Goal: Task Accomplishment & Management: Manage account settings

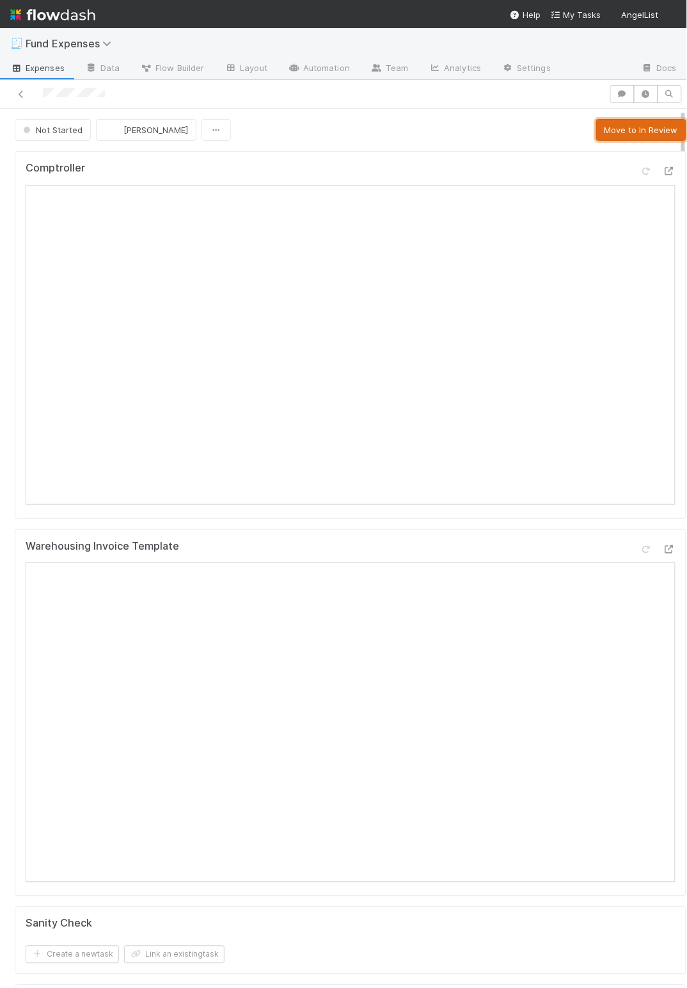
click at [630, 131] on button "Move to In Review" at bounding box center [641, 130] width 90 height 22
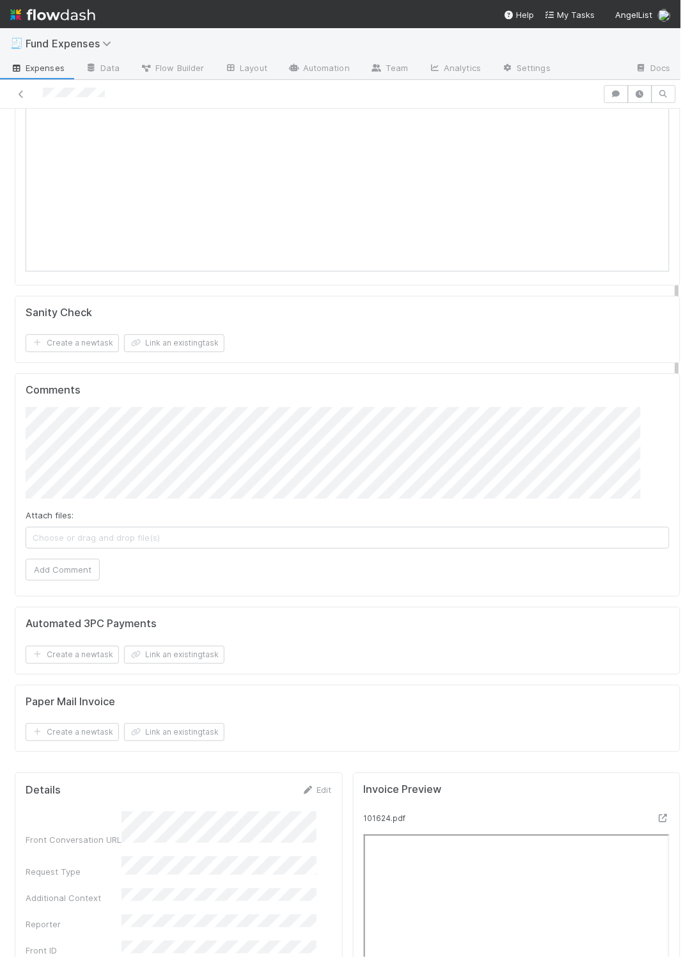
scroll to position [1057, 0]
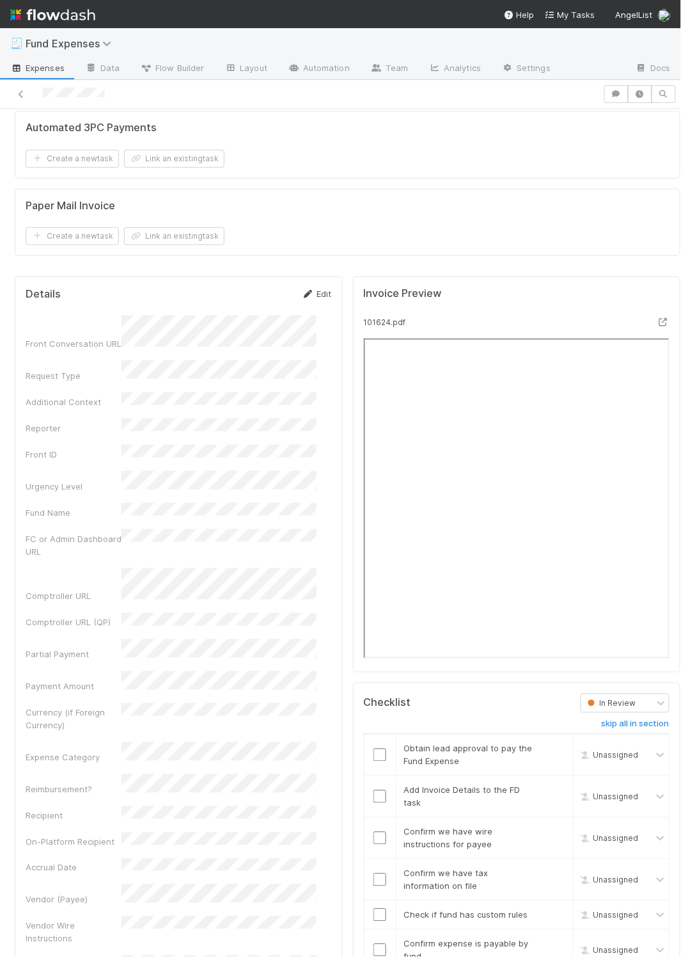
click at [304, 299] on link "Edit" at bounding box center [317, 294] width 30 height 10
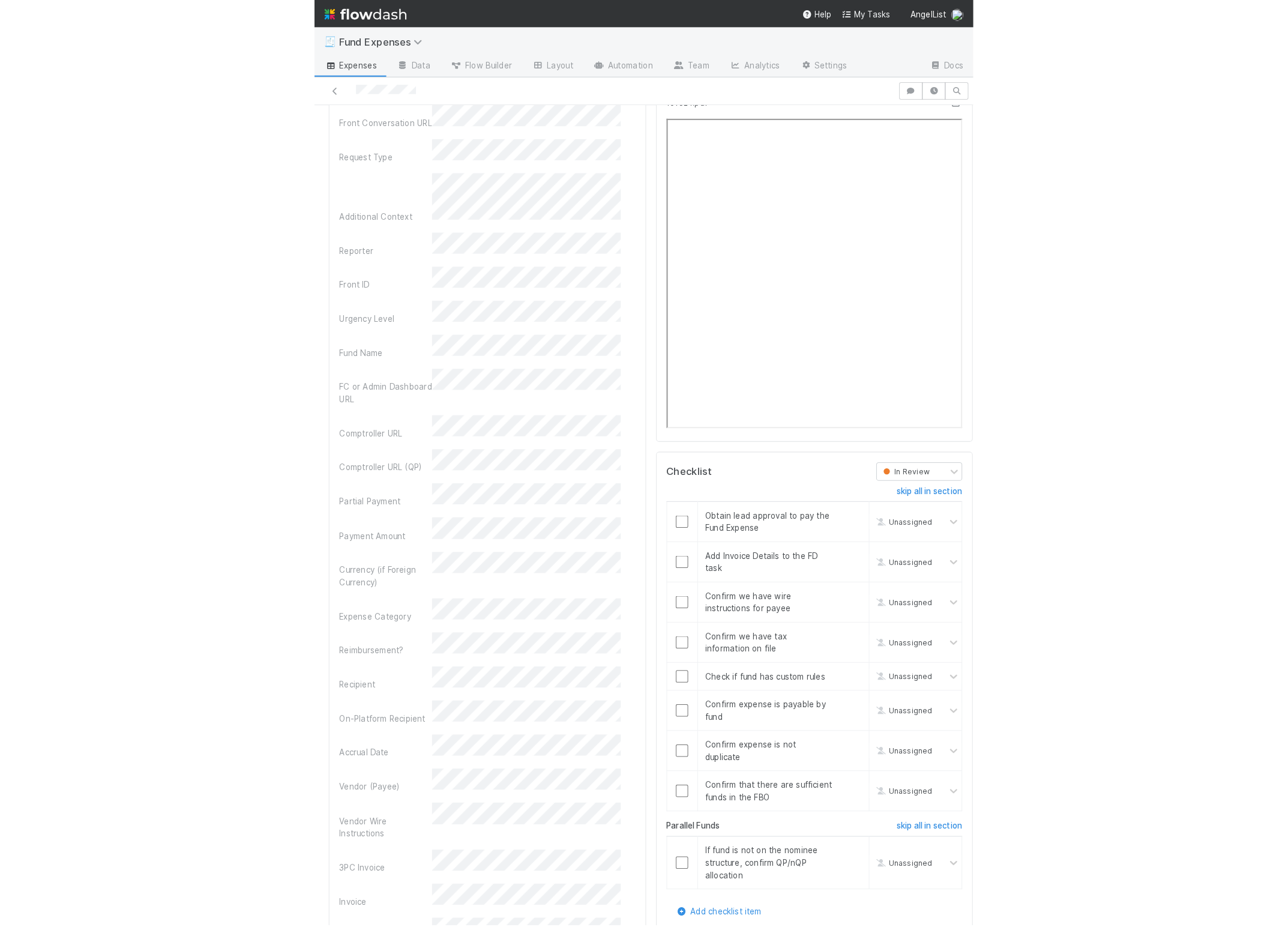
scroll to position [1196, 0]
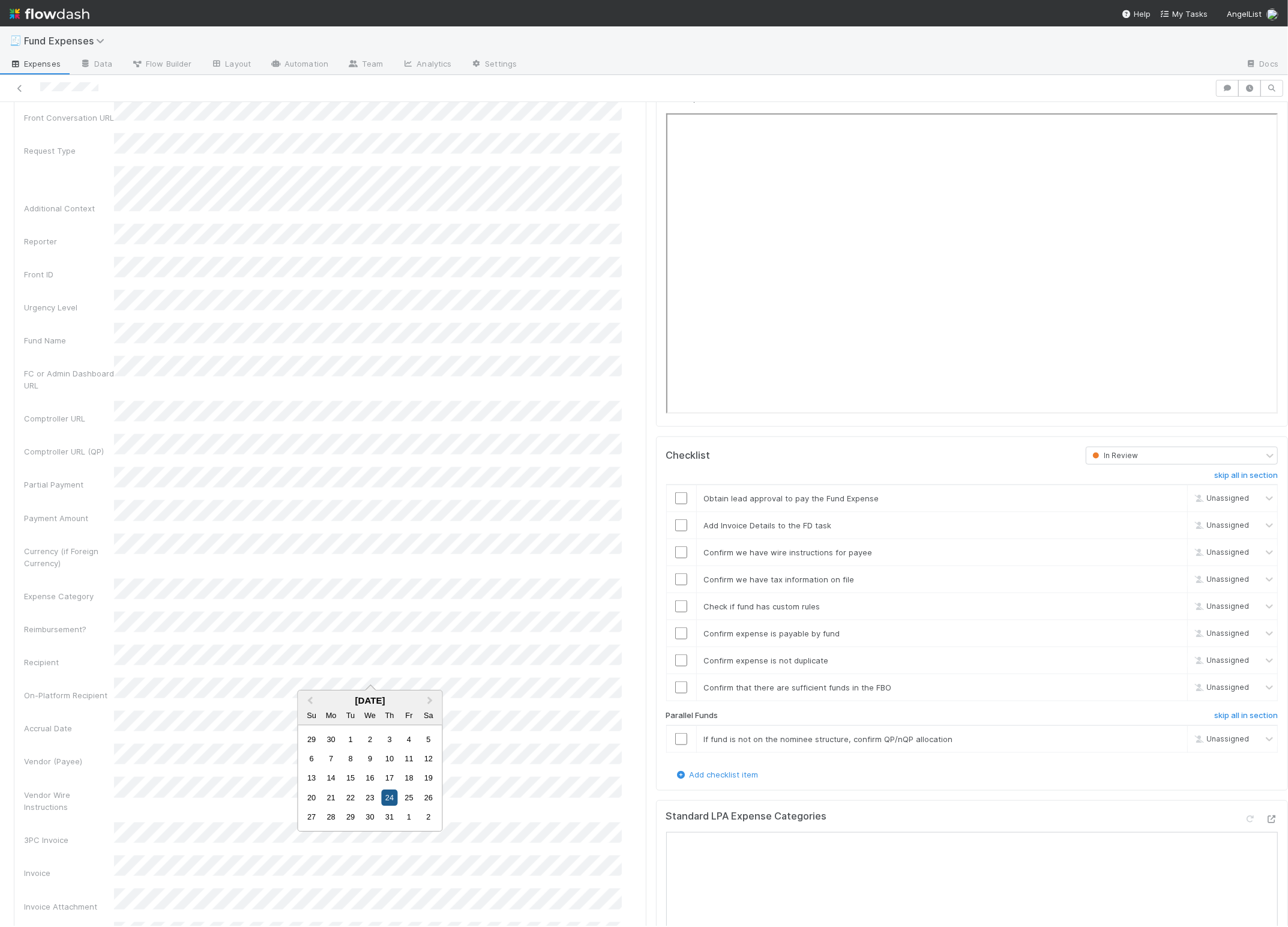
click at [394, 796] on div "24" at bounding box center [388, 797] width 16 height 16
click at [644, 744] on link "skip" at bounding box center [1173, 739] width 15 height 9
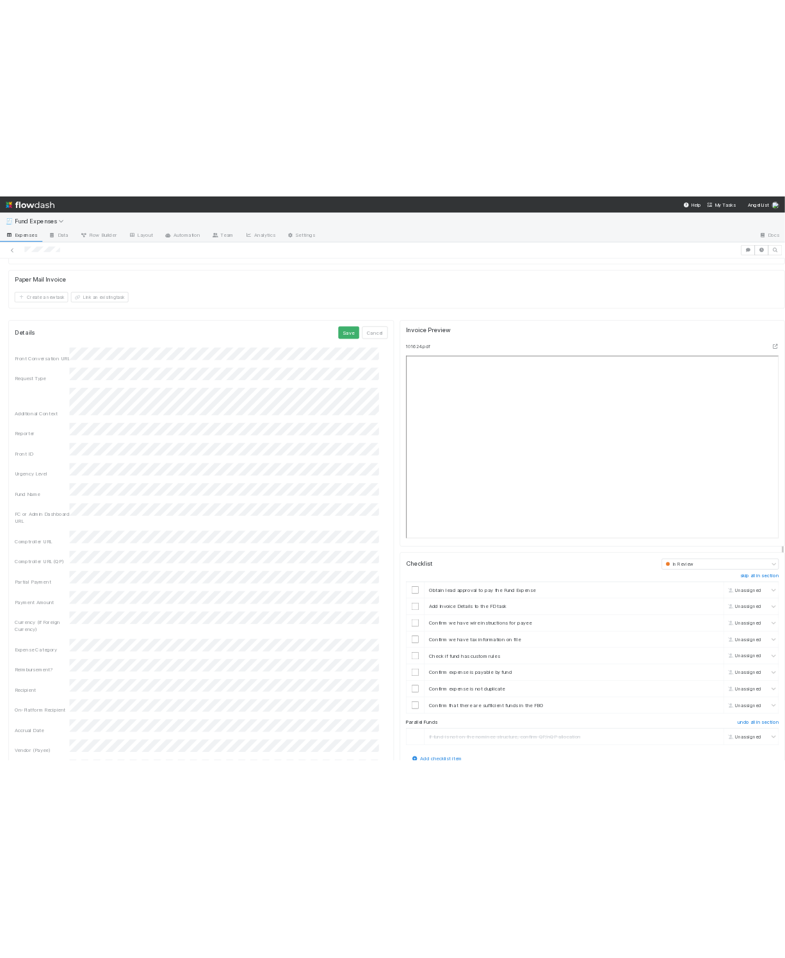
scroll to position [1077, 0]
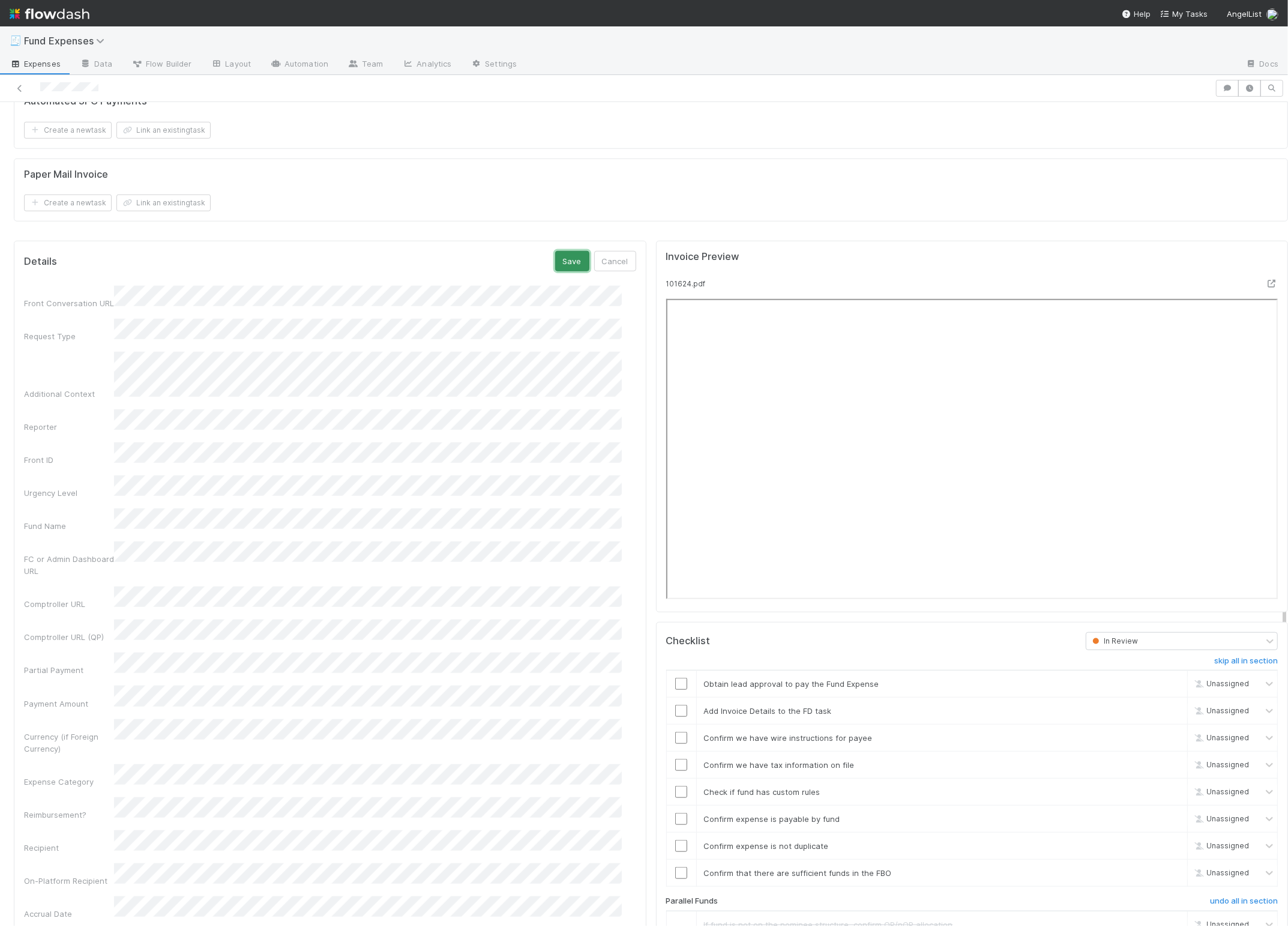
click at [566, 269] on button "Save" at bounding box center [572, 261] width 34 height 21
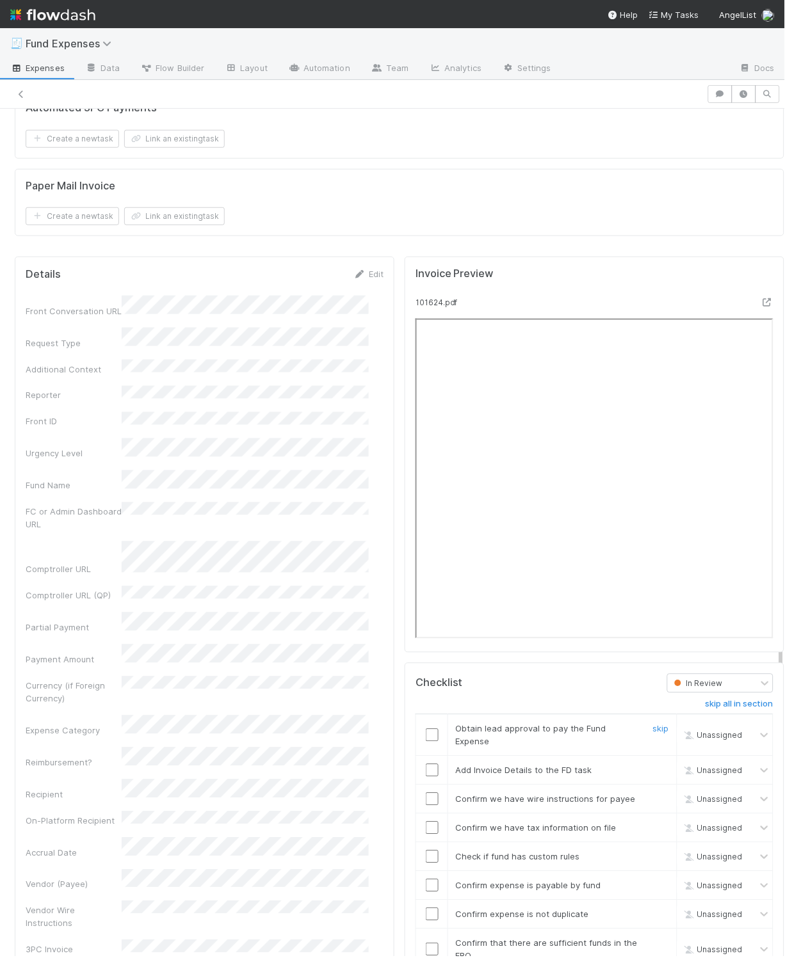
drag, startPoint x: 418, startPoint y: 753, endPoint x: 441, endPoint y: 748, distance: 23.0
click at [426, 742] on input "checkbox" at bounding box center [432, 735] width 13 height 13
checkbox input "true"
click at [404, 324] on div "Invoice Preview 101624.pdf" at bounding box center [593, 455] width 379 height 396
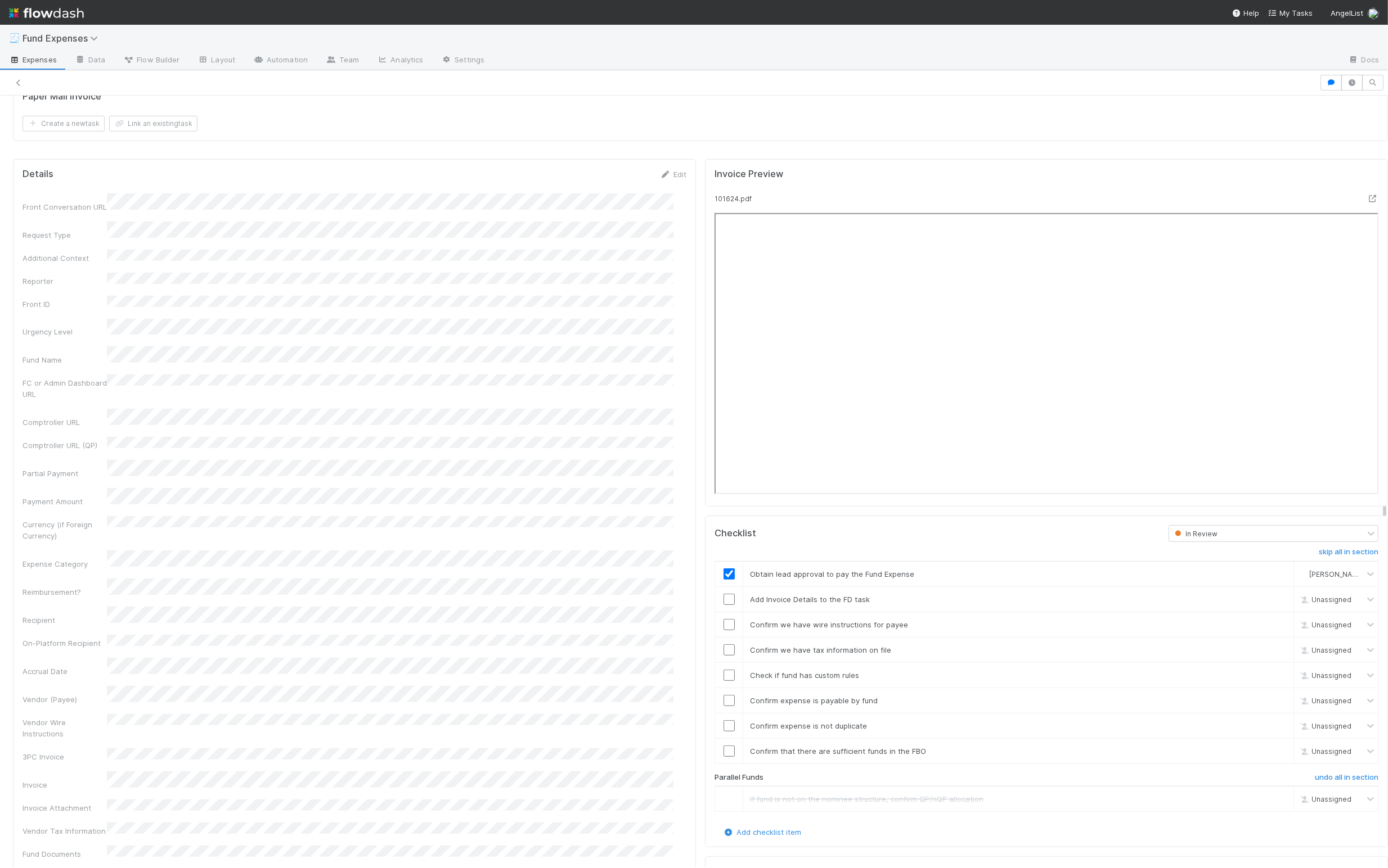
scroll to position [1146, 0]
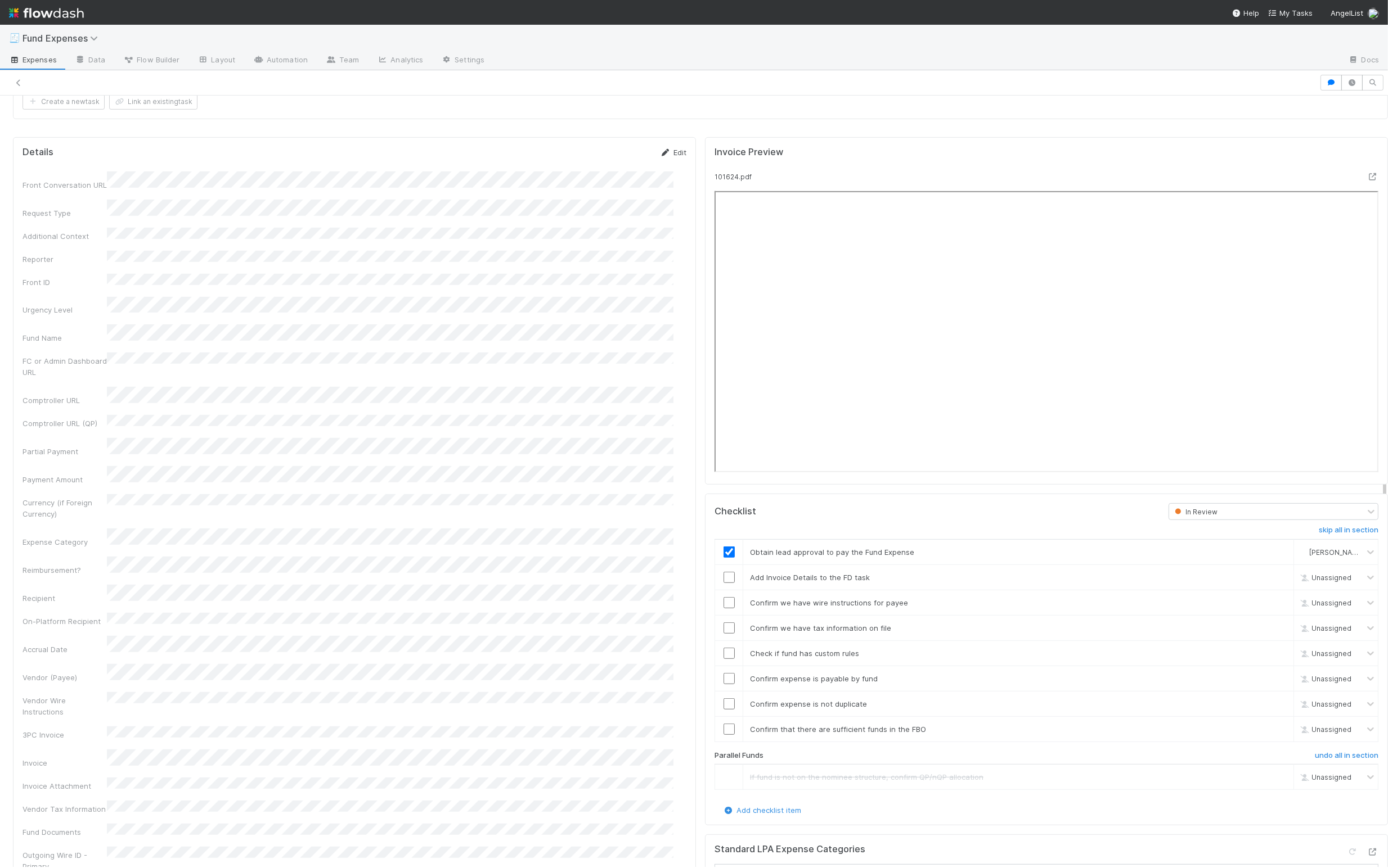
click at [604, 157] on link "Edit" at bounding box center [673, 152] width 26 height 9
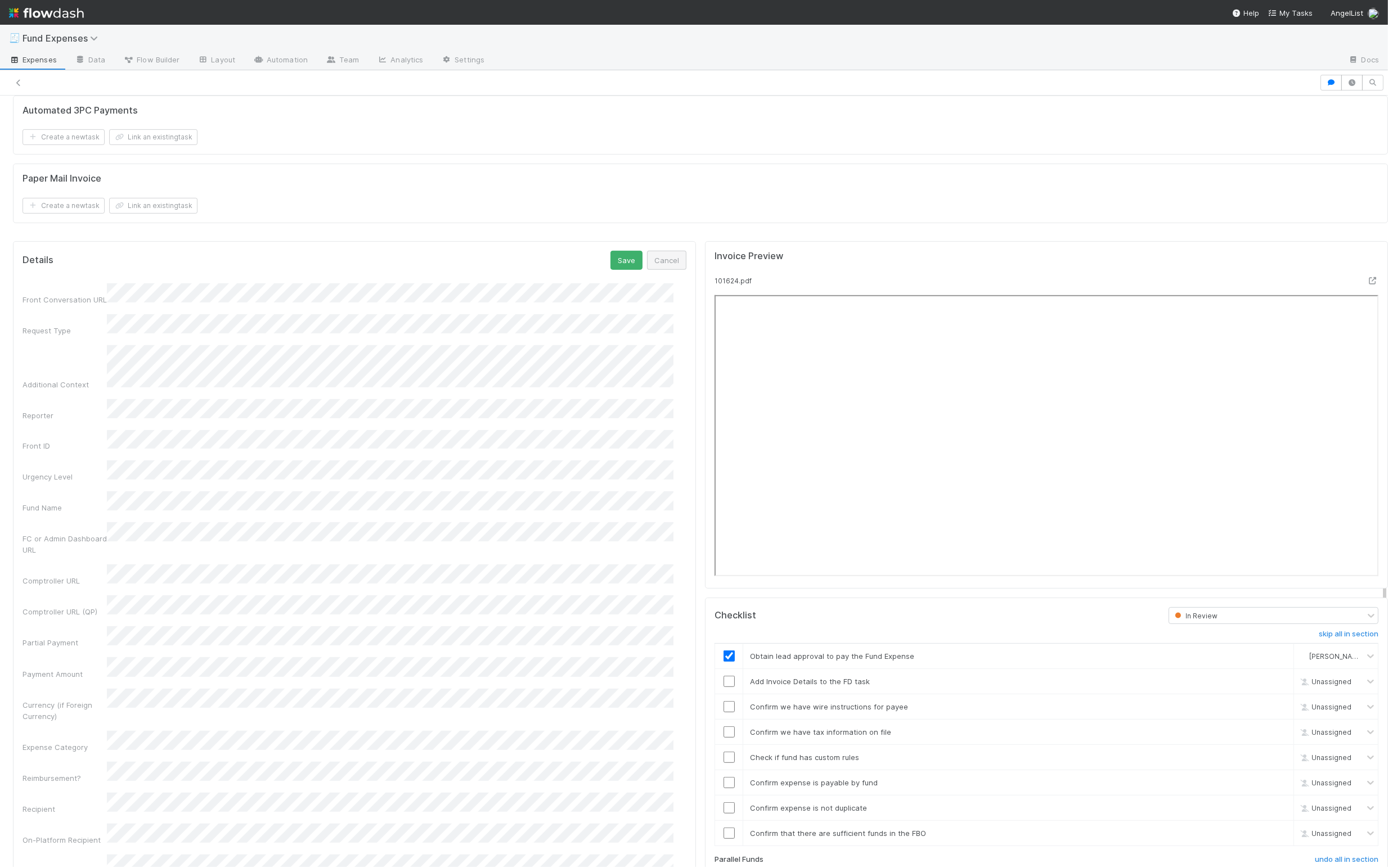
scroll to position [1042, 0]
click at [604, 271] on button "Save" at bounding box center [626, 262] width 32 height 19
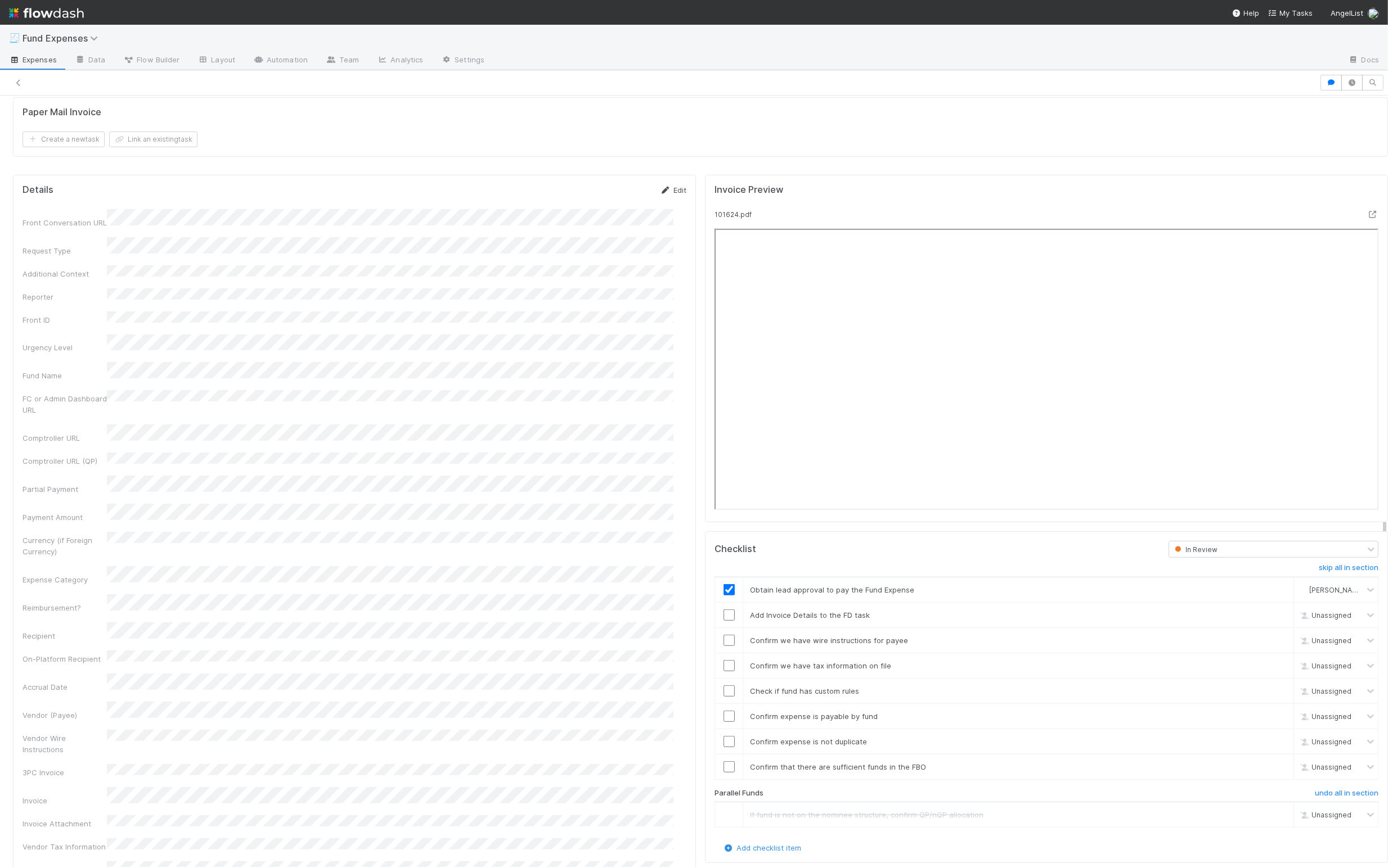
scroll to position [1139, 0]
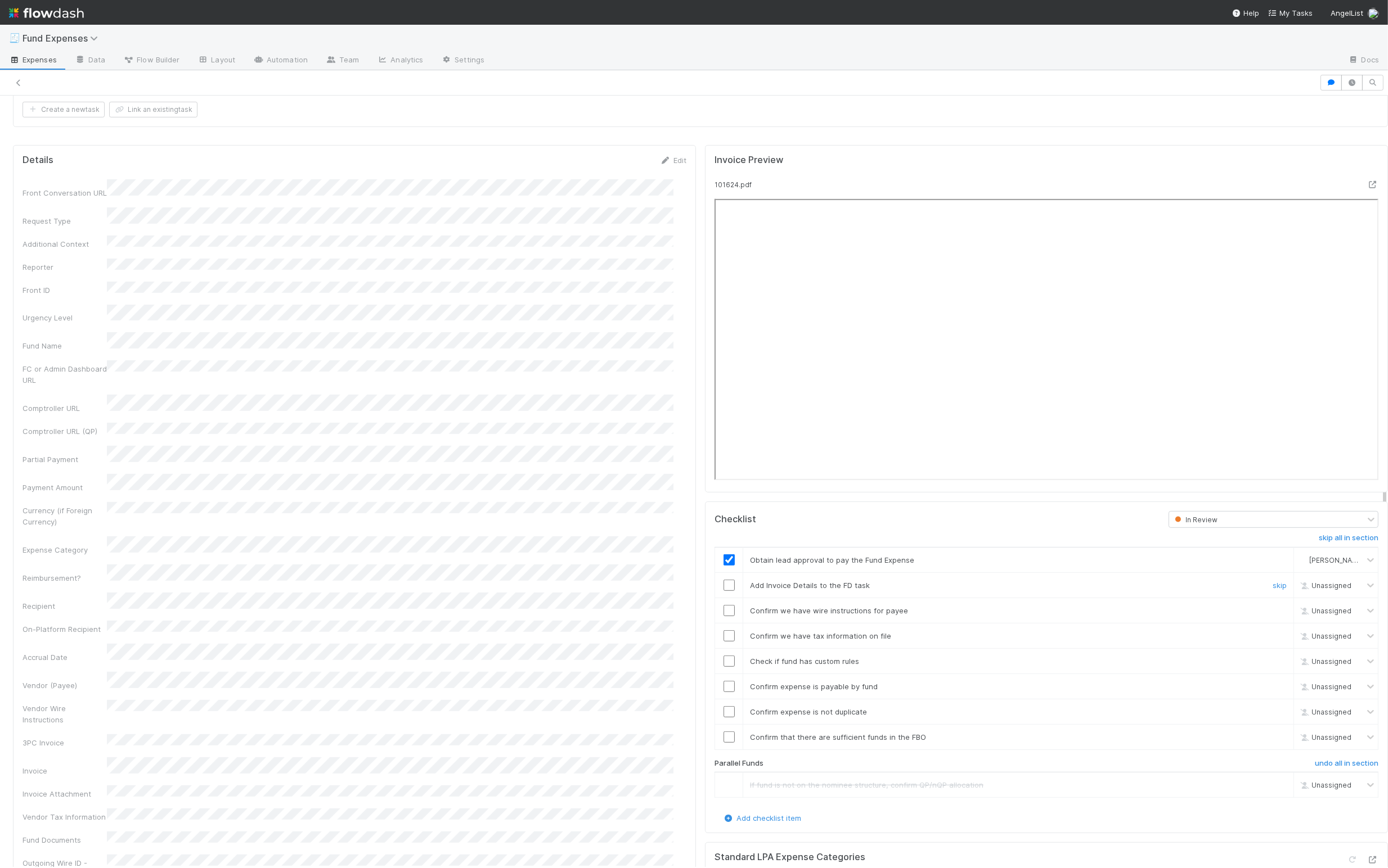
click at [604, 591] on input "checkbox" at bounding box center [729, 585] width 11 height 11
click at [604, 616] on input "checkbox" at bounding box center [729, 611] width 11 height 11
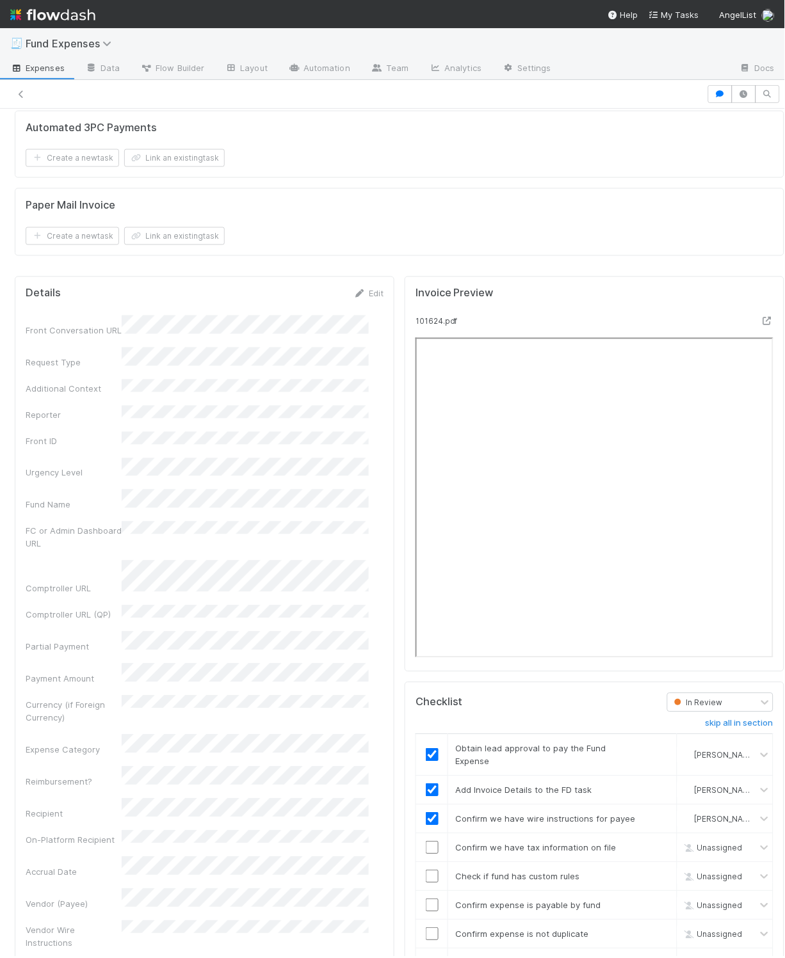
scroll to position [949, 0]
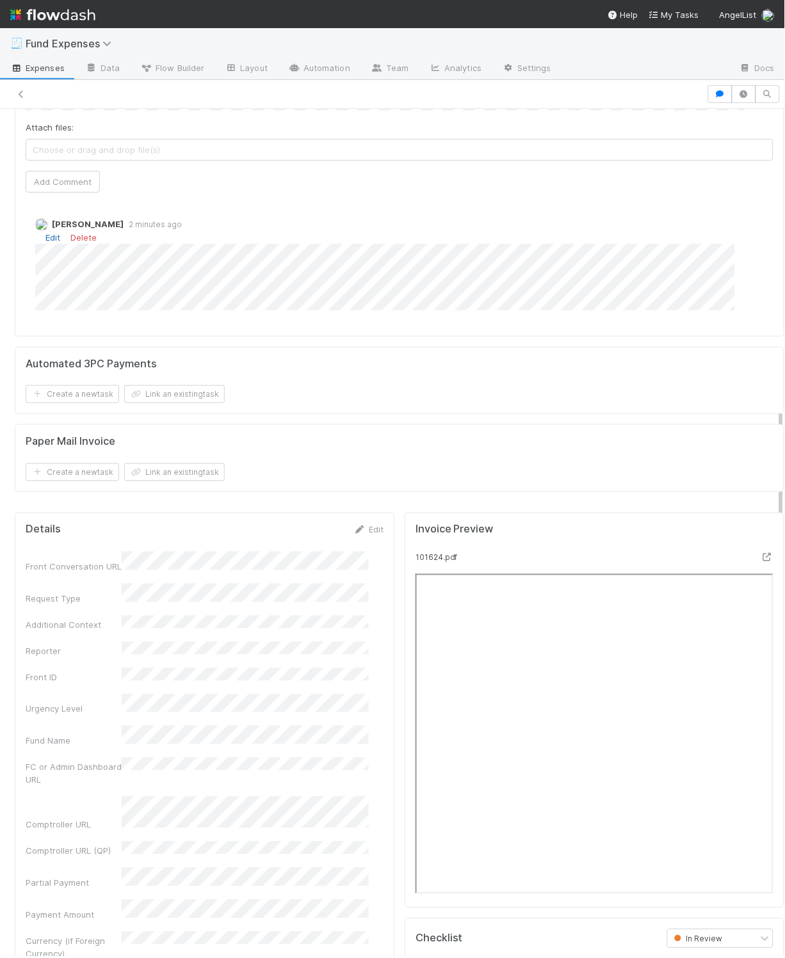
click at [49, 243] on link "Edit" at bounding box center [52, 237] width 15 height 10
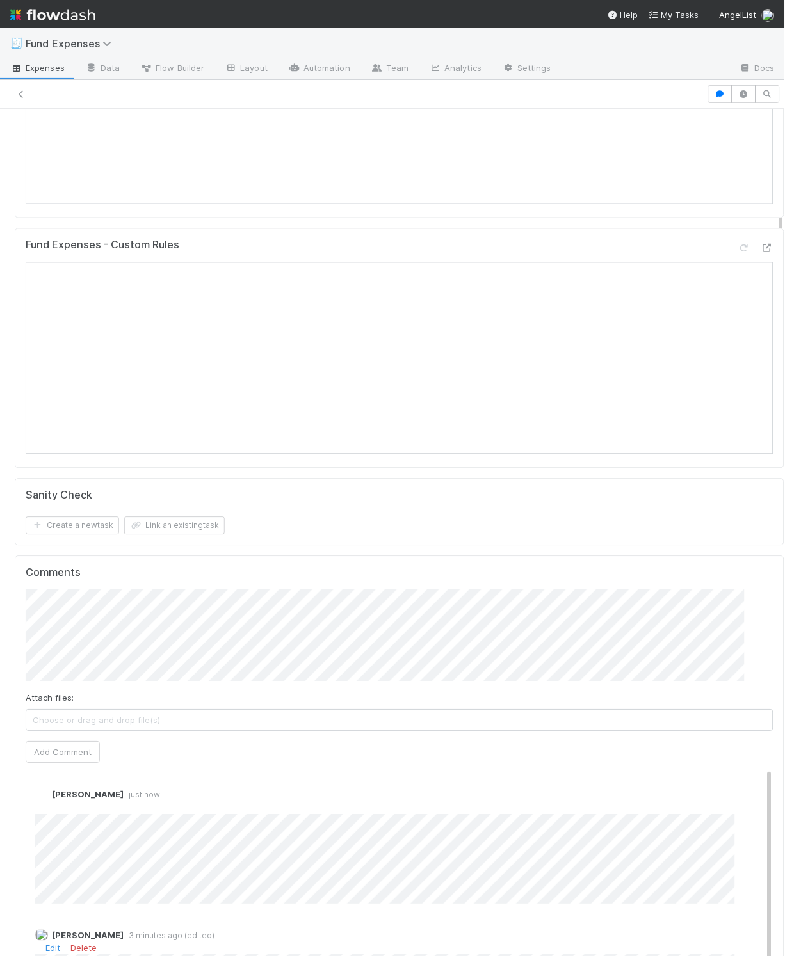
scroll to position [0, 0]
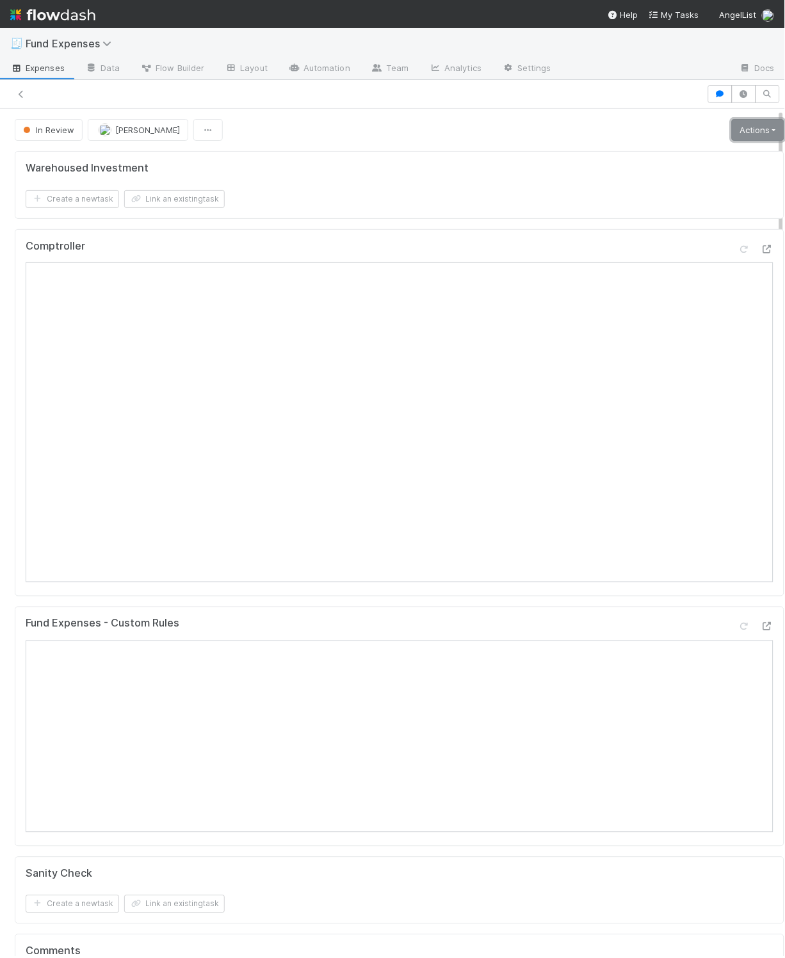
click at [687, 129] on link "Actions" at bounding box center [757, 130] width 52 height 22
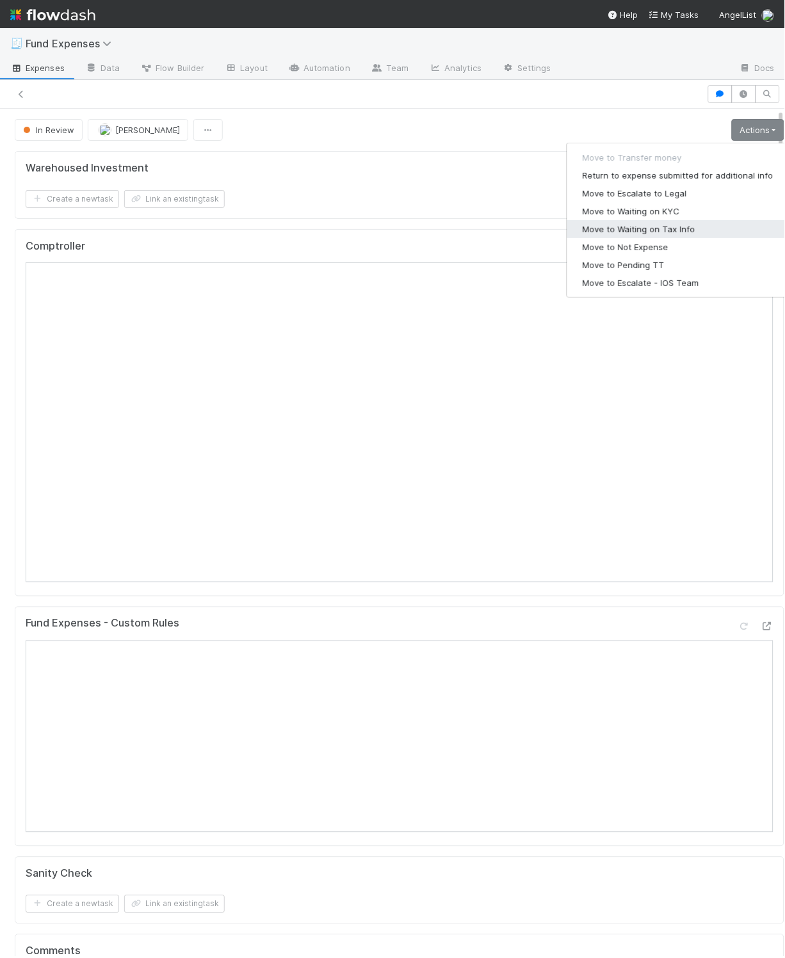
click at [671, 222] on button "Move to Waiting on Tax Info" at bounding box center [677, 229] width 221 height 18
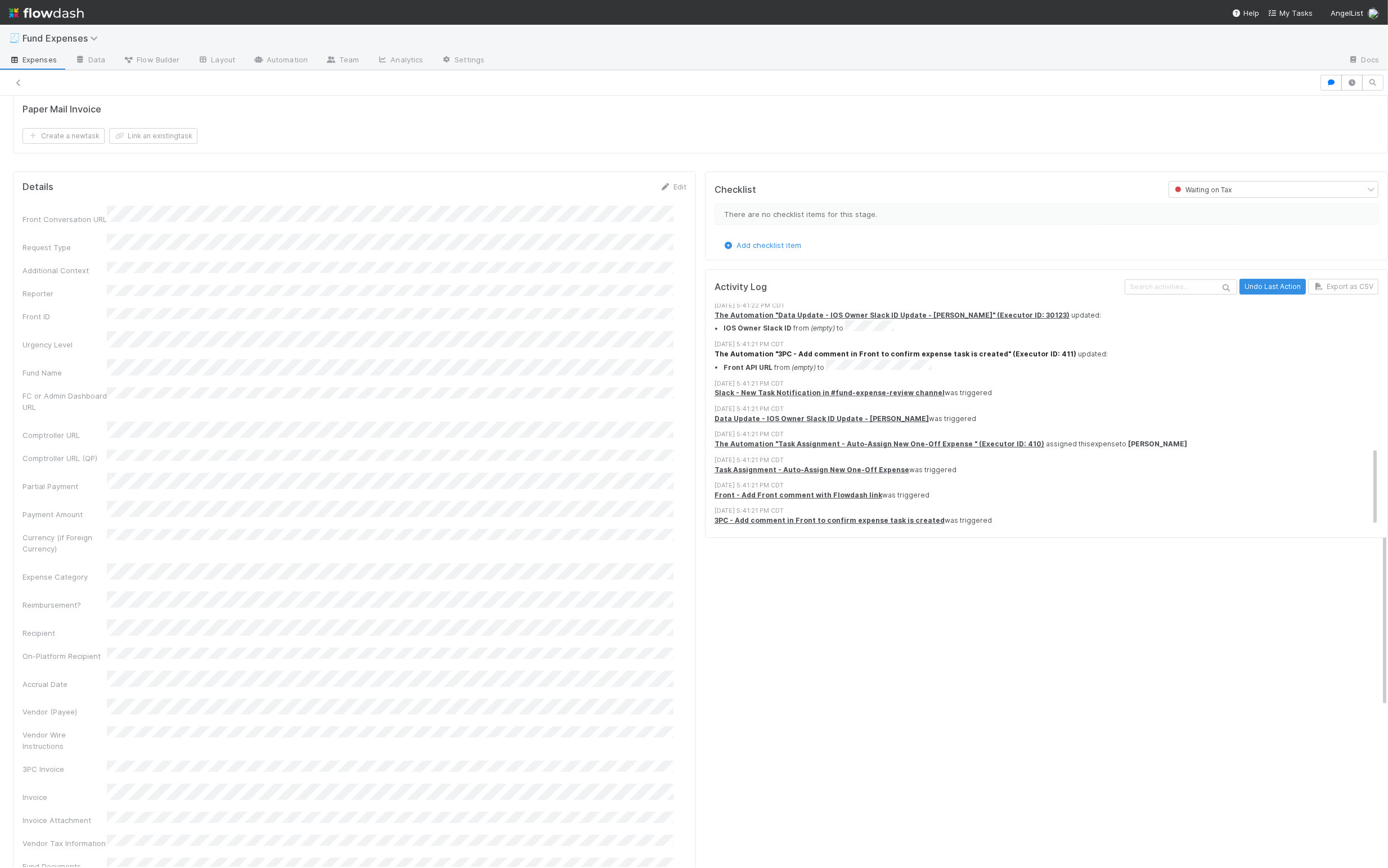
scroll to position [935, 0]
click at [604, 192] on div "Waiting on Tax" at bounding box center [1267, 192] width 195 height 16
type input "In Review"
click at [604, 226] on div "In Review" at bounding box center [1250, 226] width 206 height 19
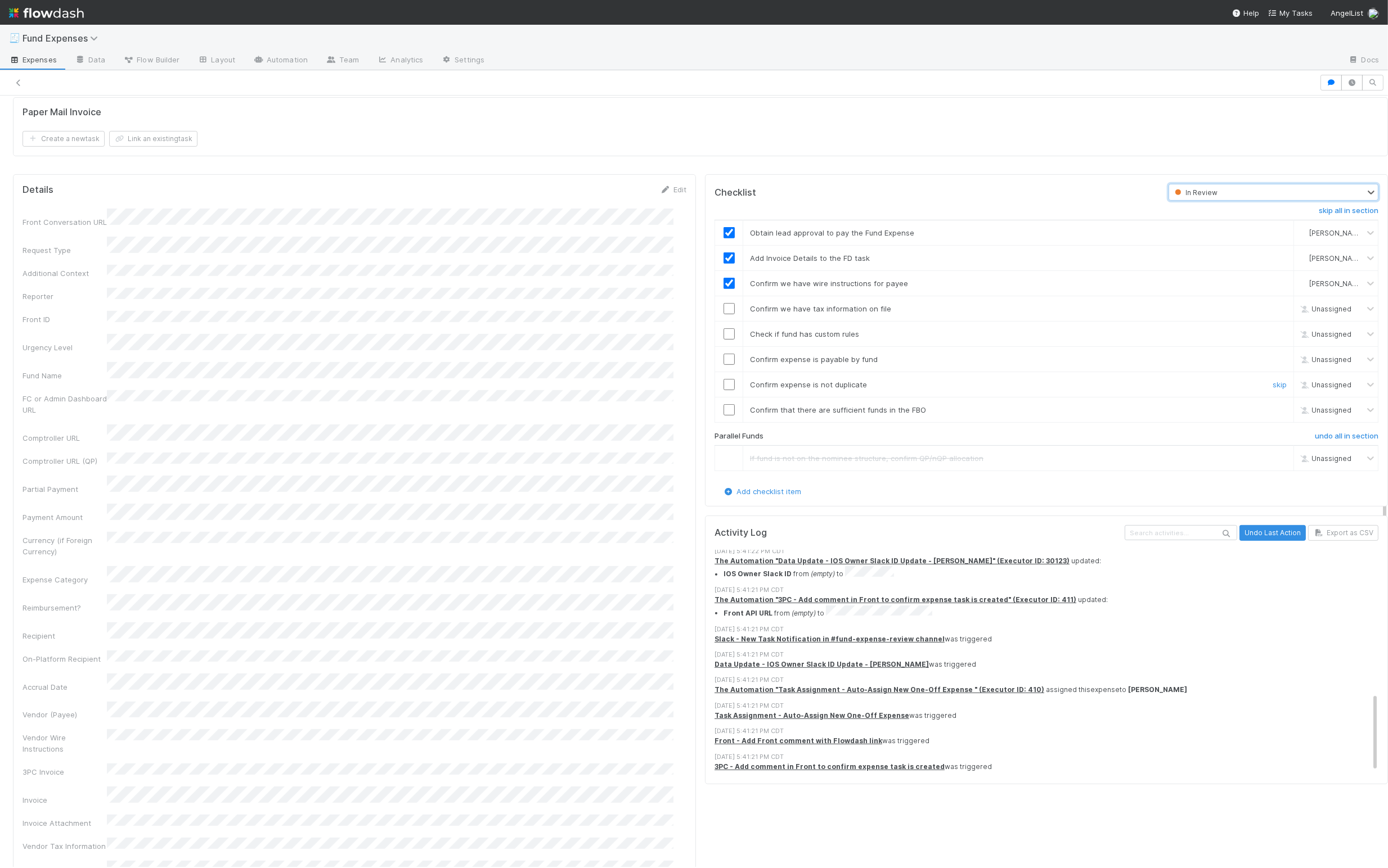
click at [604, 390] on input "checkbox" at bounding box center [729, 384] width 11 height 11
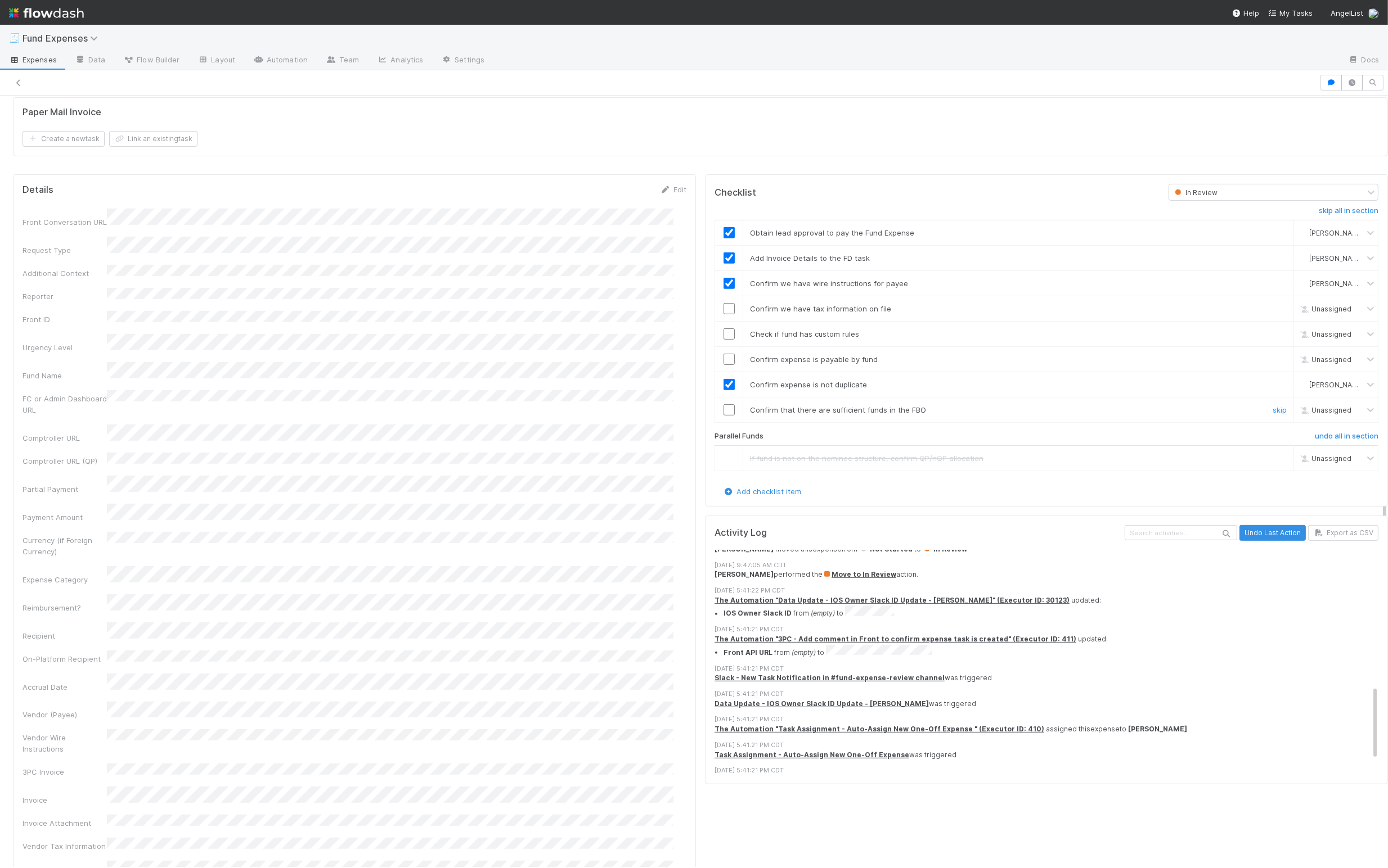
scroll to position [409, 0]
click at [604, 416] on input "checkbox" at bounding box center [729, 409] width 11 height 11
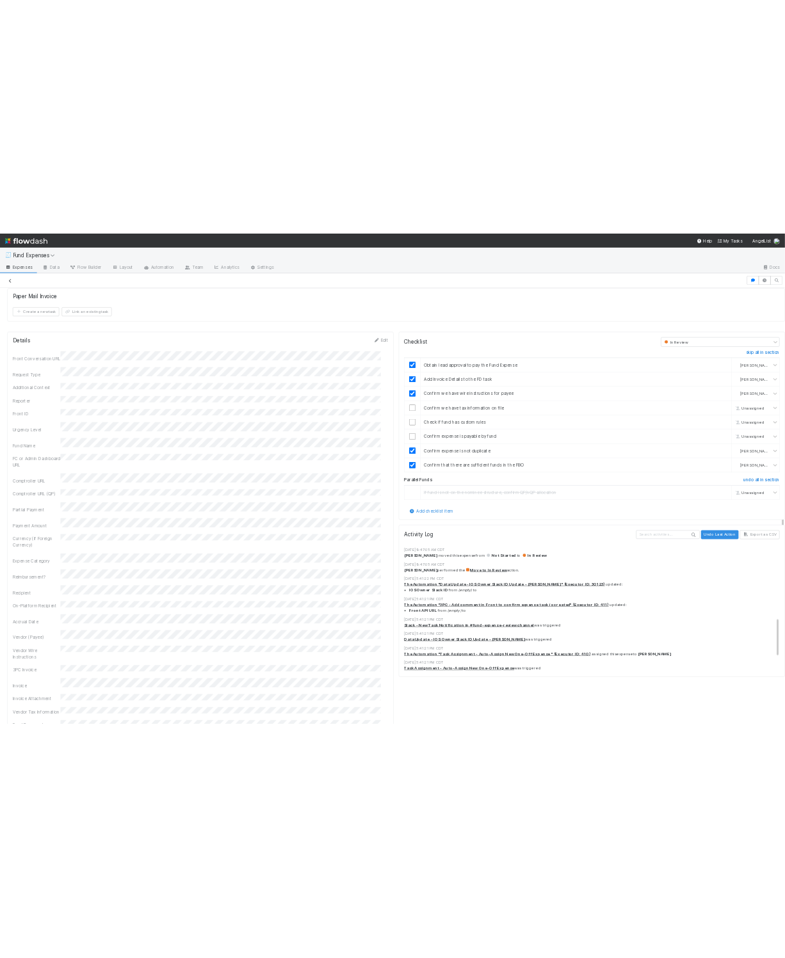
scroll to position [470, 0]
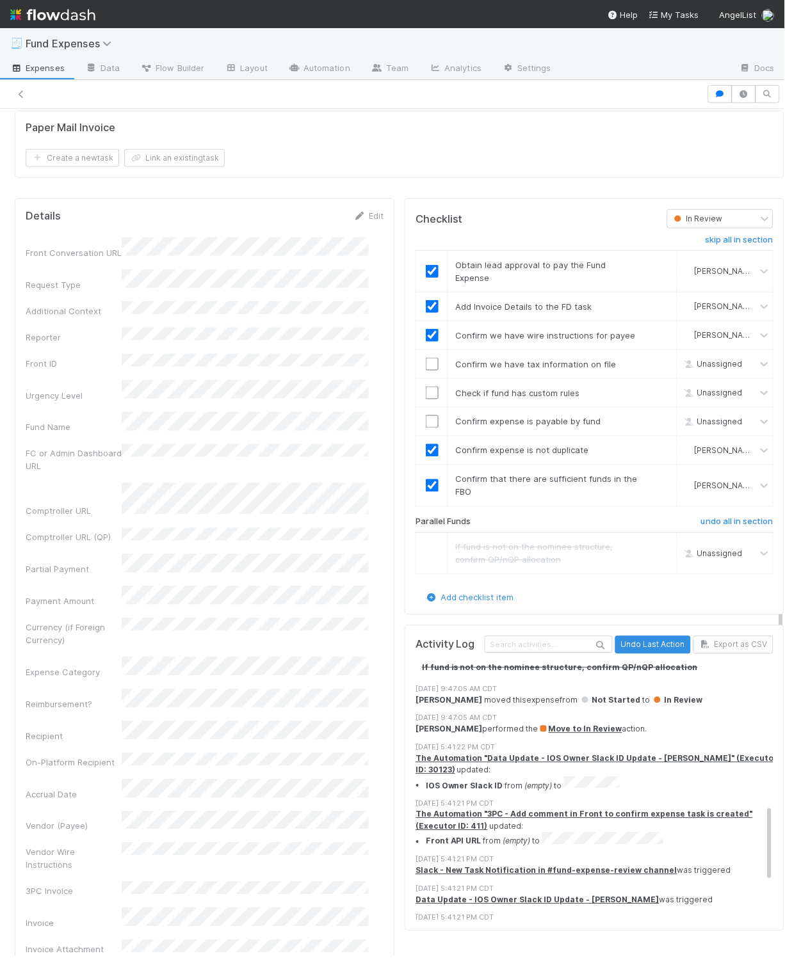
click at [381, 275] on div "Details Edit Front Conversation URL Request Type Additional Context Reporter Fr…" at bounding box center [205, 920] width 390 height 1454
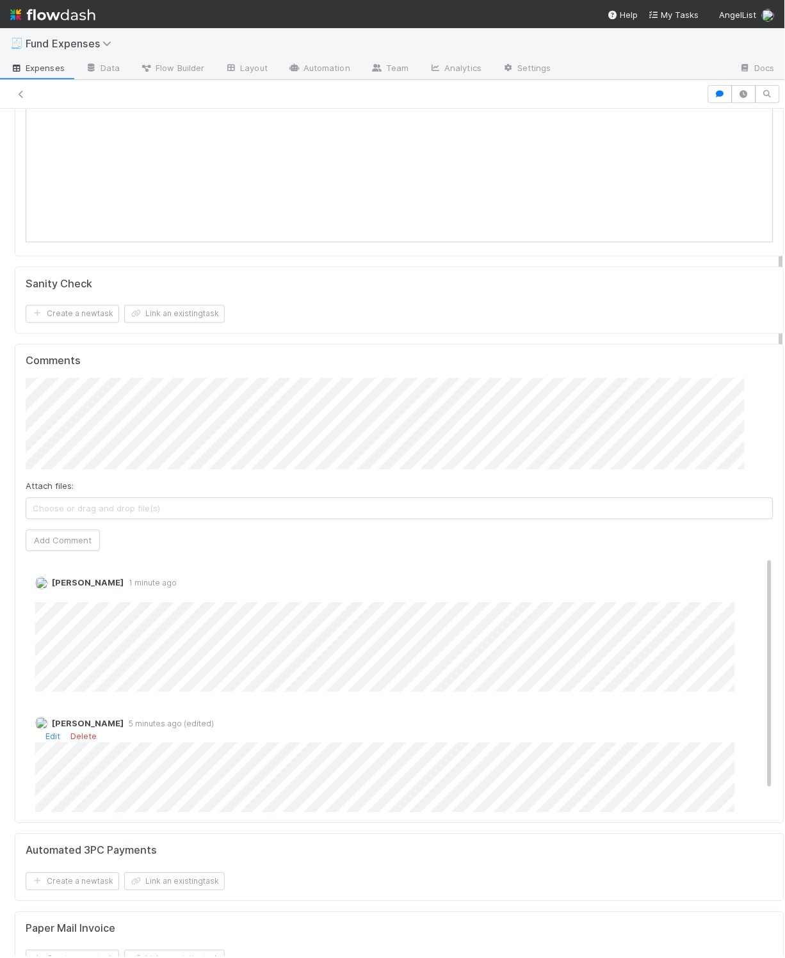
scroll to position [437, 0]
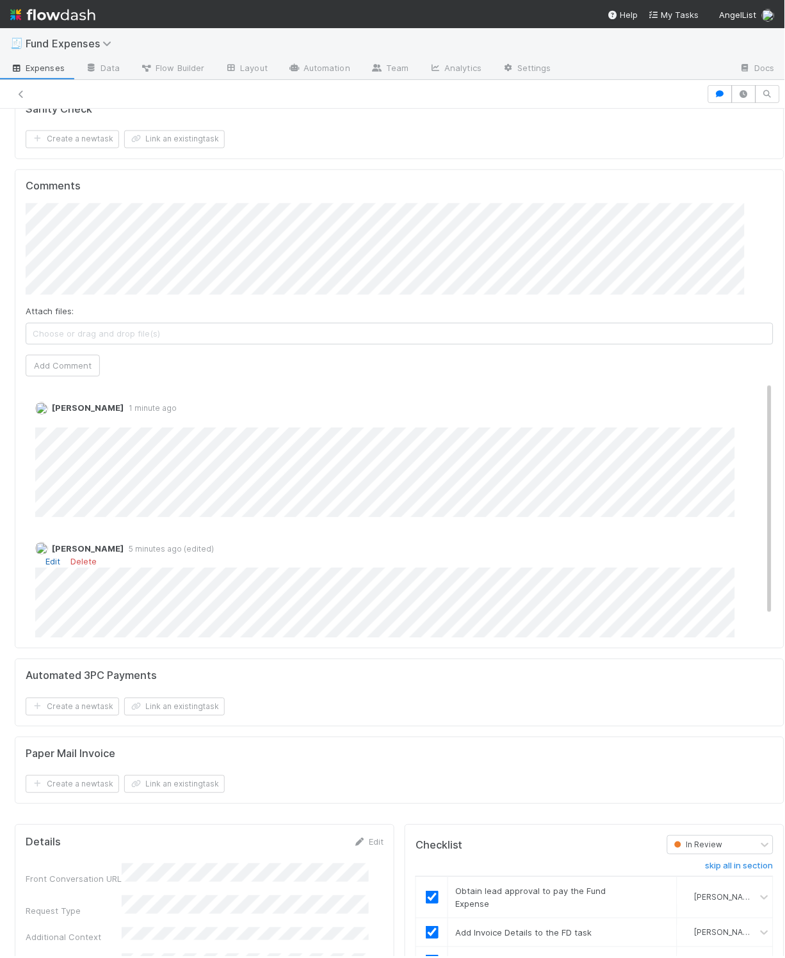
click at [51, 565] on link "Edit" at bounding box center [52, 562] width 15 height 10
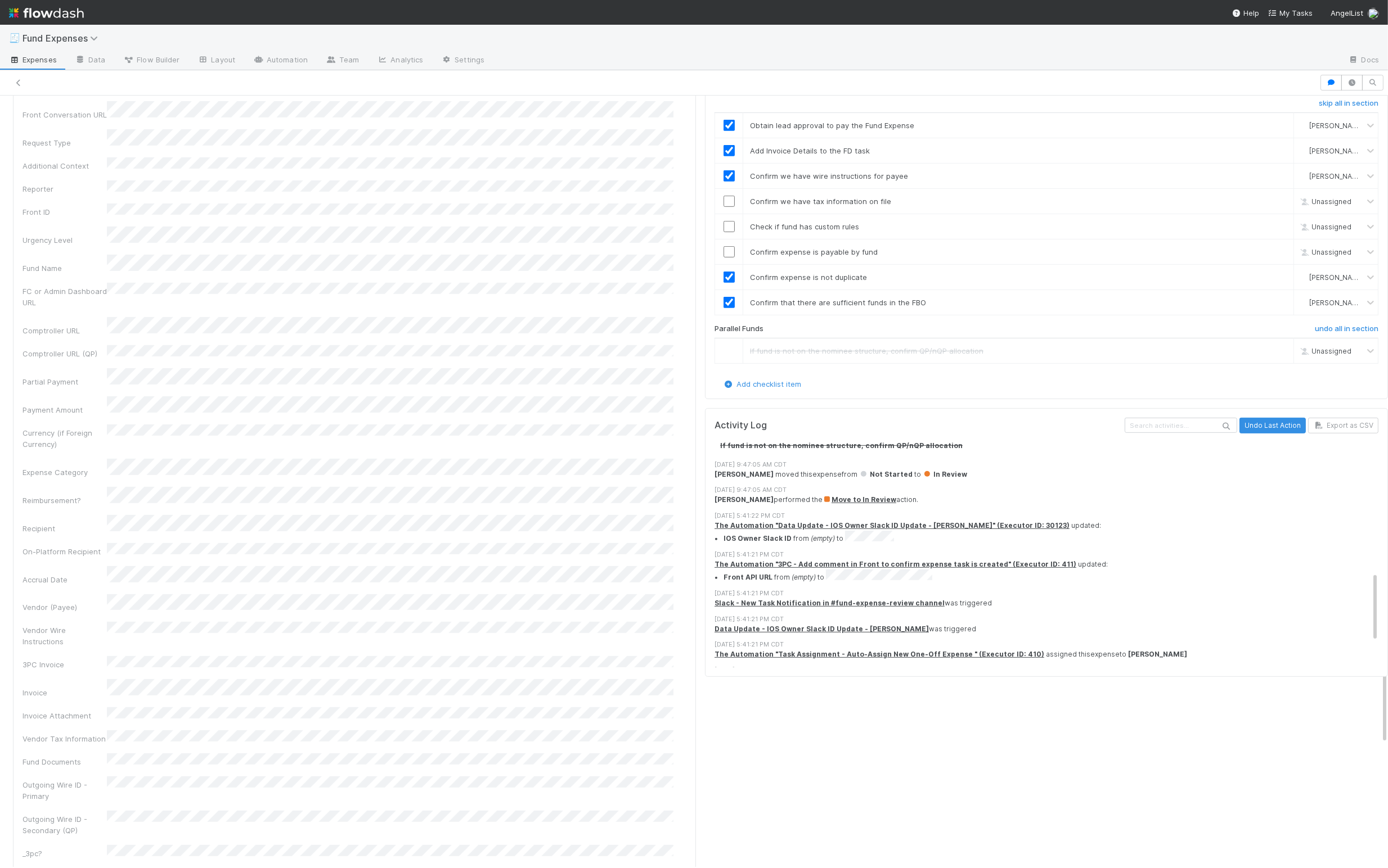
scroll to position [1038, 0]
click at [604, 210] on input "checkbox" at bounding box center [729, 205] width 11 height 11
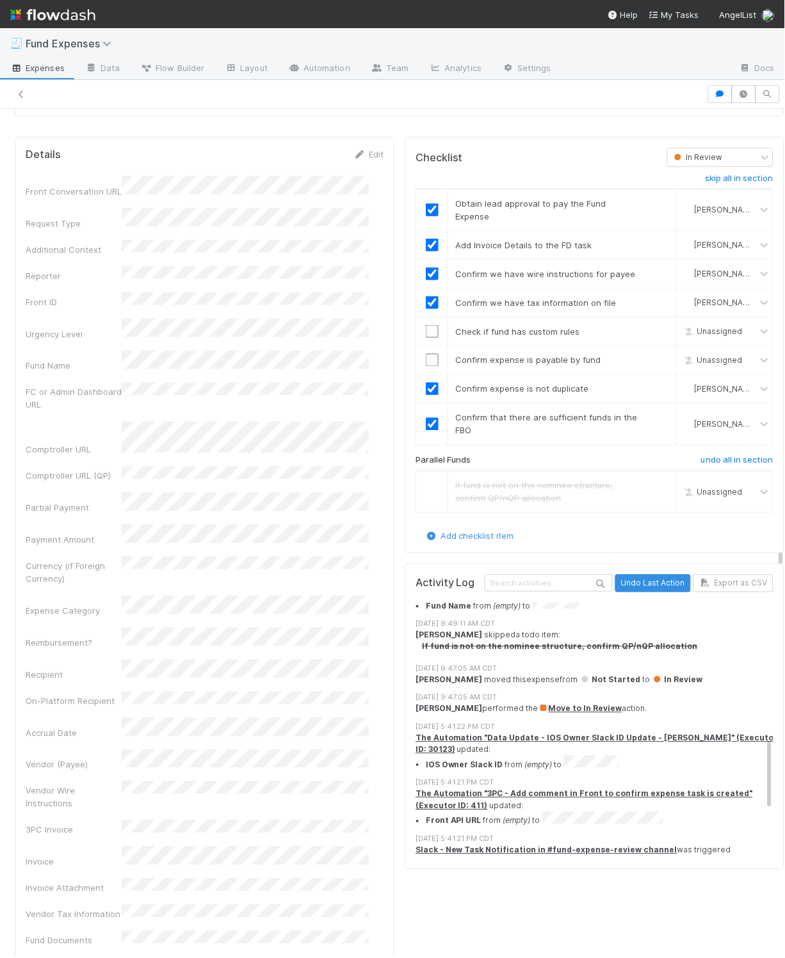
scroll to position [1106, 0]
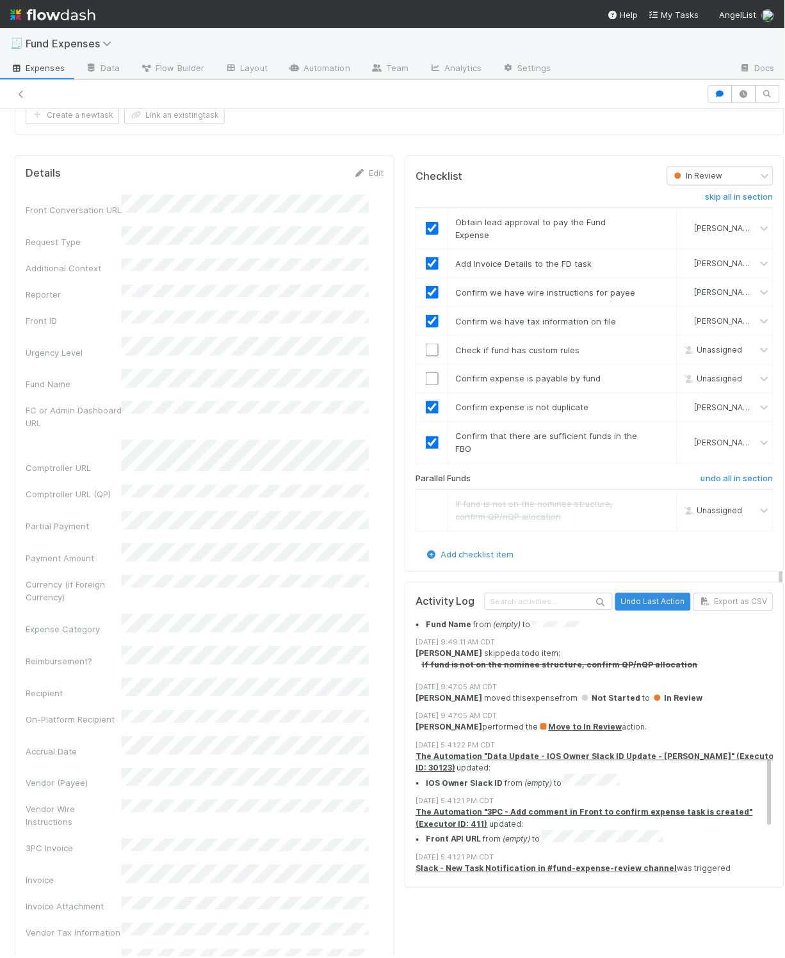
drag, startPoint x: 361, startPoint y: 175, endPoint x: 348, endPoint y: 199, distance: 27.5
click at [361, 175] on link "Edit" at bounding box center [368, 173] width 30 height 10
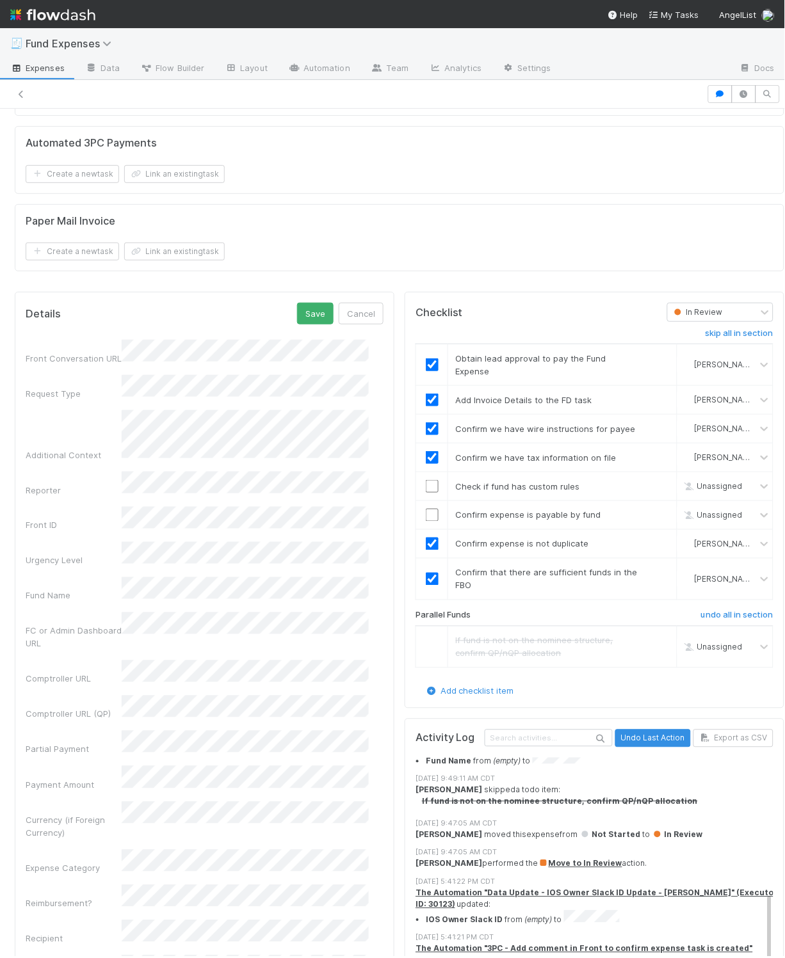
scroll to position [921, 0]
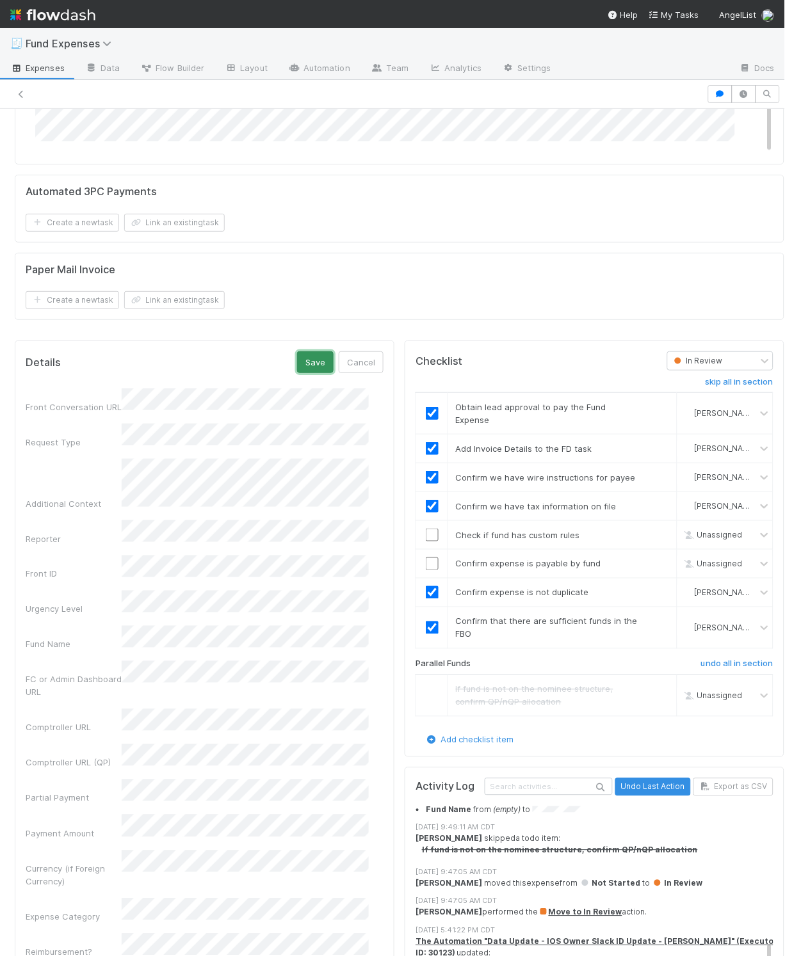
click at [297, 368] on button "Save" at bounding box center [315, 362] width 36 height 22
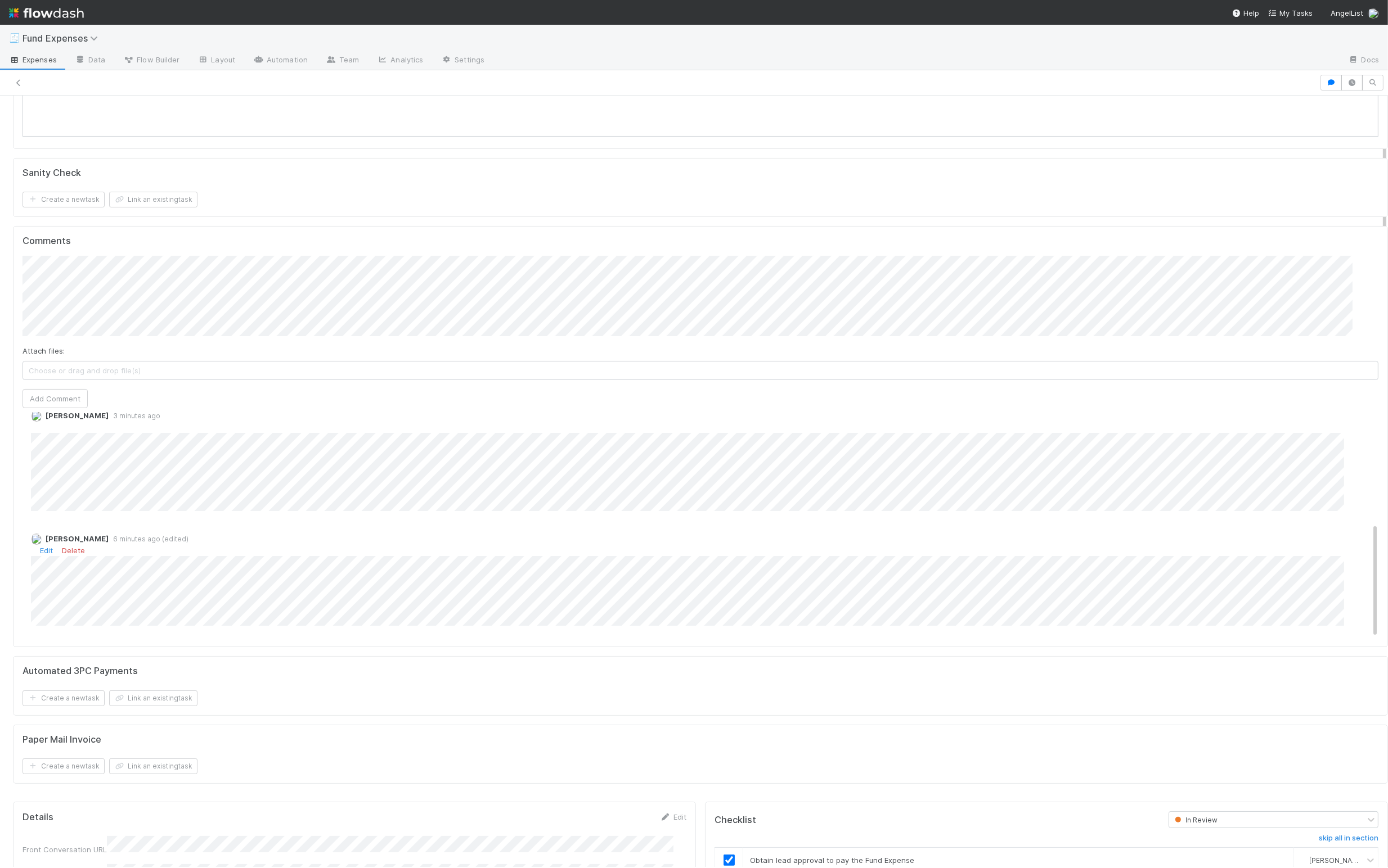
scroll to position [0, 0]
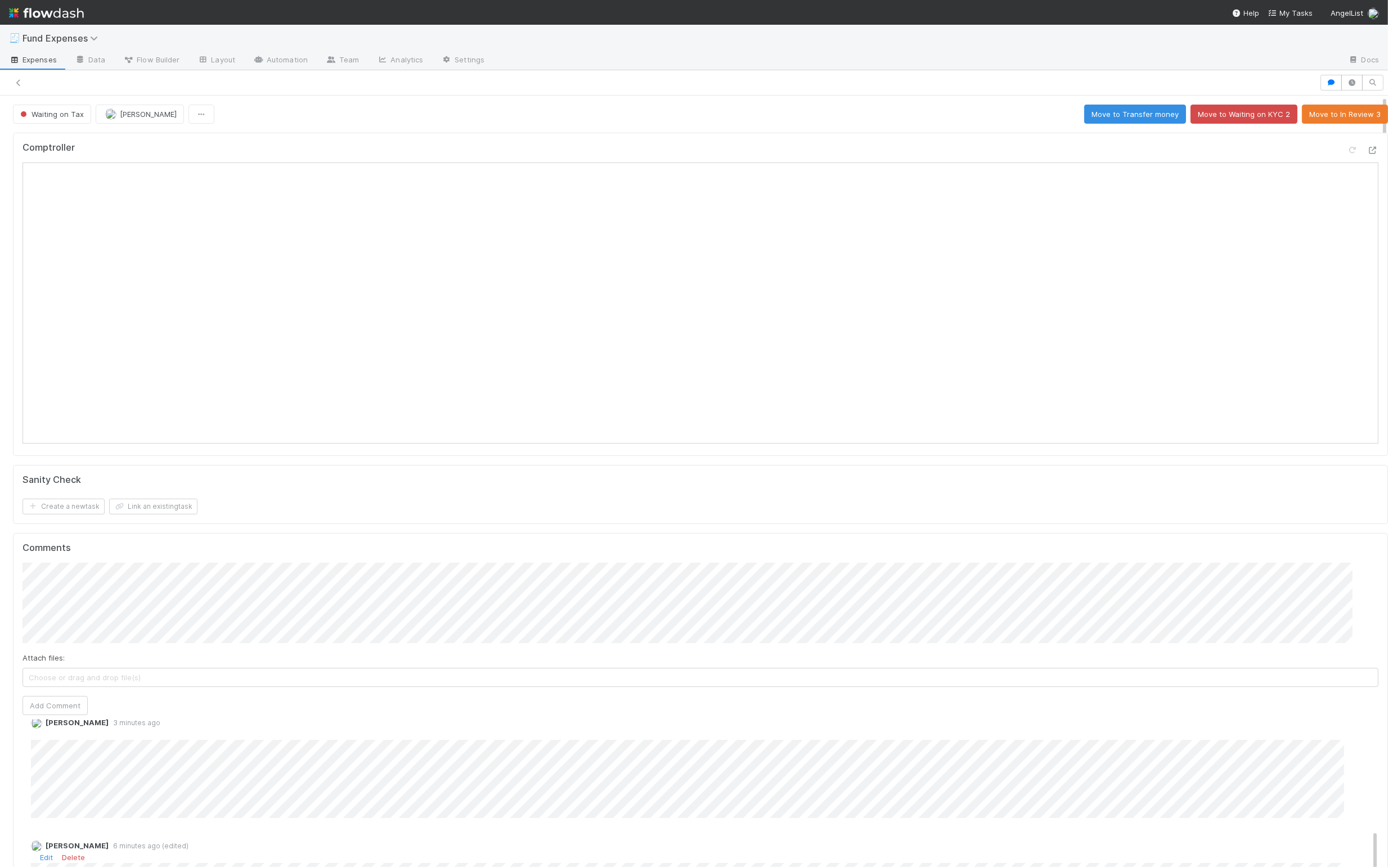
click at [604, 135] on div "Comptroller" at bounding box center [701, 294] width 1375 height 323
click at [18, 79] on icon at bounding box center [18, 83] width 11 height 7
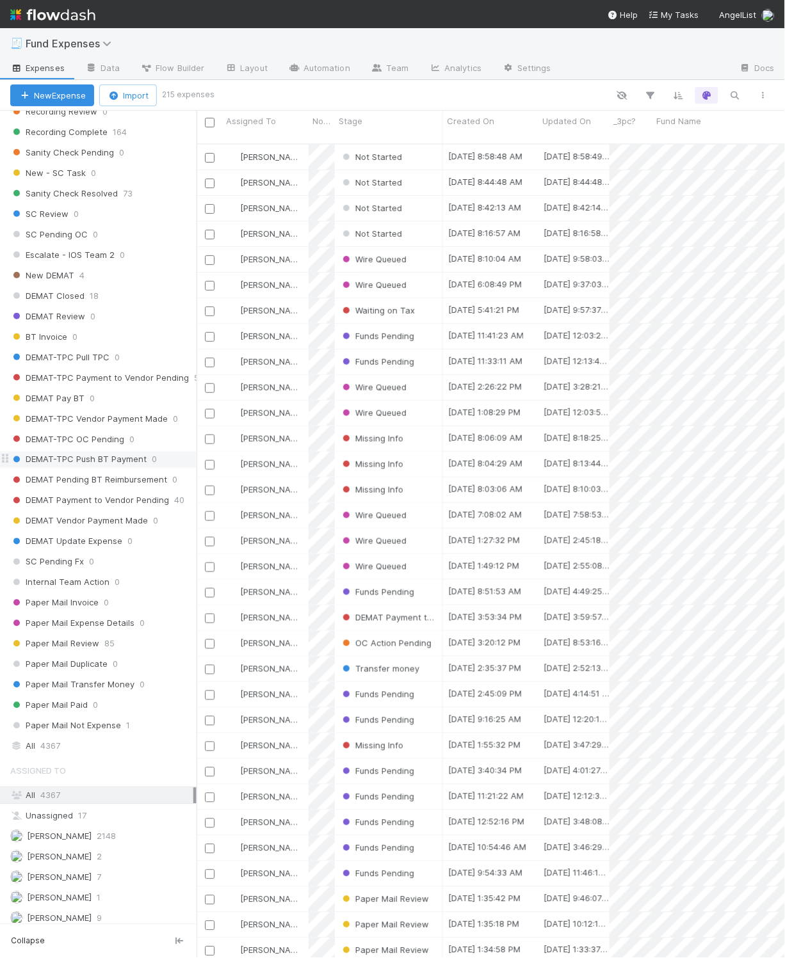
scroll to position [1023, 0]
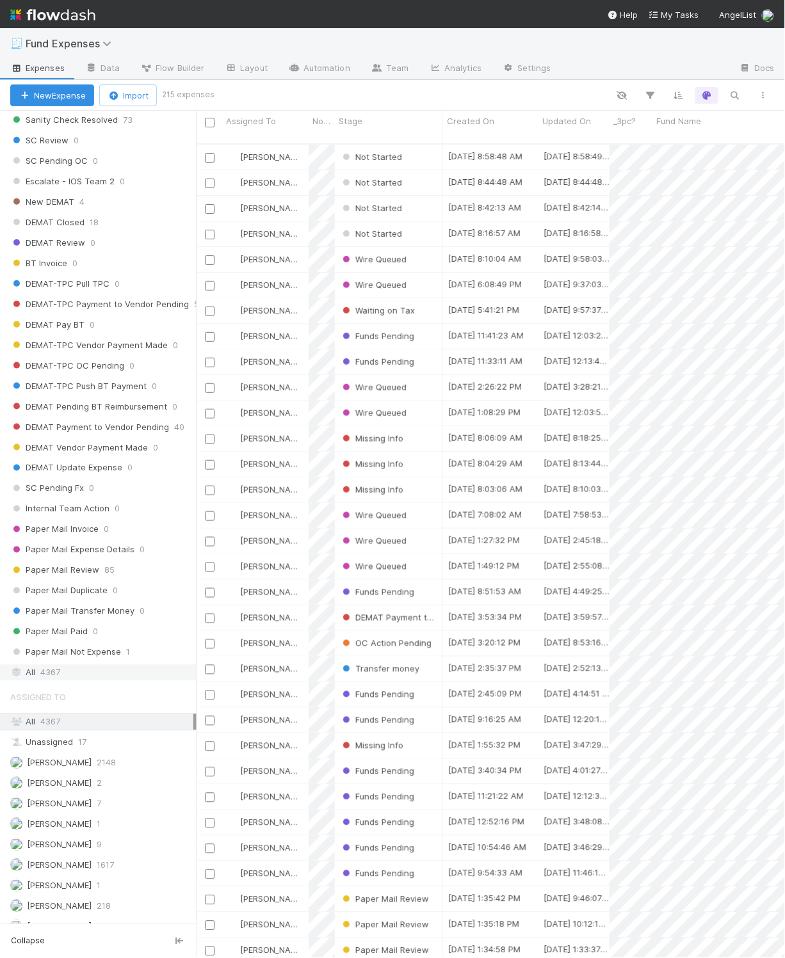
click at [82, 681] on div "All 4367" at bounding box center [101, 673] width 183 height 16
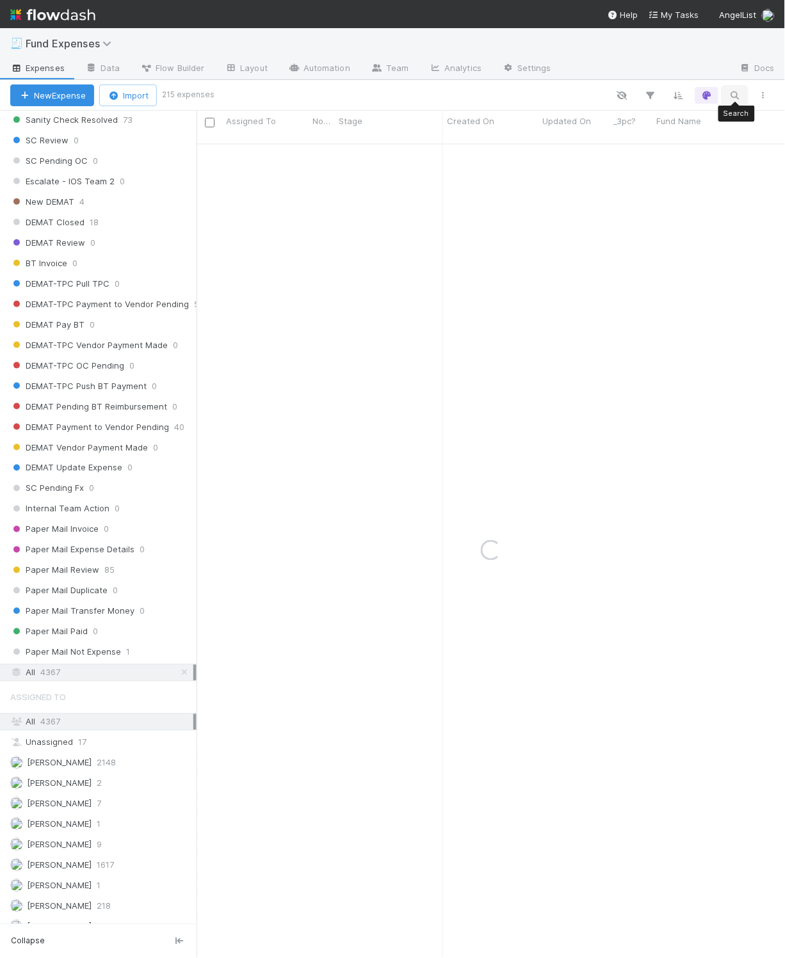
click at [738, 91] on icon "button" at bounding box center [734, 96] width 13 height 12
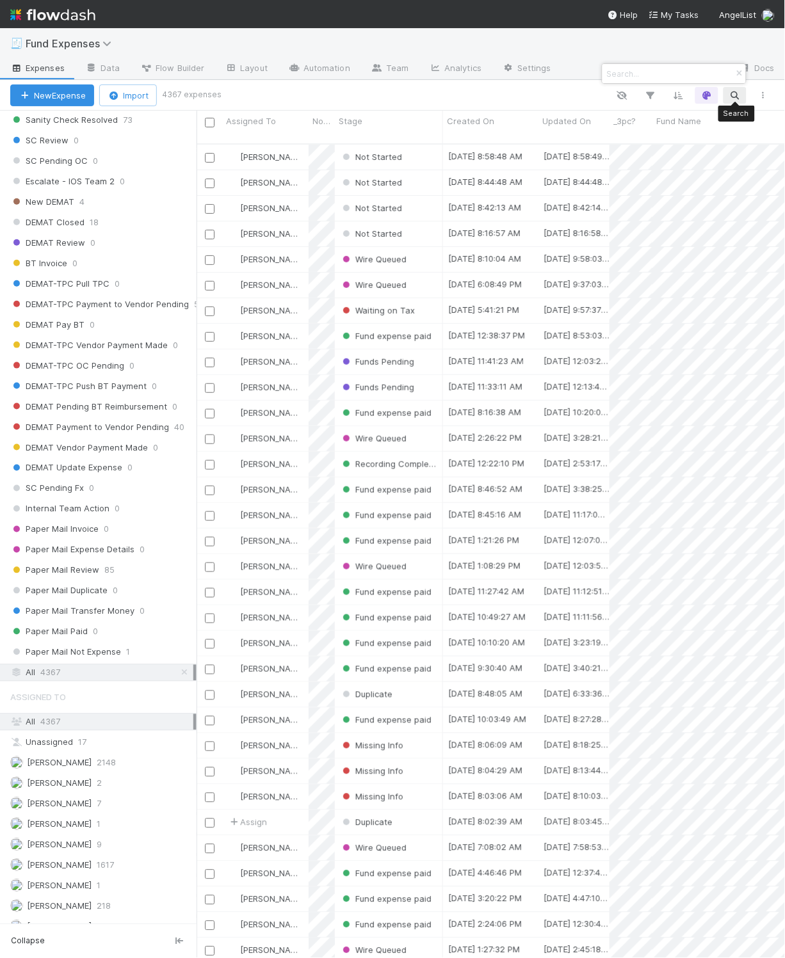
scroll to position [809, 575]
paste input "PwC Israel"
type input "PwC Israel"
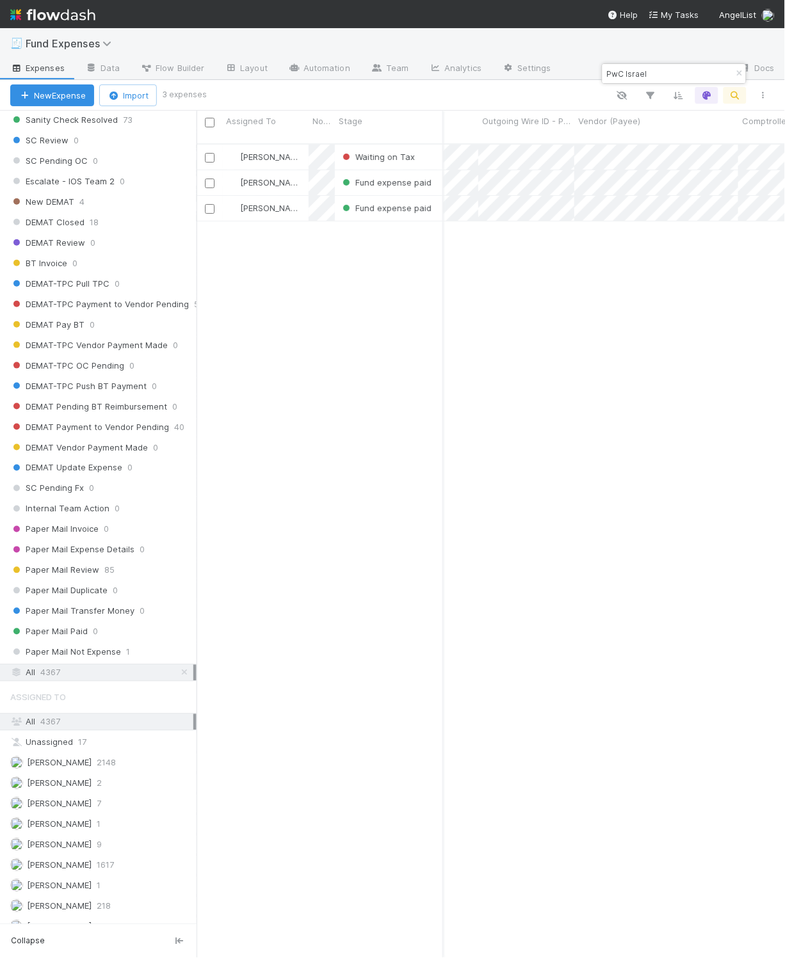
scroll to position [0, 0]
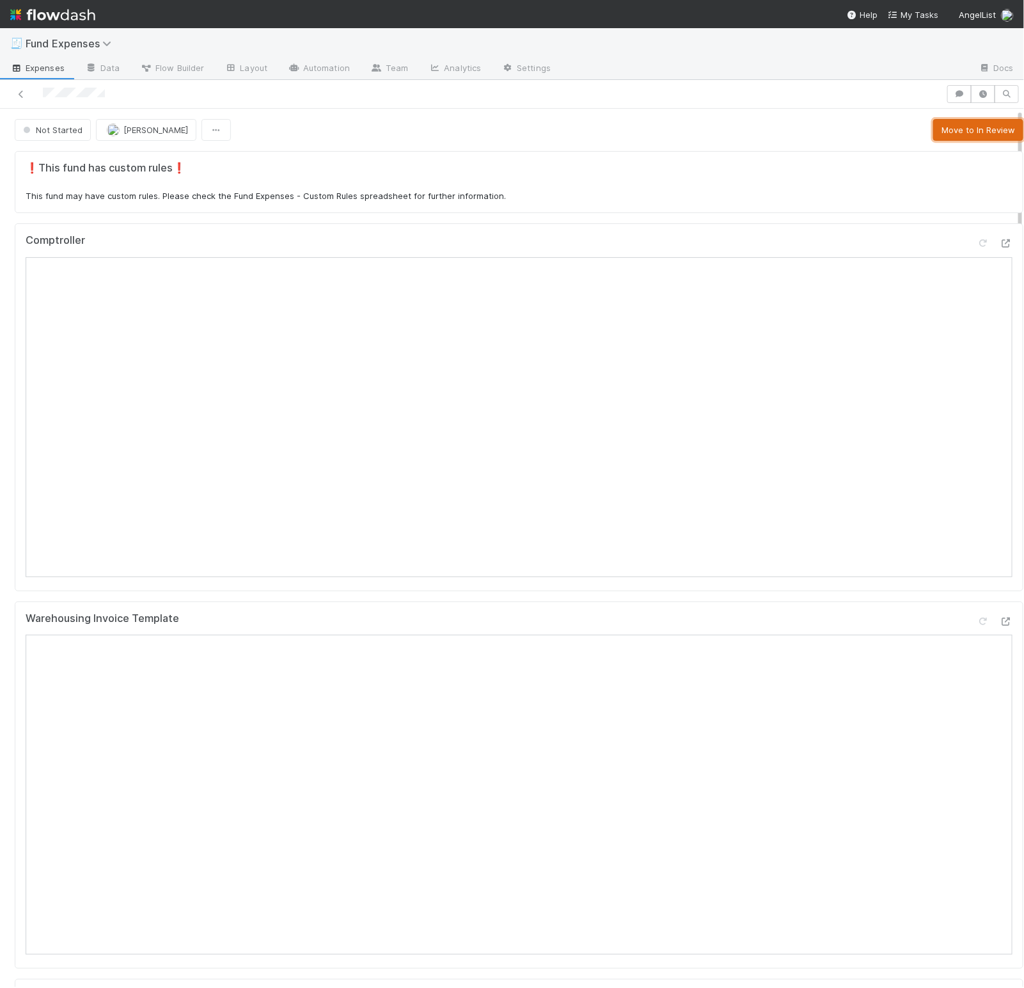
click at [687, 129] on button "Move to In Review" at bounding box center [979, 130] width 90 height 22
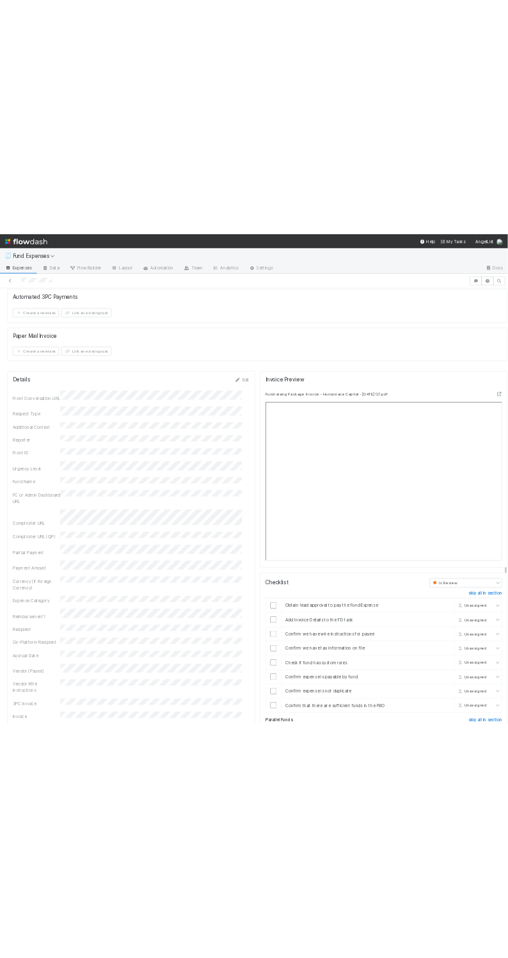
scroll to position [1201, 0]
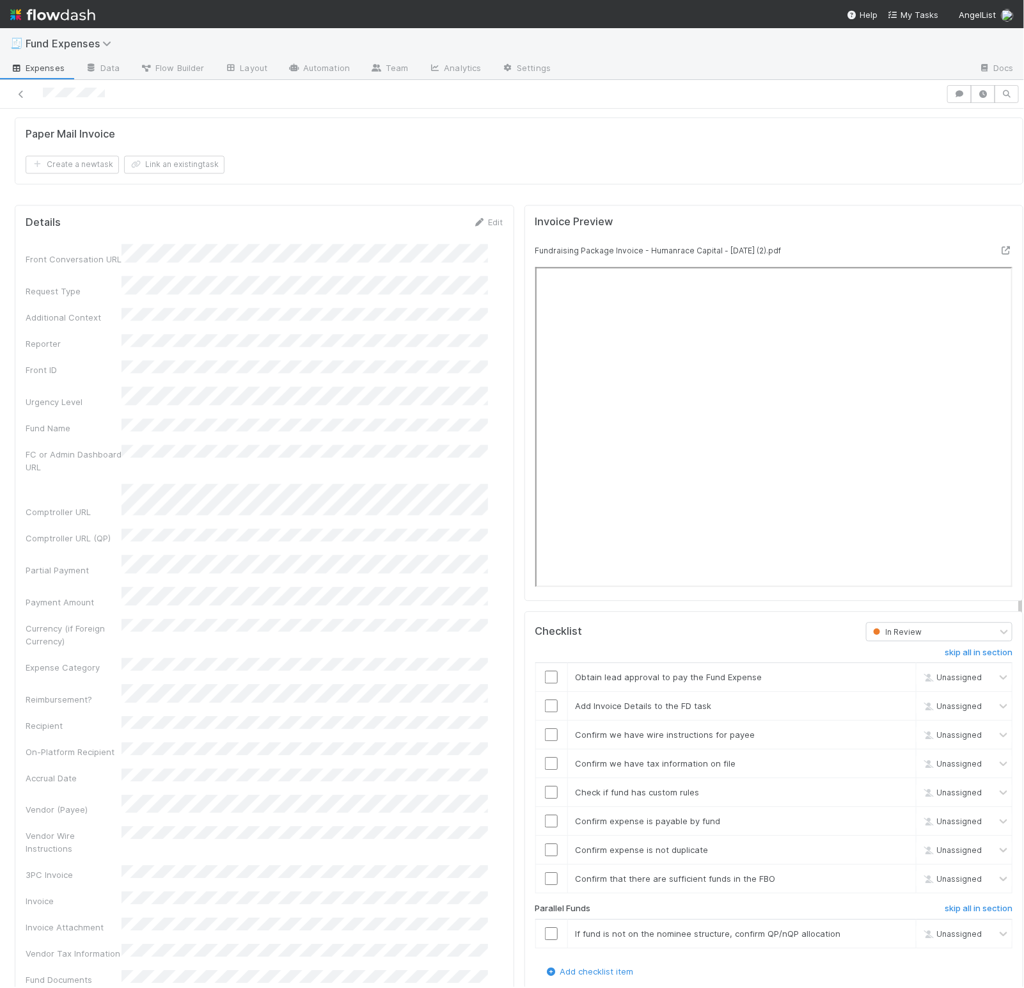
drag, startPoint x: 494, startPoint y: 637, endPoint x: 302, endPoint y: 433, distance: 280.7
click at [494, 637] on div "Details Edit Front Conversation URL Request Type Additional Context Reporter Fr…" at bounding box center [265, 907] width 500 height 1405
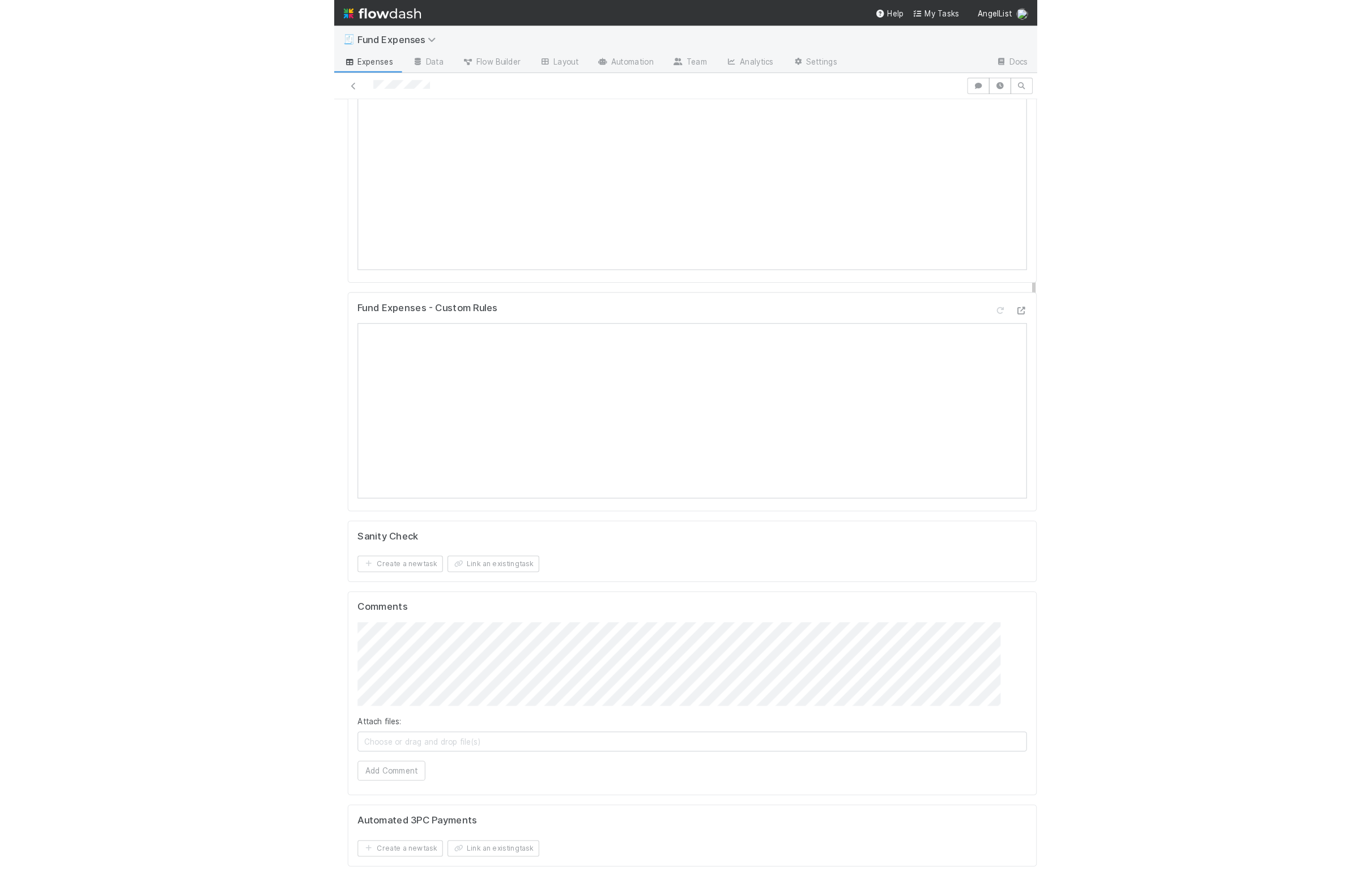
scroll to position [355, 0]
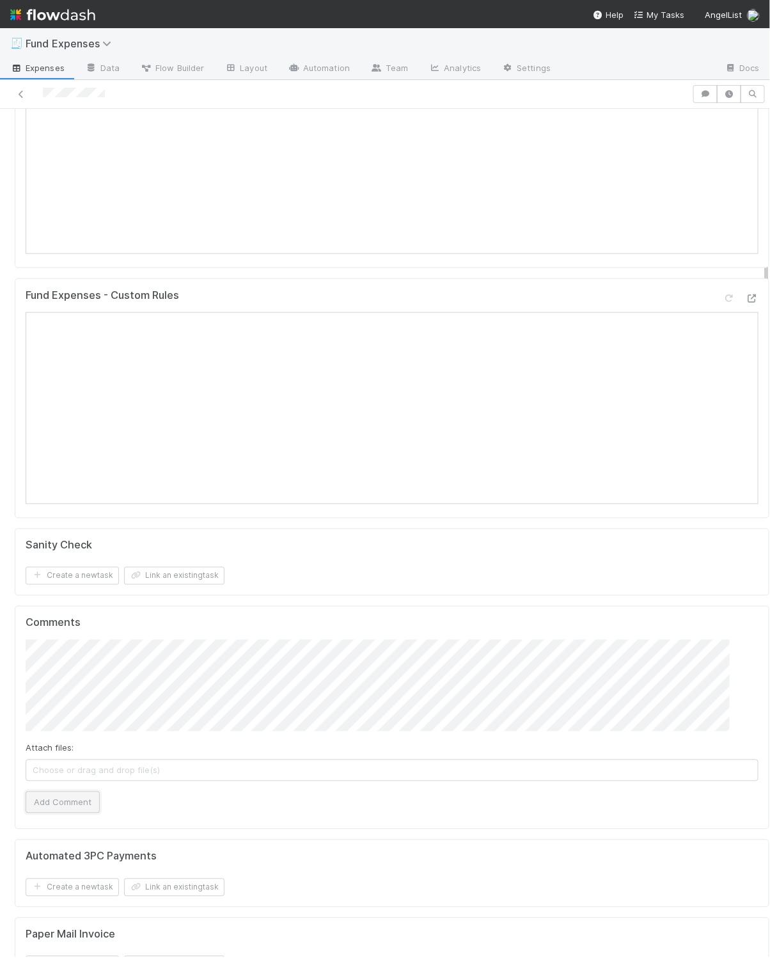
click at [61, 813] on button "Add Comment" at bounding box center [63, 803] width 74 height 22
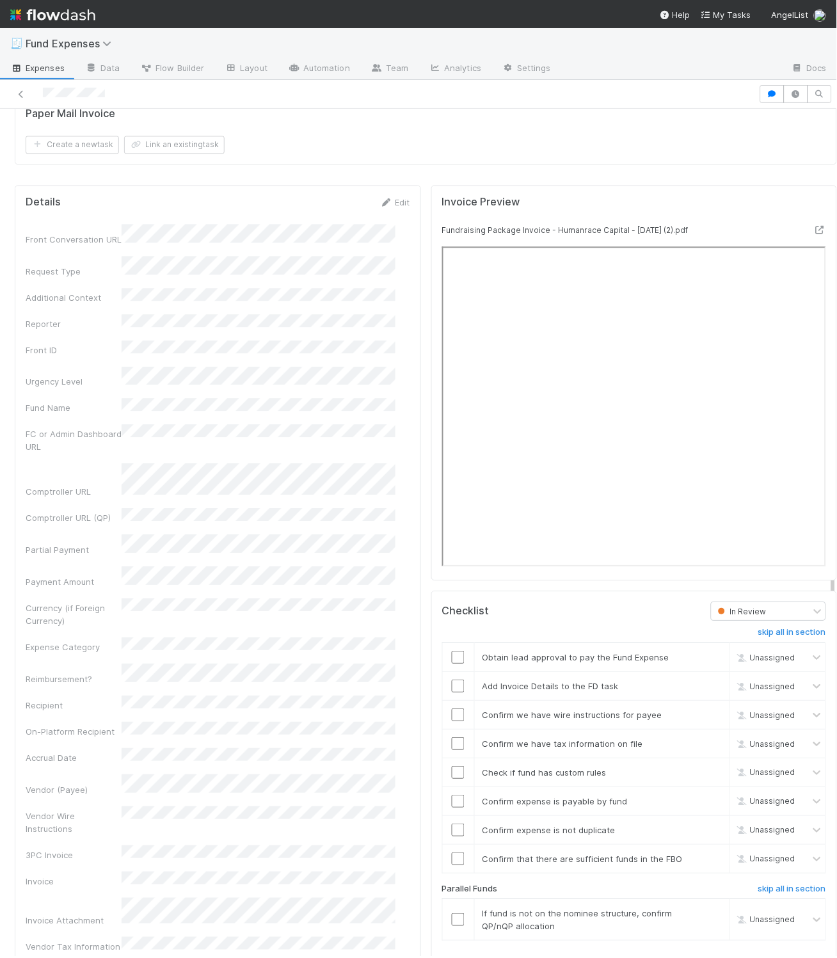
scroll to position [1440, 0]
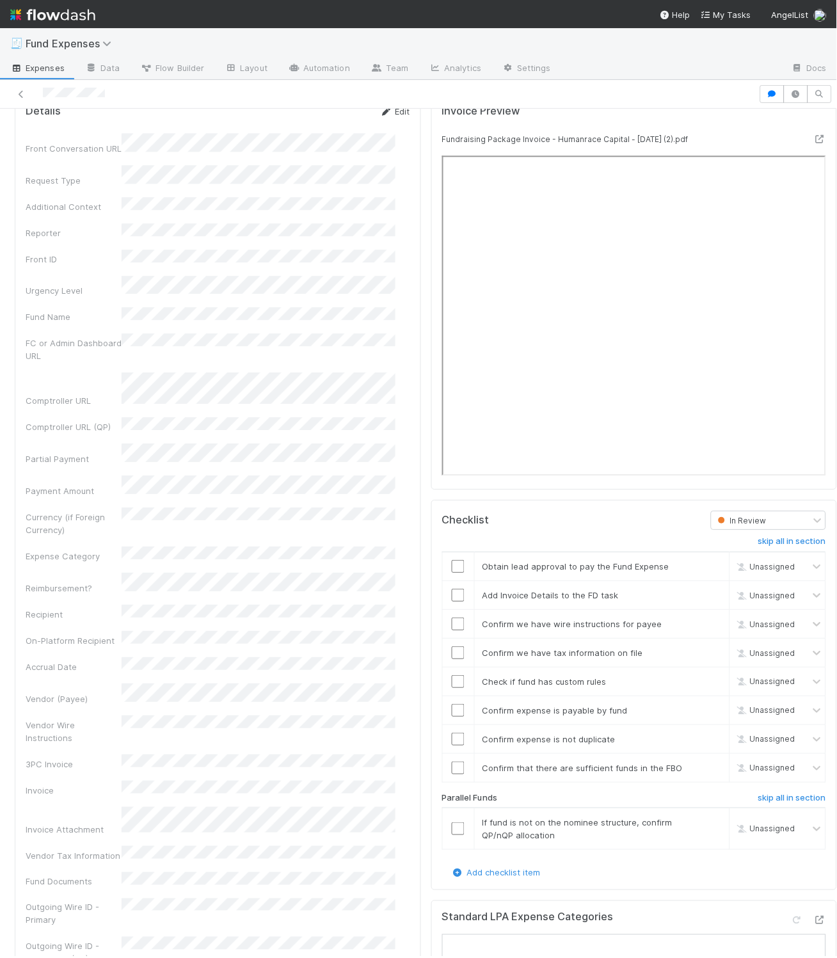
click at [386, 116] on link "Edit" at bounding box center [395, 111] width 30 height 10
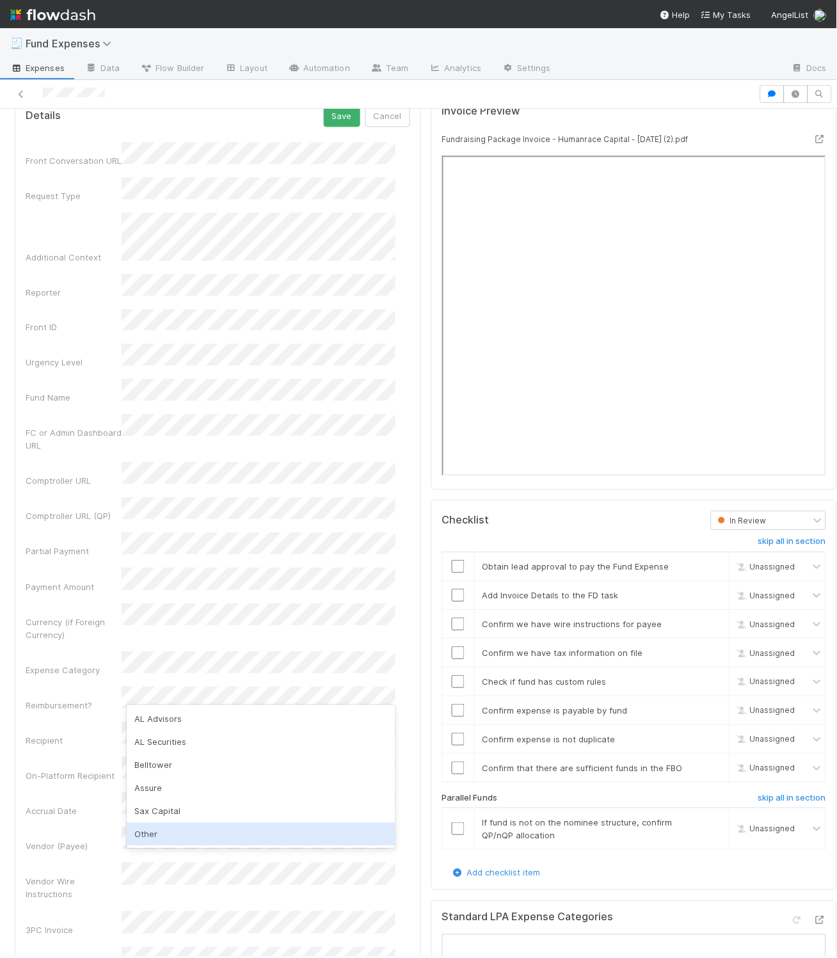
drag, startPoint x: 187, startPoint y: 841, endPoint x: 183, endPoint y: 836, distance: 7.3
click at [186, 841] on div "Other" at bounding box center [261, 834] width 269 height 23
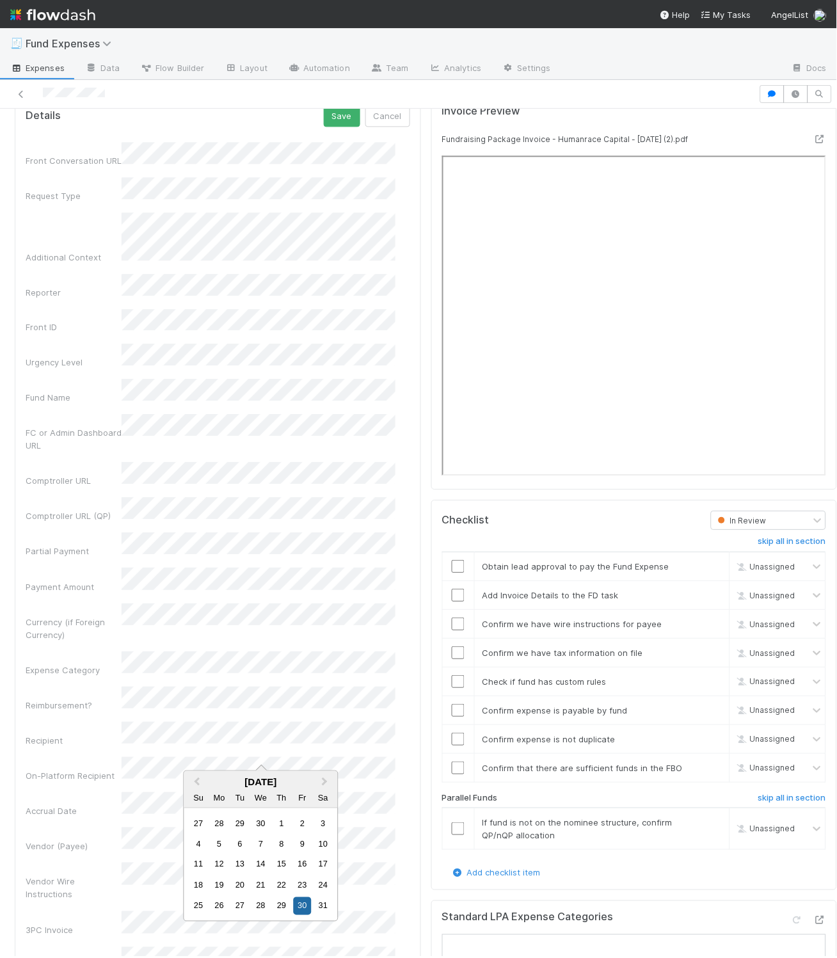
click at [303, 905] on div "30" at bounding box center [302, 906] width 17 height 17
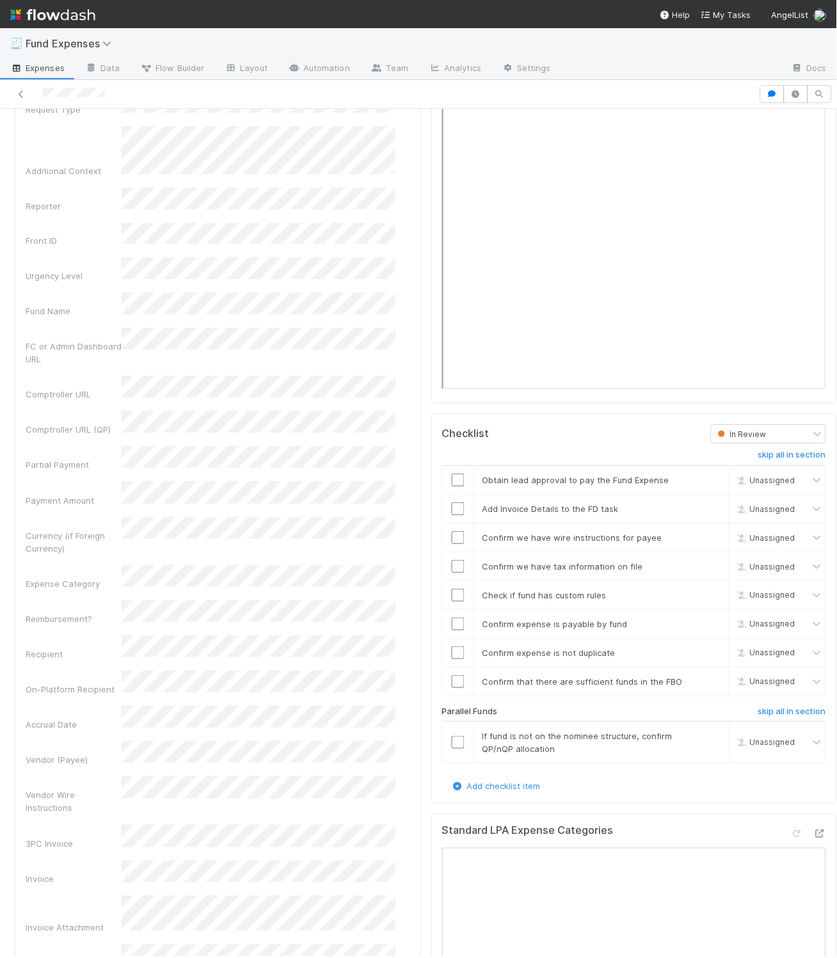
scroll to position [1530, 0]
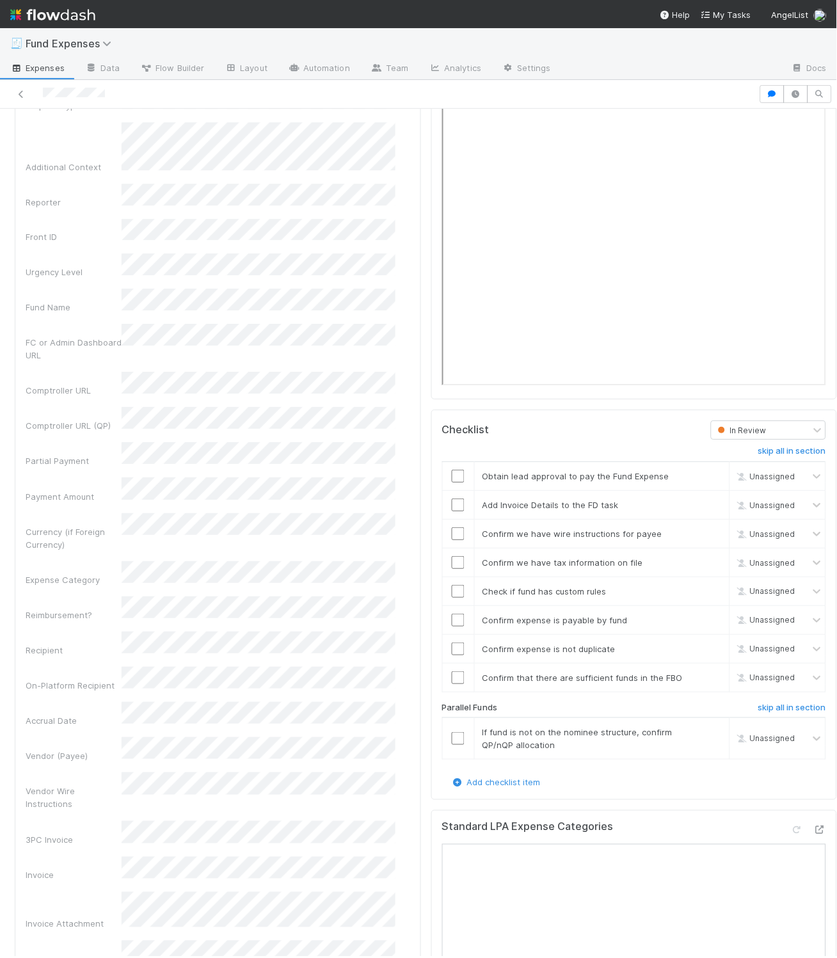
click at [324, 15] on button "Save" at bounding box center [342, 26] width 36 height 22
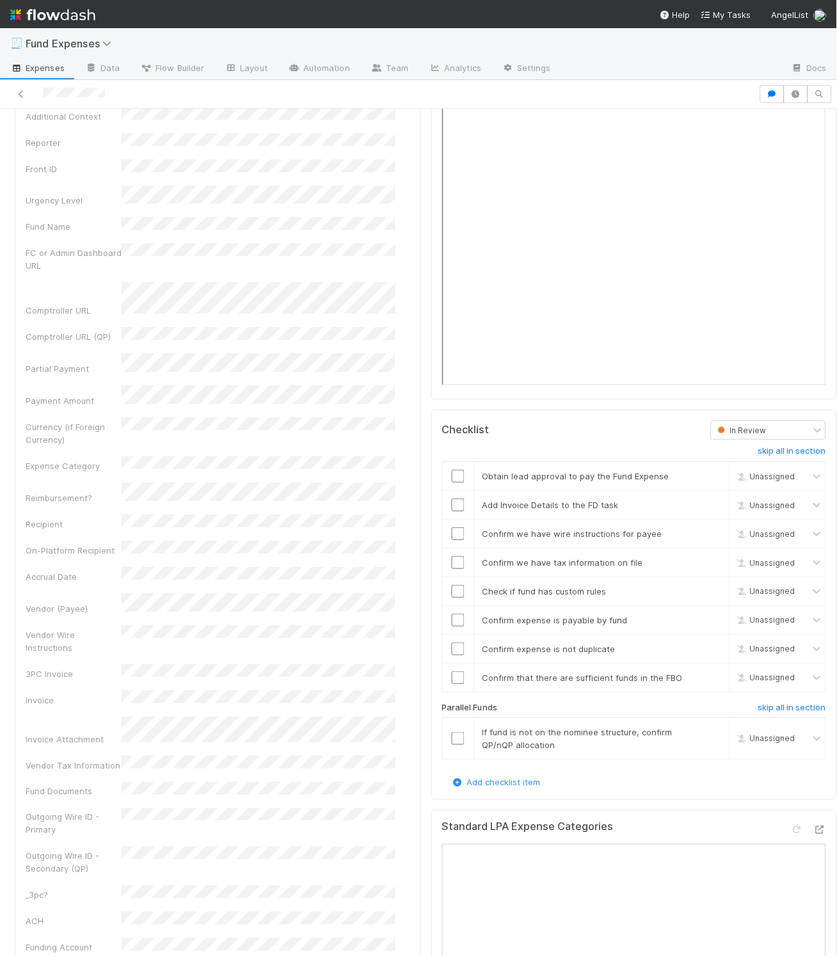
scroll to position [1515, 0]
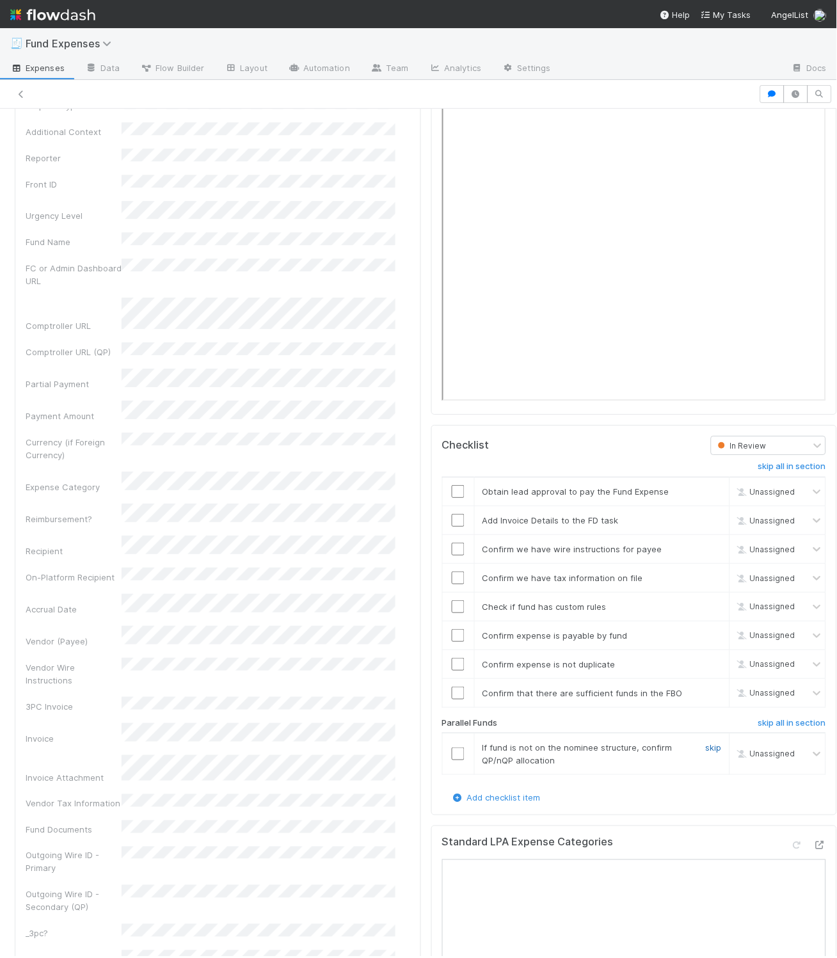
click at [687, 753] on link "skip" at bounding box center [714, 747] width 16 height 10
drag, startPoint x: 445, startPoint y: 709, endPoint x: 448, endPoint y: 694, distance: 15.7
click at [452, 699] on input "checkbox" at bounding box center [458, 693] width 13 height 13
click at [452, 671] on input "checkbox" at bounding box center [458, 664] width 13 height 13
click at [452, 613] on input "checkbox" at bounding box center [458, 606] width 13 height 13
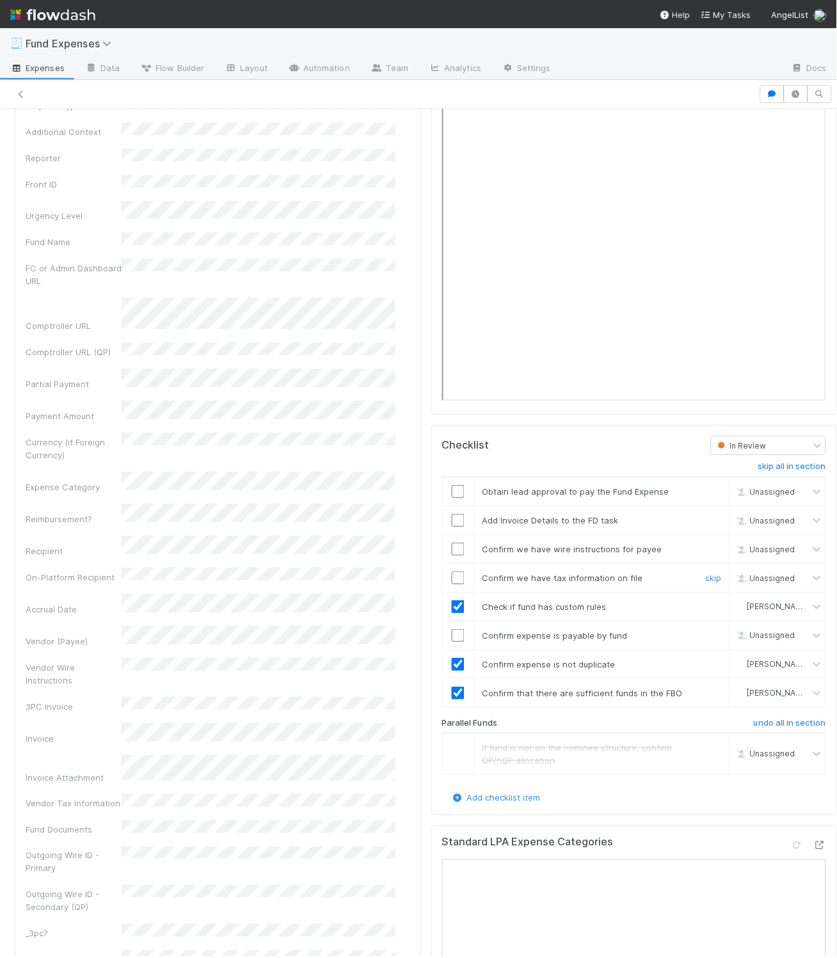
click at [452, 584] on input "checkbox" at bounding box center [458, 577] width 13 height 13
click at [452, 555] on input "checkbox" at bounding box center [458, 549] width 13 height 13
click at [452, 527] on input "checkbox" at bounding box center [458, 520] width 13 height 13
click at [452, 498] on input "checkbox" at bounding box center [458, 491] width 13 height 13
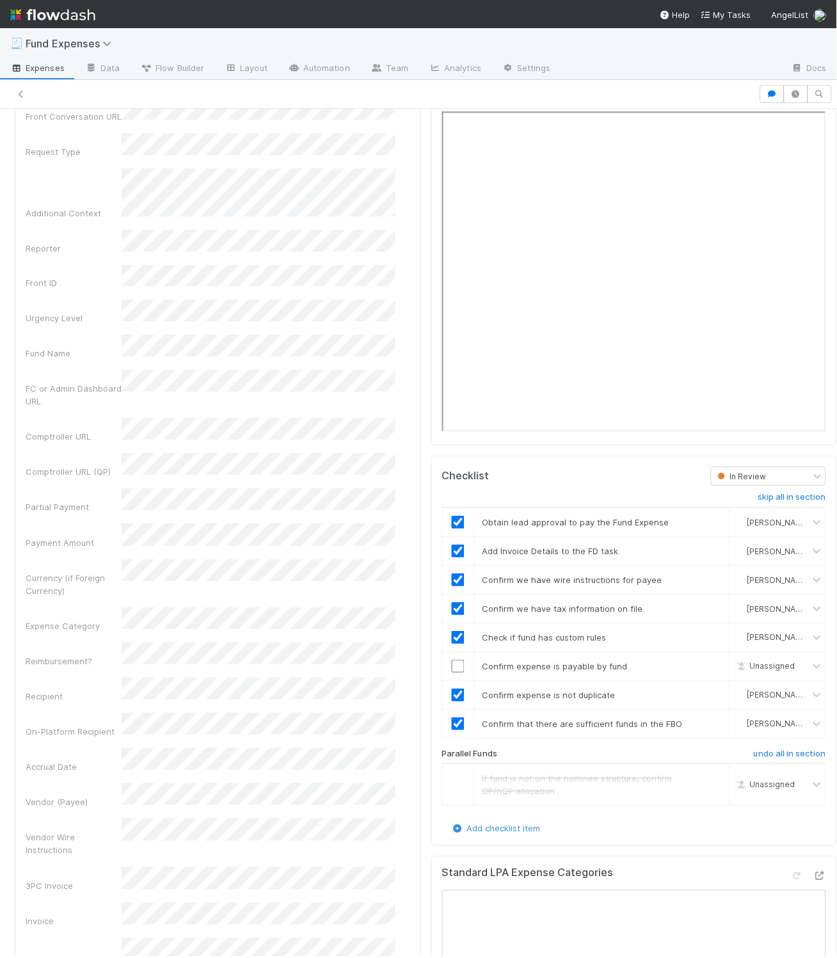
scroll to position [1496, 0]
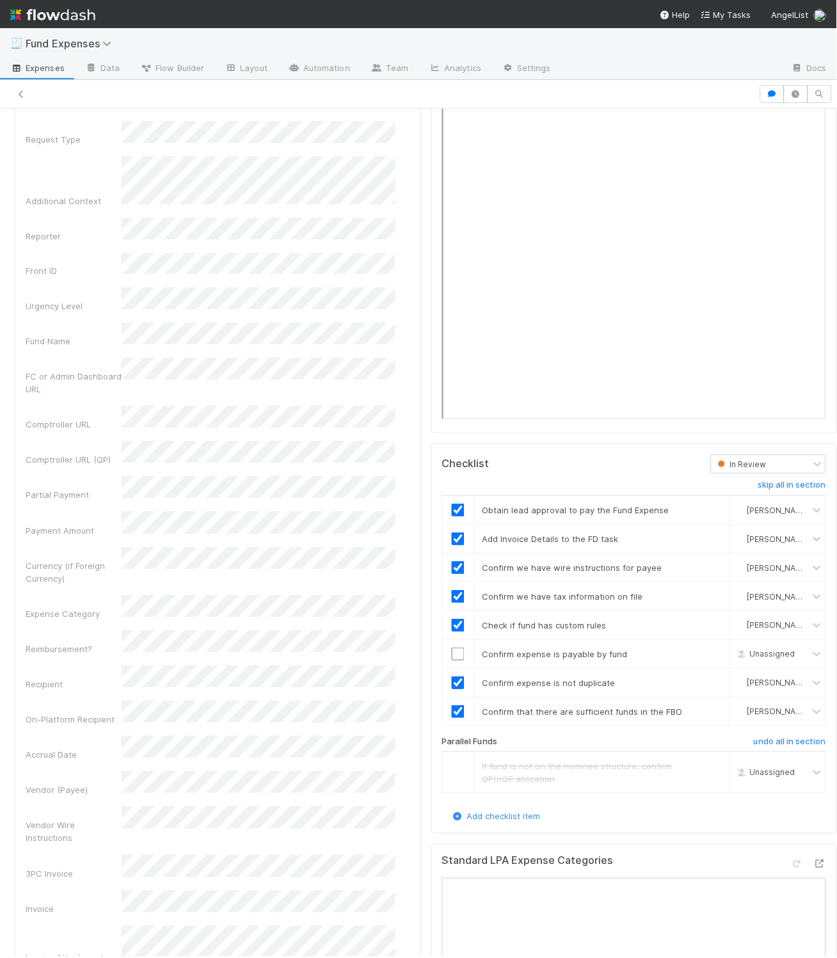
click at [147, 337] on div "Front Conversation URL Request Type Additional Context Reporter Front ID Urgenc…" at bounding box center [218, 918] width 385 height 1665
click at [94, 335] on div "Fund Name" at bounding box center [74, 341] width 96 height 13
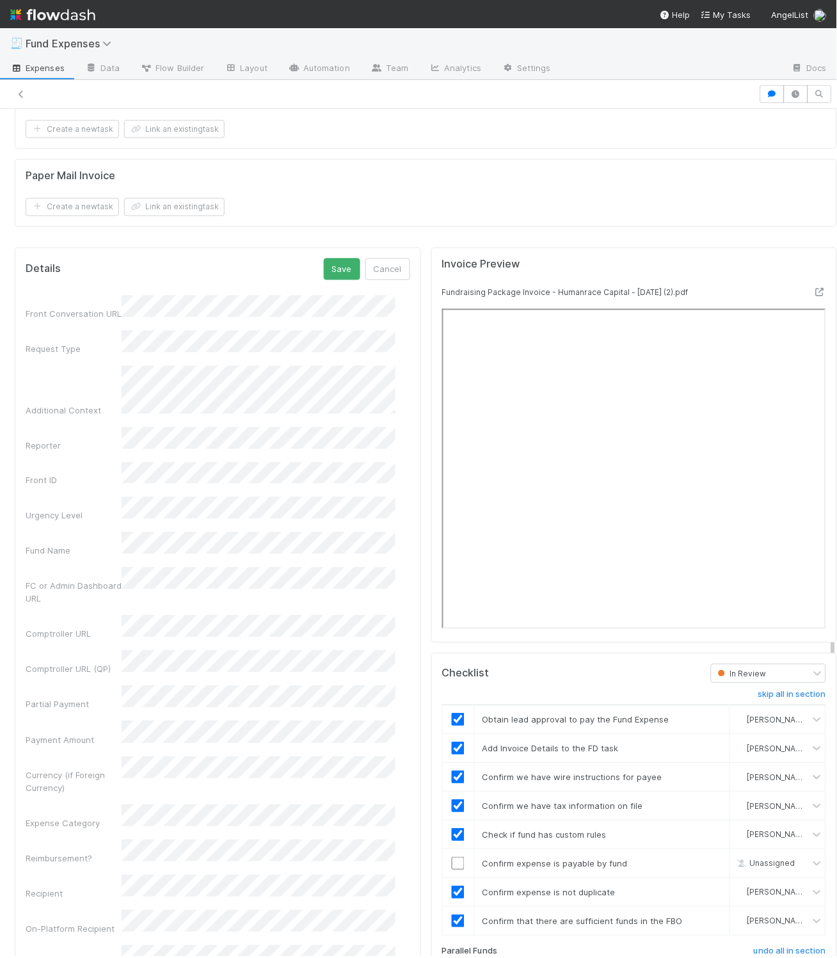
scroll to position [1273, 0]
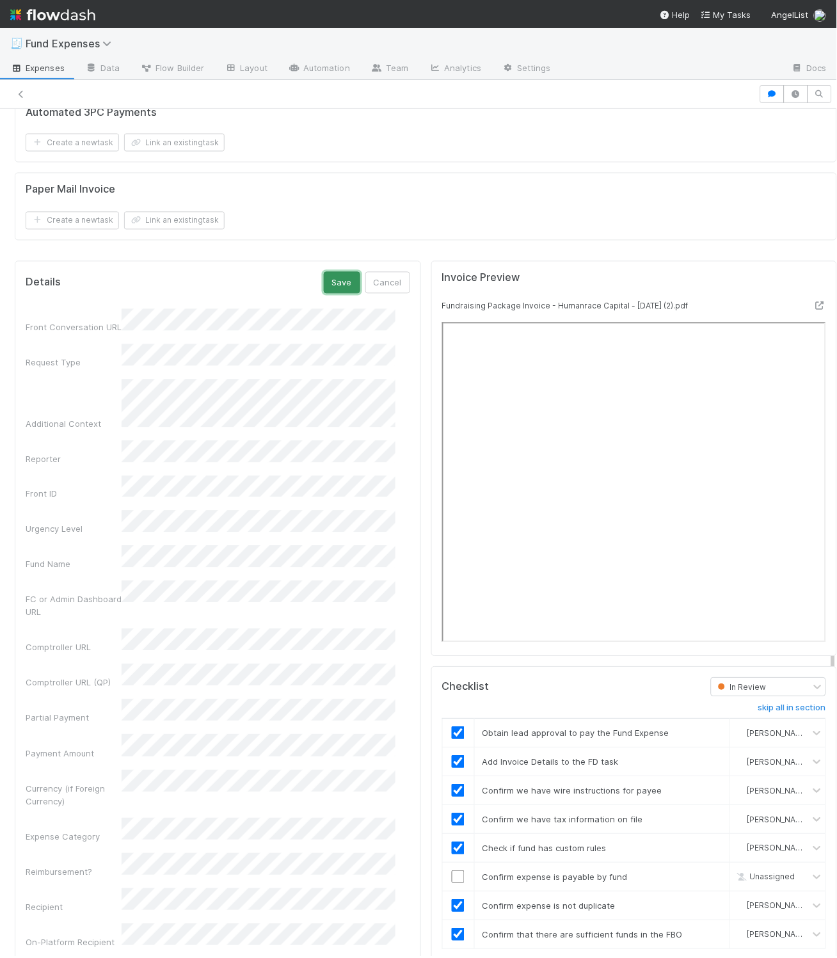
click at [324, 283] on button "Save" at bounding box center [342, 283] width 36 height 22
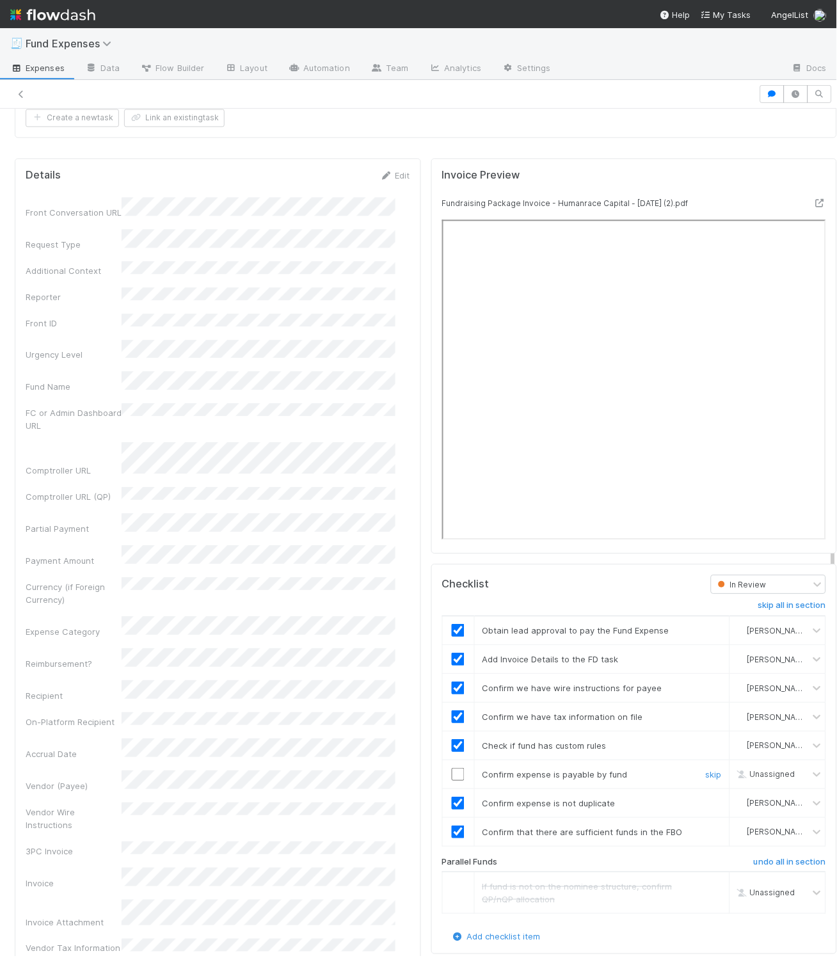
click at [452, 781] on input "checkbox" at bounding box center [458, 774] width 13 height 13
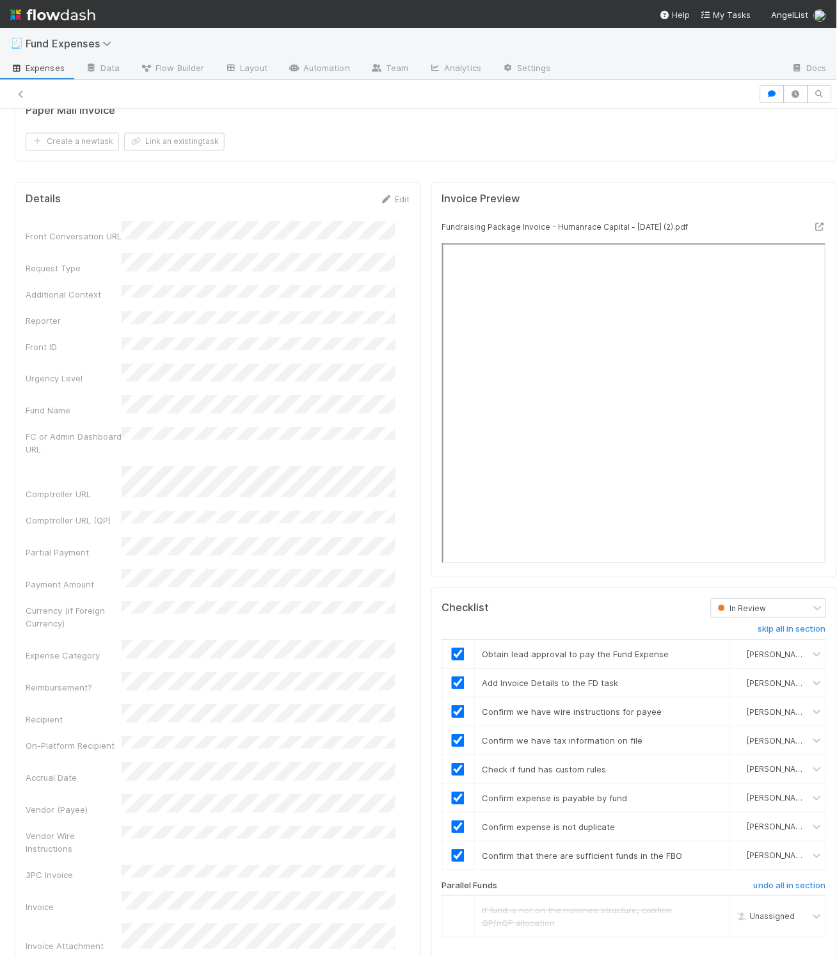
scroll to position [0, 0]
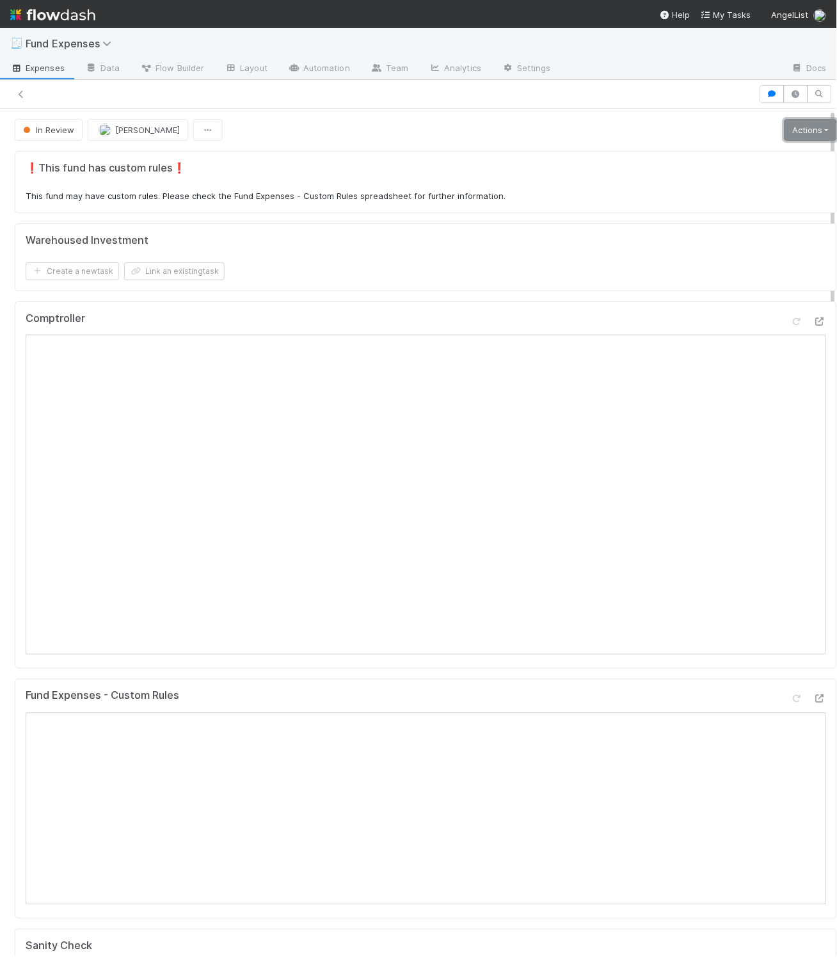
click at [687, 138] on link "Actions" at bounding box center [811, 130] width 52 height 22
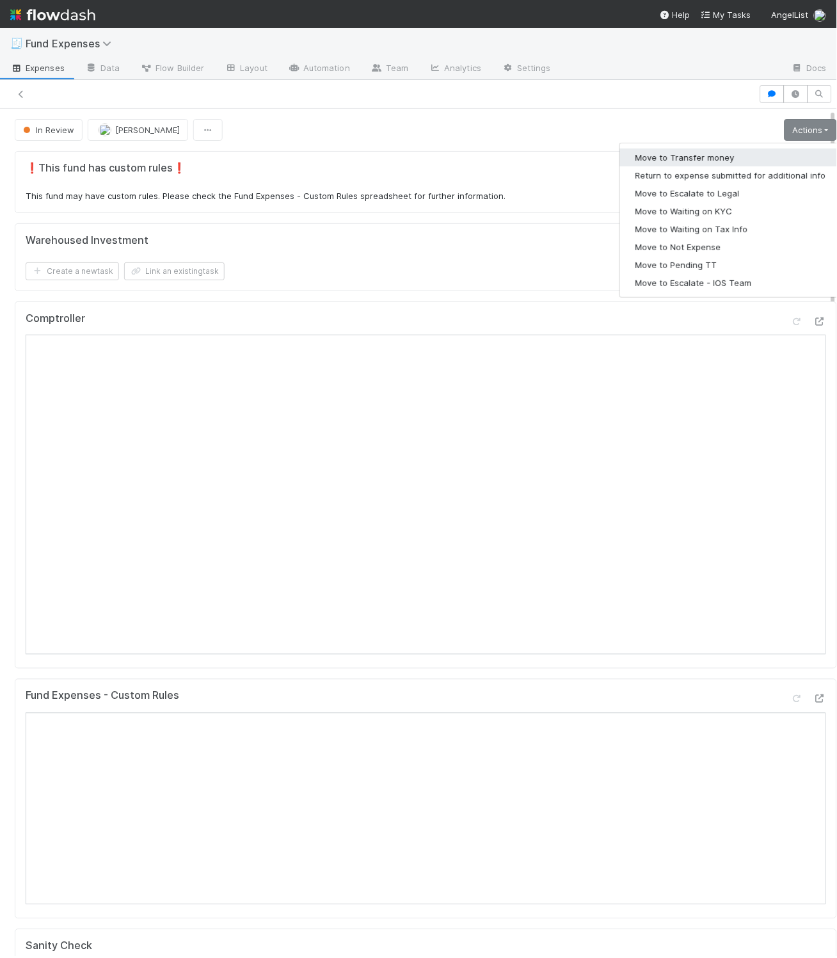
click at [687, 161] on button "Move to Transfer money" at bounding box center [730, 157] width 221 height 18
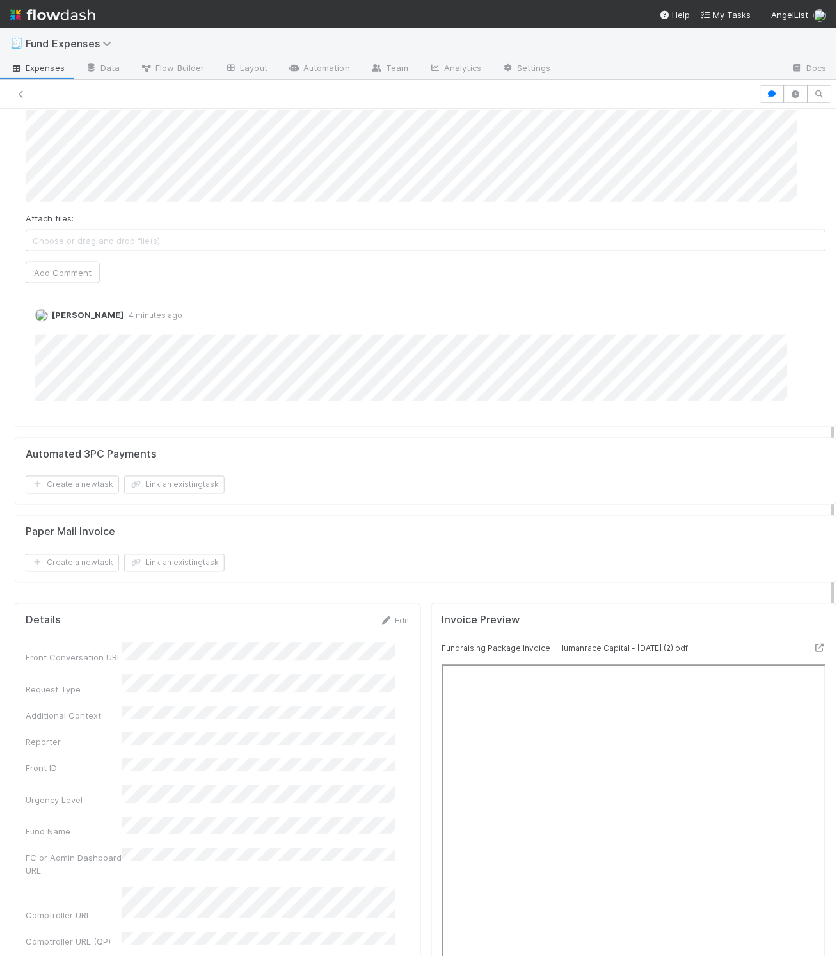
scroll to position [1135, 0]
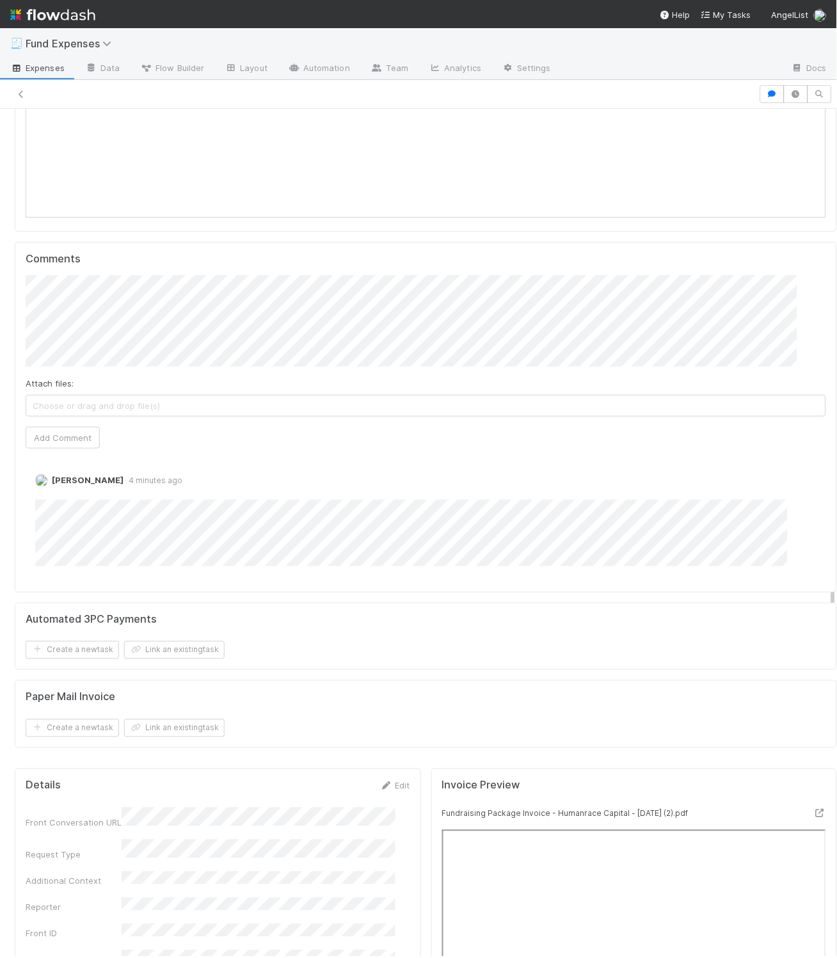
scroll to position [0, 0]
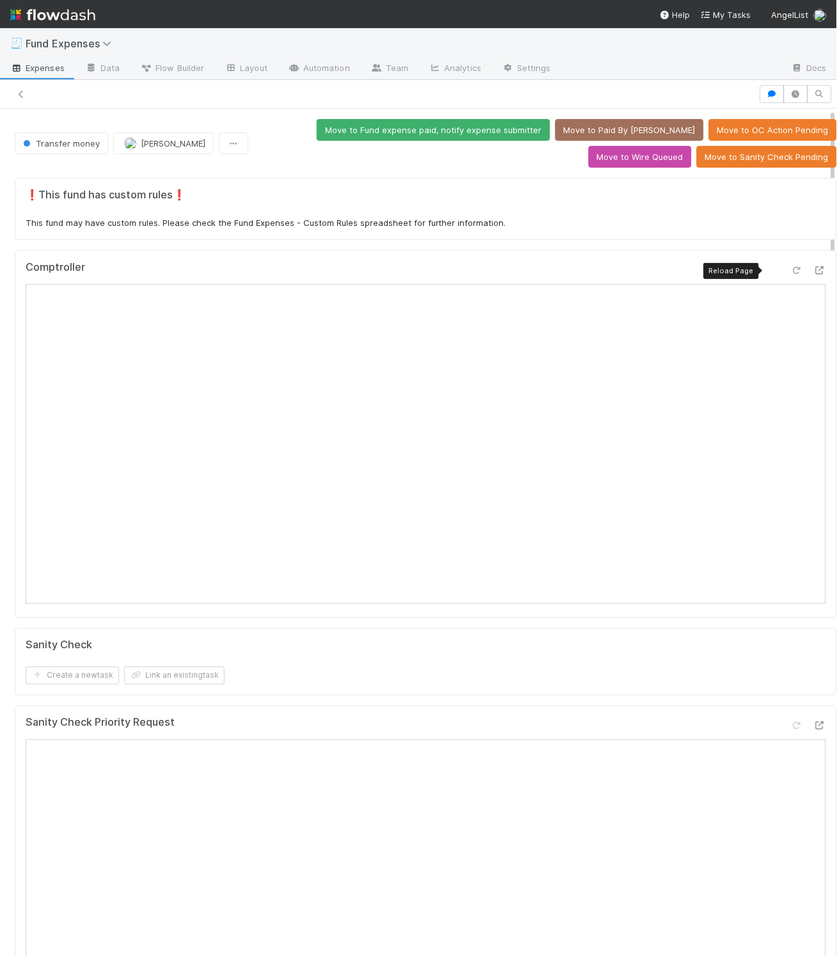
click at [687, 269] on icon at bounding box center [796, 270] width 13 height 8
click at [671, 692] on div "Sanity Check Create a new task Link an existing task" at bounding box center [426, 662] width 822 height 68
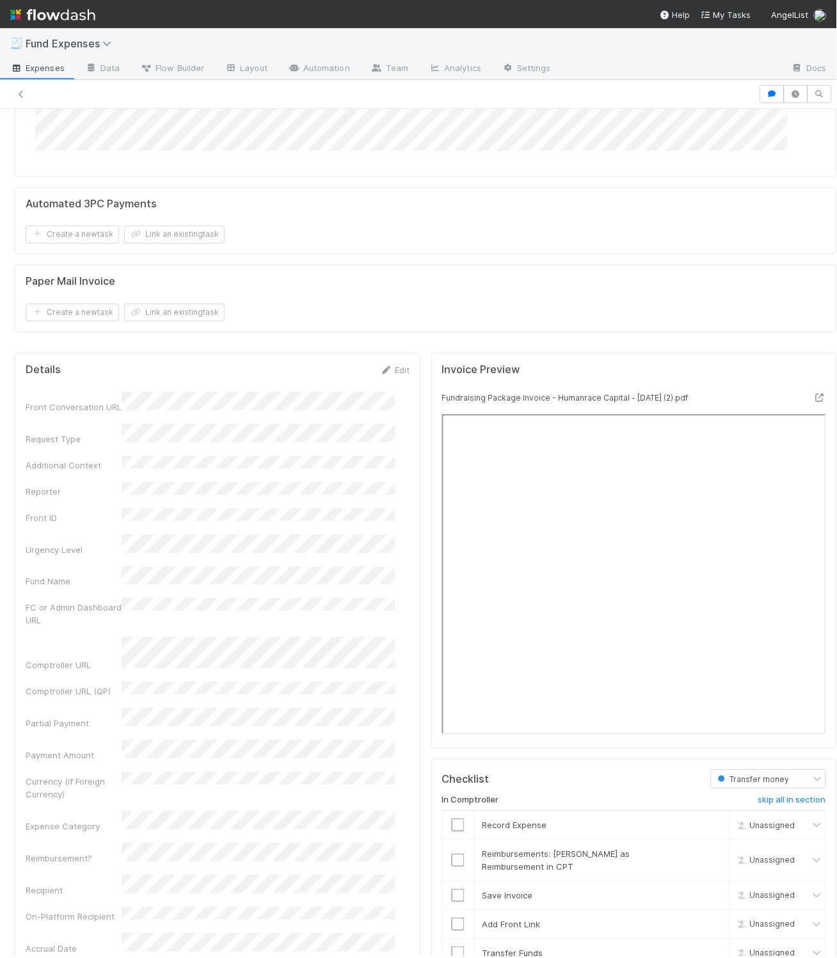
scroll to position [1641, 0]
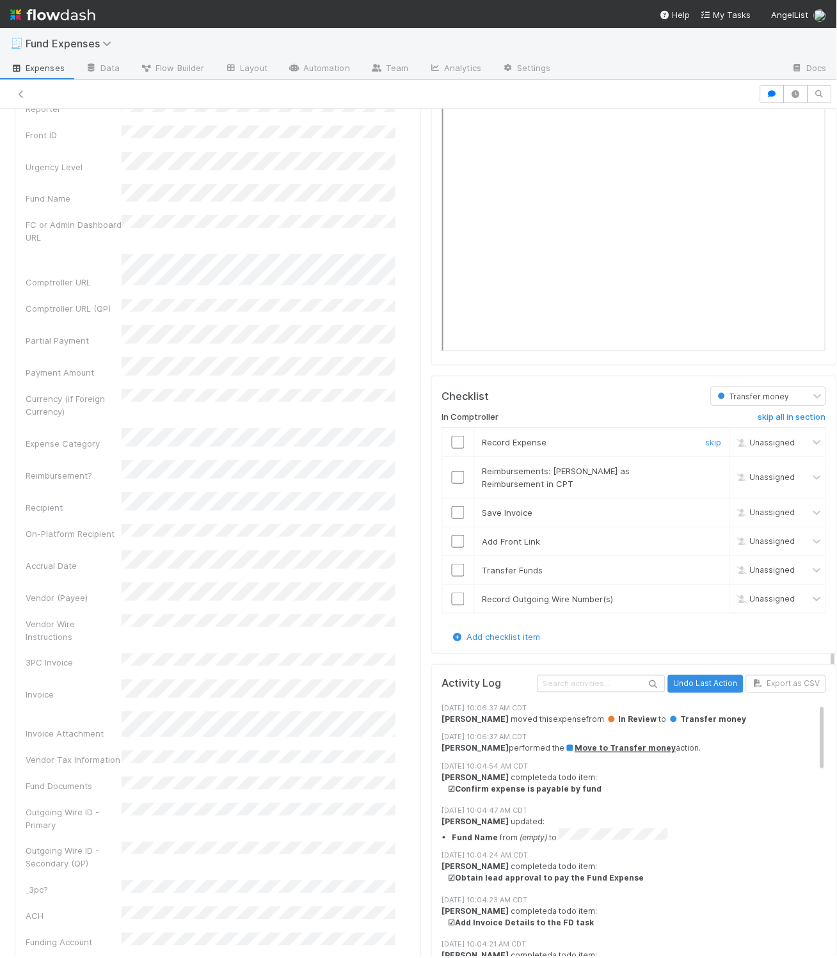
click at [452, 449] on input "checkbox" at bounding box center [458, 442] width 13 height 13
click at [687, 476] on link "skip" at bounding box center [714, 471] width 16 height 10
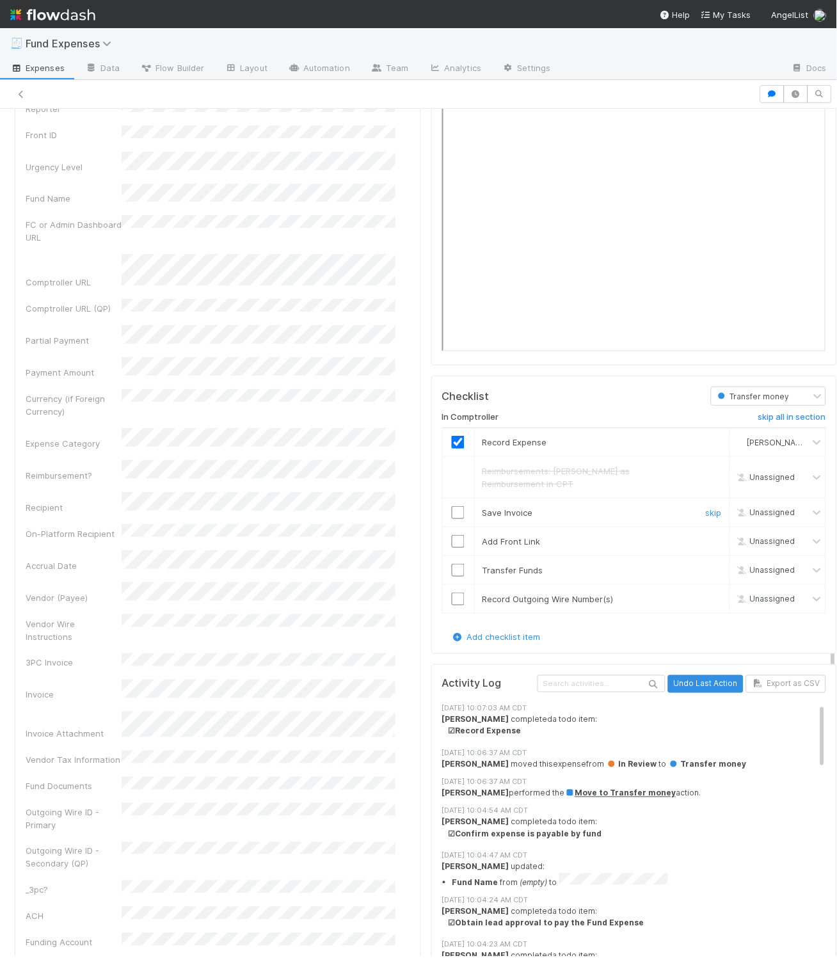
drag, startPoint x: 443, startPoint y: 515, endPoint x: 443, endPoint y: 528, distance: 12.8
click at [452, 516] on input "checkbox" at bounding box center [458, 512] width 13 height 13
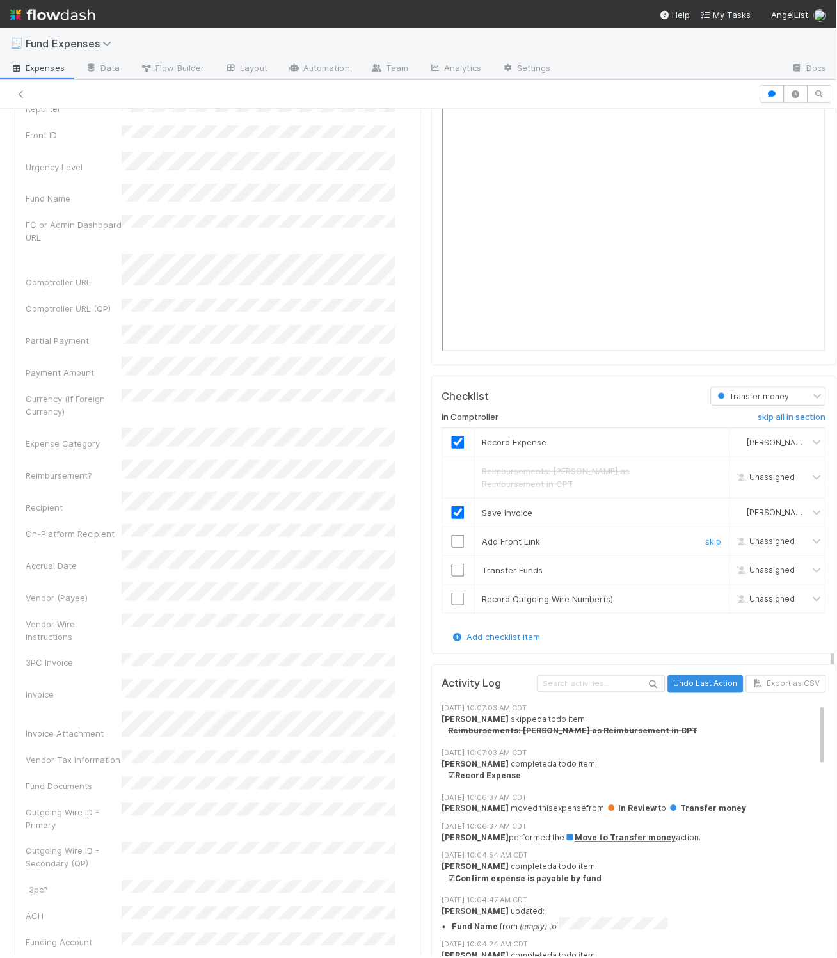
drag, startPoint x: 443, startPoint y: 538, endPoint x: 448, endPoint y: 561, distance: 23.5
click at [452, 538] on input "checkbox" at bounding box center [458, 541] width 13 height 13
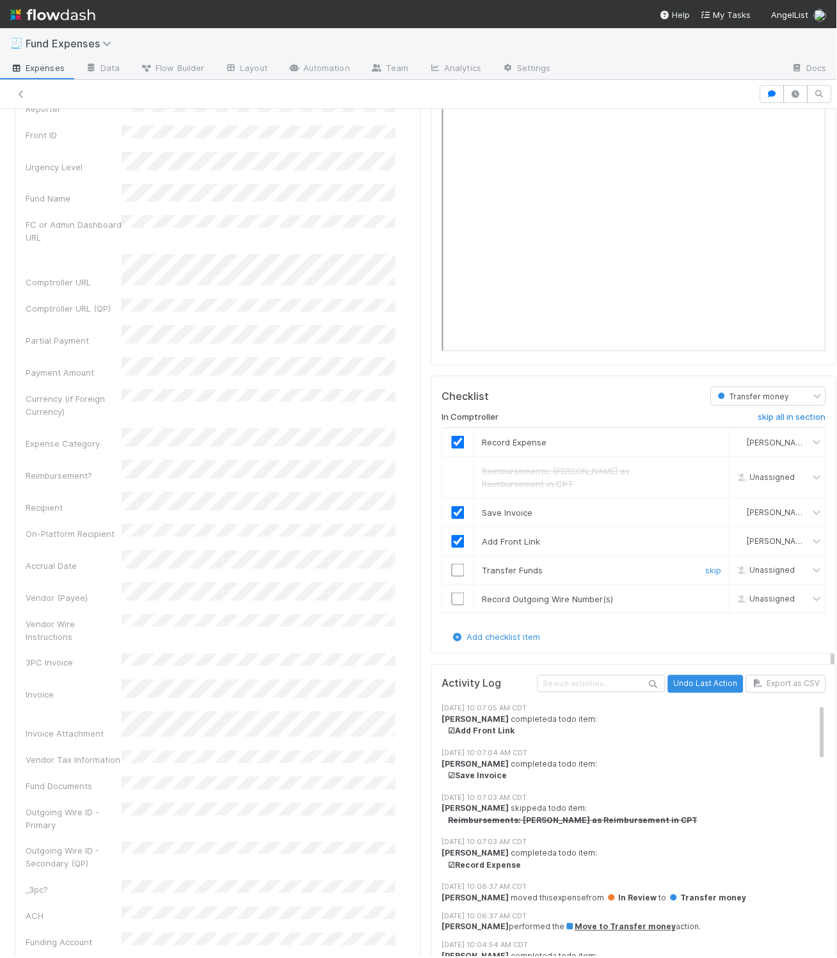
drag, startPoint x: 448, startPoint y: 570, endPoint x: 451, endPoint y: 609, distance: 39.8
click at [452, 570] on input "checkbox" at bounding box center [458, 570] width 13 height 13
click at [452, 603] on input "checkbox" at bounding box center [458, 599] width 13 height 13
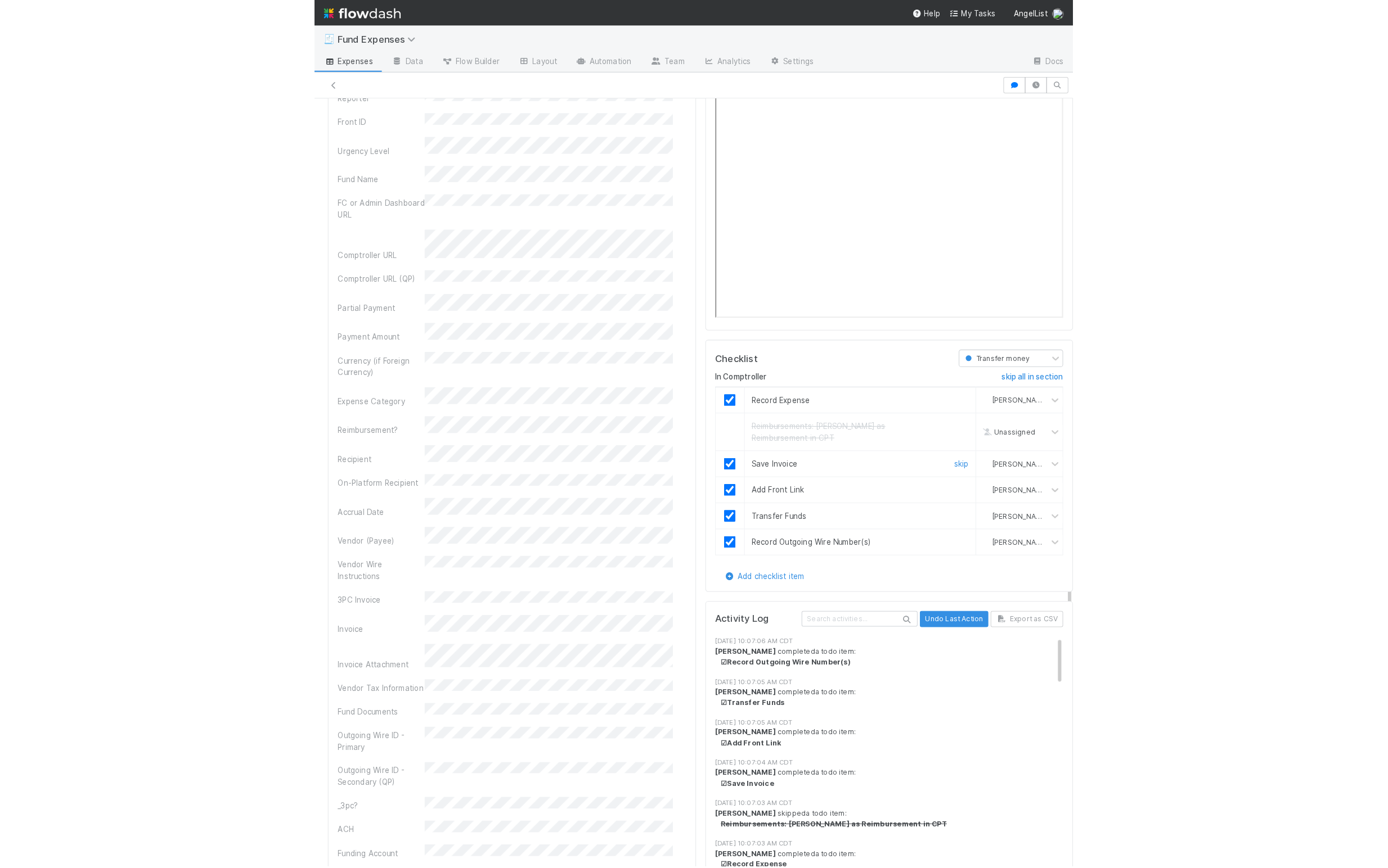
scroll to position [0, 0]
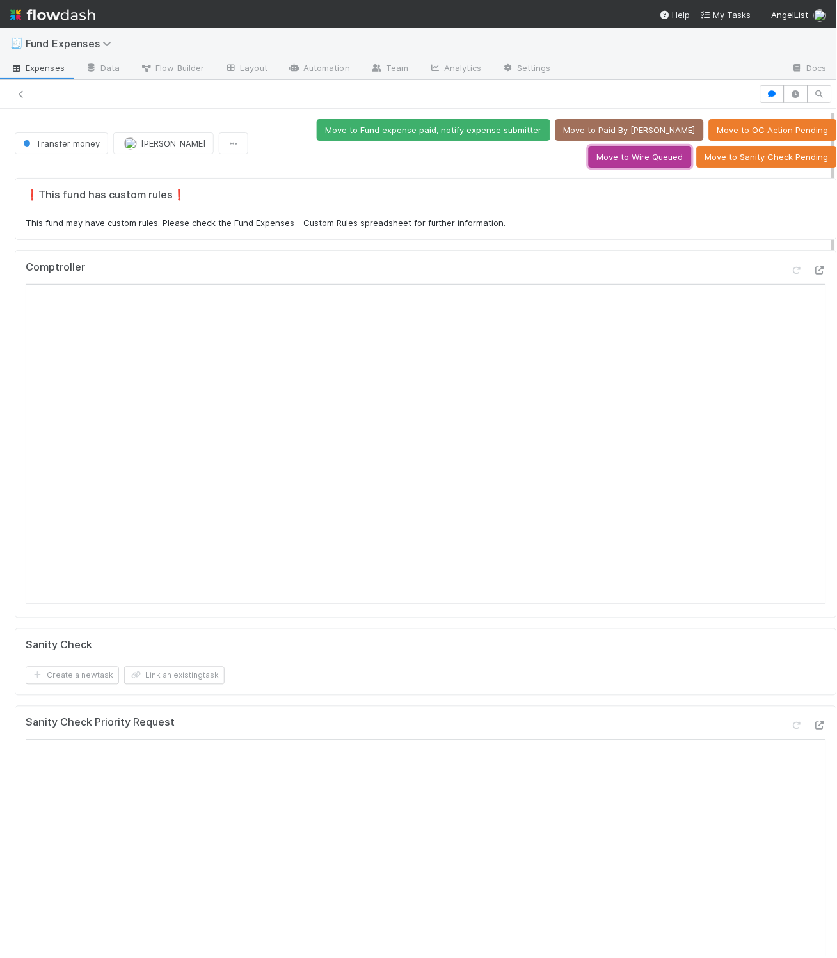
click at [687, 146] on button "Move to Wire Queued" at bounding box center [640, 157] width 103 height 22
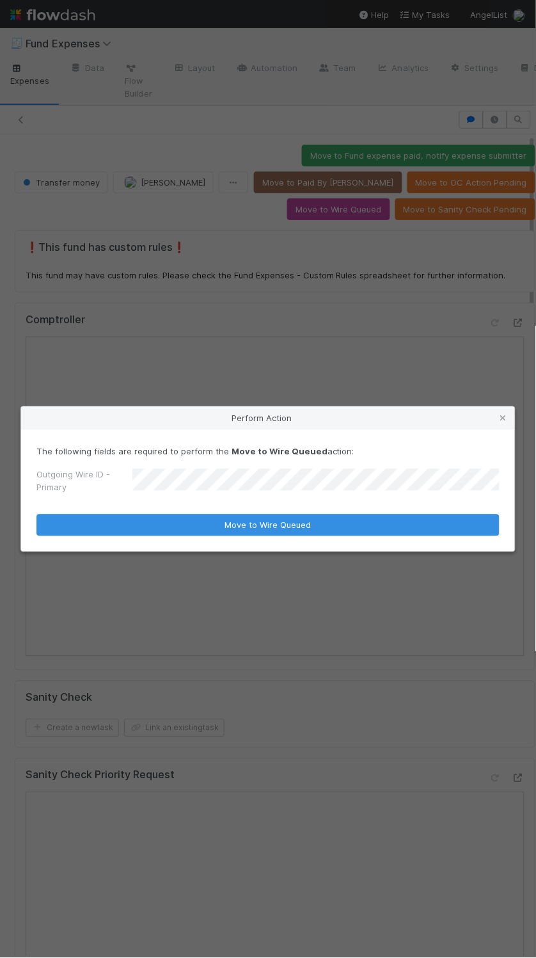
click at [36, 514] on button "Move to Wire Queued" at bounding box center [267, 525] width 463 height 22
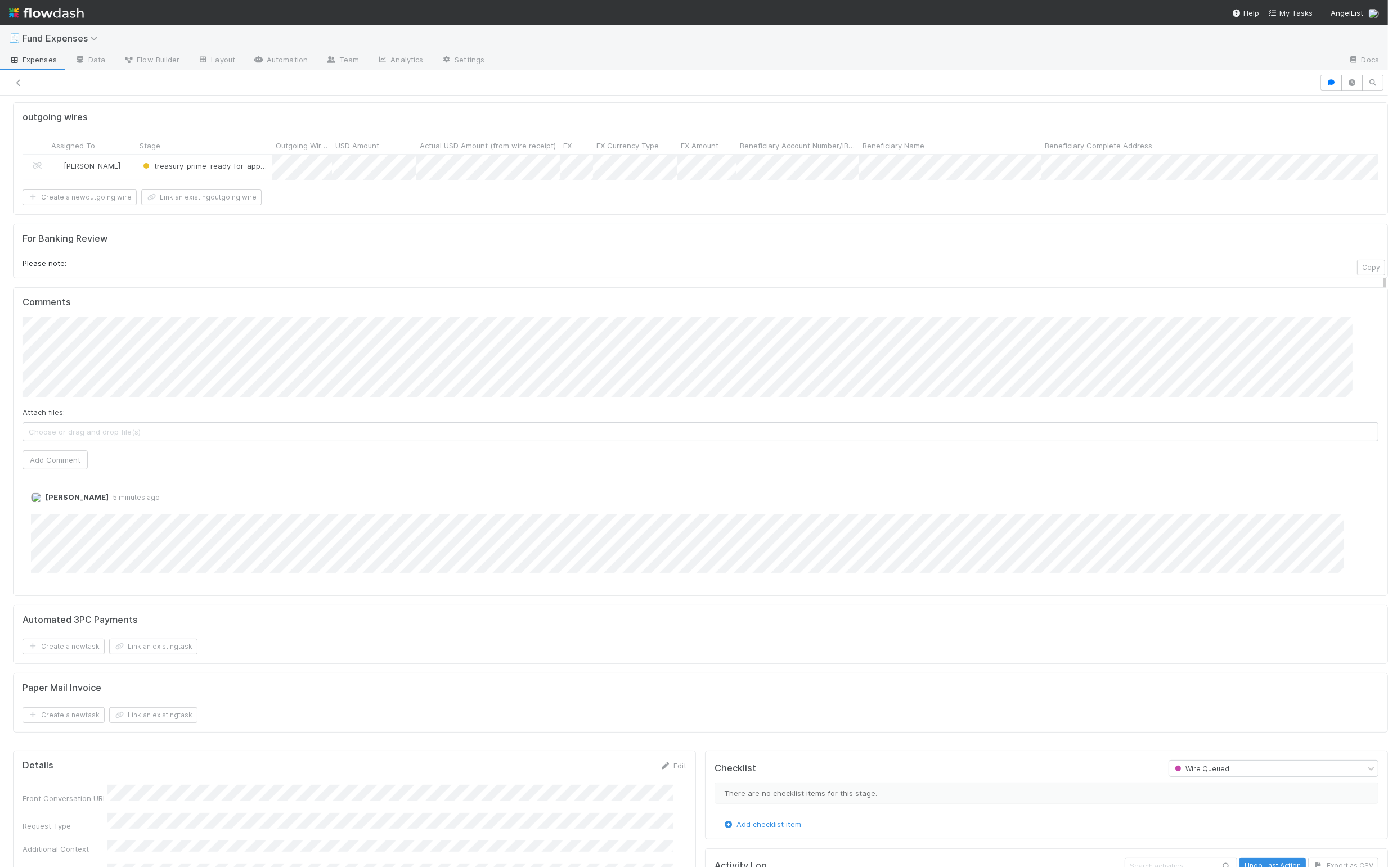
scroll to position [629, 0]
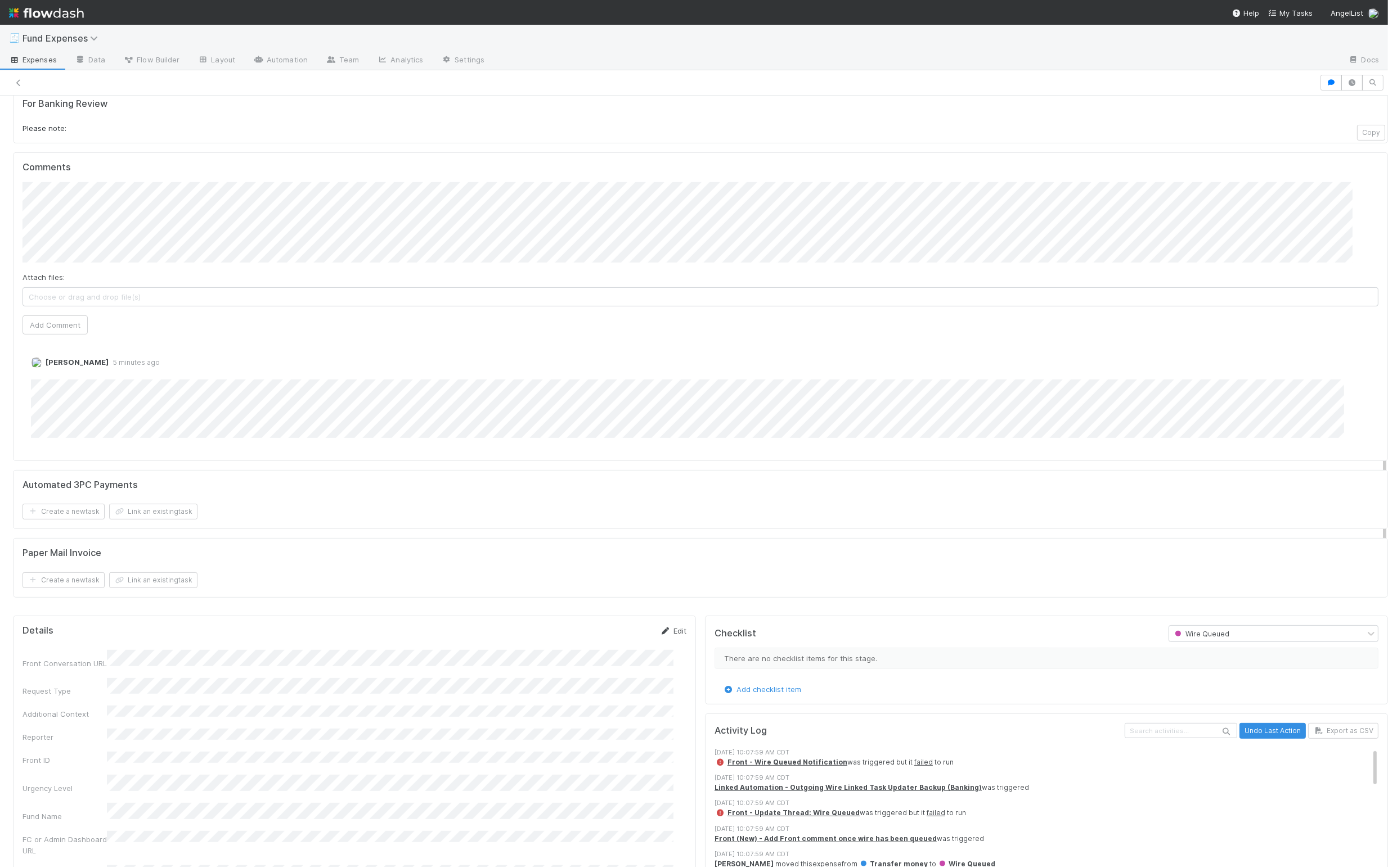
click at [604, 635] on link "Edit" at bounding box center [673, 631] width 26 height 9
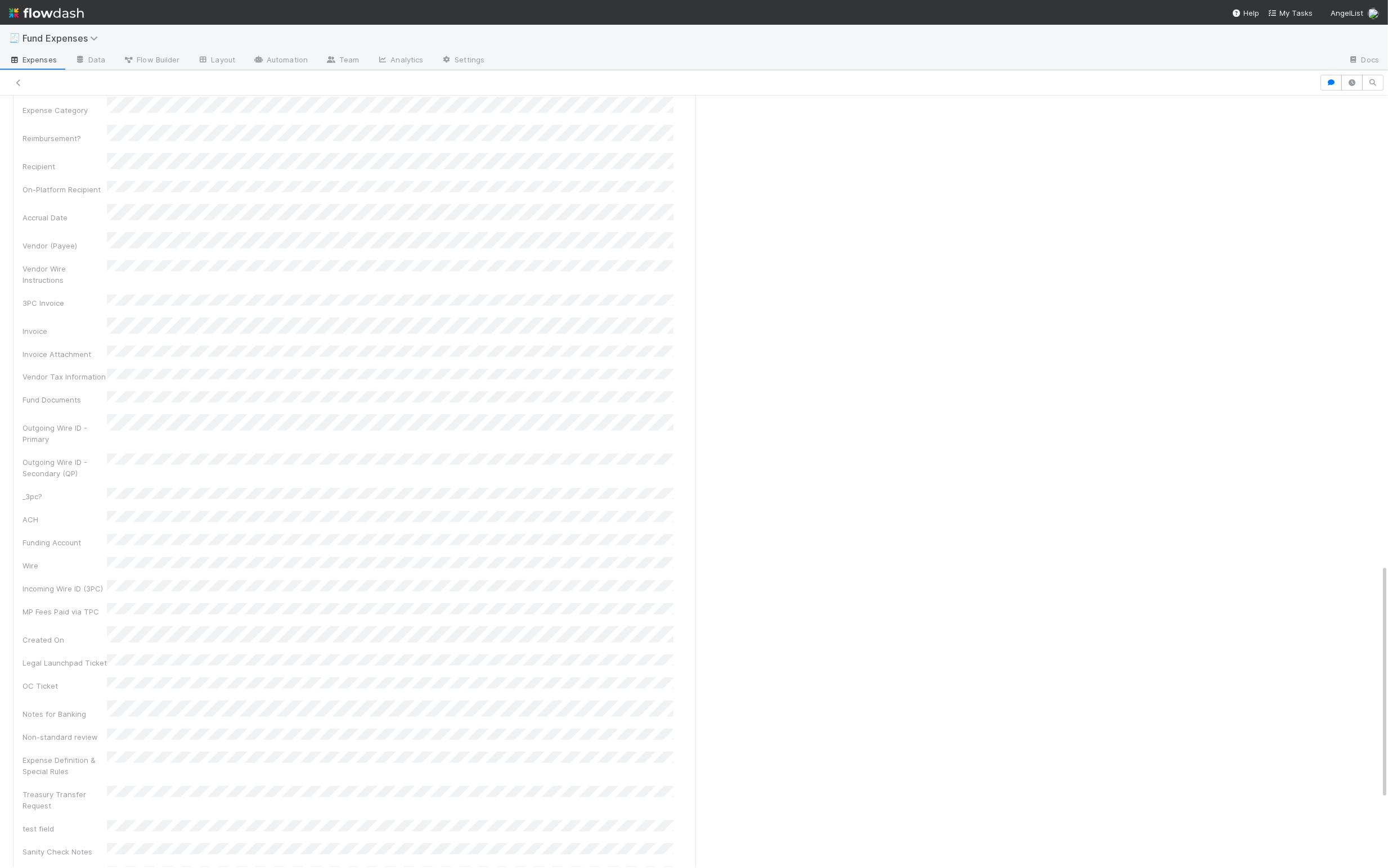
scroll to position [1534, 0]
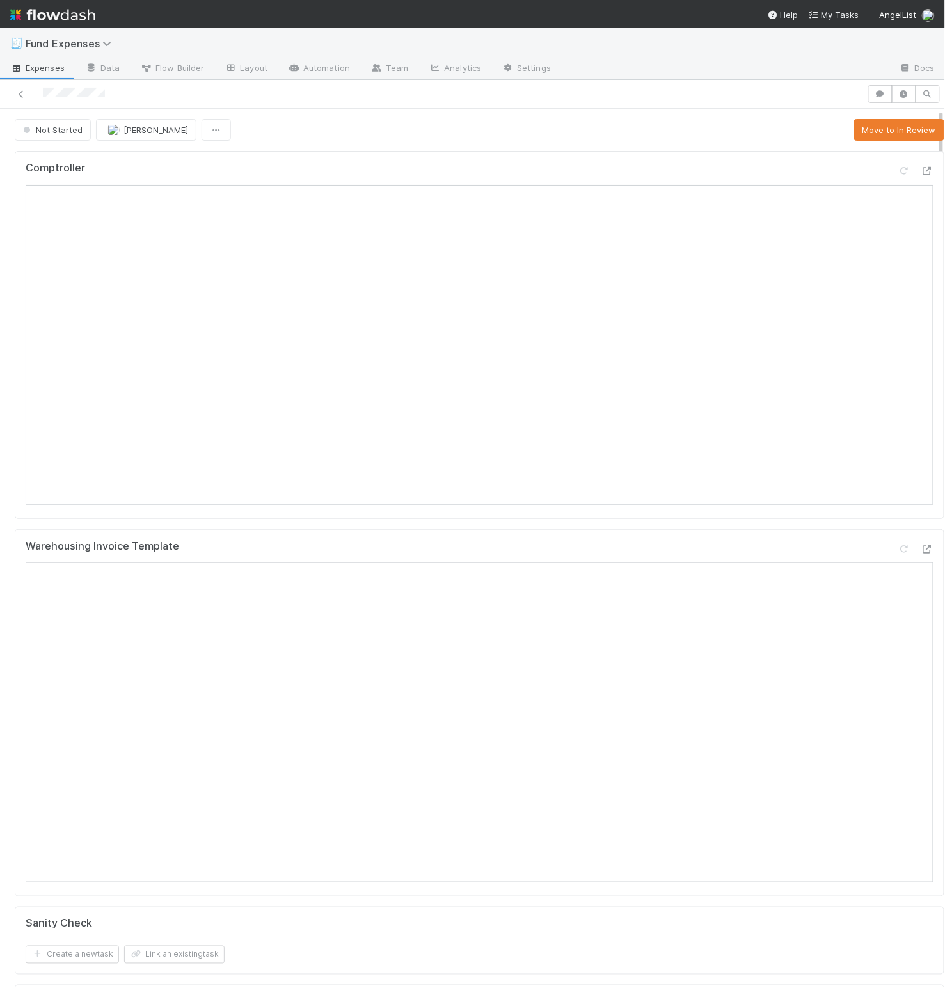
drag, startPoint x: 276, startPoint y: 522, endPoint x: 340, endPoint y: 519, distance: 64.1
click at [287, 522] on div "Comptroller Warehousing Invoice Template Sanity Check Create a new task Link an…" at bounding box center [480, 887] width 940 height 1483
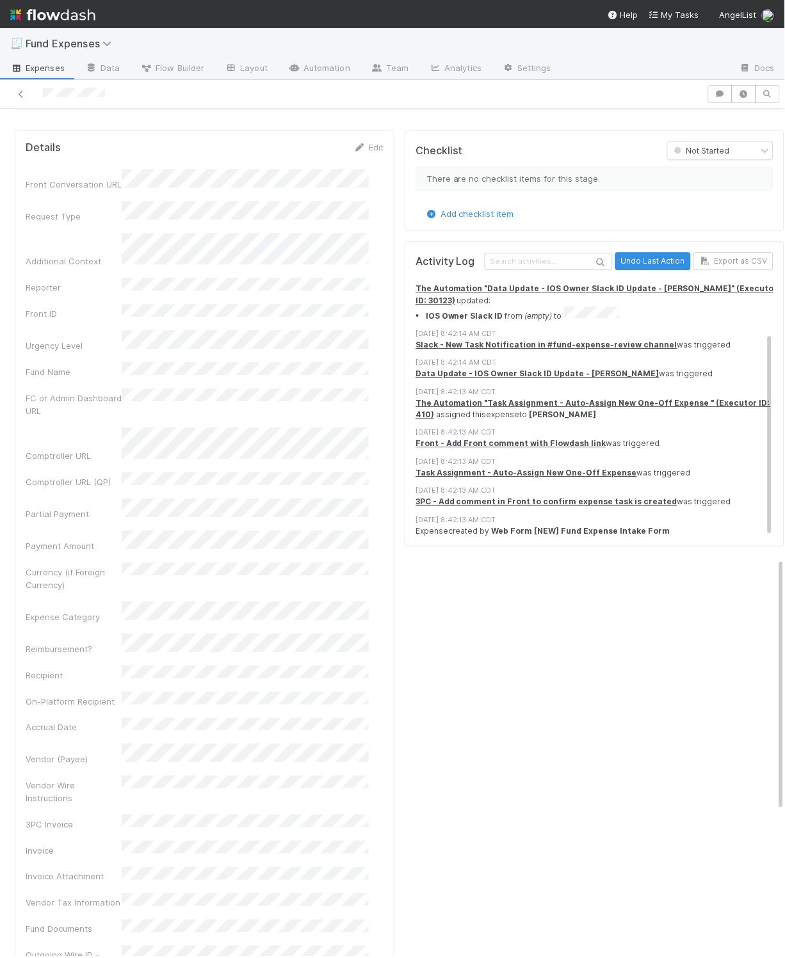
scroll to position [1502, 0]
click at [358, 154] on link "Edit" at bounding box center [368, 149] width 30 height 10
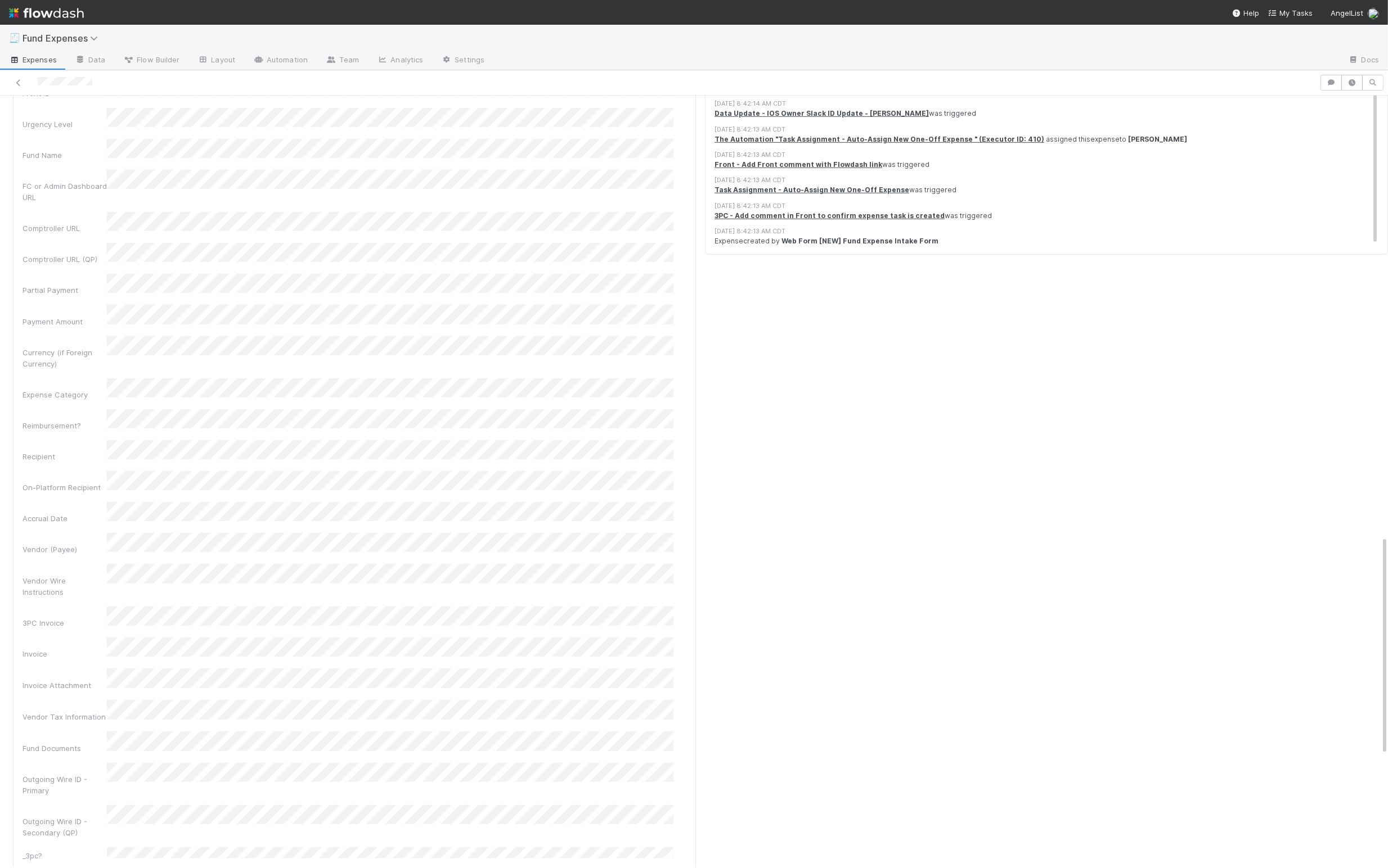
scroll to position [1544, 0]
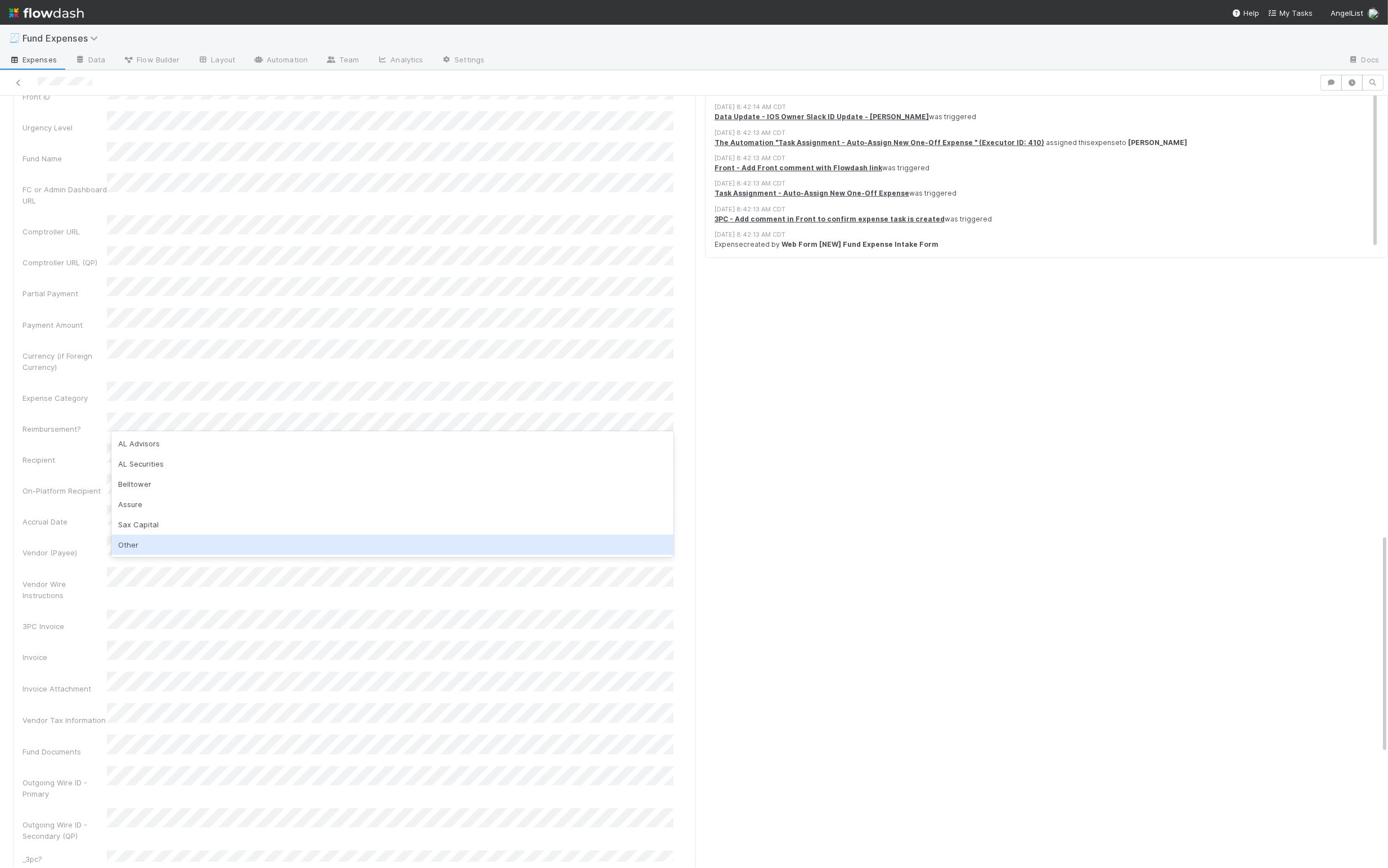
click at [151, 541] on div "Other" at bounding box center [392, 545] width 562 height 20
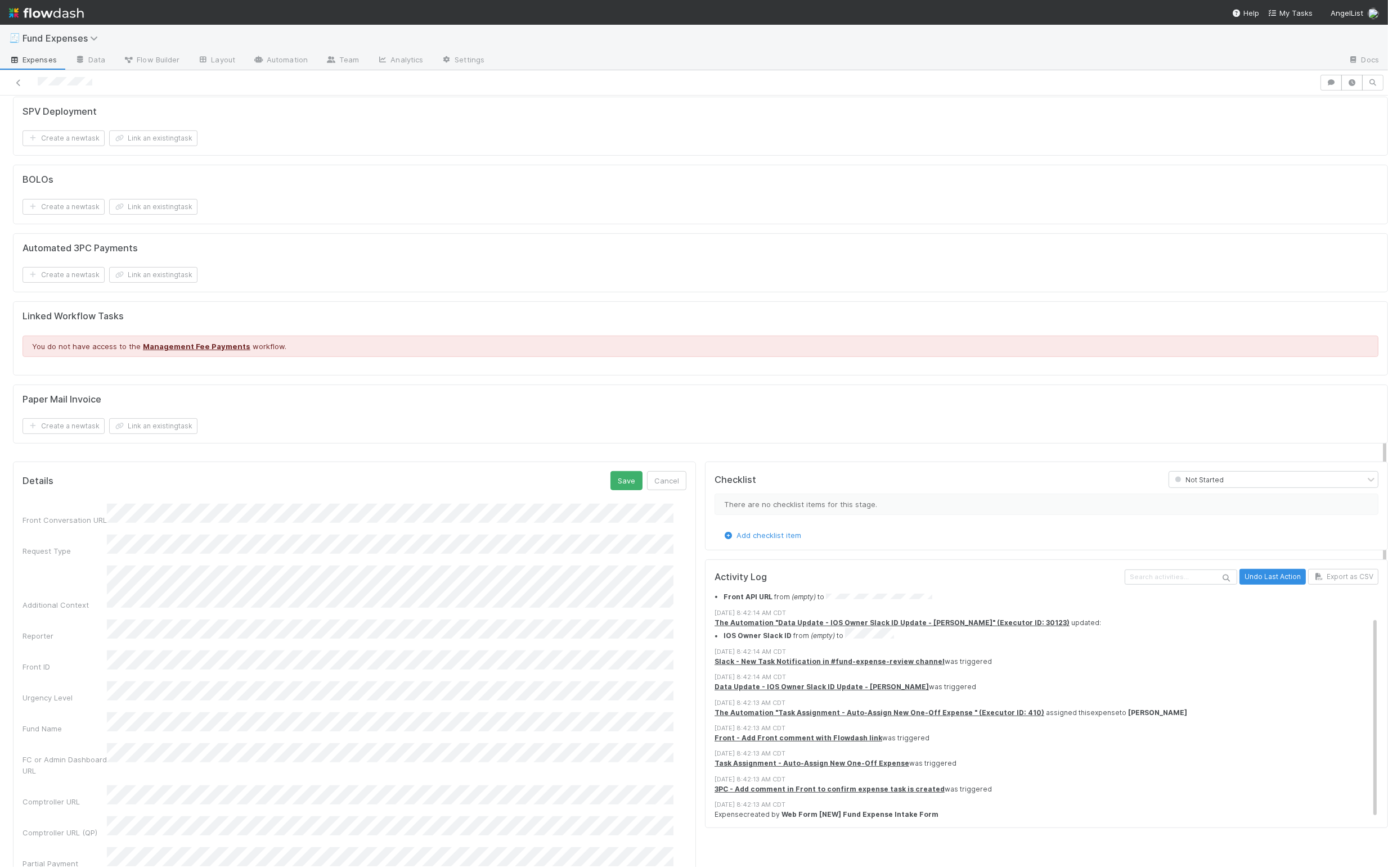
scroll to position [1094, 0]
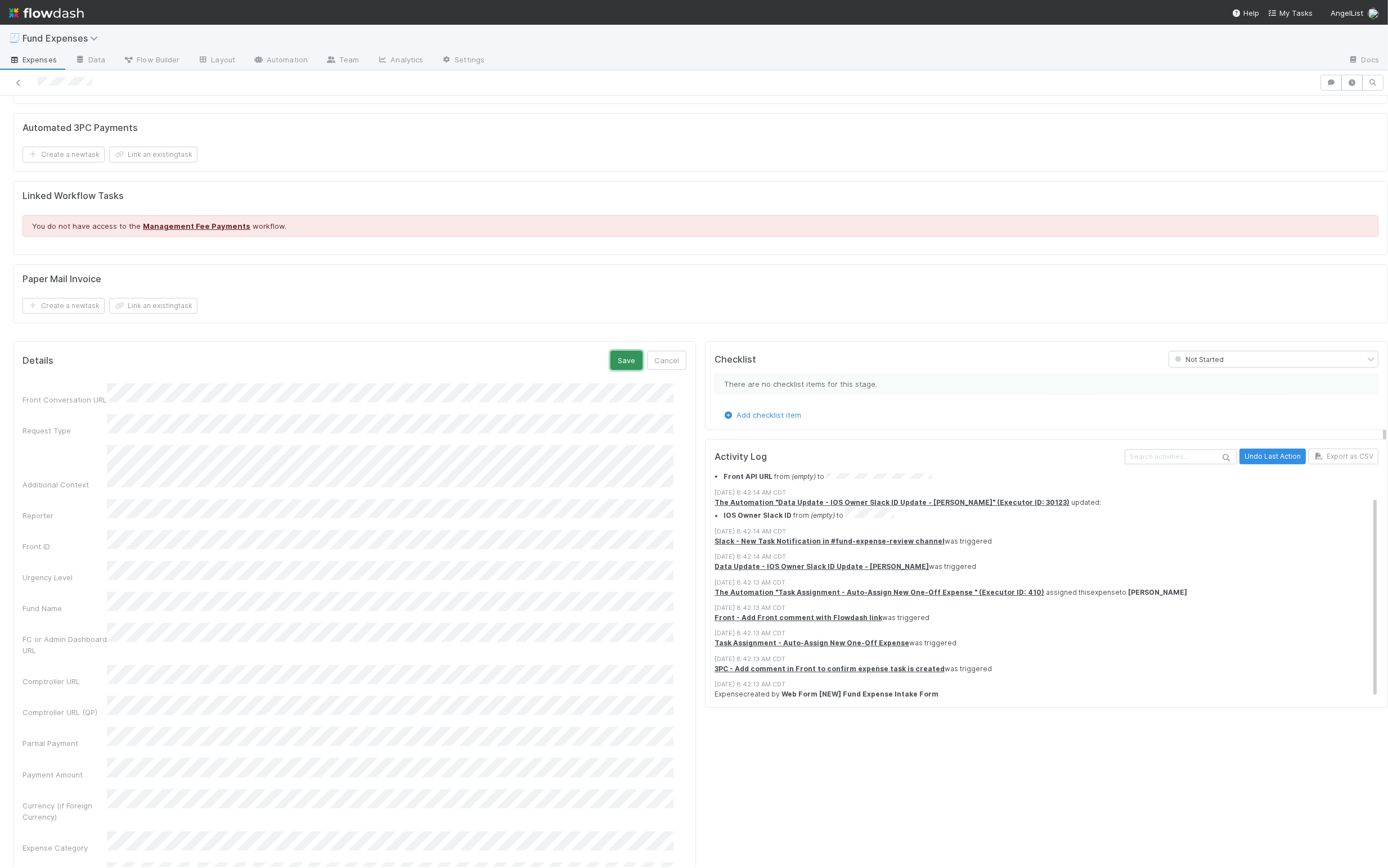
click at [604, 370] on button "Save" at bounding box center [626, 360] width 32 height 19
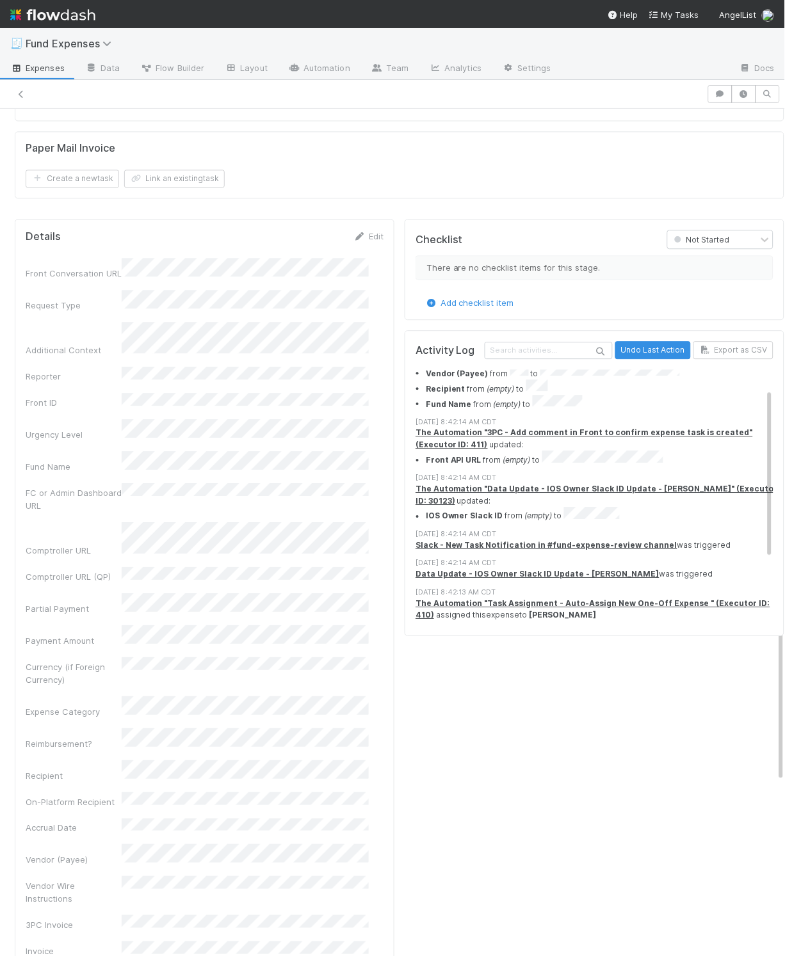
scroll to position [1413, 0]
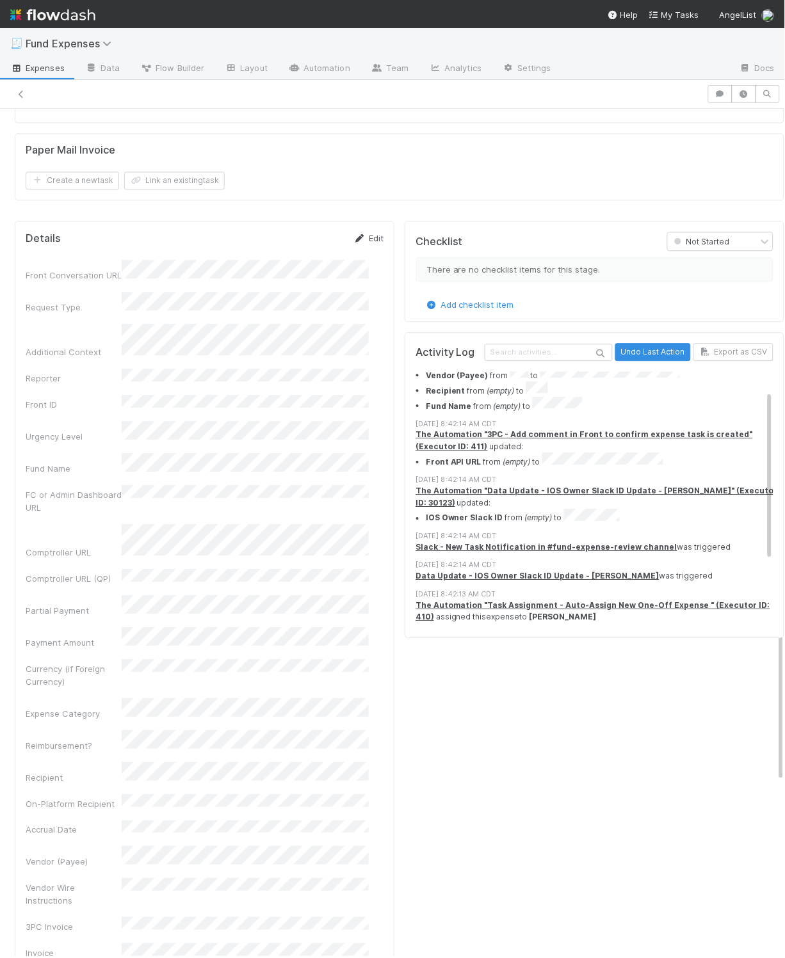
click at [361, 243] on link "Edit" at bounding box center [368, 238] width 30 height 10
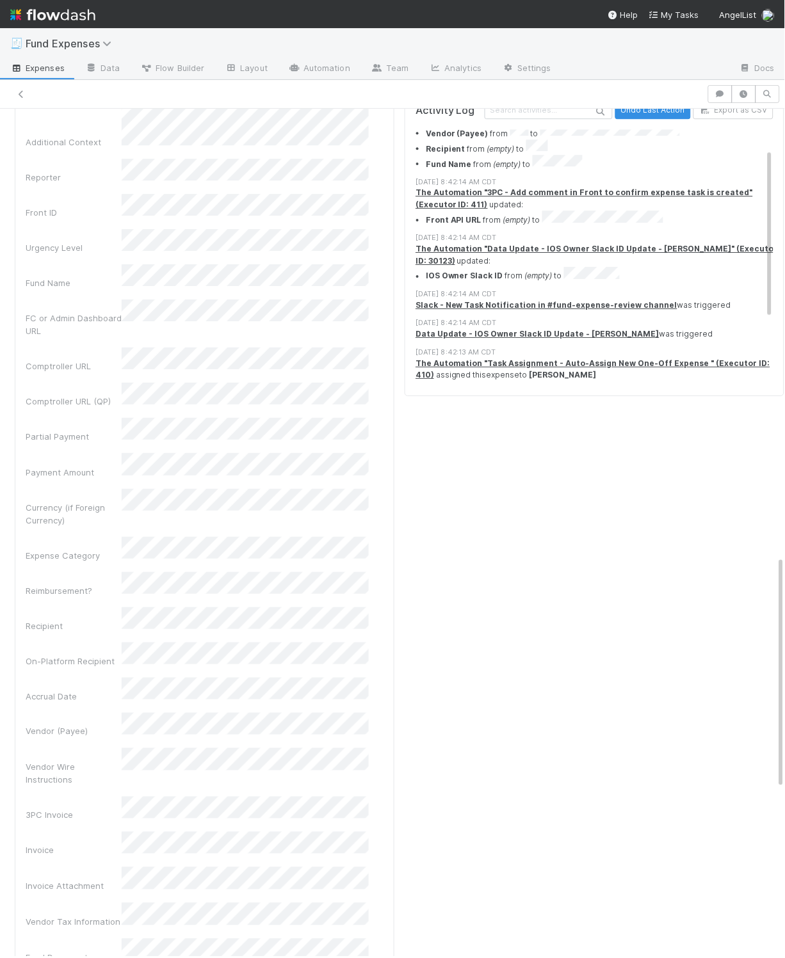
scroll to position [1672, 0]
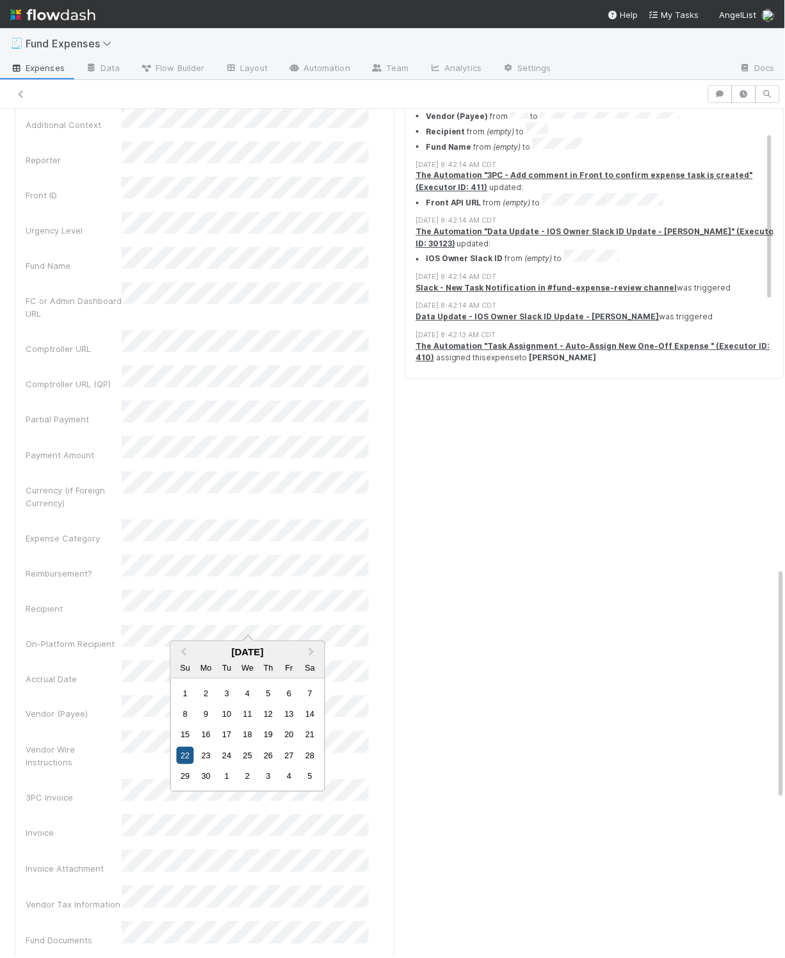
click at [180, 760] on div "22" at bounding box center [185, 755] width 17 height 17
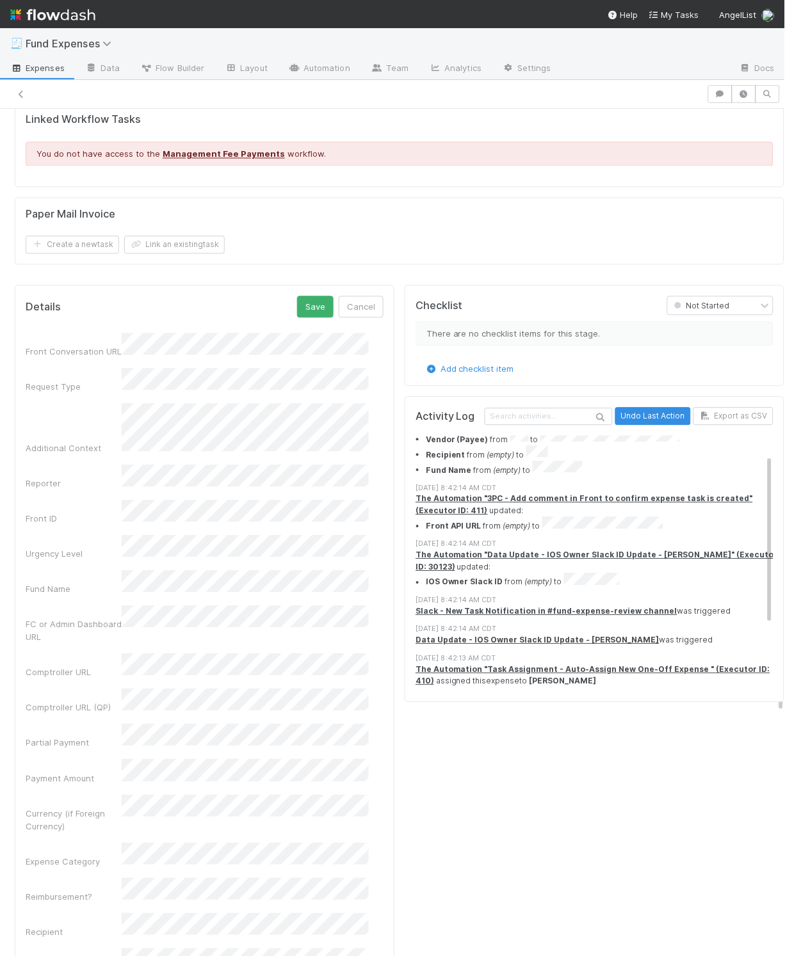
scroll to position [1337, 0]
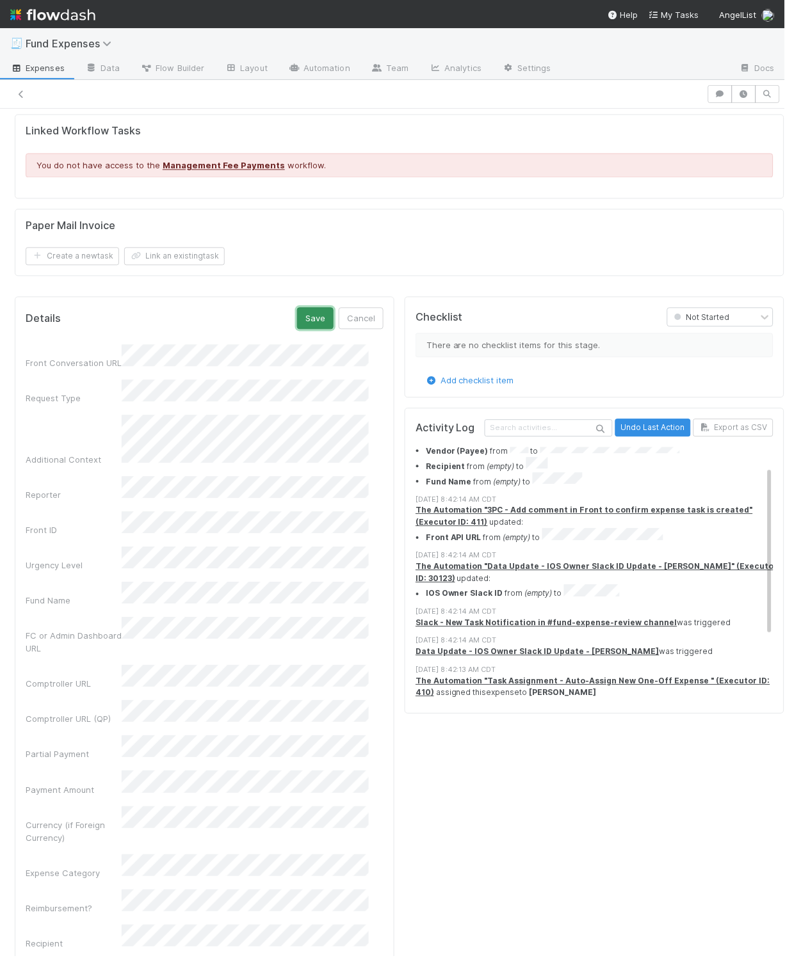
click at [301, 326] on button "Save" at bounding box center [315, 319] width 36 height 22
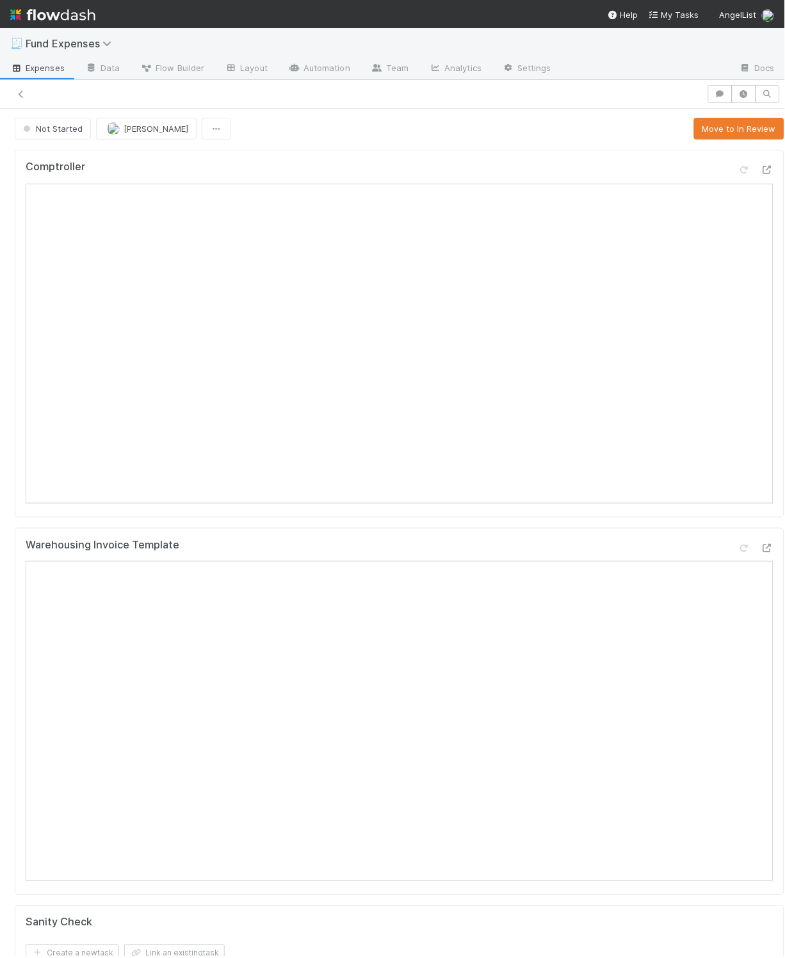
scroll to position [0, 0]
click at [496, 157] on div "Comptroller" at bounding box center [399, 335] width 769 height 368
click at [519, 155] on div "Comptroller" at bounding box center [399, 335] width 769 height 368
click at [687, 129] on button "Move to In Review" at bounding box center [739, 130] width 90 height 22
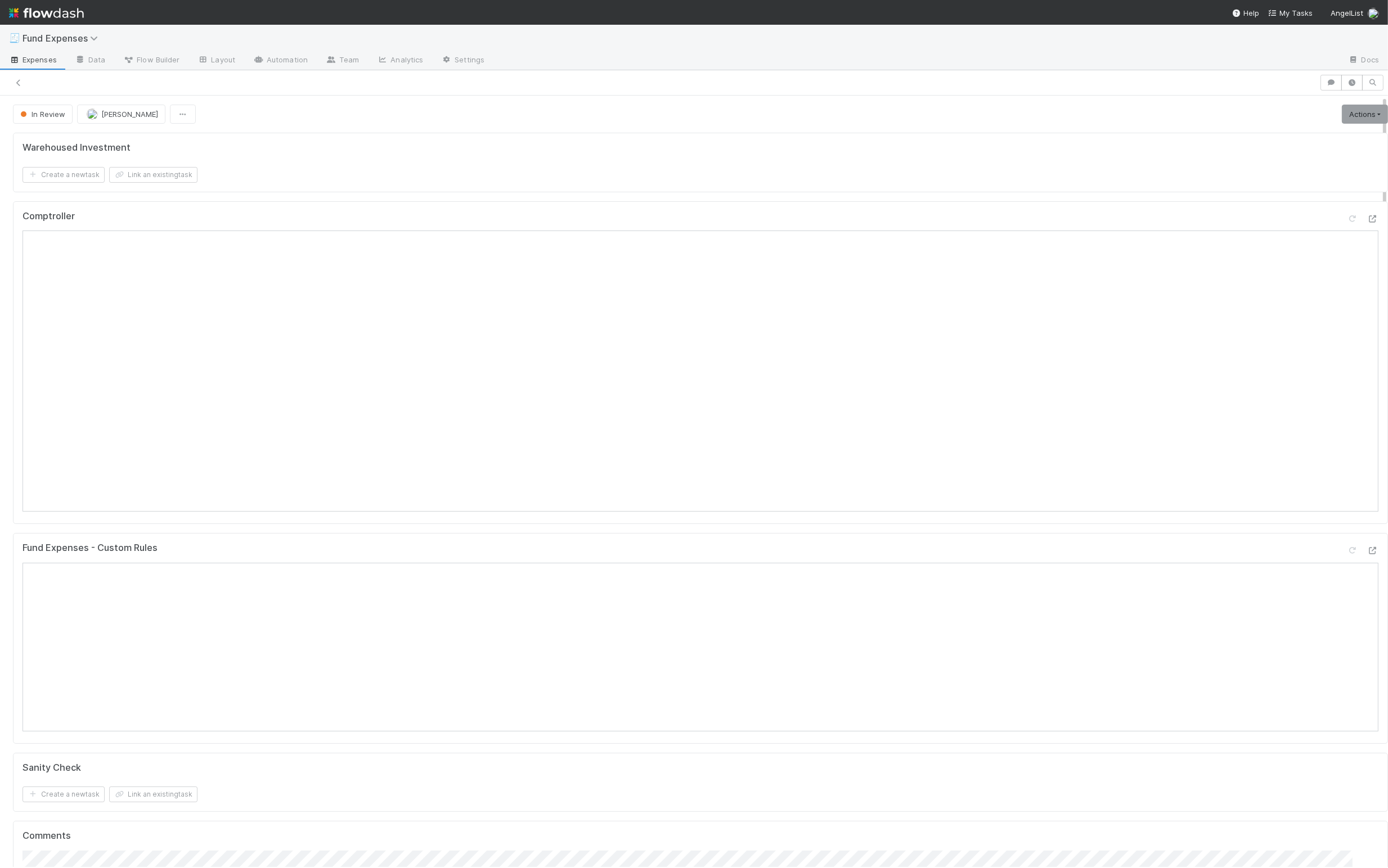
click at [604, 147] on div "Warehoused Investment" at bounding box center [701, 148] width 1355 height 11
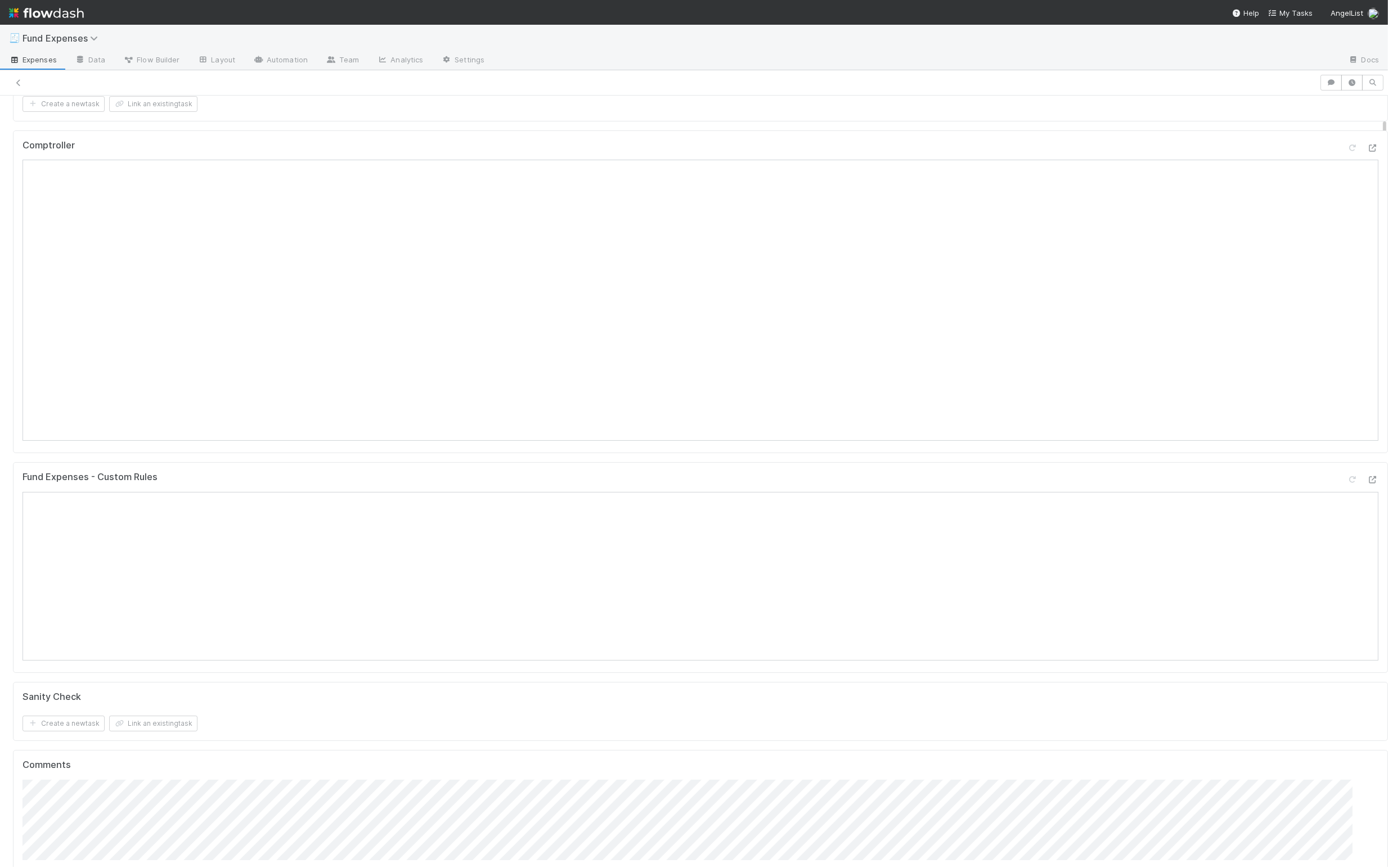
scroll to position [73, 0]
click at [604, 137] on div "Comptroller" at bounding box center [701, 291] width 1375 height 323
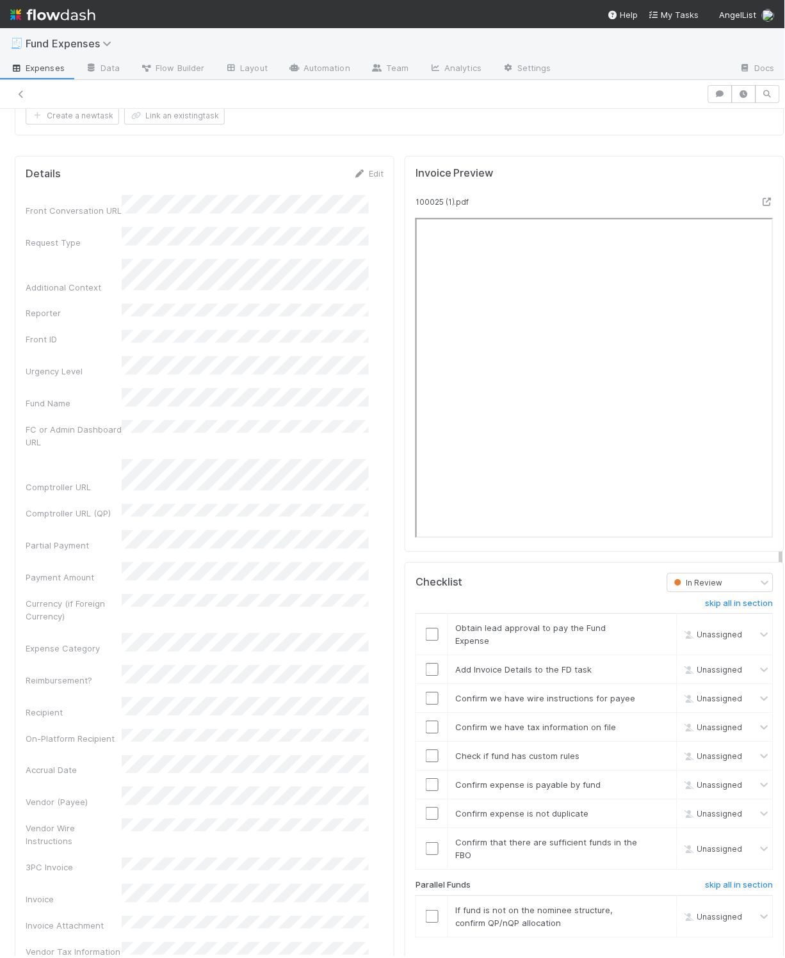
scroll to position [1179, 0]
click at [426, 639] on input "checkbox" at bounding box center [432, 632] width 13 height 13
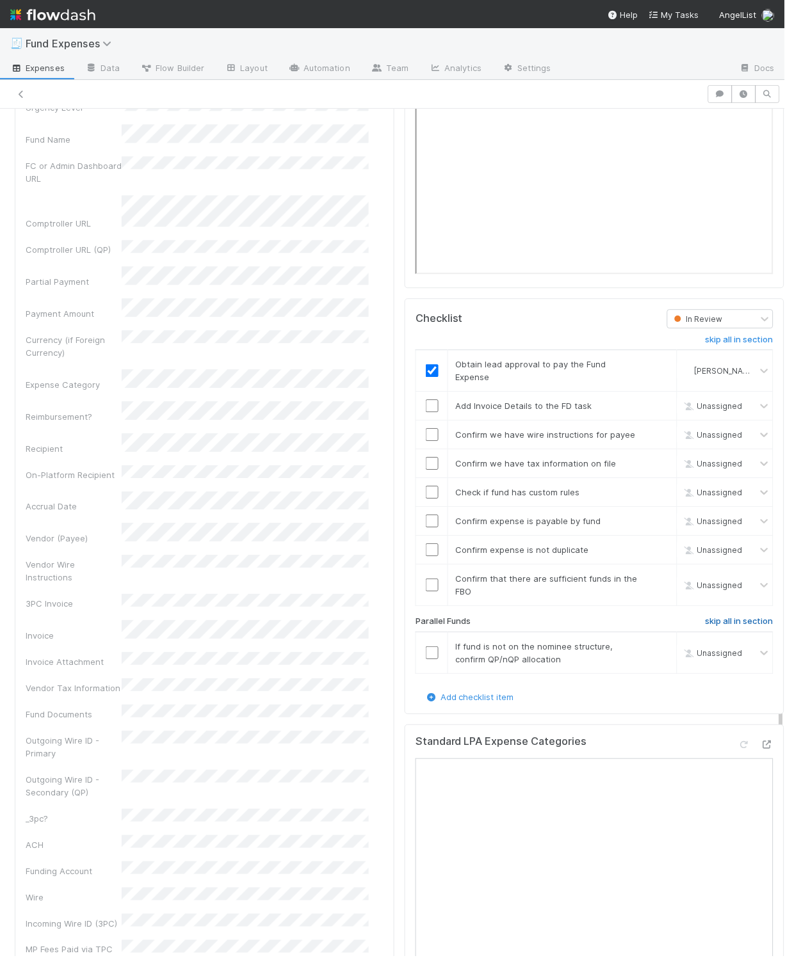
click at [687, 626] on h6 "skip all in section" at bounding box center [739, 621] width 68 height 10
click at [426, 412] on input "checkbox" at bounding box center [432, 405] width 13 height 13
drag, startPoint x: 418, startPoint y: 456, endPoint x: 417, endPoint y: 472, distance: 16.0
click at [426, 441] on input "checkbox" at bounding box center [432, 434] width 13 height 13
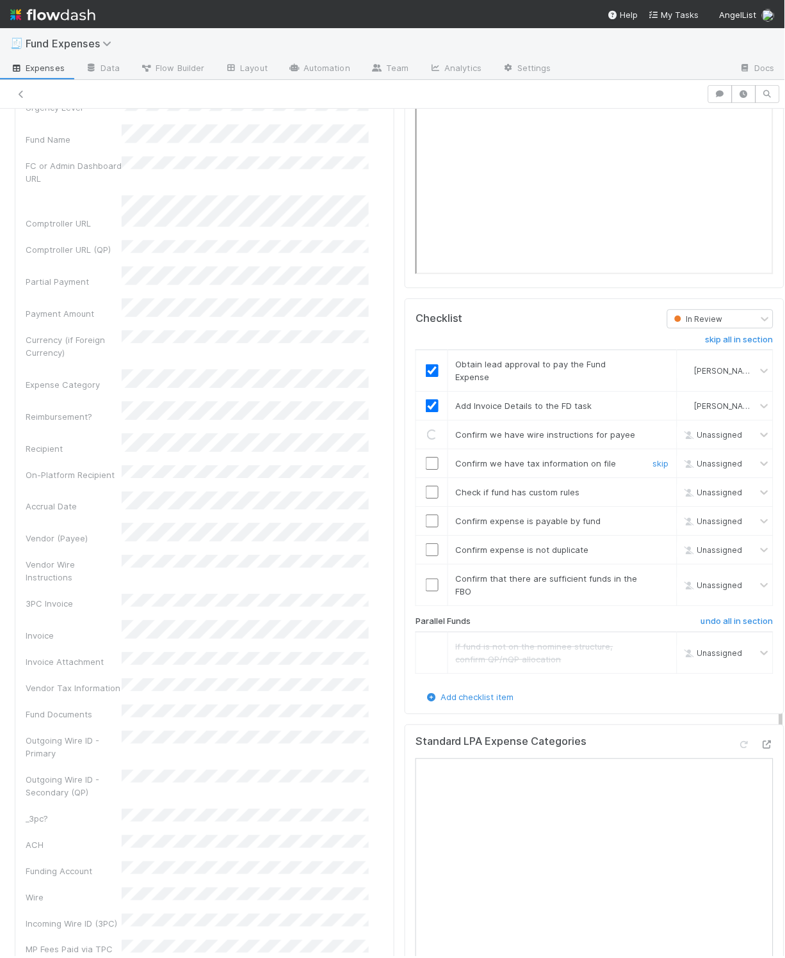
click at [426, 470] on input "checkbox" at bounding box center [432, 463] width 13 height 13
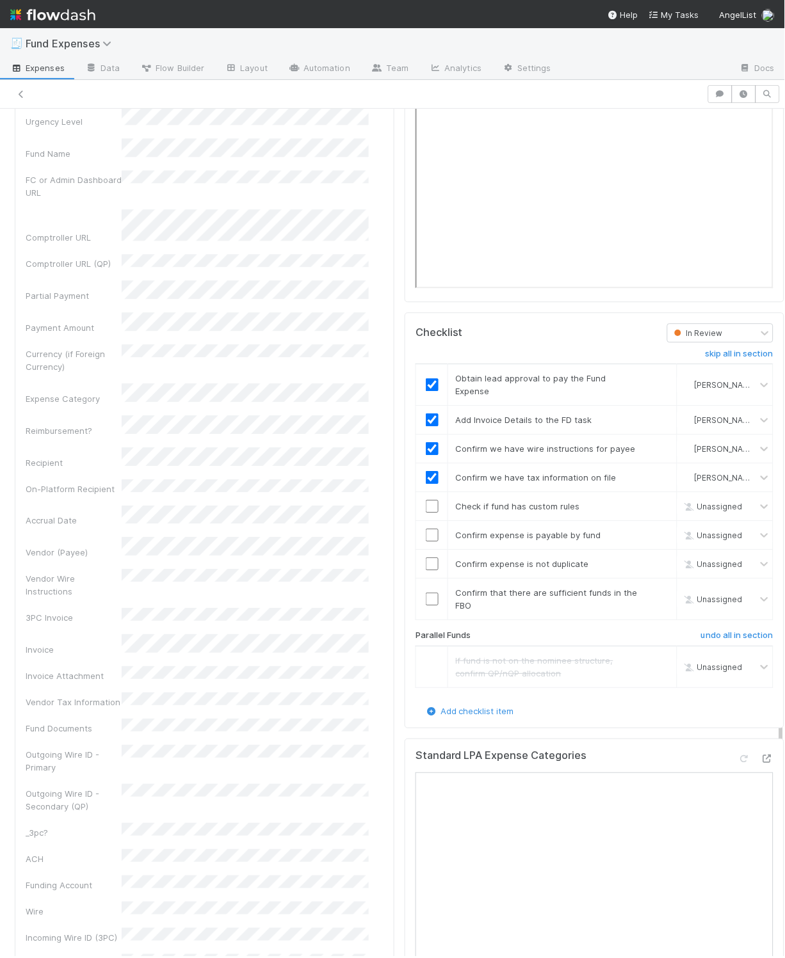
scroll to position [1441, 0]
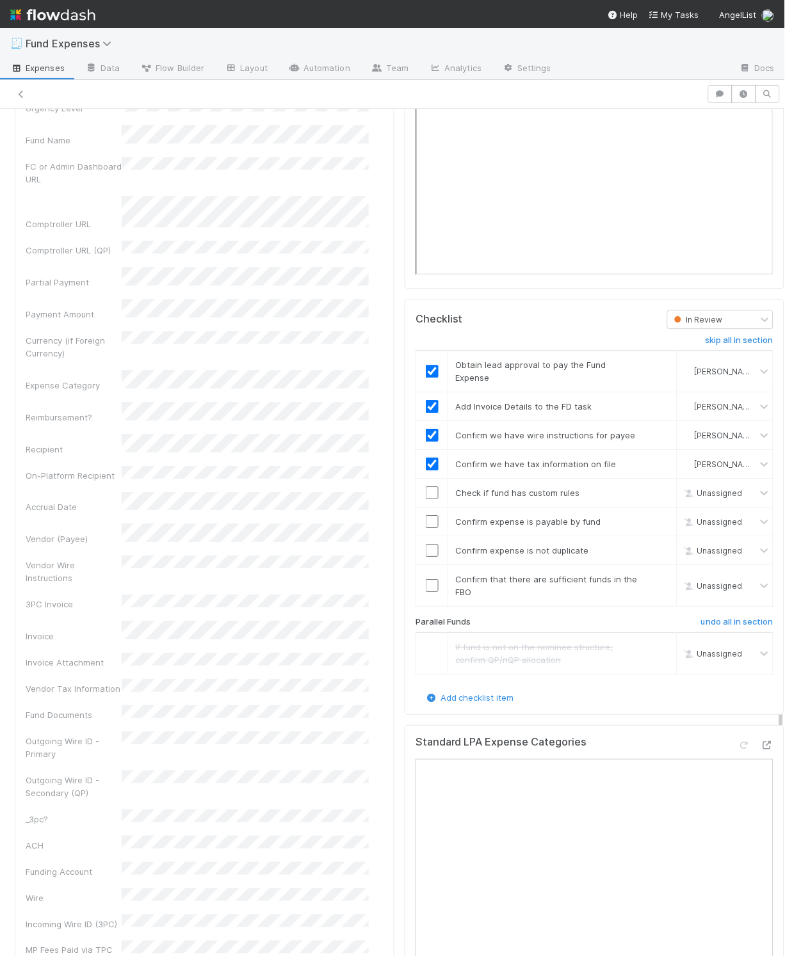
click at [380, 261] on div "Details Edit Front Conversation URL Request Type Additional Context Reporter Fr…" at bounding box center [205, 691] width 390 height 1609
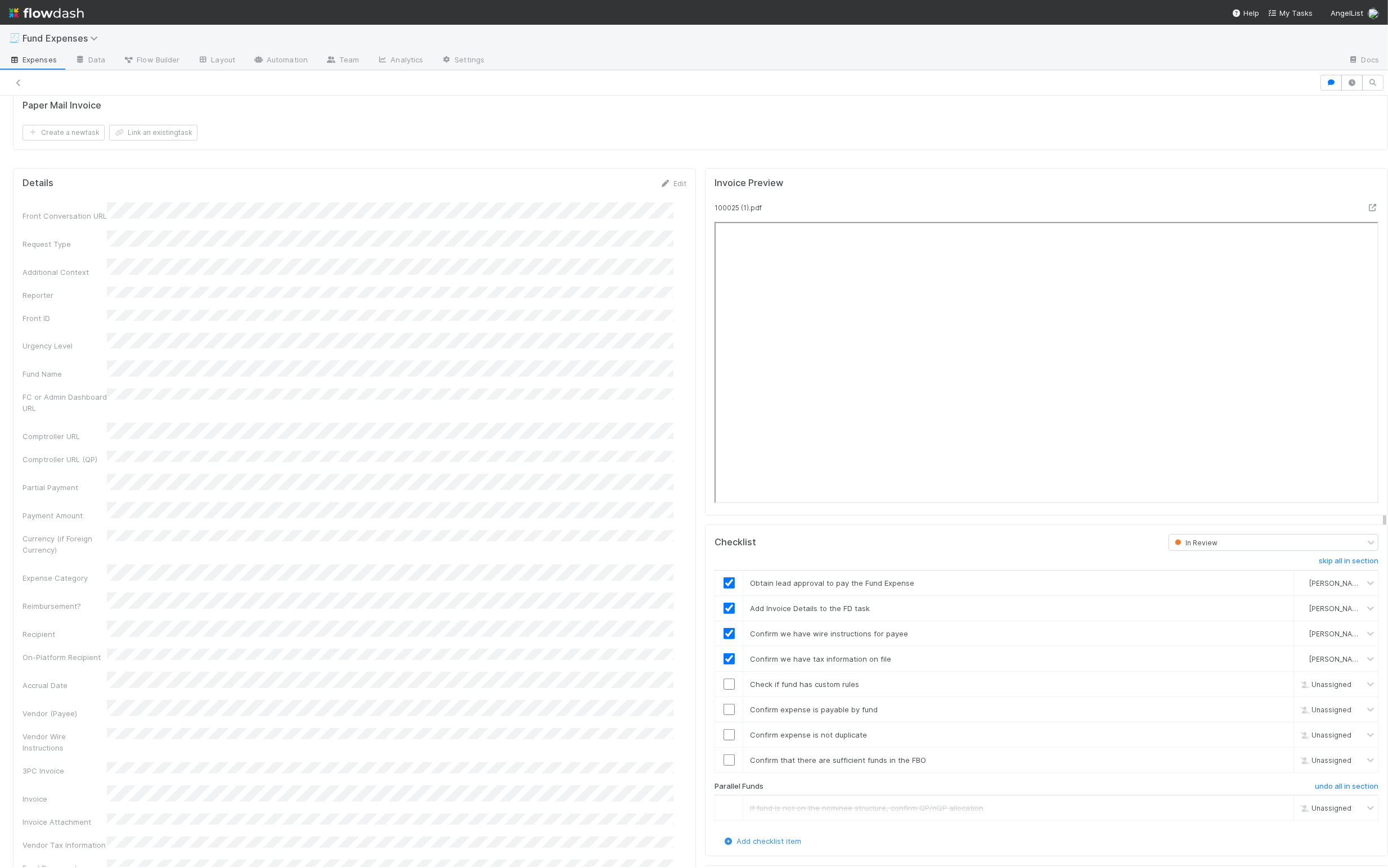
scroll to position [1337, 0]
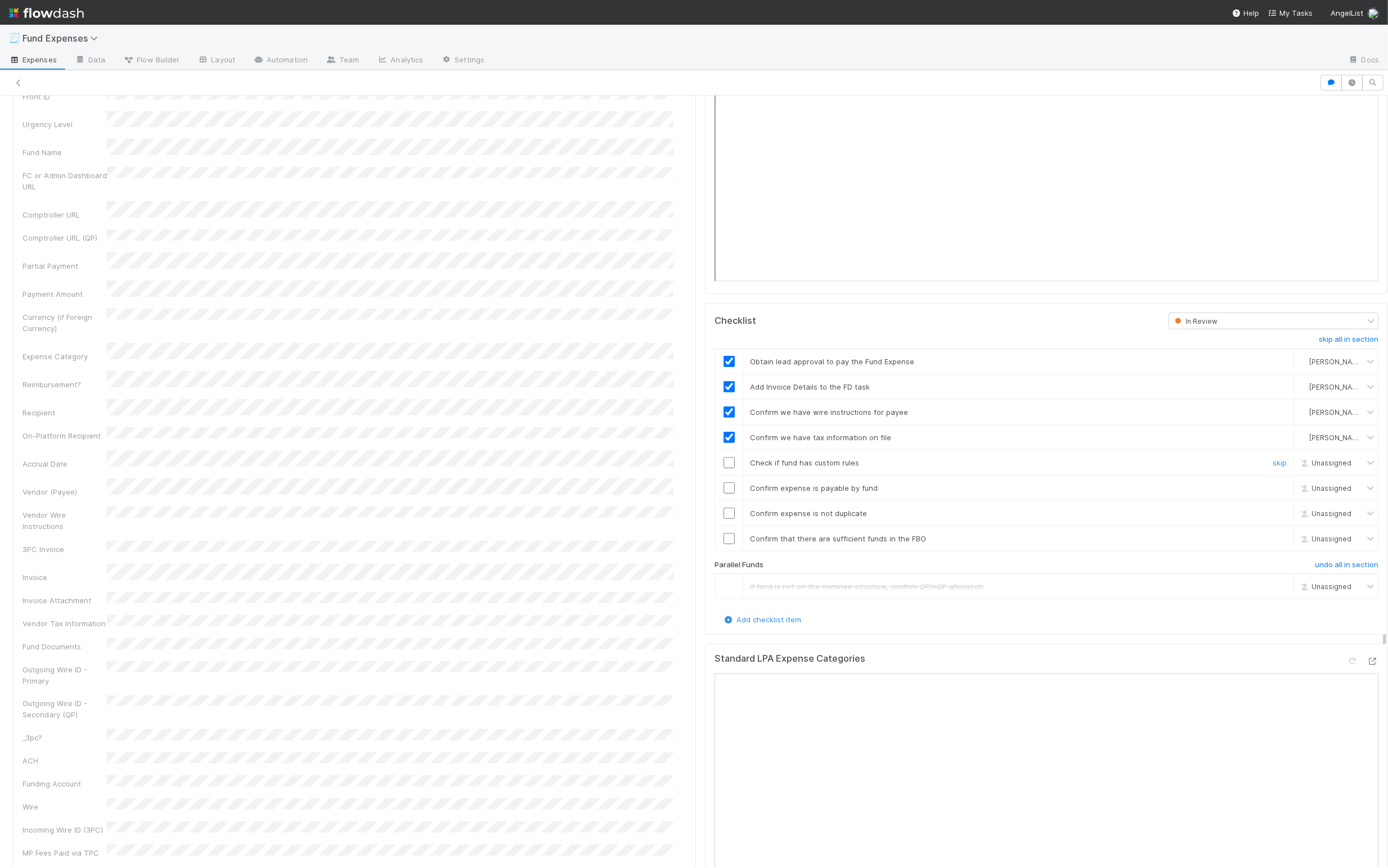
click at [604, 468] on input "checkbox" at bounding box center [729, 462] width 11 height 11
click at [604, 495] on input "checkbox" at bounding box center [729, 488] width 11 height 11
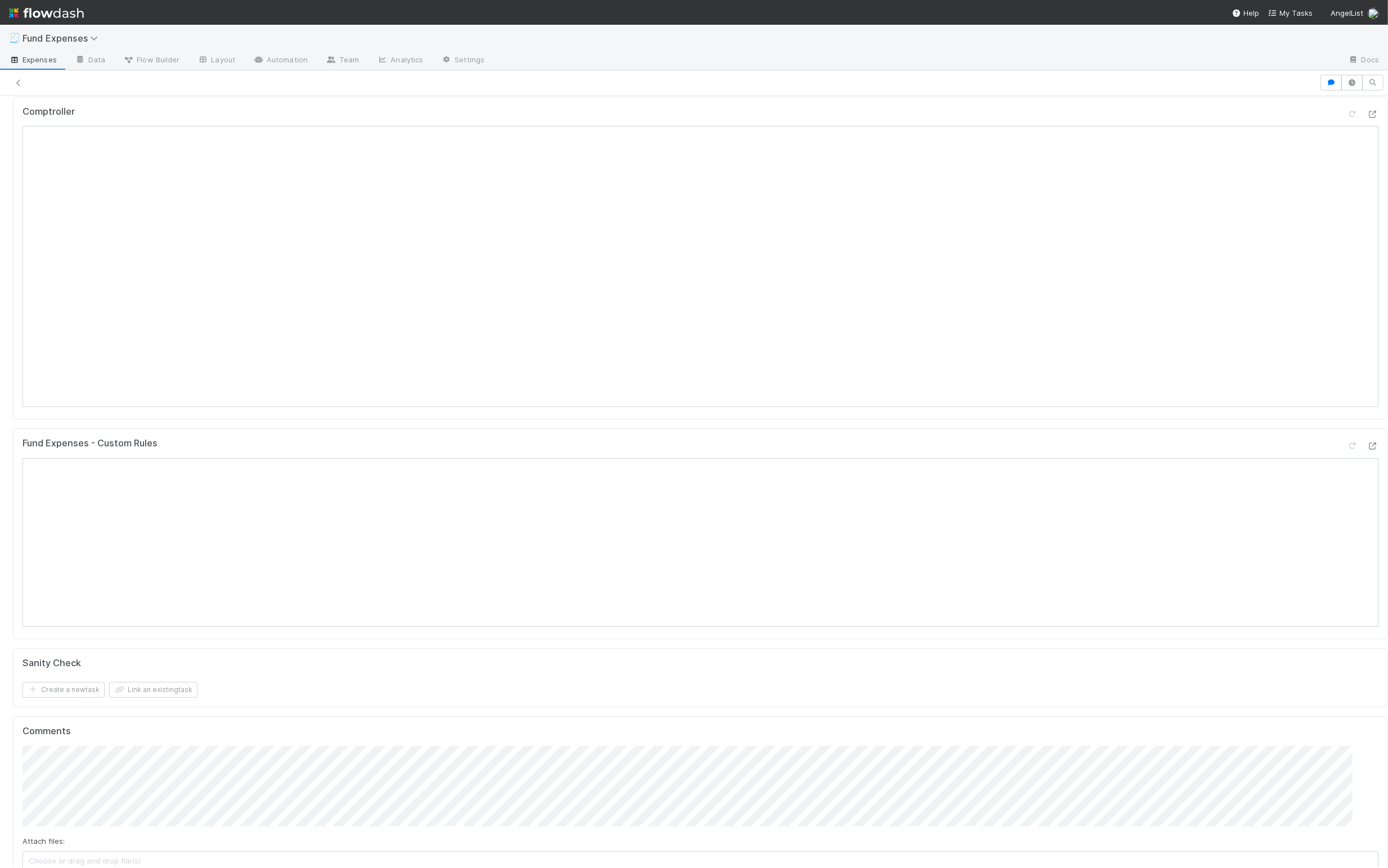
scroll to position [0, 0]
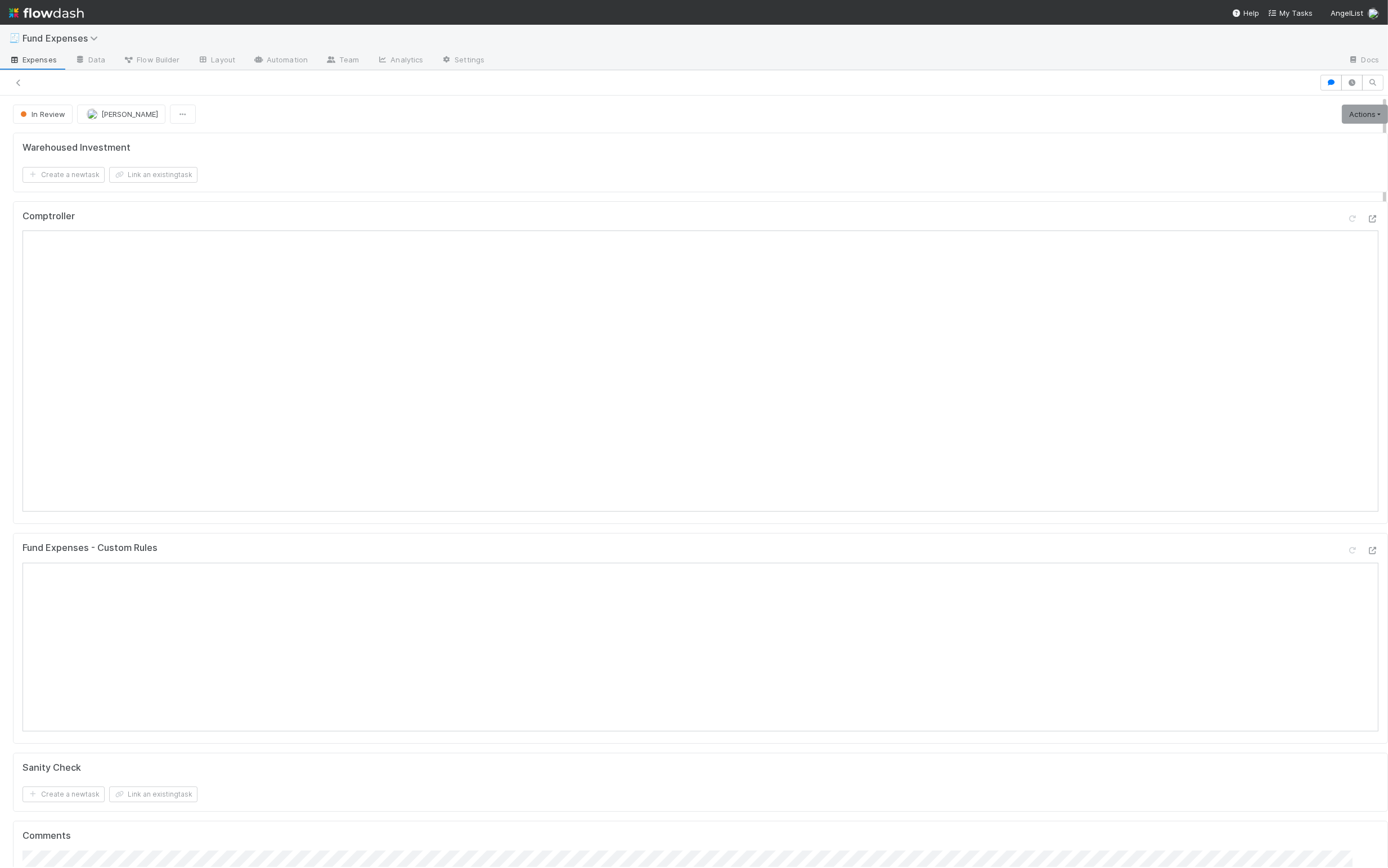
click at [506, 177] on div "Create a new task Link an existing task" at bounding box center [701, 175] width 1355 height 16
click at [282, 541] on div "Fund Expenses - Custom Rules" at bounding box center [701, 639] width 1375 height 211
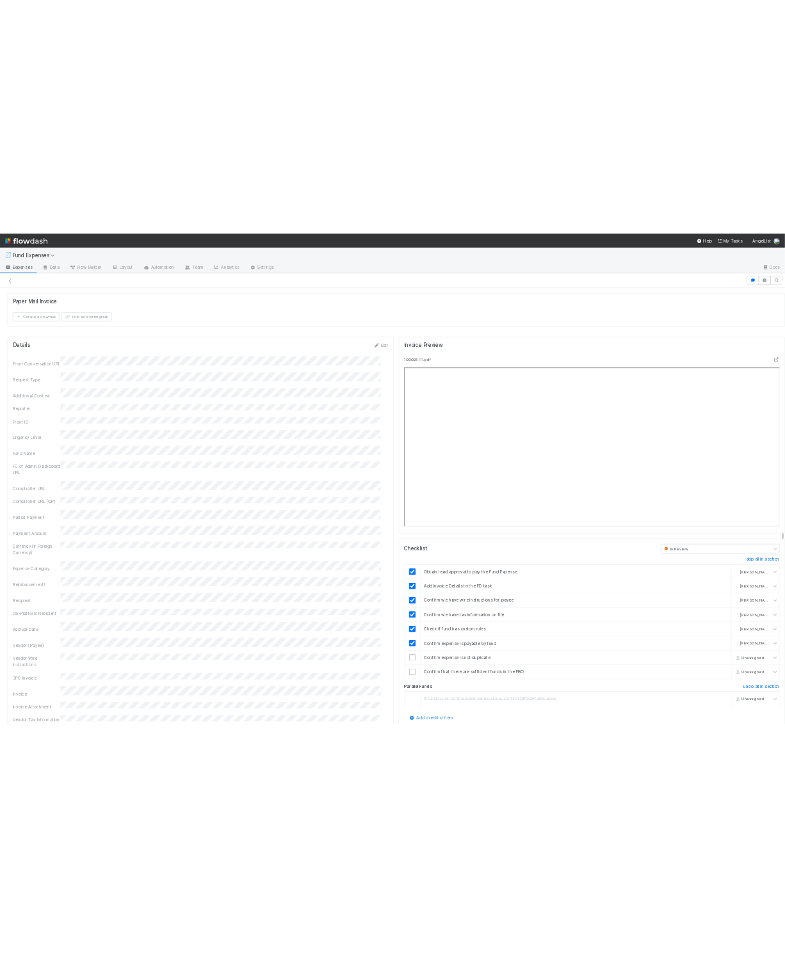
scroll to position [1358, 0]
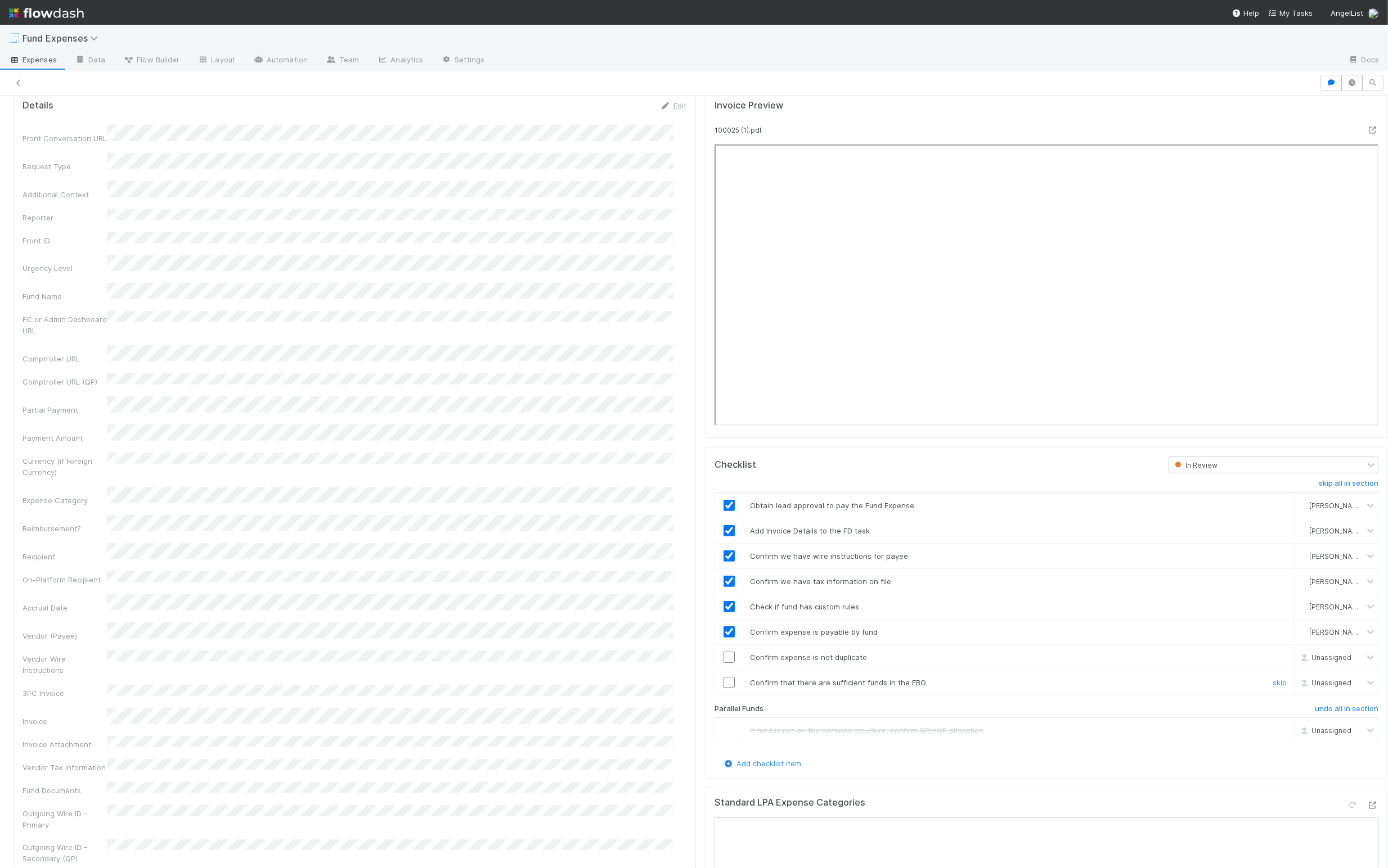
click at [604, 688] on input "checkbox" at bounding box center [729, 682] width 11 height 11
click at [604, 662] on input "checkbox" at bounding box center [729, 657] width 11 height 11
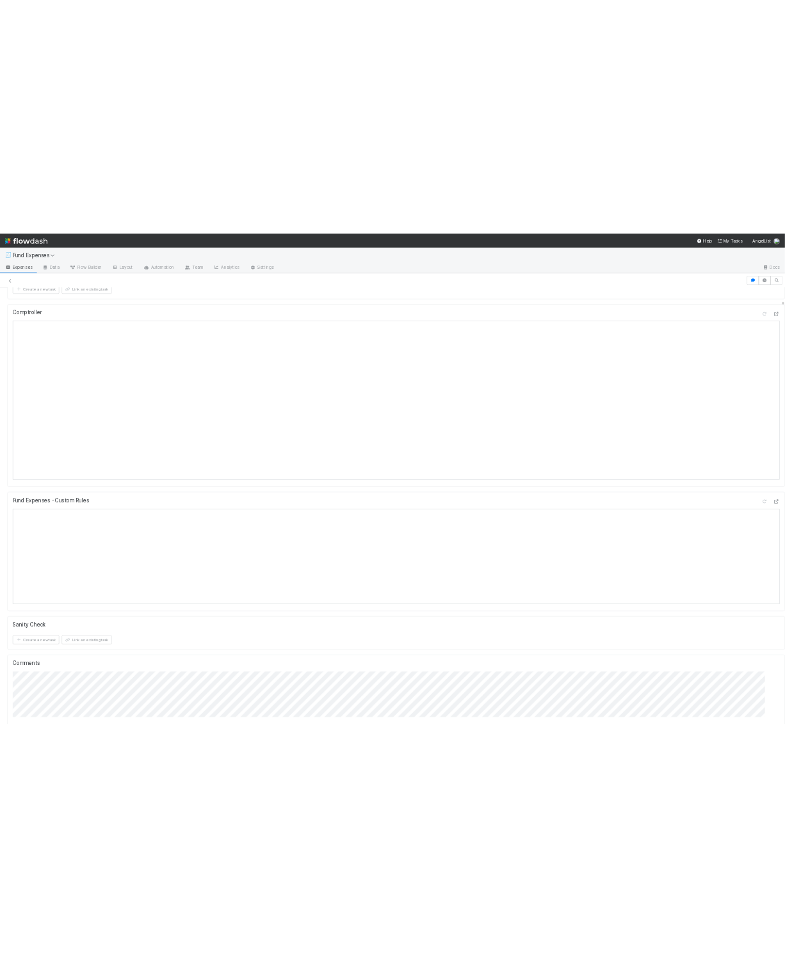
scroll to position [42, 0]
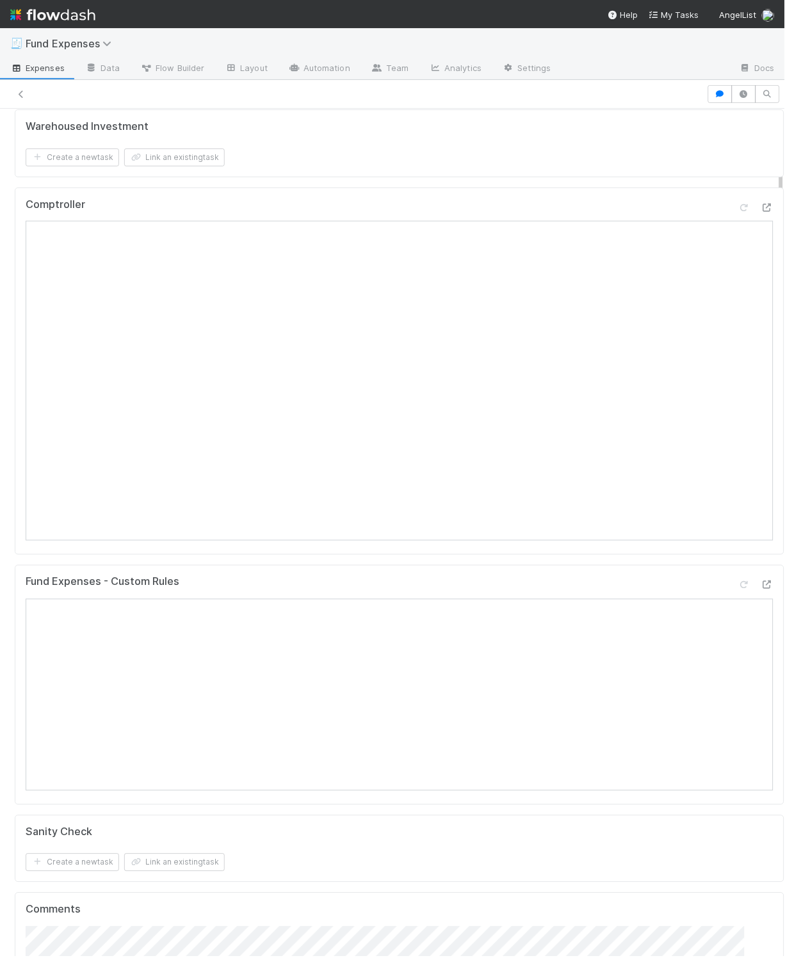
click at [375, 171] on div "Warehoused Investment Create a new task Link an existing task" at bounding box center [399, 143] width 769 height 68
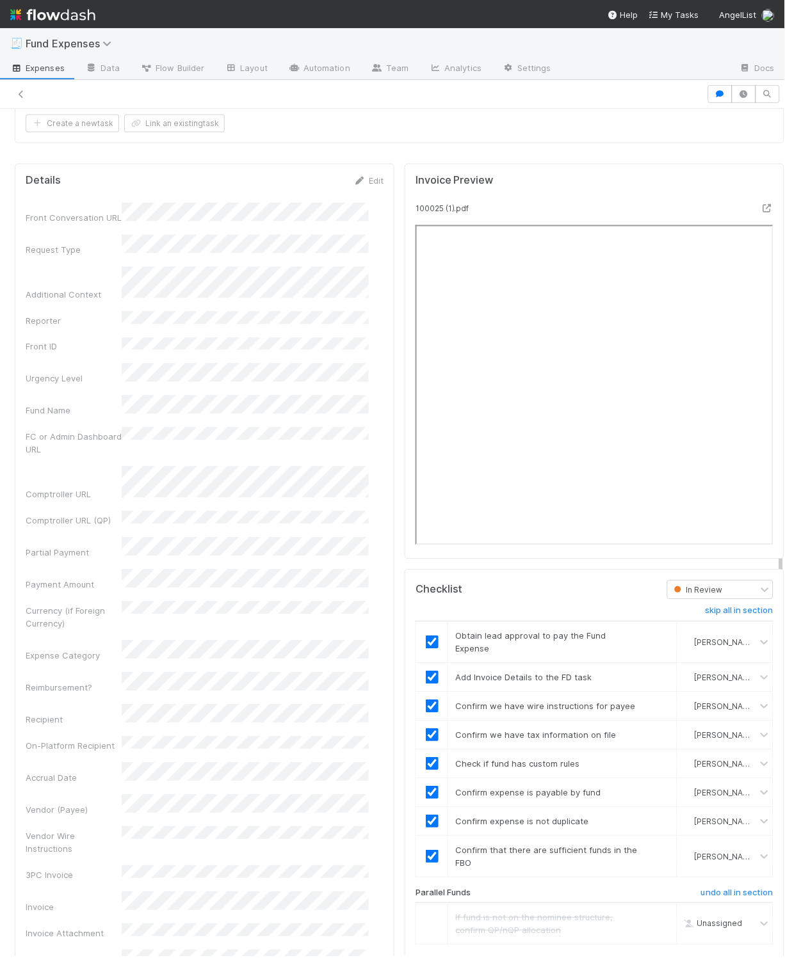
scroll to position [1238, 0]
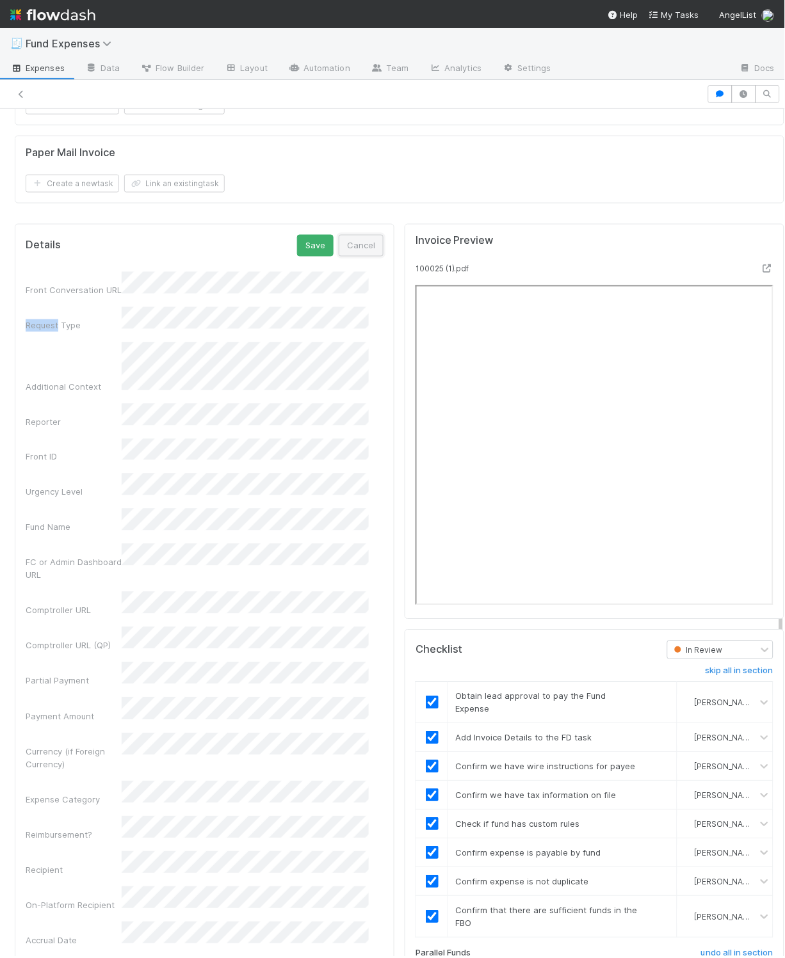
click at [348, 257] on button "Cancel" at bounding box center [361, 246] width 45 height 22
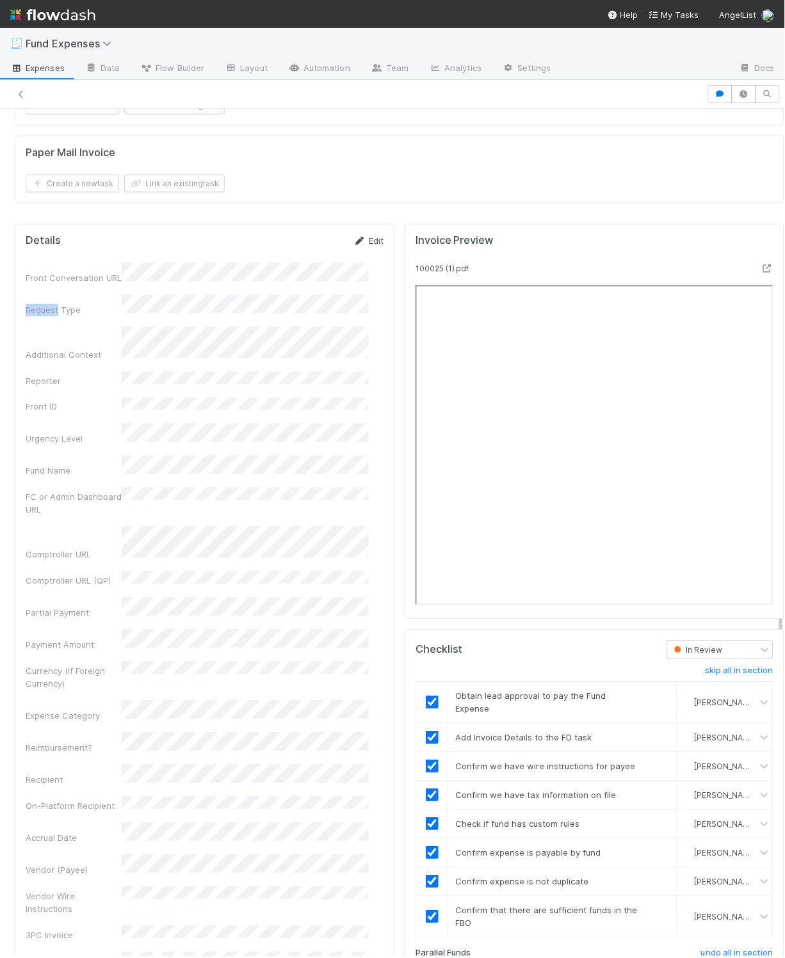
click at [361, 246] on link "Edit" at bounding box center [368, 241] width 30 height 10
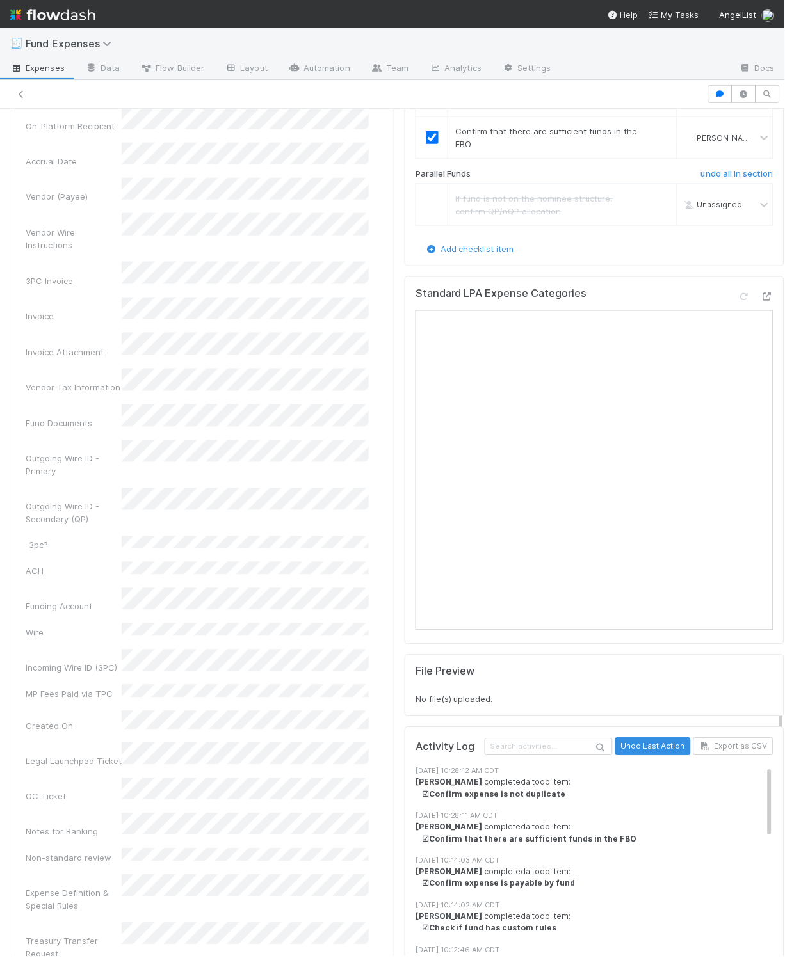
scroll to position [2044, 0]
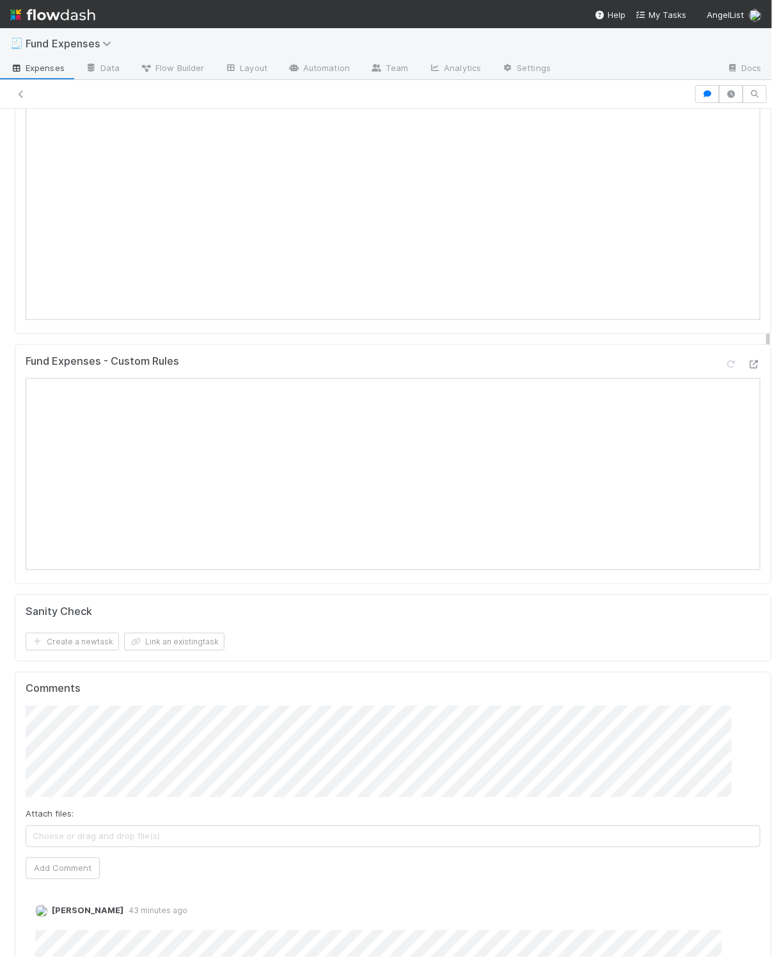
scroll to position [0, 0]
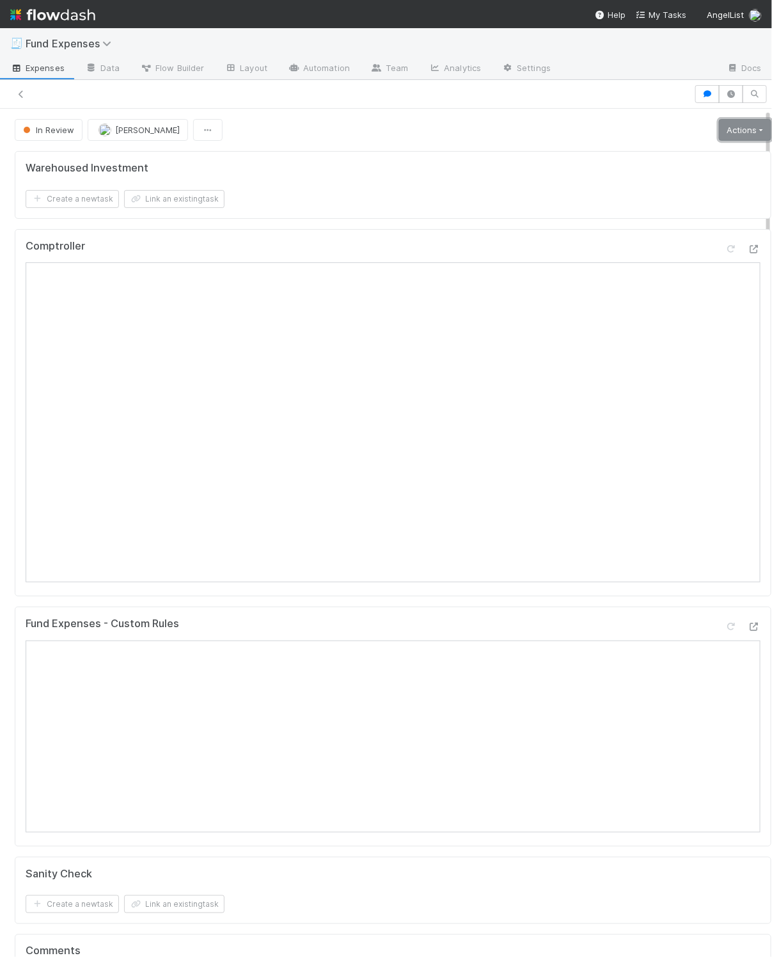
click at [687, 130] on link "Actions" at bounding box center [745, 130] width 52 height 22
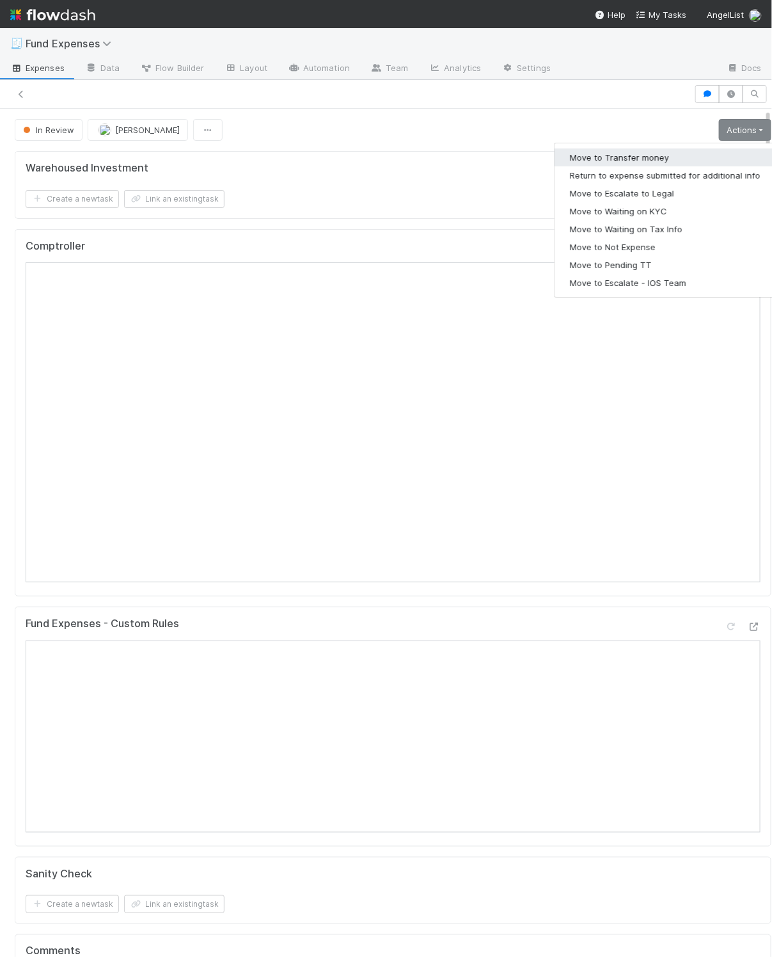
click at [673, 161] on button "Move to Transfer money" at bounding box center [665, 157] width 221 height 18
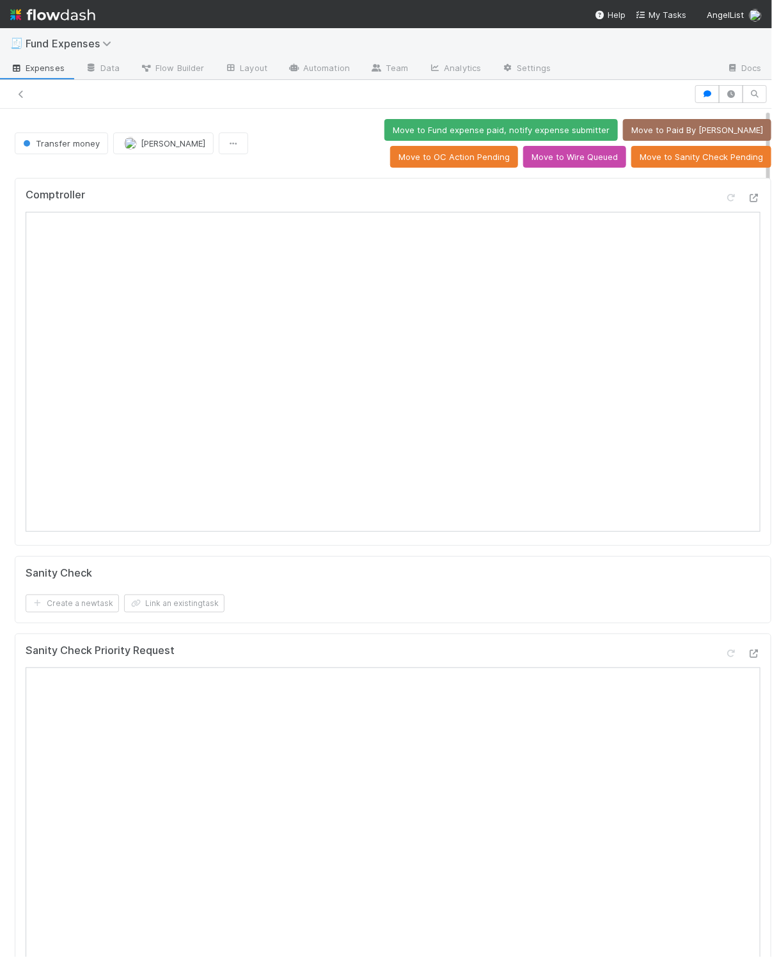
click at [450, 163] on div "Move to Fund expense paid, notify expense submitter Move to Paid By ALAM Move t…" at bounding box center [512, 143] width 518 height 49
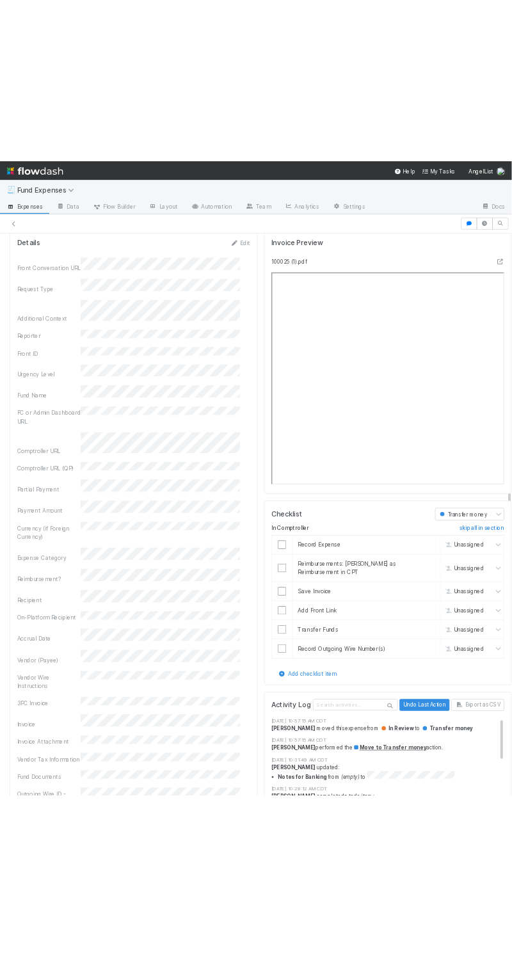
scroll to position [1508, 0]
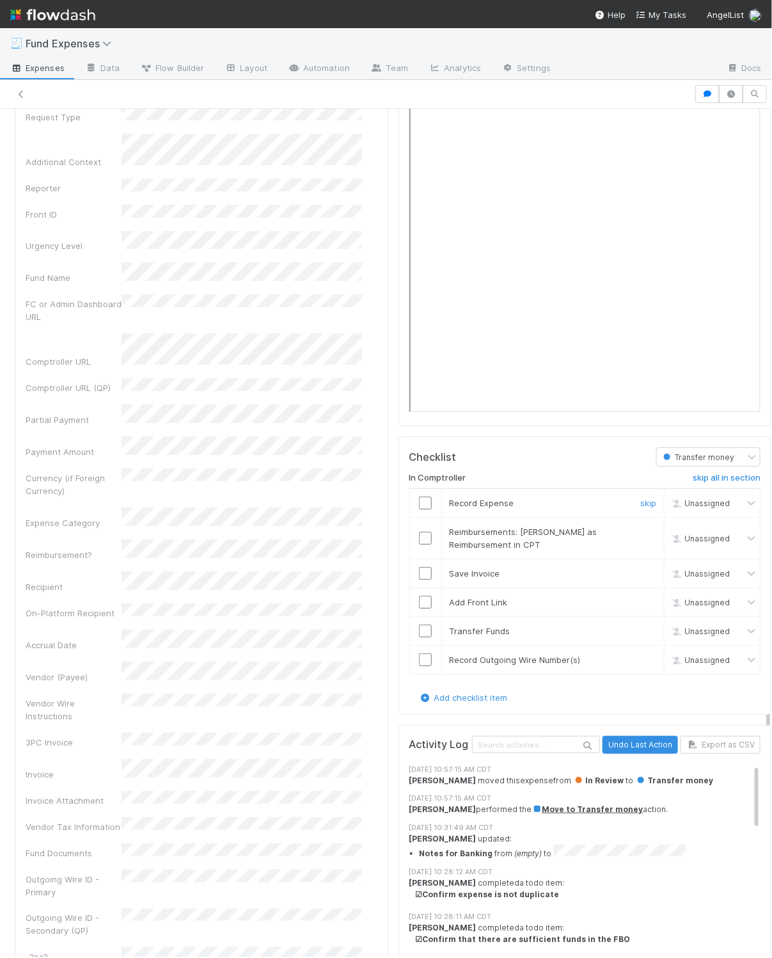
click at [419, 509] on input "checkbox" at bounding box center [425, 503] width 13 height 13
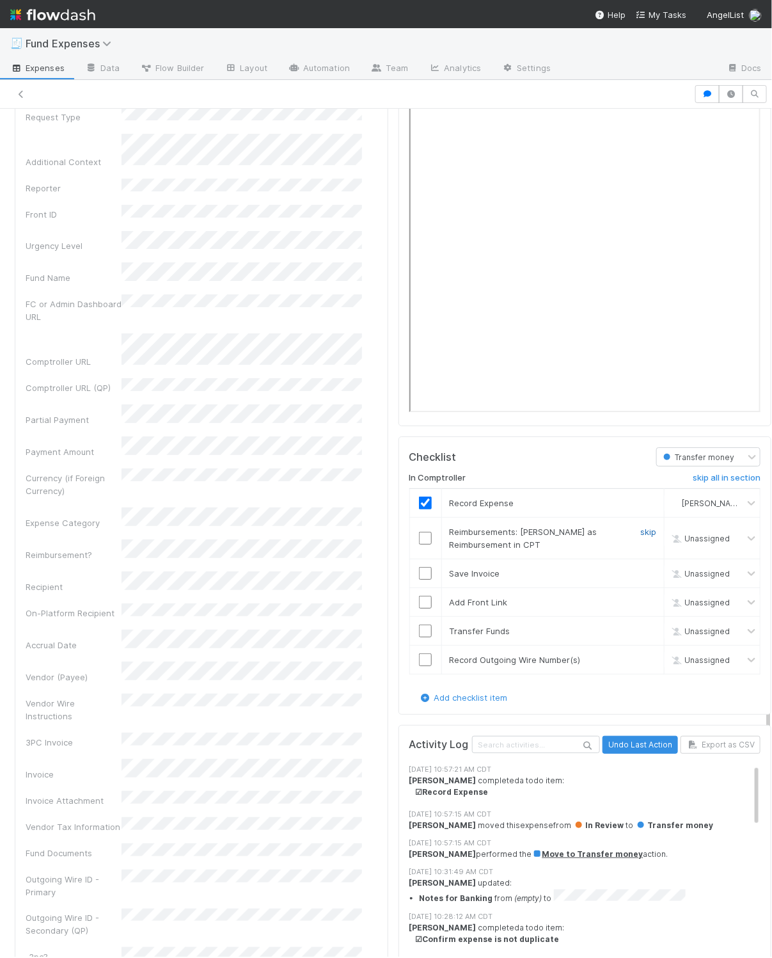
click at [641, 537] on link "skip" at bounding box center [649, 532] width 16 height 10
click at [419, 580] on input "checkbox" at bounding box center [425, 573] width 13 height 13
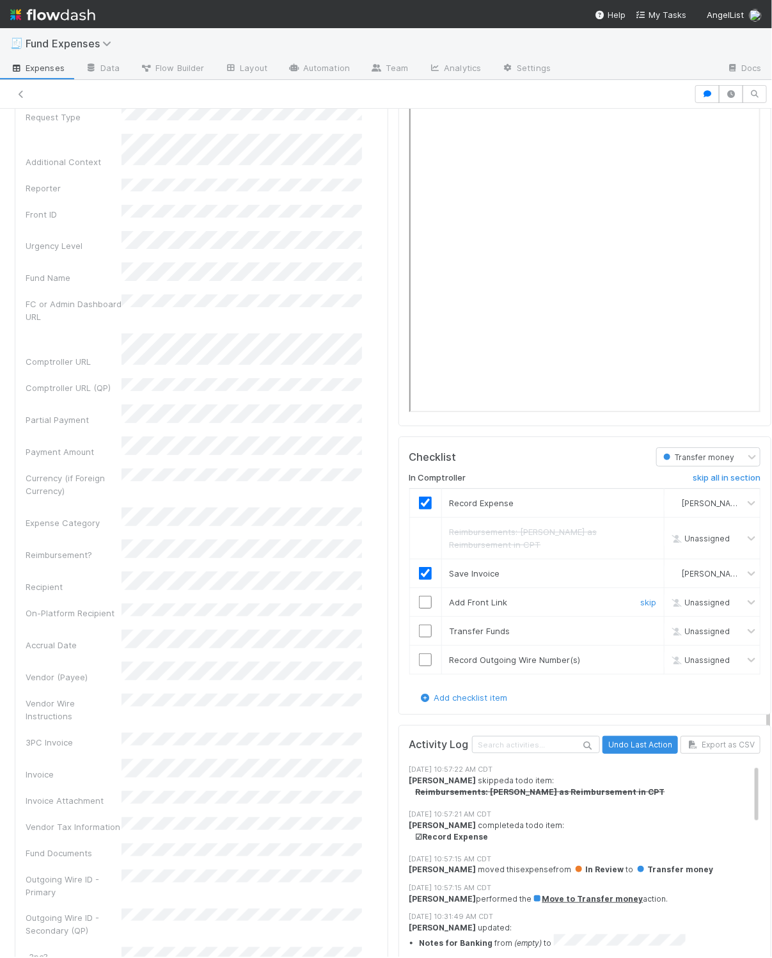
drag, startPoint x: 415, startPoint y: 618, endPoint x: 412, endPoint y: 642, distance: 23.9
click at [419, 609] on input "checkbox" at bounding box center [425, 602] width 13 height 13
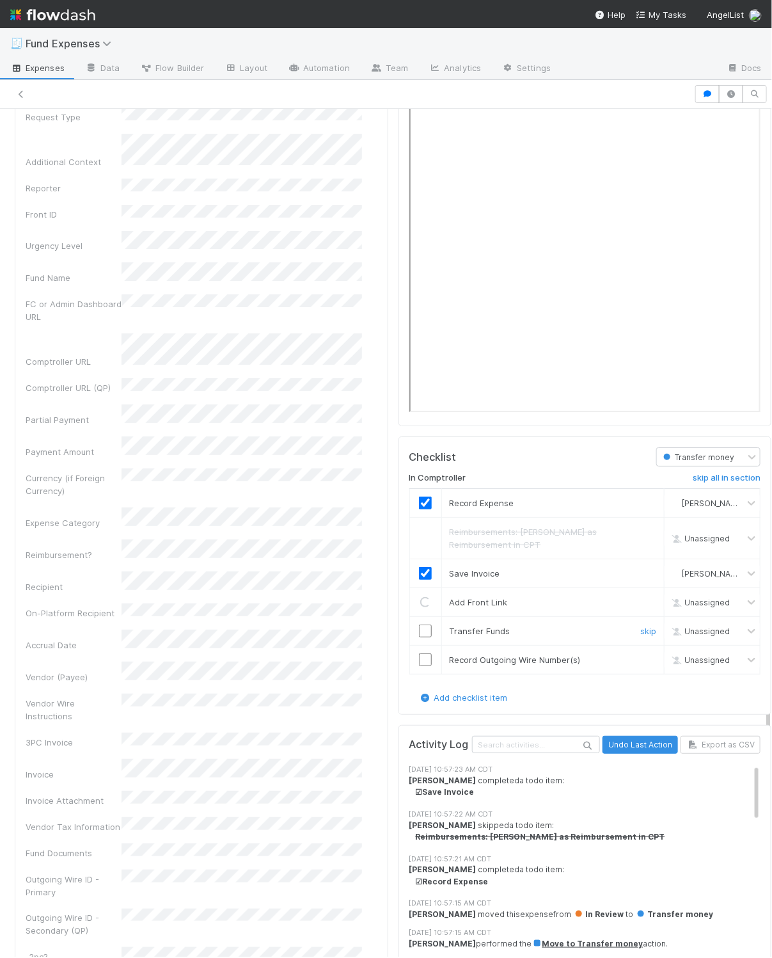
click at [419, 637] on input "checkbox" at bounding box center [425, 631] width 13 height 13
click at [419, 666] on input "checkbox" at bounding box center [425, 659] width 13 height 13
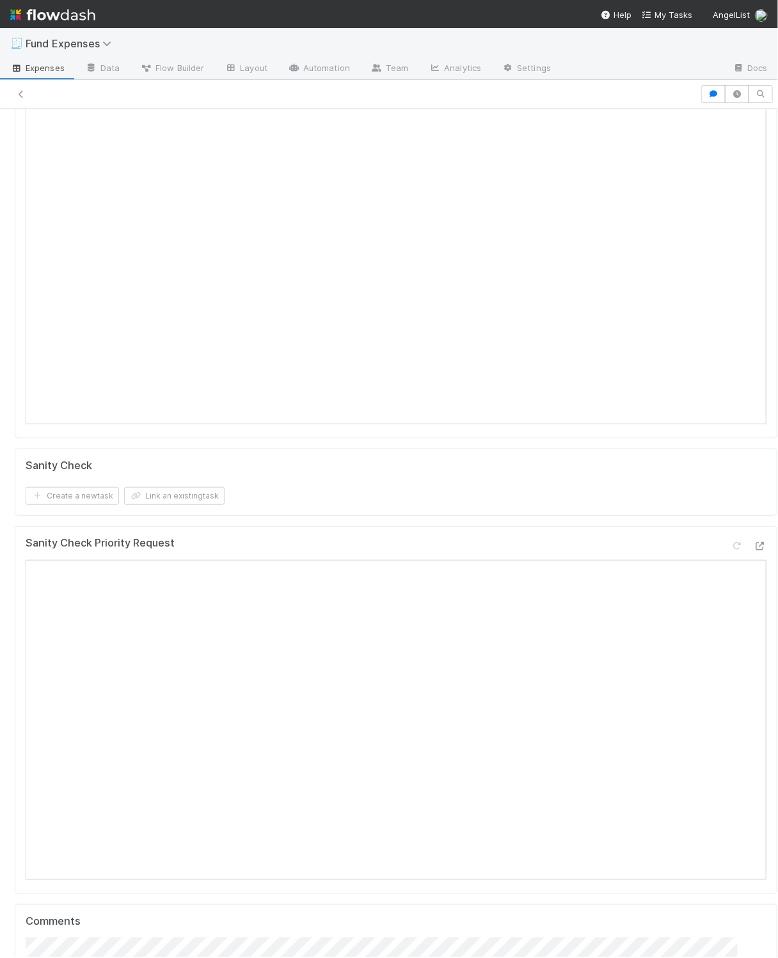
scroll to position [0, 0]
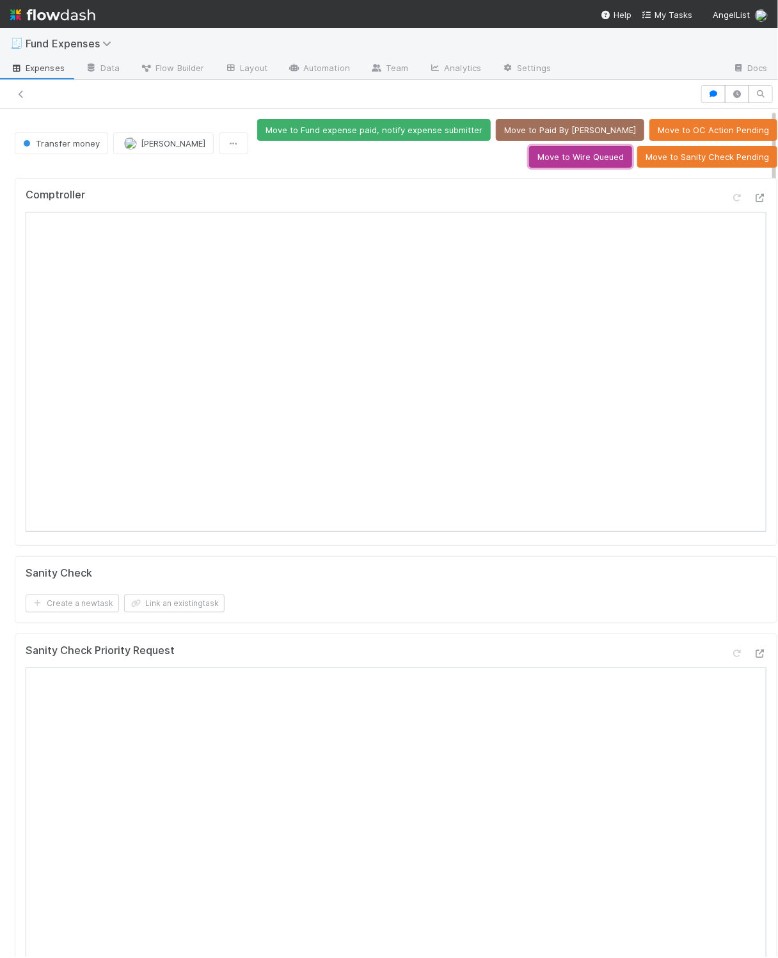
click at [577, 161] on button "Move to Wire Queued" at bounding box center [580, 157] width 103 height 22
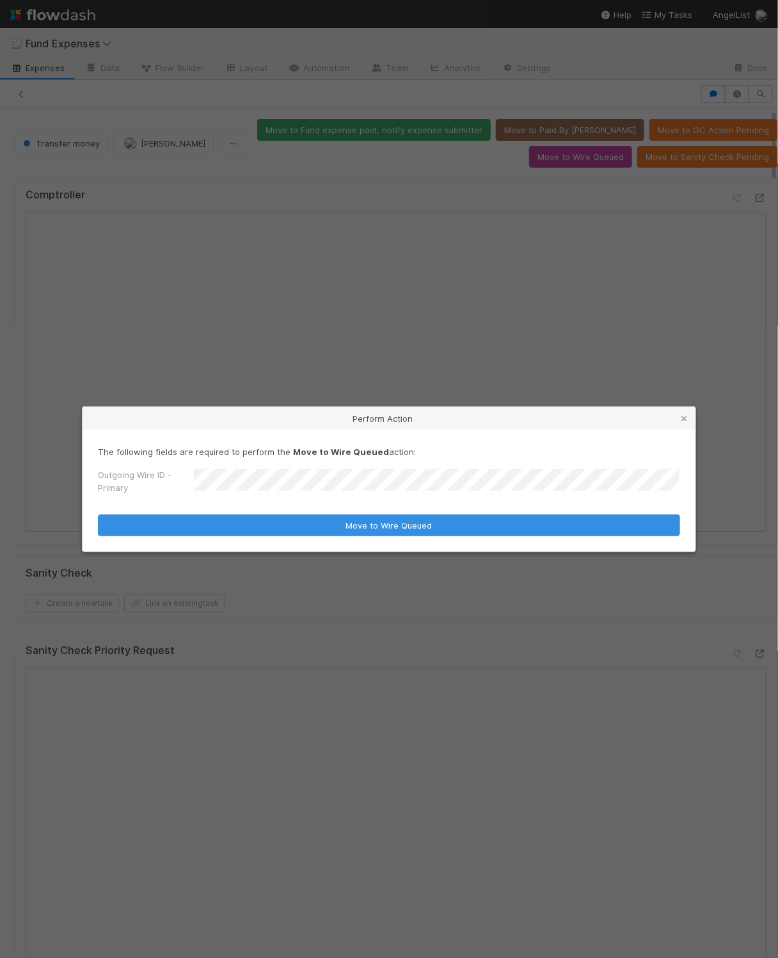
click at [98, 514] on button "Move to Wire Queued" at bounding box center [389, 525] width 582 height 22
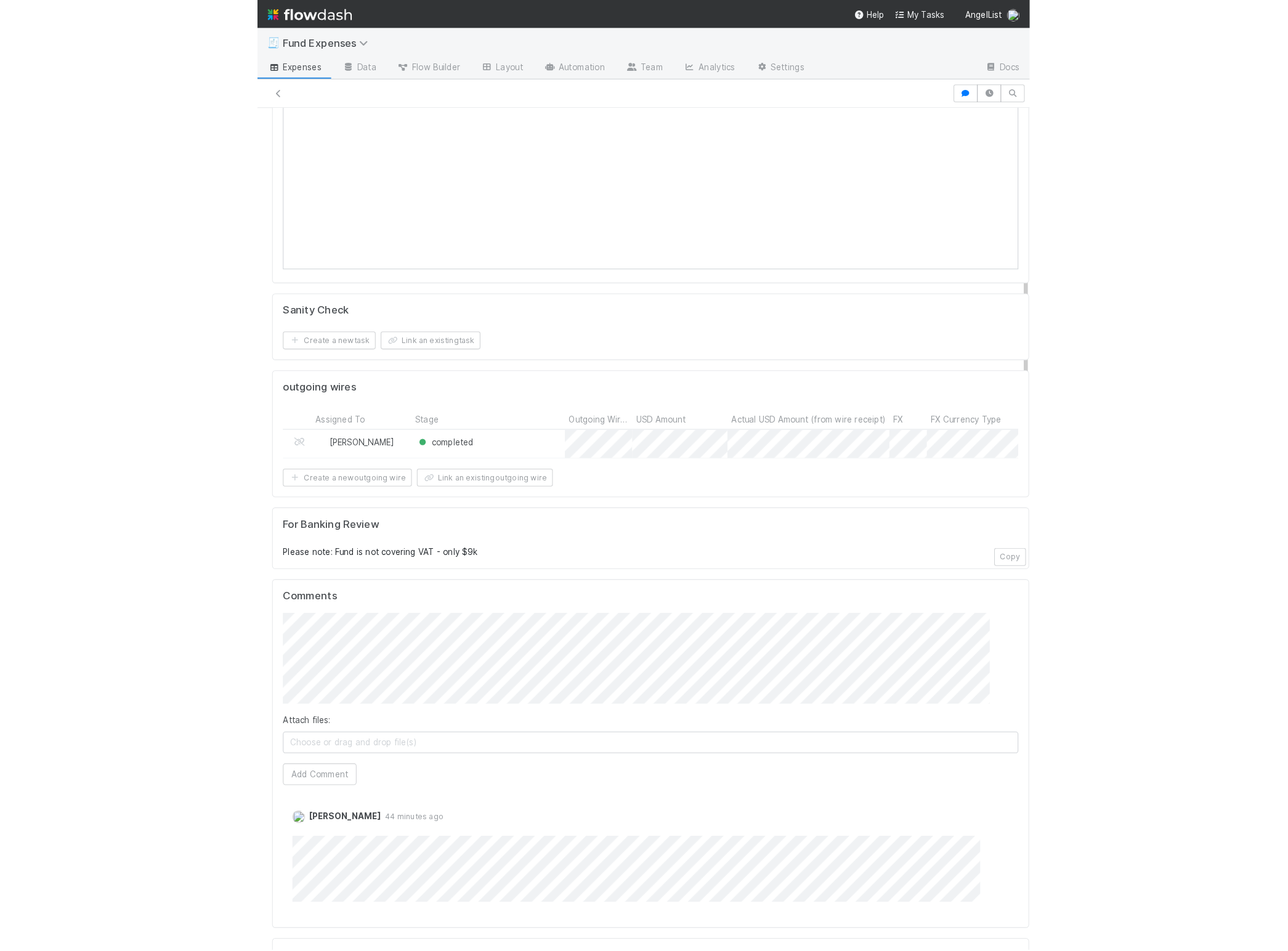
scroll to position [299, 0]
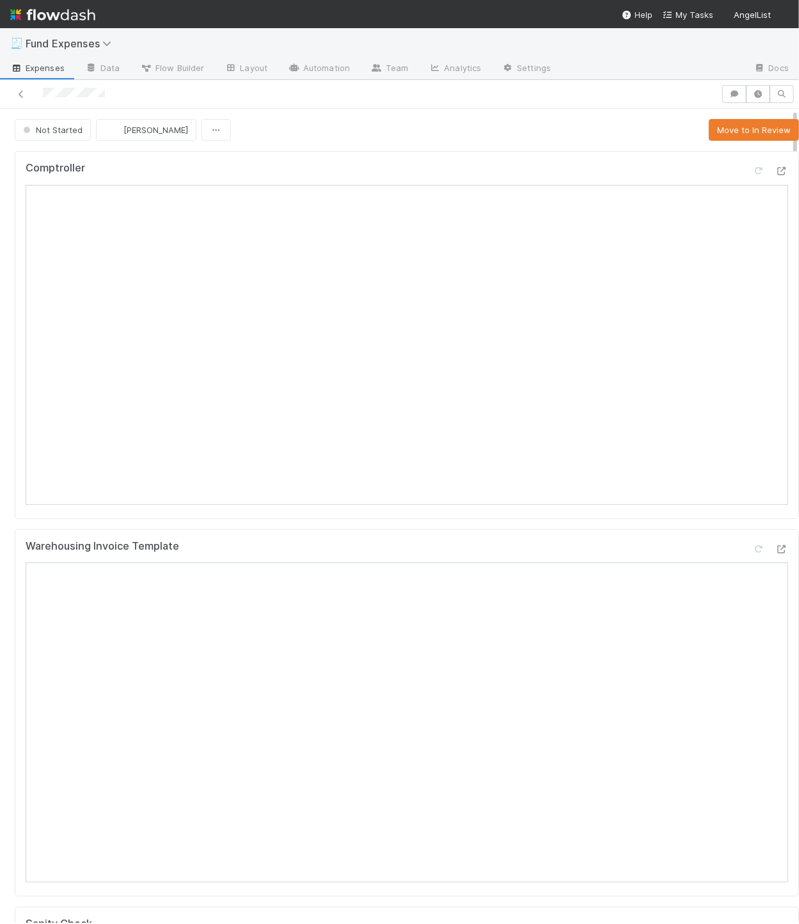
click at [513, 537] on div "Warehousing Invoice Template" at bounding box center [407, 713] width 785 height 368
click at [367, 529] on div "Comptroller Warehousing Invoice Template Sanity Check Create a new task Link an…" at bounding box center [407, 887] width 795 height 1483
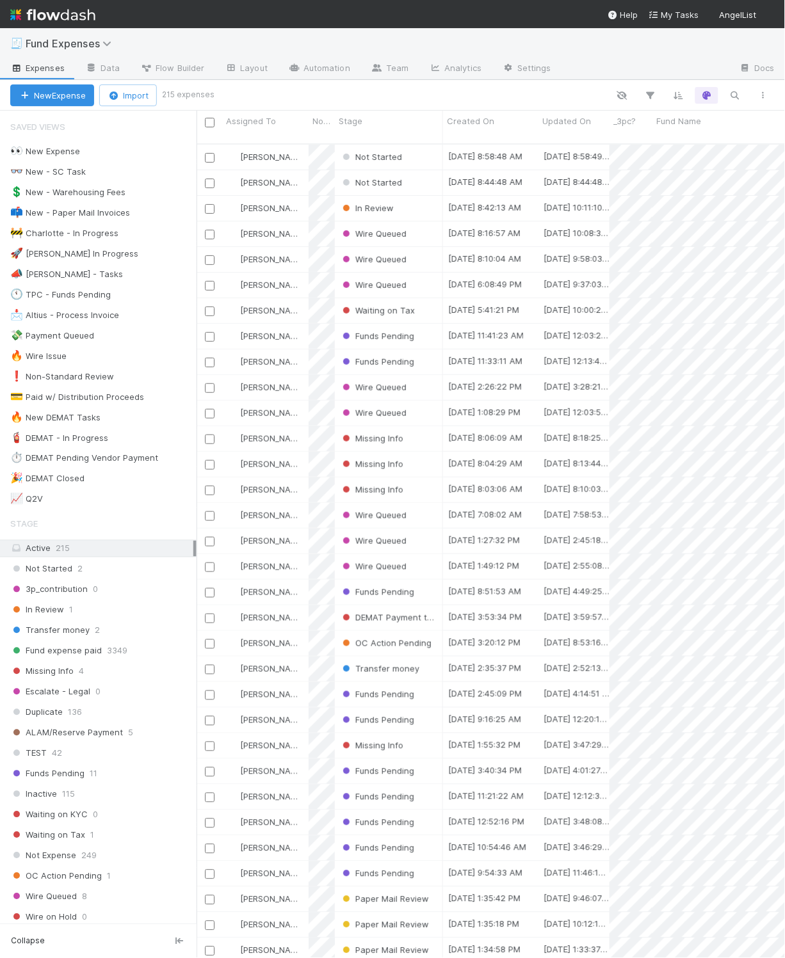
scroll to position [809, 575]
click at [71, 253] on div "🚀 [PERSON_NAME] In Progress" at bounding box center [74, 254] width 128 height 16
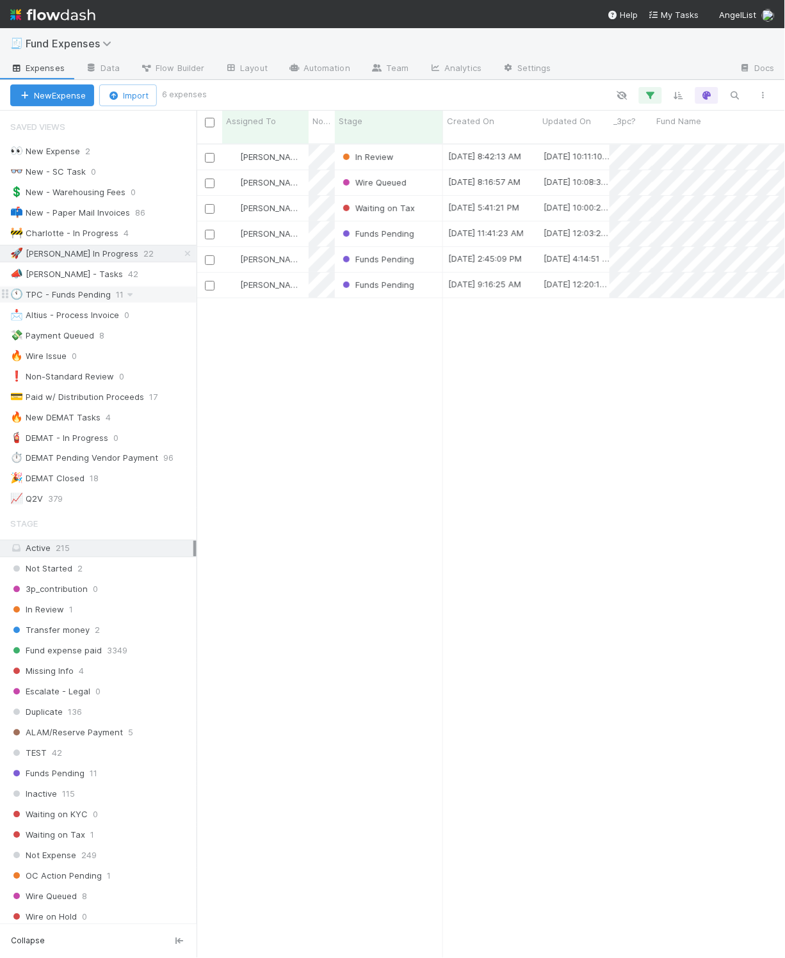
scroll to position [809, 575]
click at [388, 203] on span "Waiting on Tax" at bounding box center [377, 208] width 75 height 10
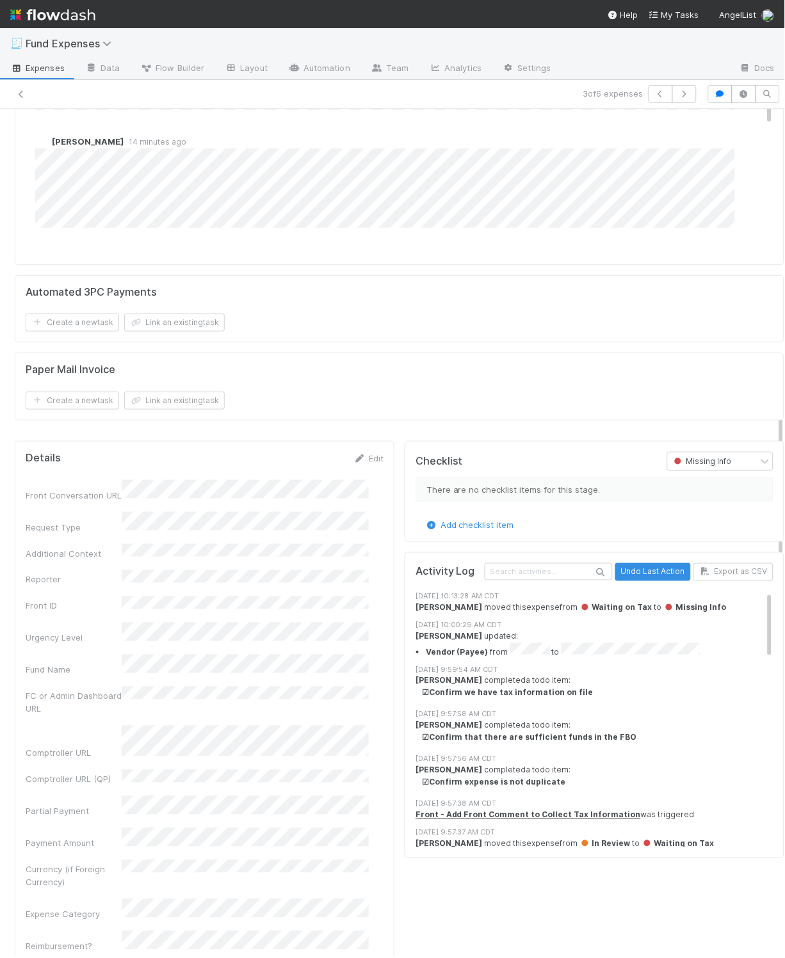
scroll to position [1257, 0]
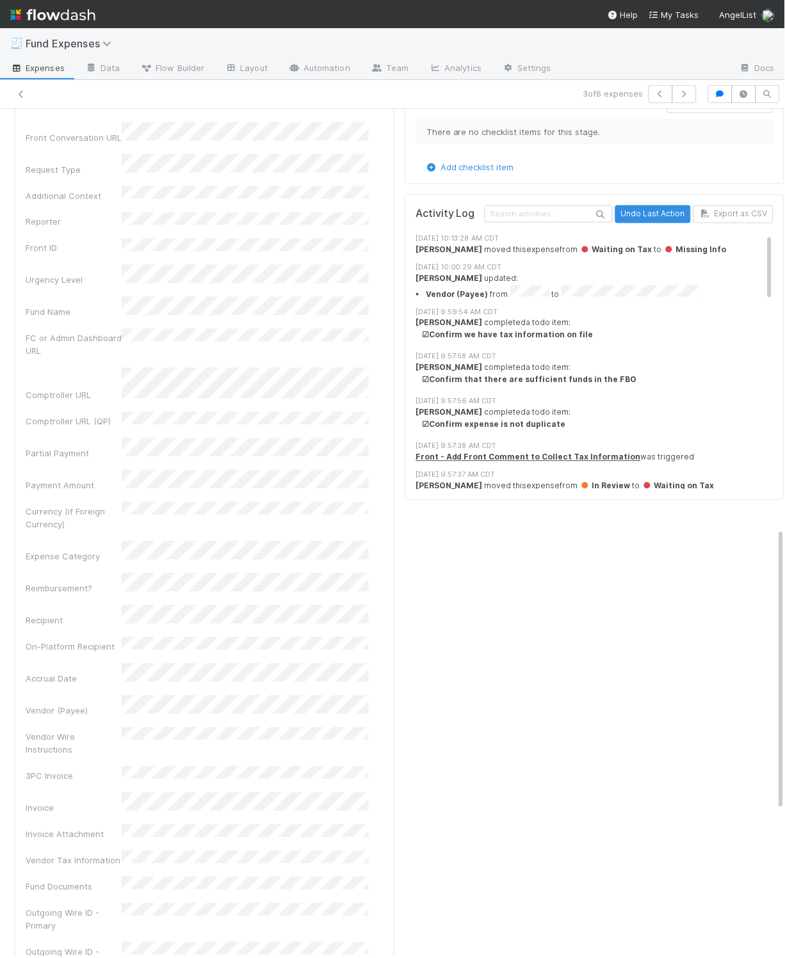
click at [506, 654] on div "Checklist Missing Info There are no checklist items for this stage. Add checkli…" at bounding box center [594, 805] width 390 height 1454
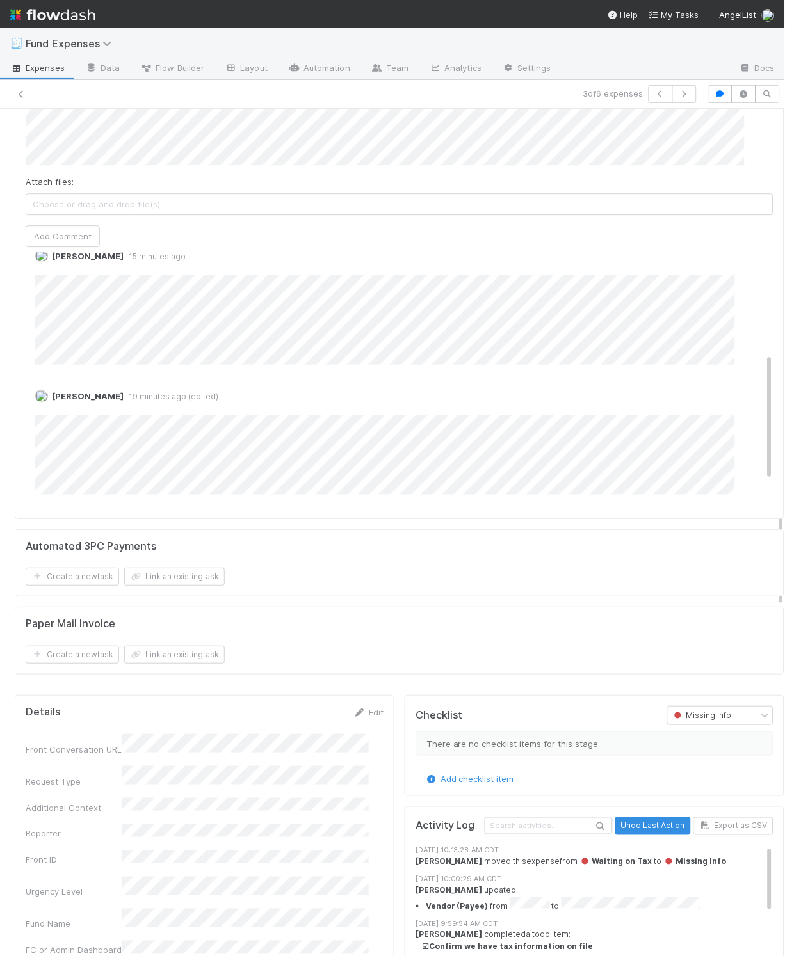
scroll to position [0, 0]
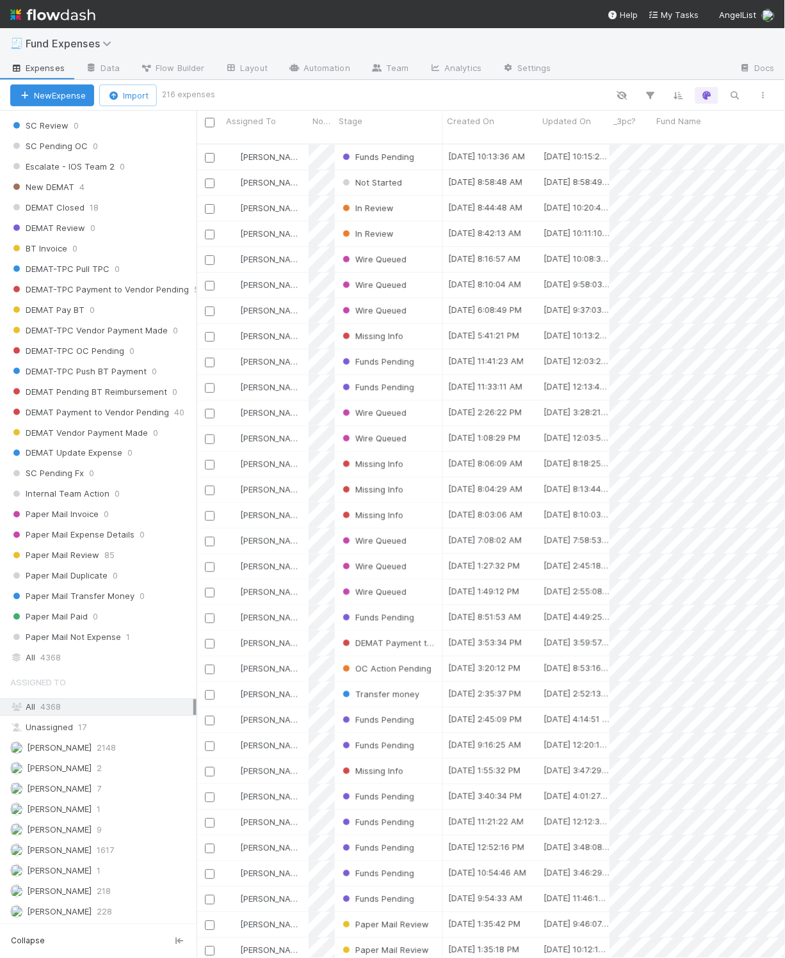
scroll to position [1090, 0]
click at [61, 650] on div "All 4368" at bounding box center [101, 658] width 183 height 16
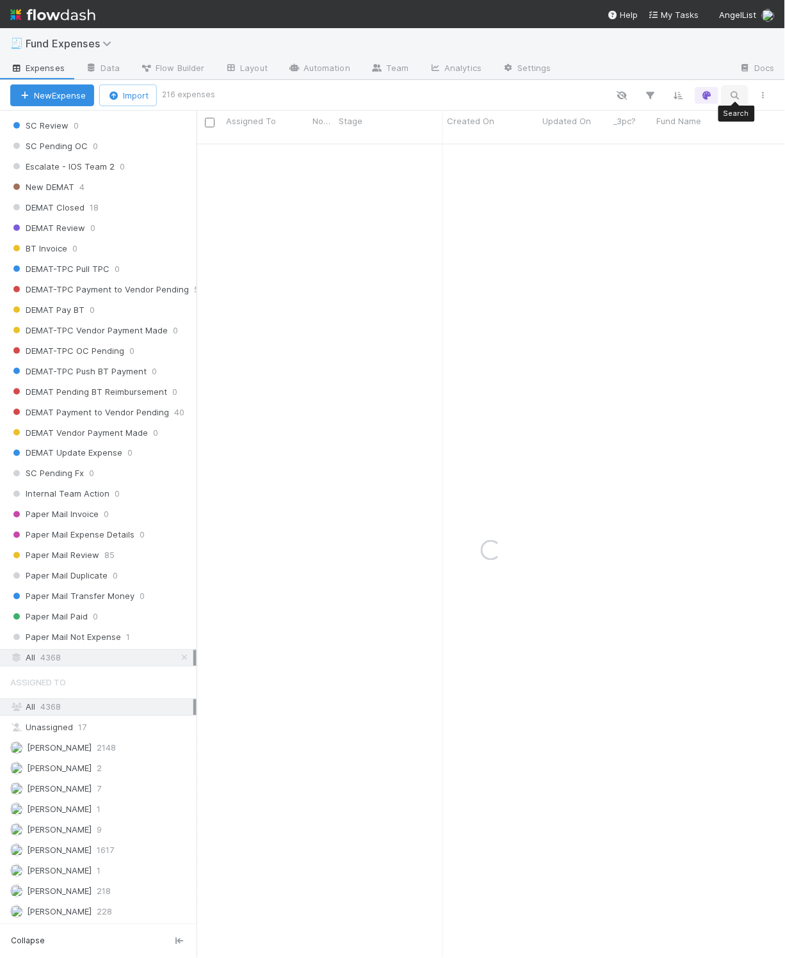
click at [743, 93] on button "button" at bounding box center [734, 95] width 23 height 17
type input "100025"
click at [419, 148] on div "In Review" at bounding box center [389, 157] width 108 height 25
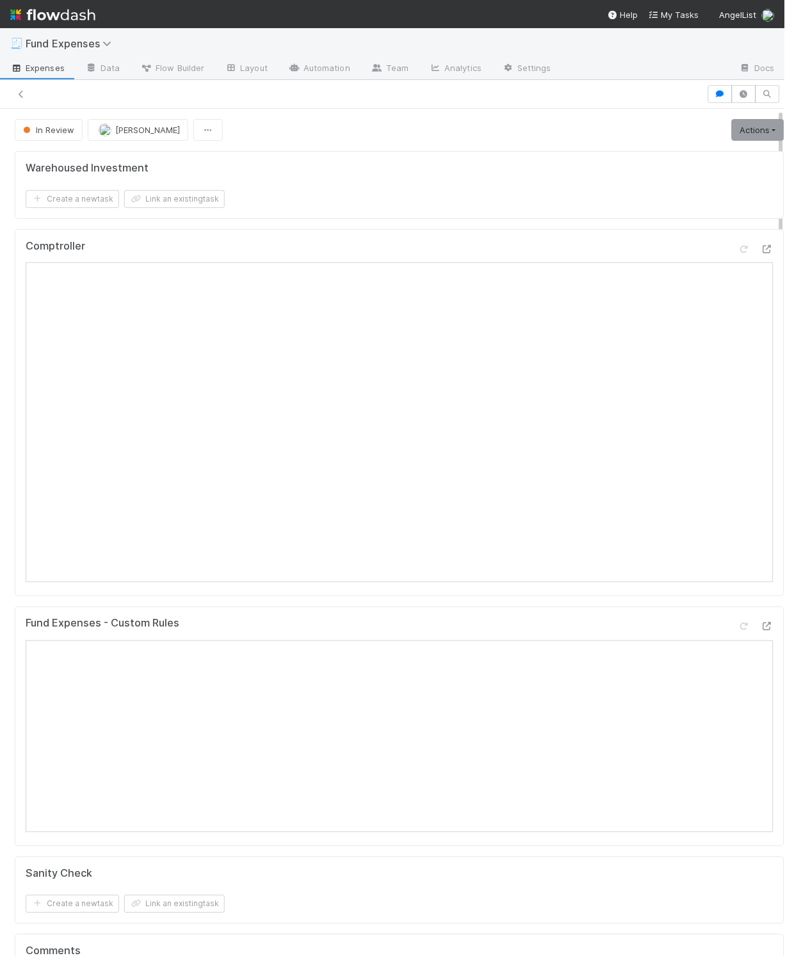
click at [436, 161] on div "Warehoused Investment Create a new task Link an existing task" at bounding box center [399, 185] width 769 height 68
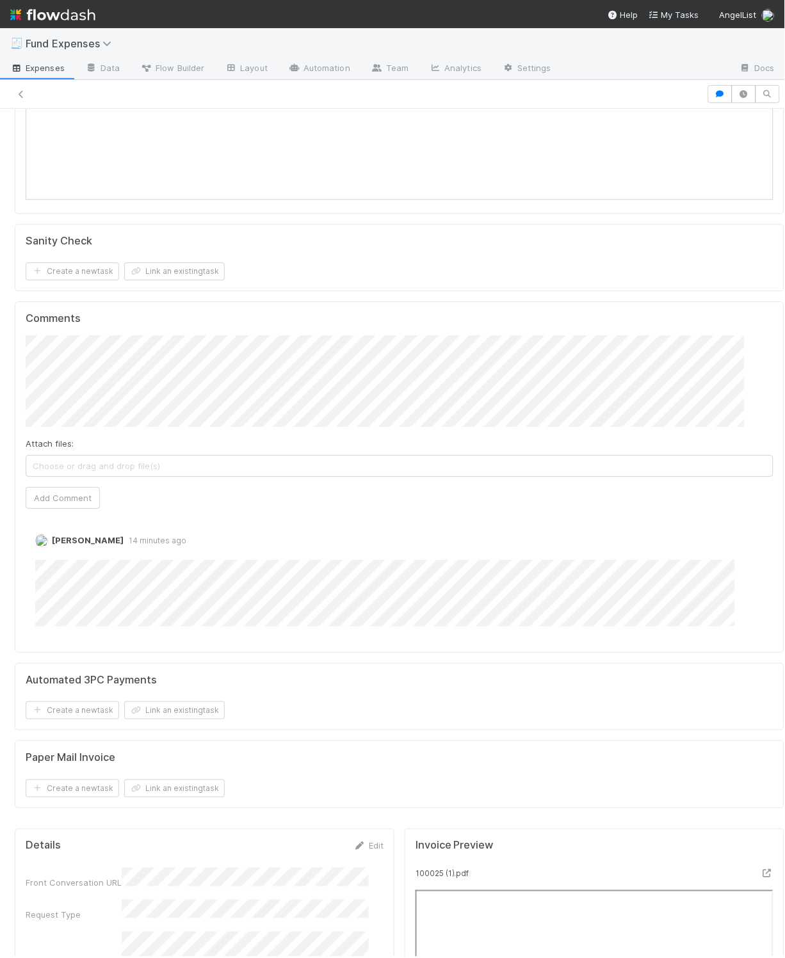
scroll to position [848, 0]
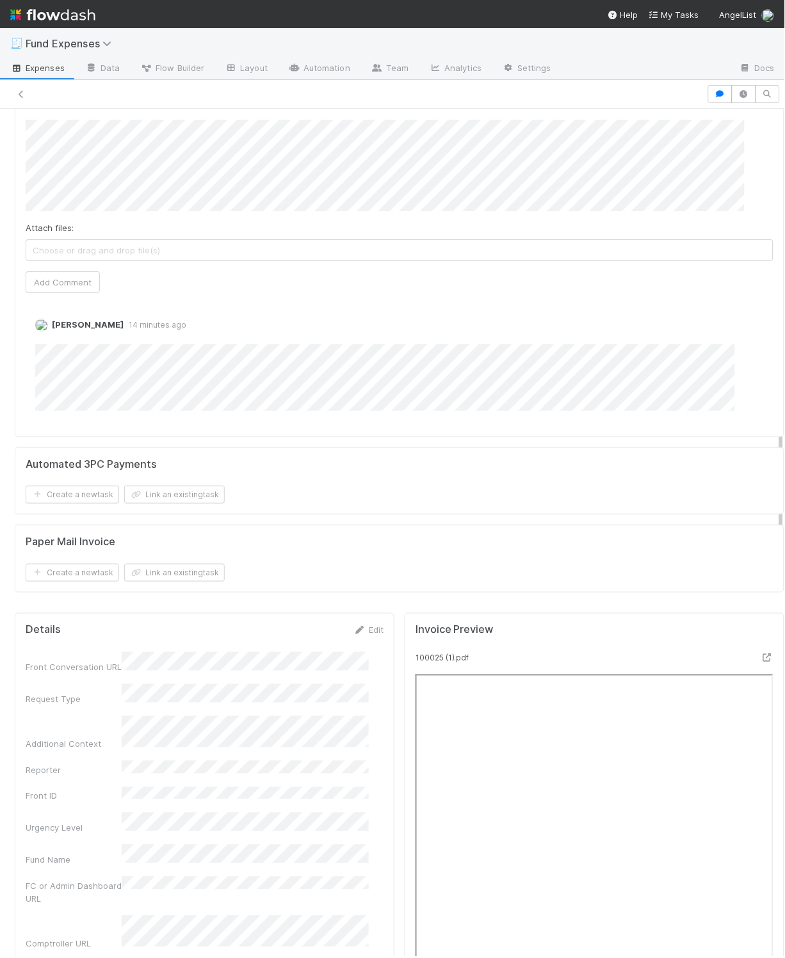
click at [389, 582] on div "Create a new task Link an existing task" at bounding box center [399, 573] width 747 height 18
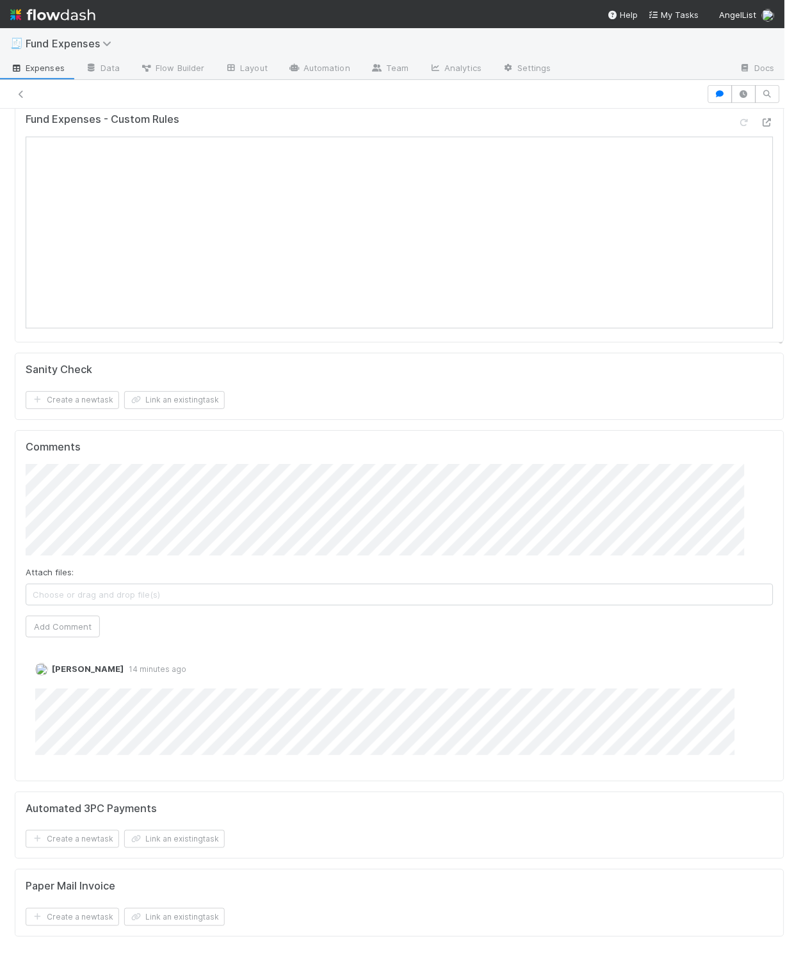
scroll to position [0, 0]
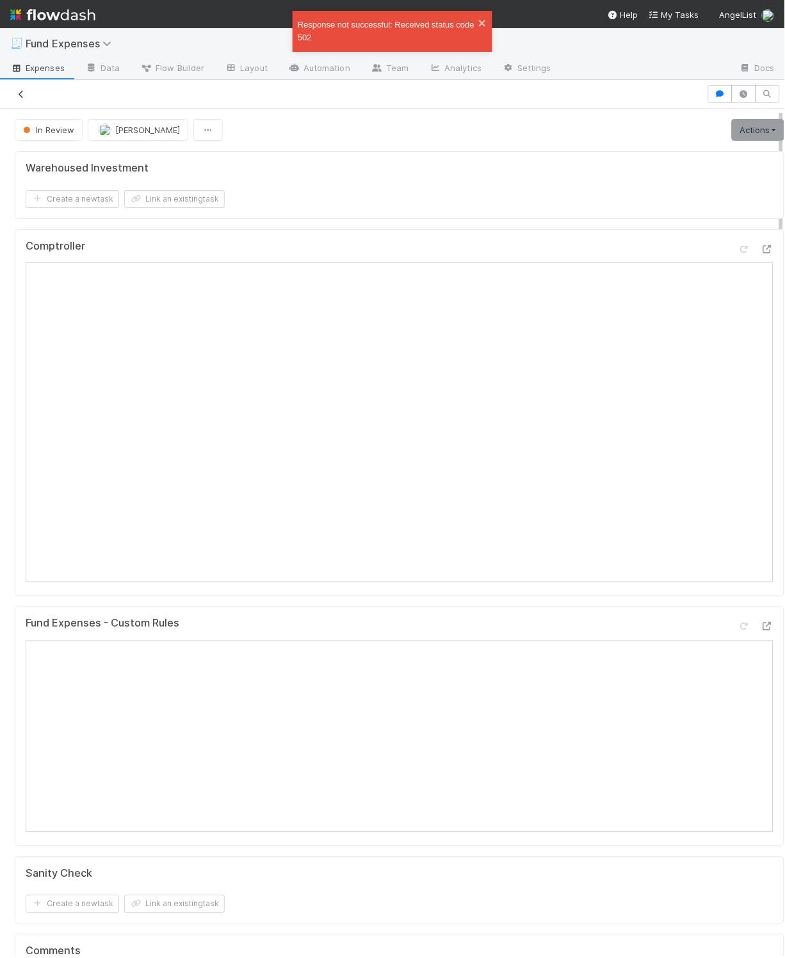
click at [22, 90] on icon at bounding box center [21, 94] width 13 height 8
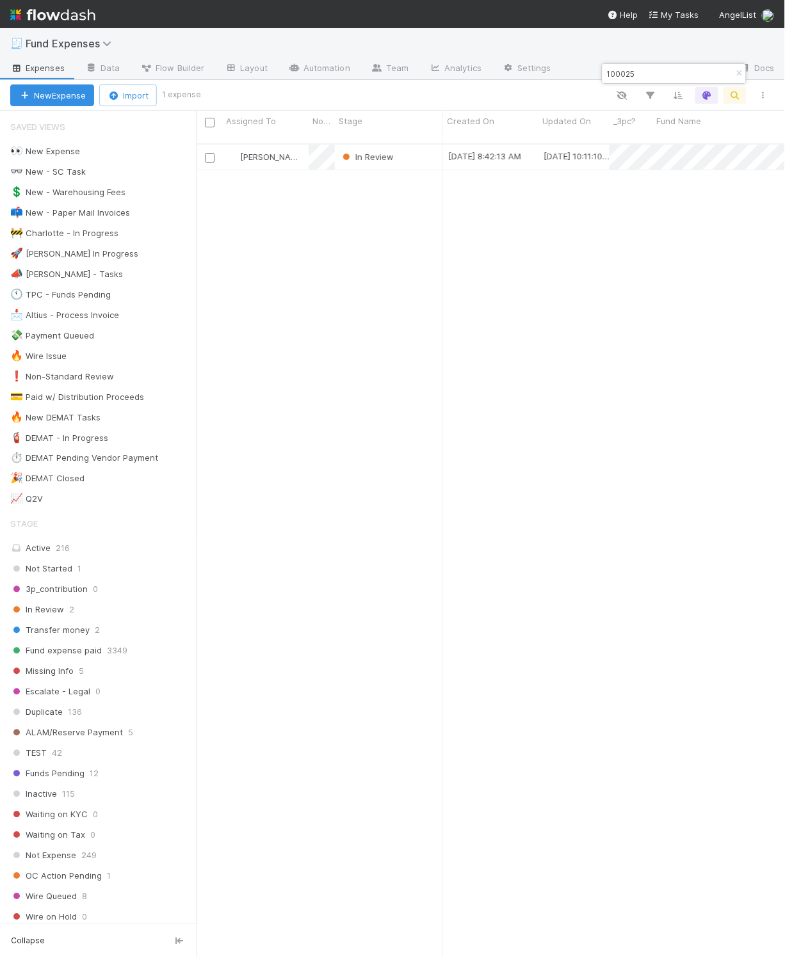
scroll to position [809, 575]
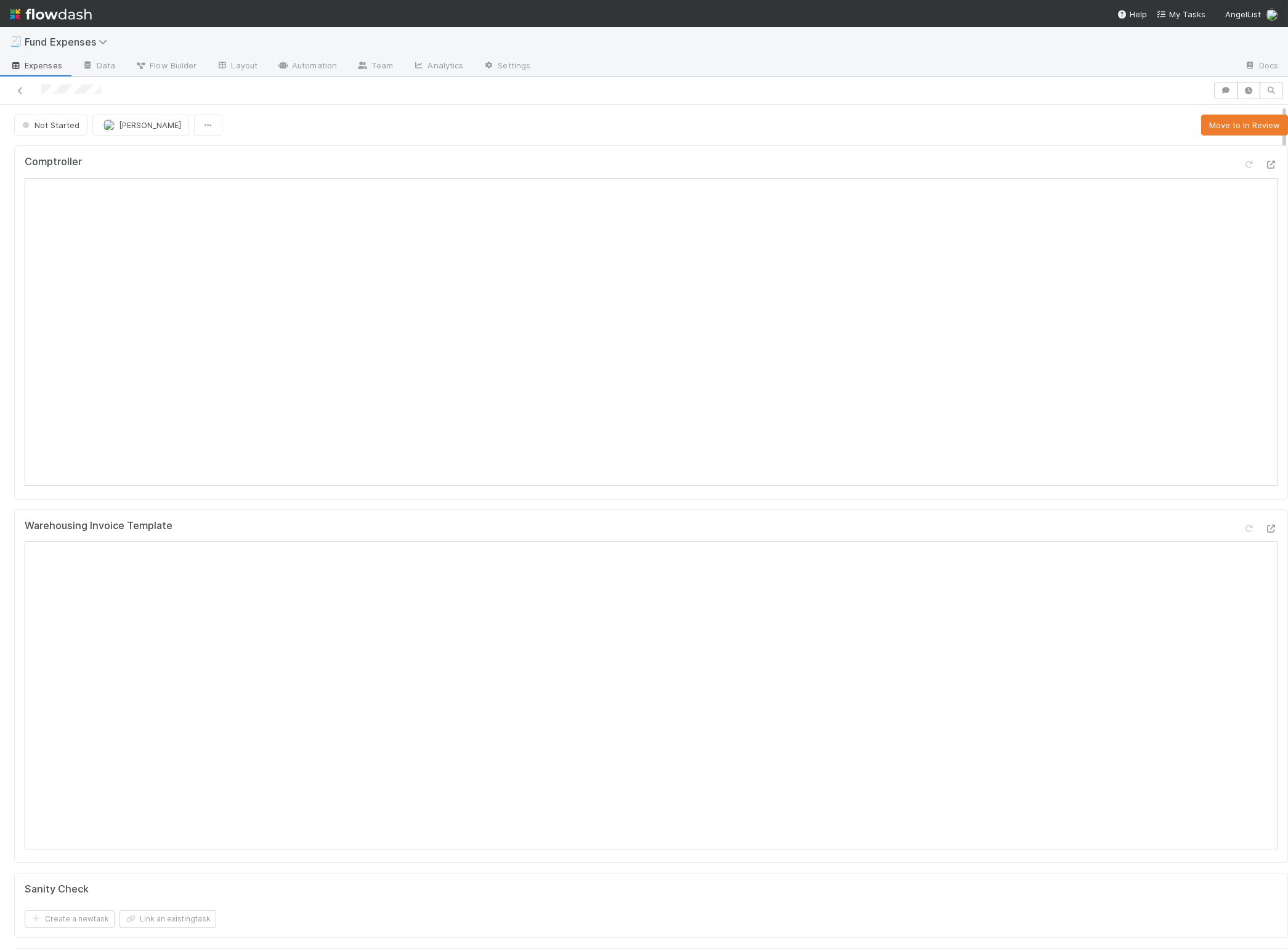
click at [158, 513] on div "Warehousing Invoice Template" at bounding box center [651, 686] width 1274 height 354
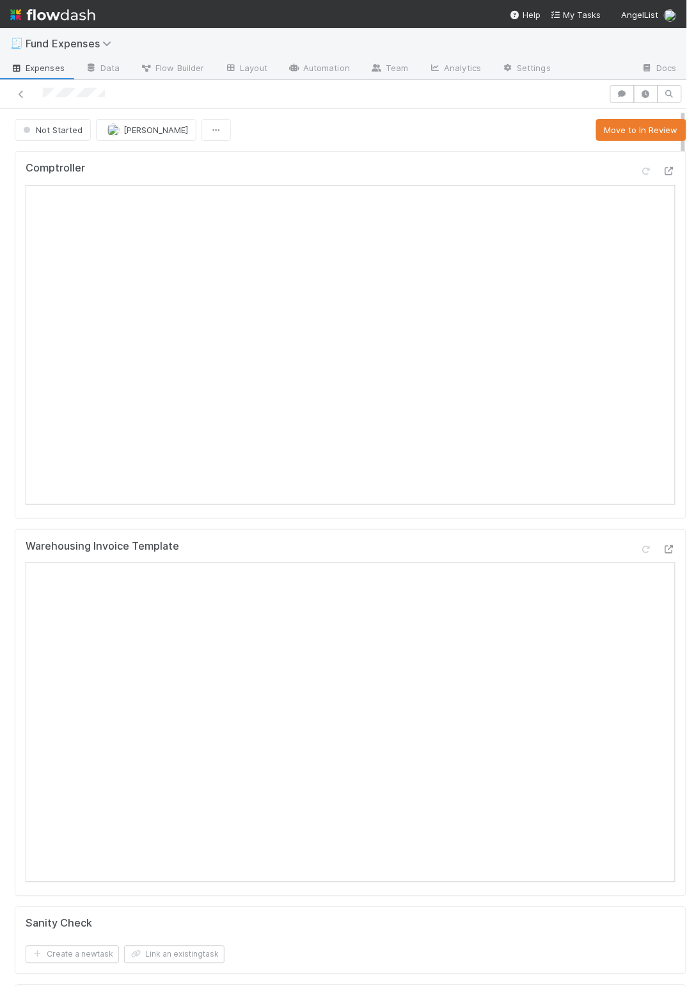
click at [621, 132] on button "Move to In Review" at bounding box center [641, 130] width 90 height 22
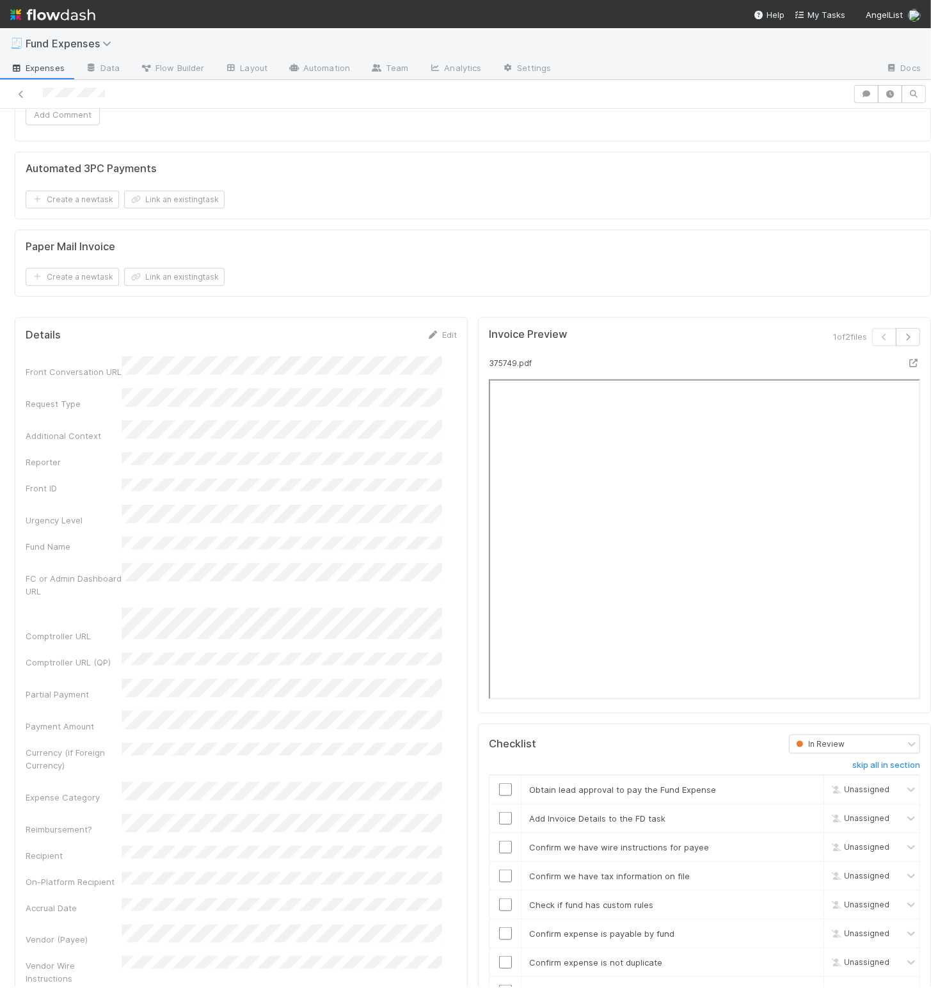
scroll to position [1232, 0]
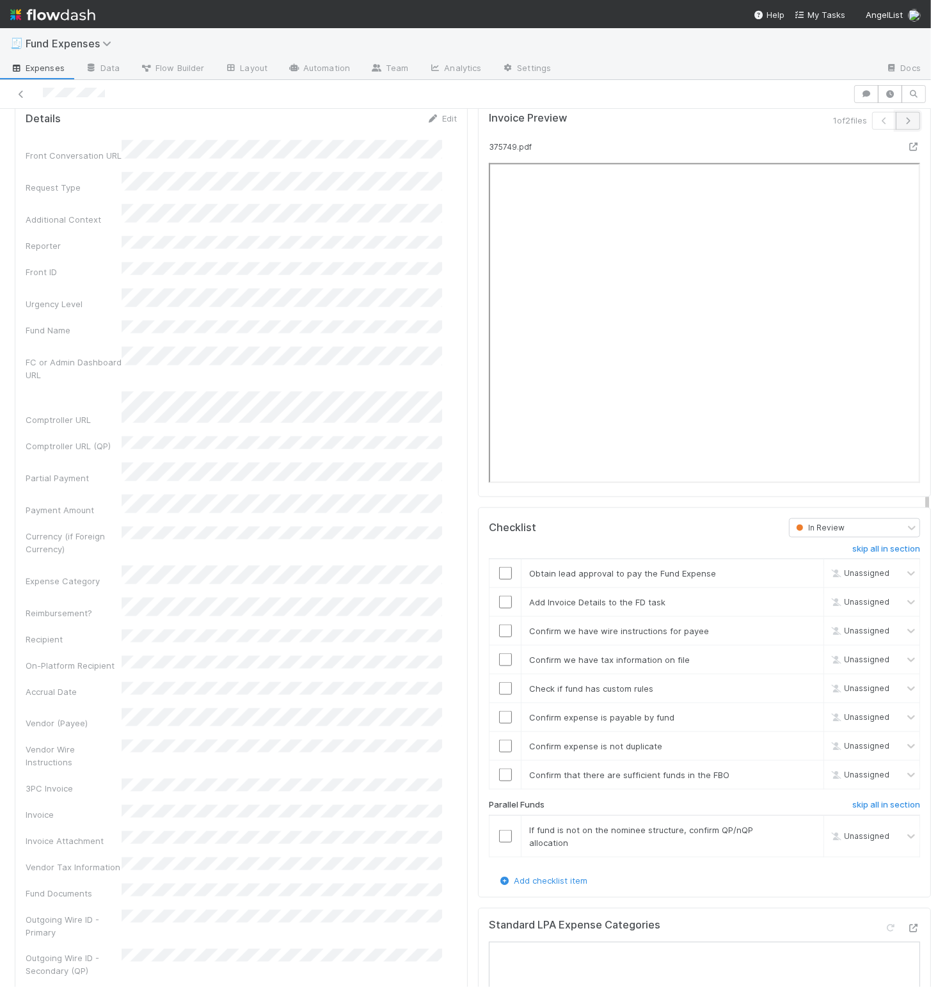
click at [902, 125] on icon "button" at bounding box center [908, 121] width 13 height 8
click at [436, 123] on link "Edit" at bounding box center [442, 118] width 30 height 10
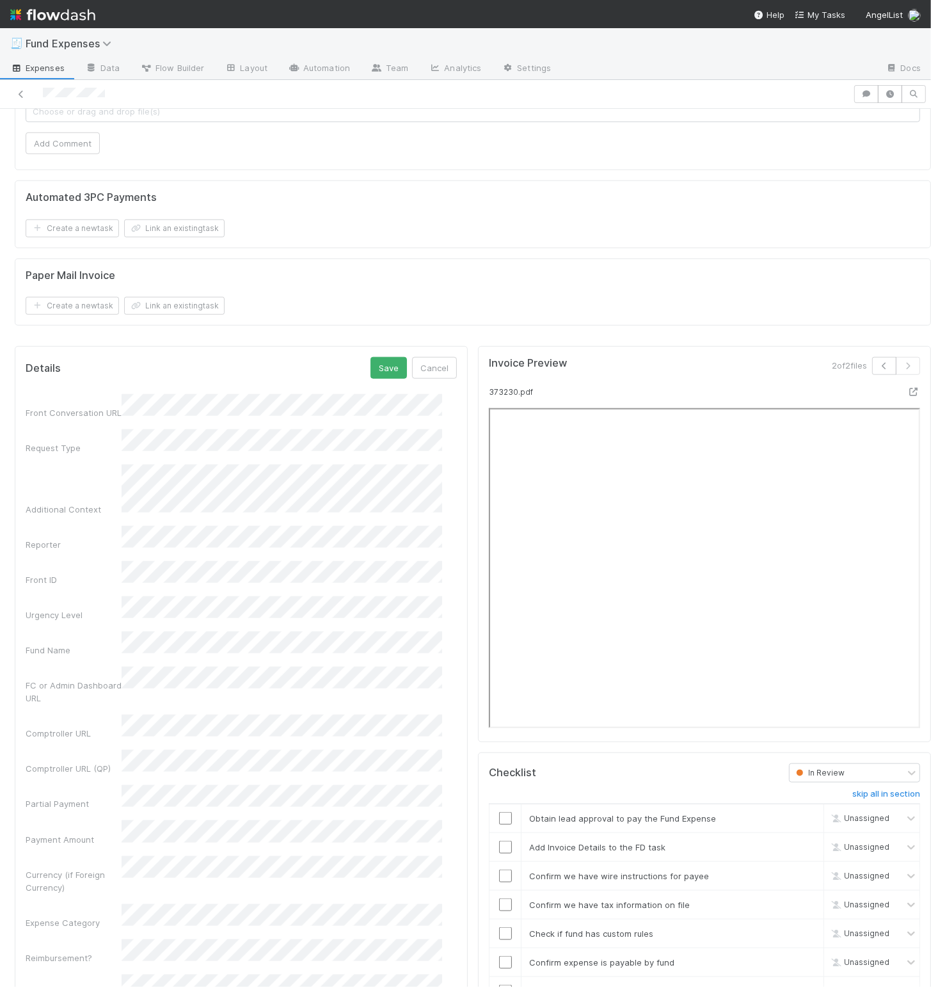
scroll to position [969, 0]
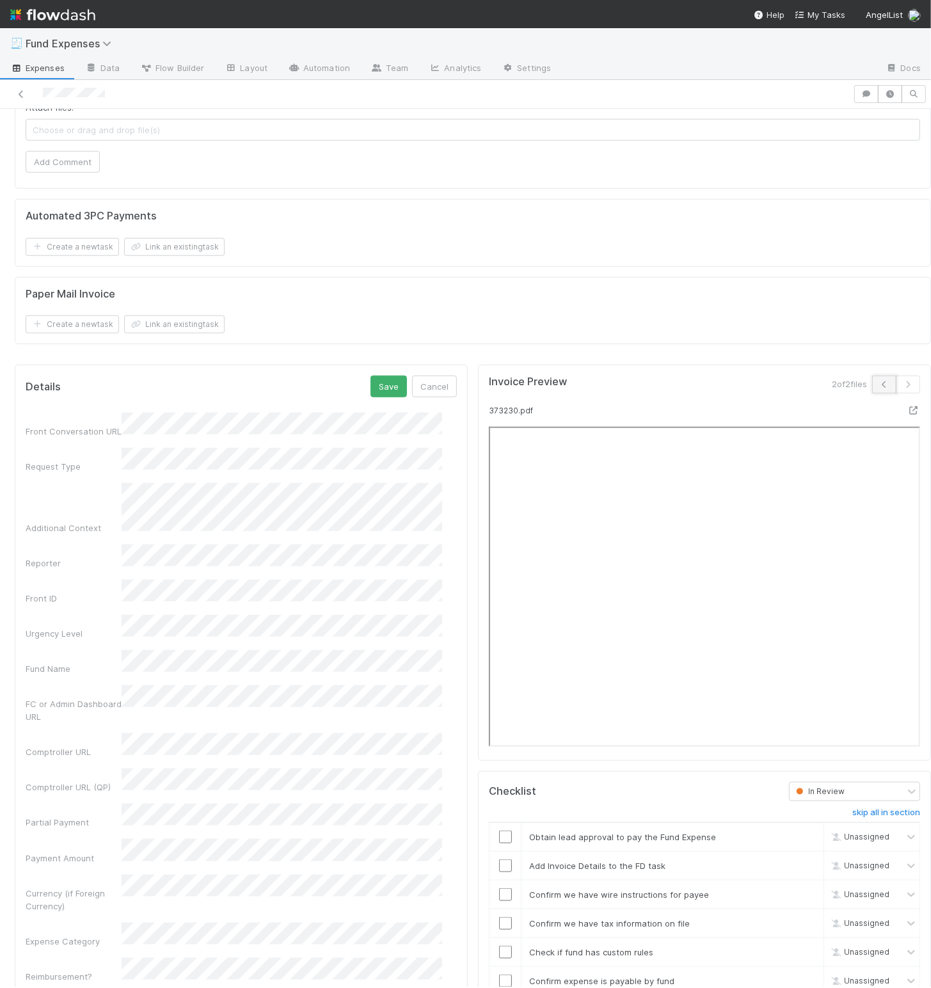
click at [872, 390] on button "button" at bounding box center [884, 385] width 24 height 18
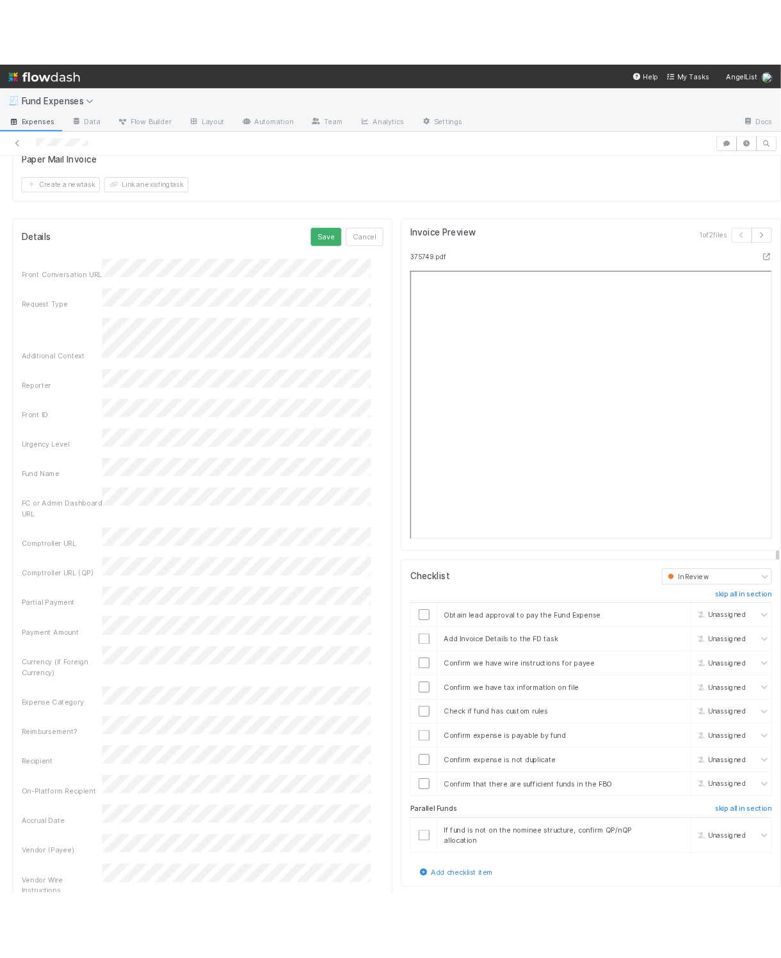
scroll to position [1229, 0]
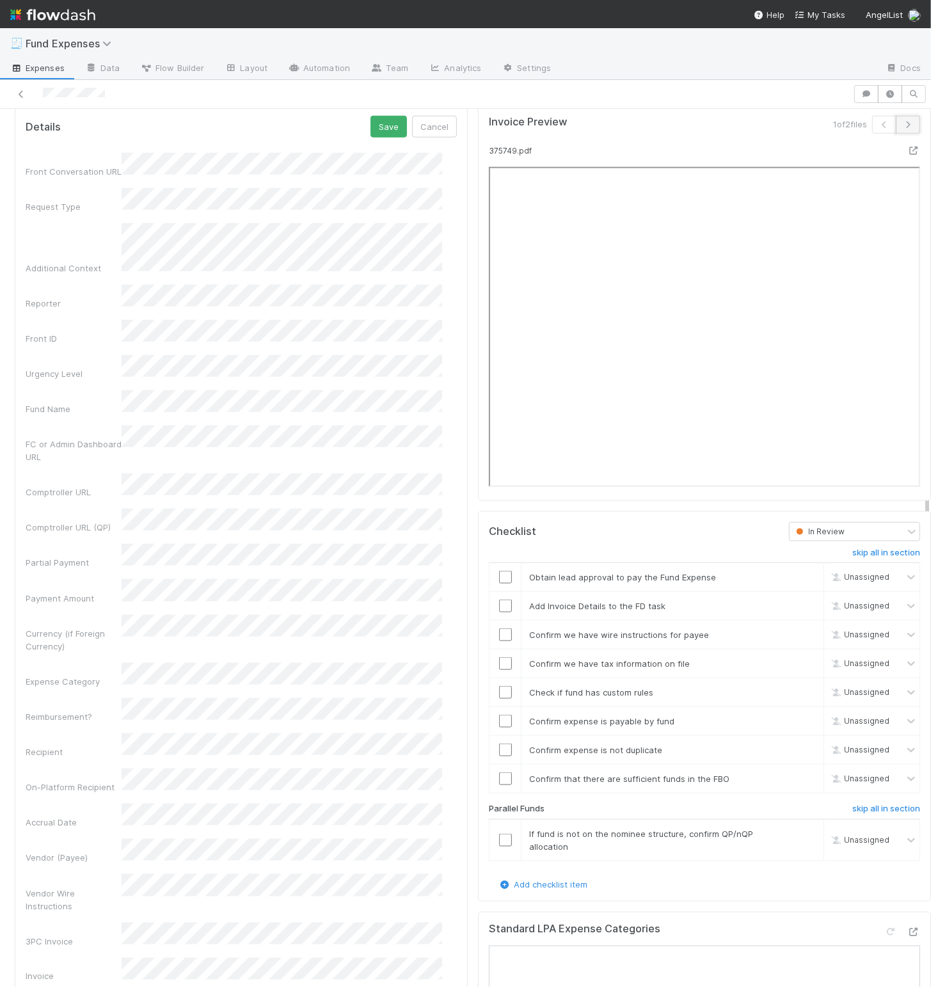
click at [902, 129] on icon "button" at bounding box center [908, 125] width 13 height 8
click at [478, 205] on div "Invoice Preview 2 of 2 files 373230.pdf" at bounding box center [704, 303] width 453 height 396
click at [377, 136] on button "Save" at bounding box center [388, 127] width 36 height 22
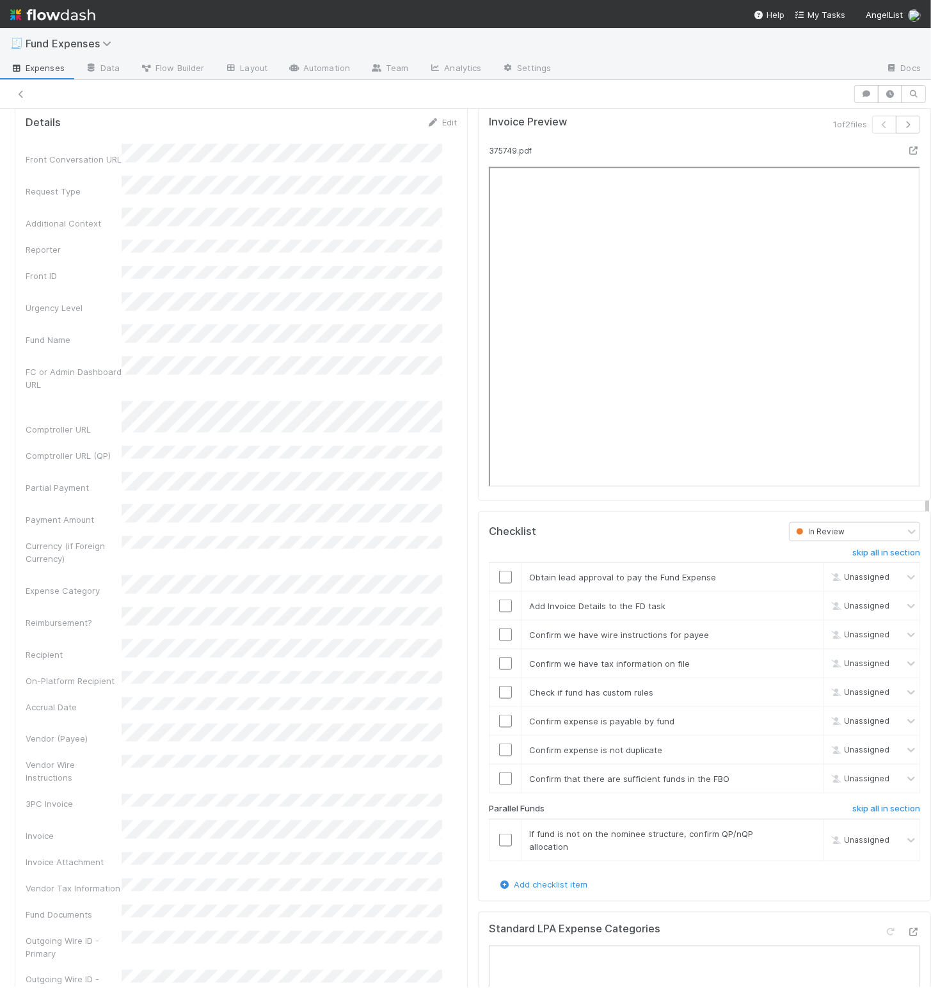
click at [473, 164] on div "Invoice Preview 1 of 2 files 375749.pdf Checklist In Review skip all in section…" at bounding box center [704, 892] width 463 height 1584
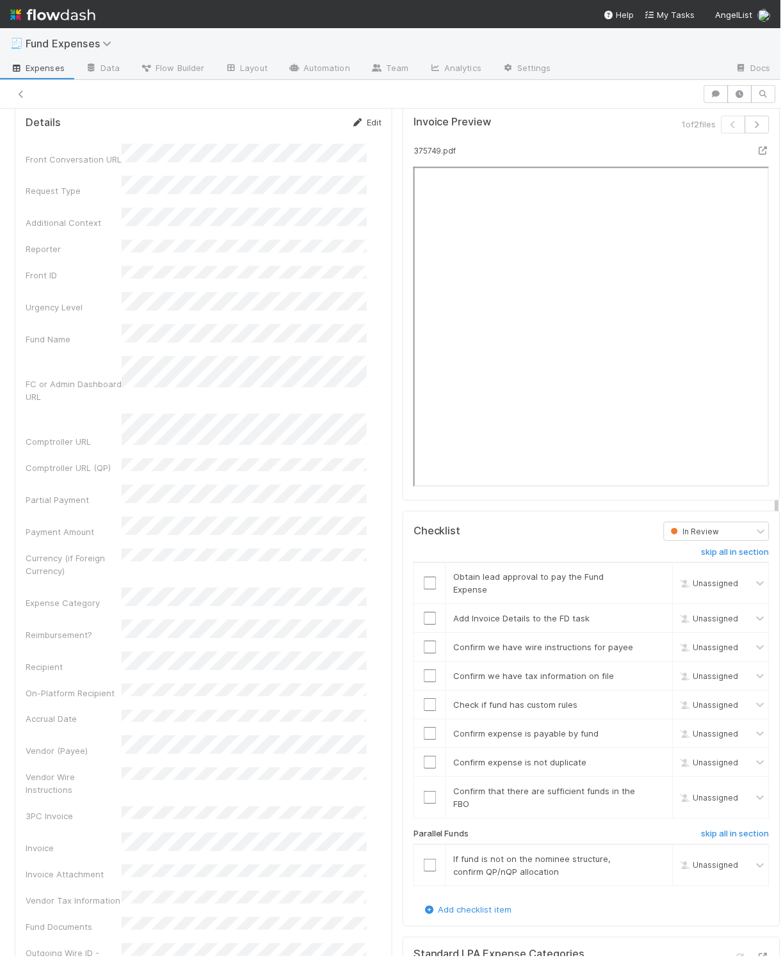
click at [358, 127] on link "Edit" at bounding box center [366, 122] width 30 height 10
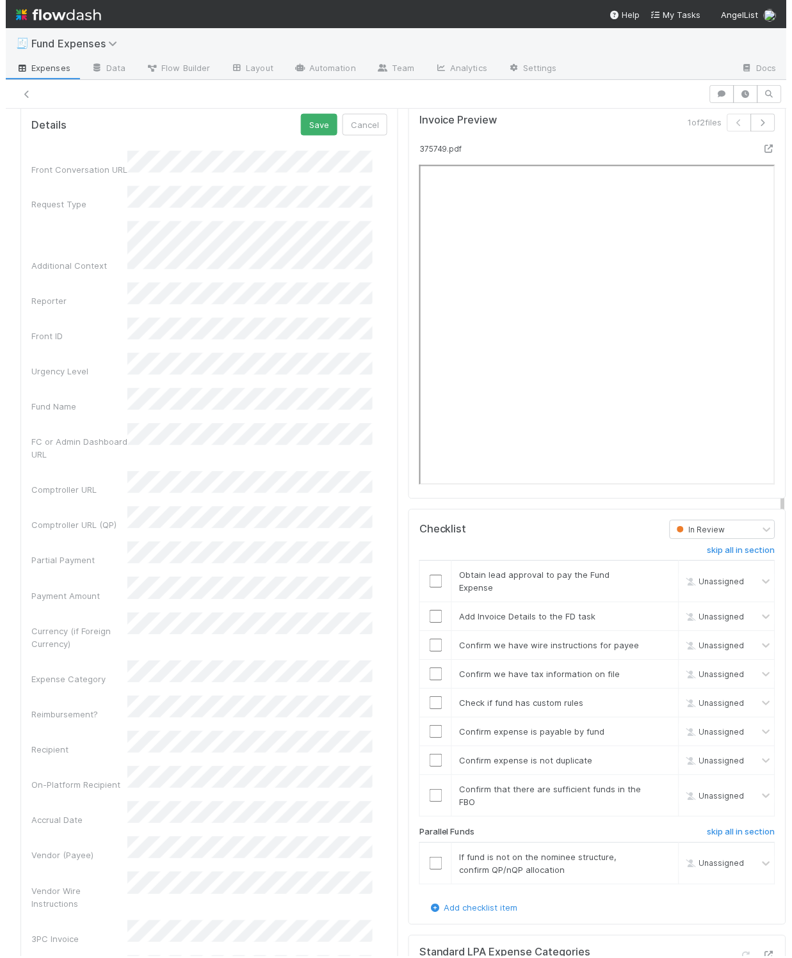
scroll to position [1224, 0]
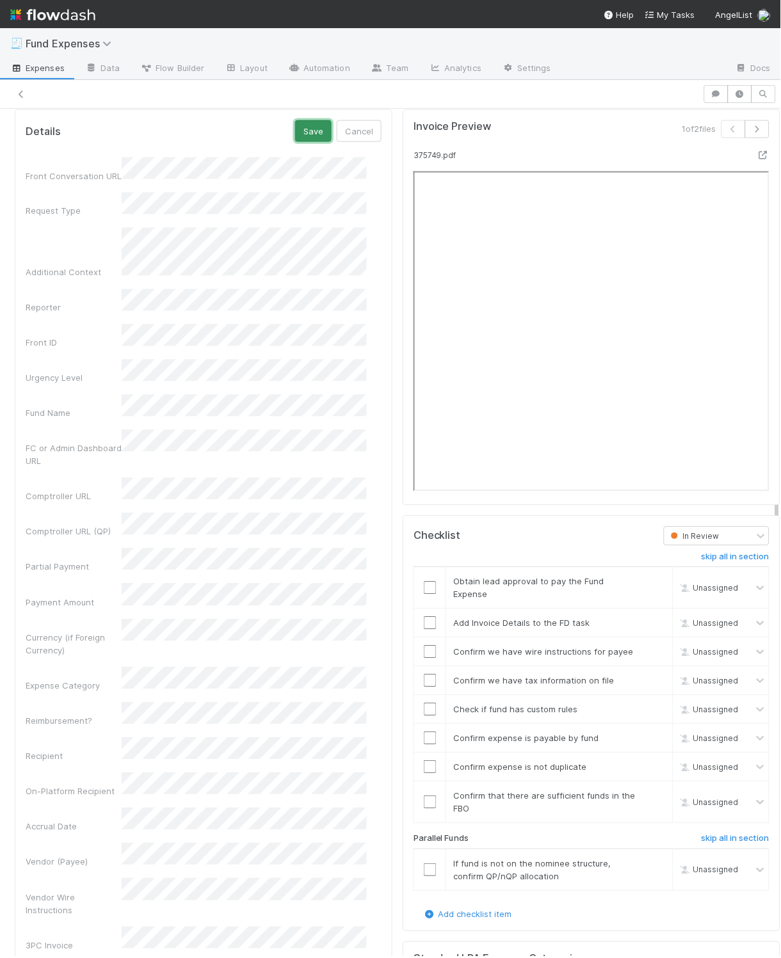
click at [297, 142] on button "Save" at bounding box center [313, 131] width 36 height 22
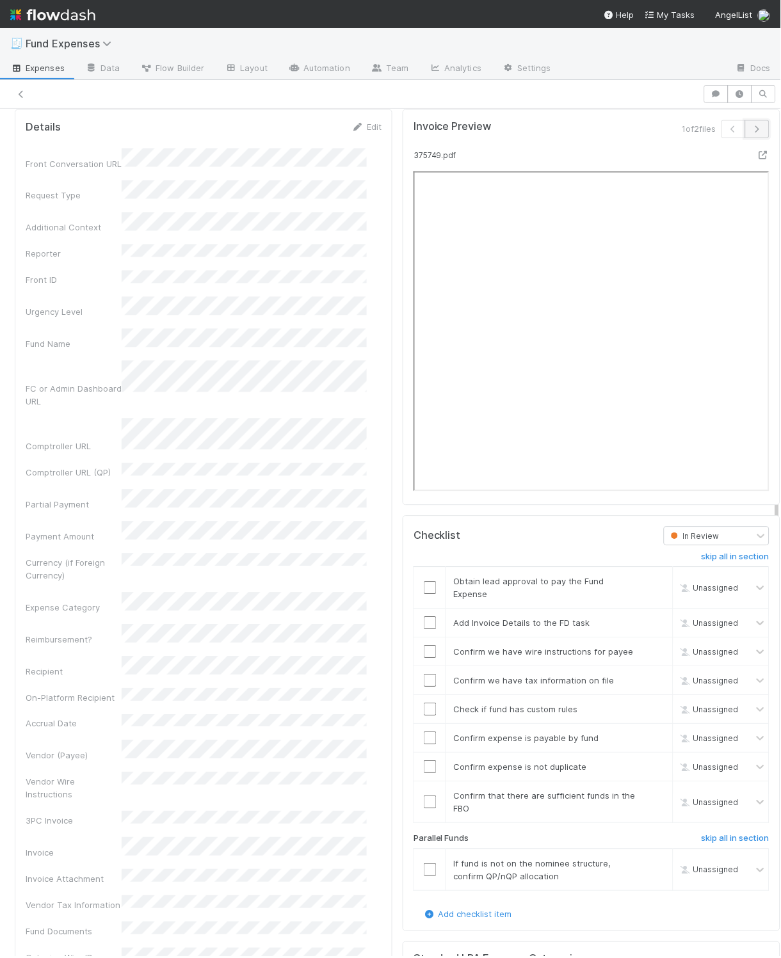
click at [751, 133] on icon "button" at bounding box center [757, 129] width 13 height 8
click at [727, 133] on icon "button" at bounding box center [733, 129] width 13 height 8
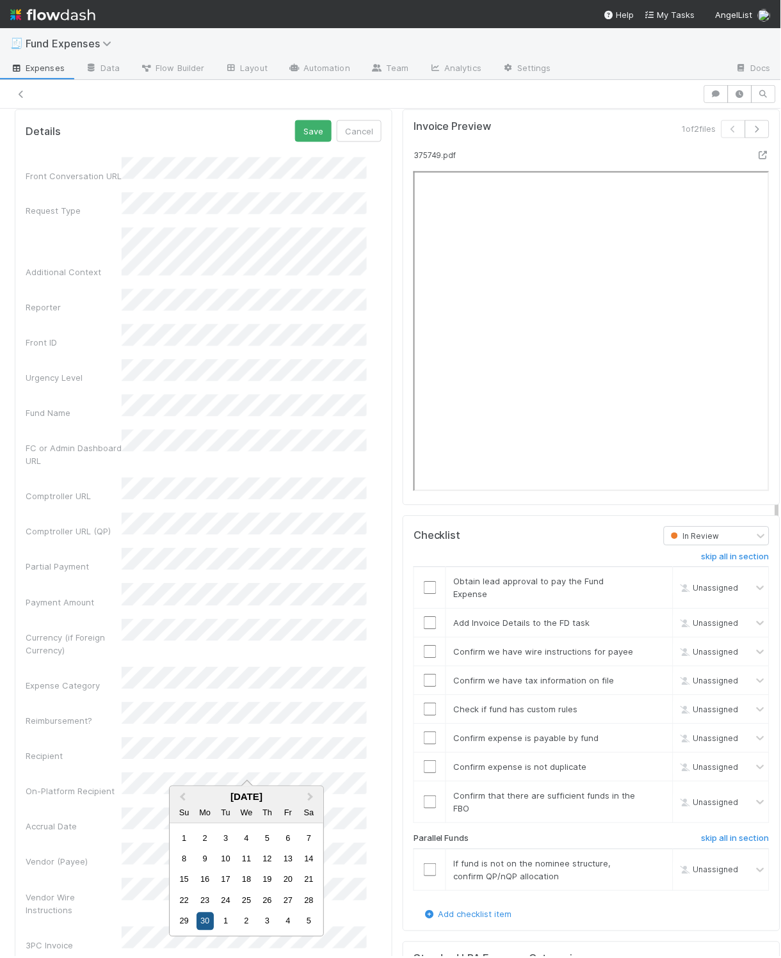
click at [206, 925] on div "30" at bounding box center [204, 921] width 17 height 17
click at [302, 142] on button "Save" at bounding box center [313, 131] width 36 height 22
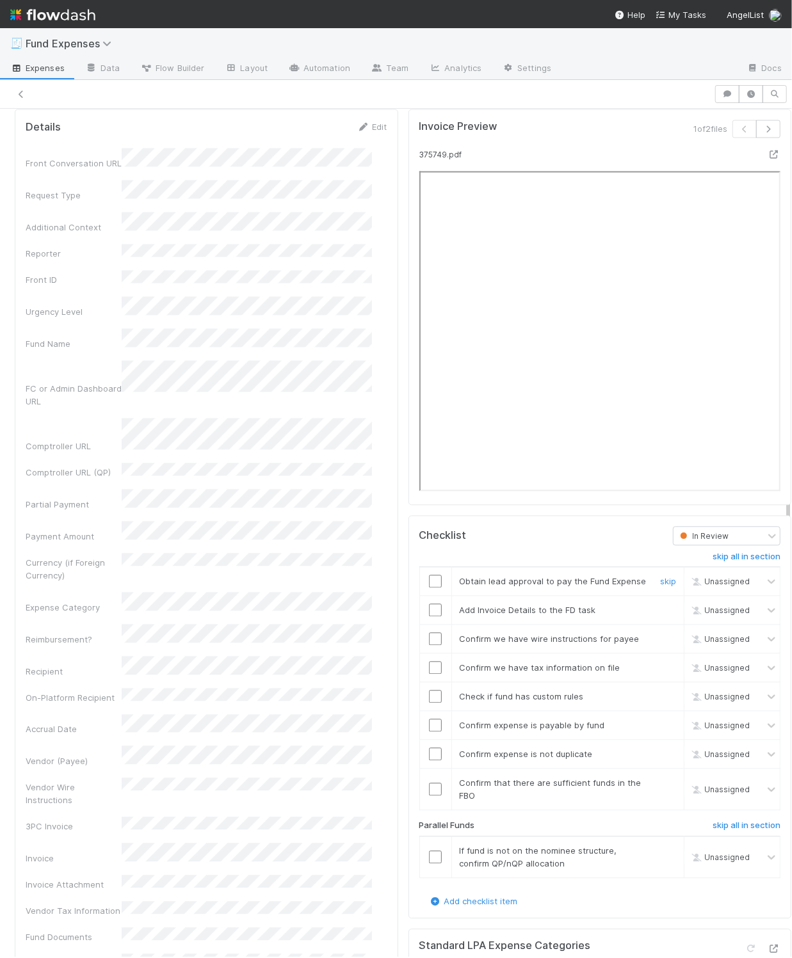
click at [429, 588] on input "checkbox" at bounding box center [435, 581] width 13 height 13
click at [429, 617] on input "checkbox" at bounding box center [435, 610] width 13 height 13
click at [429, 647] on input "checkbox" at bounding box center [435, 640] width 13 height 13
drag, startPoint x: 636, startPoint y: 895, endPoint x: 637, endPoint y: 883, distance: 11.6
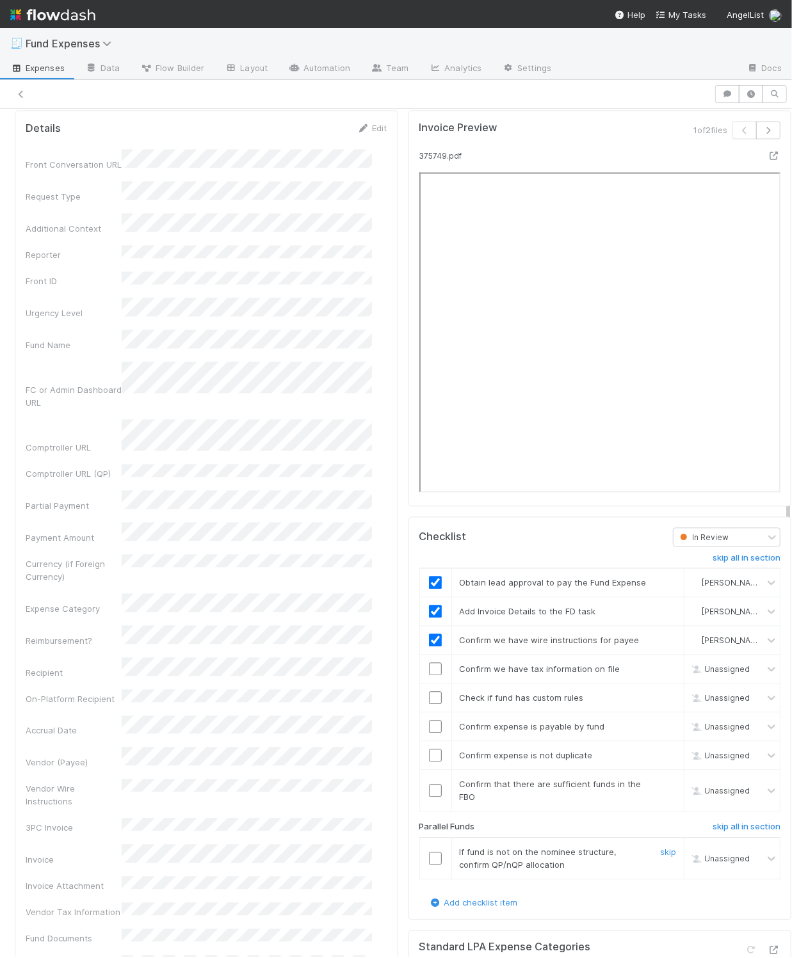
click at [660, 857] on link "skip" at bounding box center [668, 852] width 16 height 10
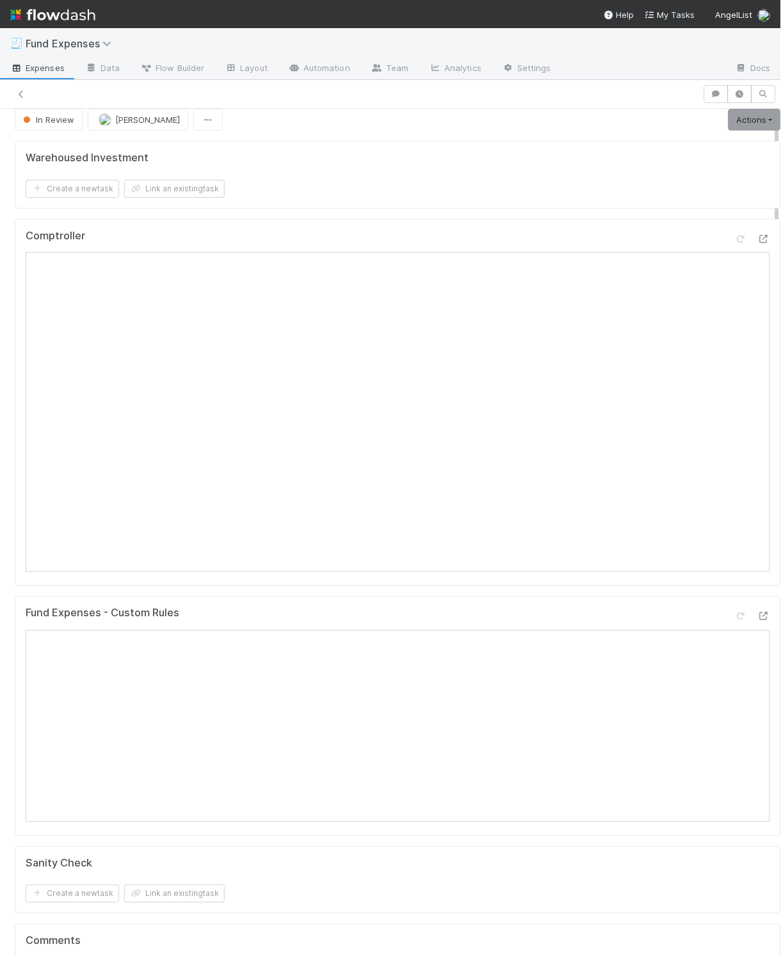
scroll to position [0, 0]
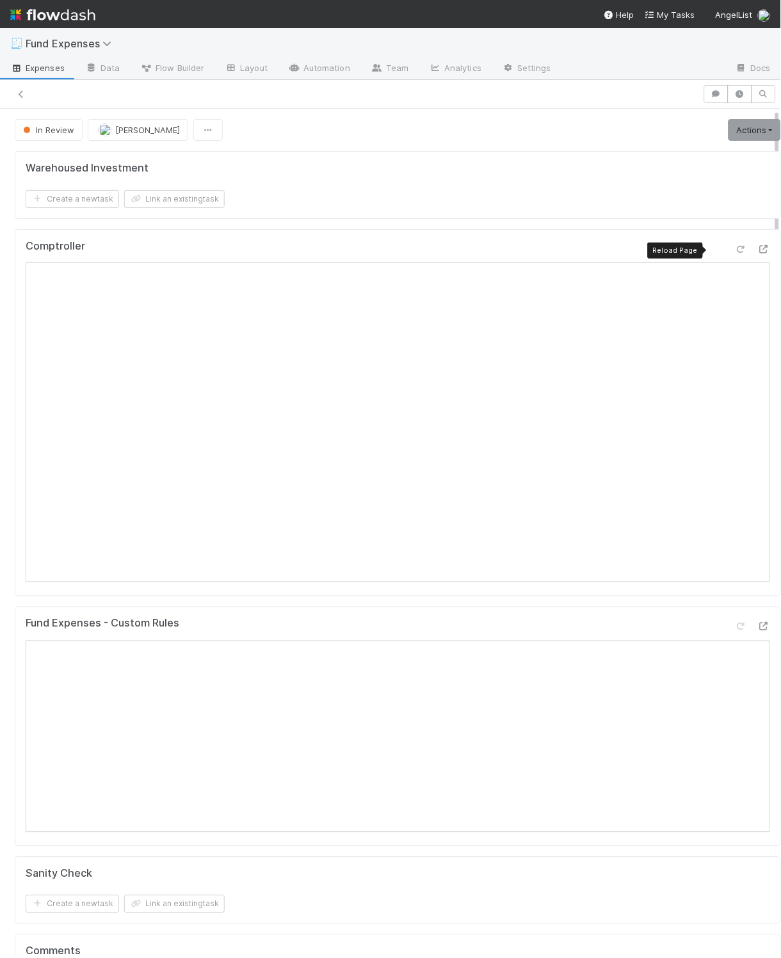
click at [734, 248] on icon at bounding box center [740, 249] width 13 height 8
click at [681, 605] on div "Warehoused Investment Create a new task Link an existing task Comptroller Fund …" at bounding box center [398, 737] width 776 height 1183
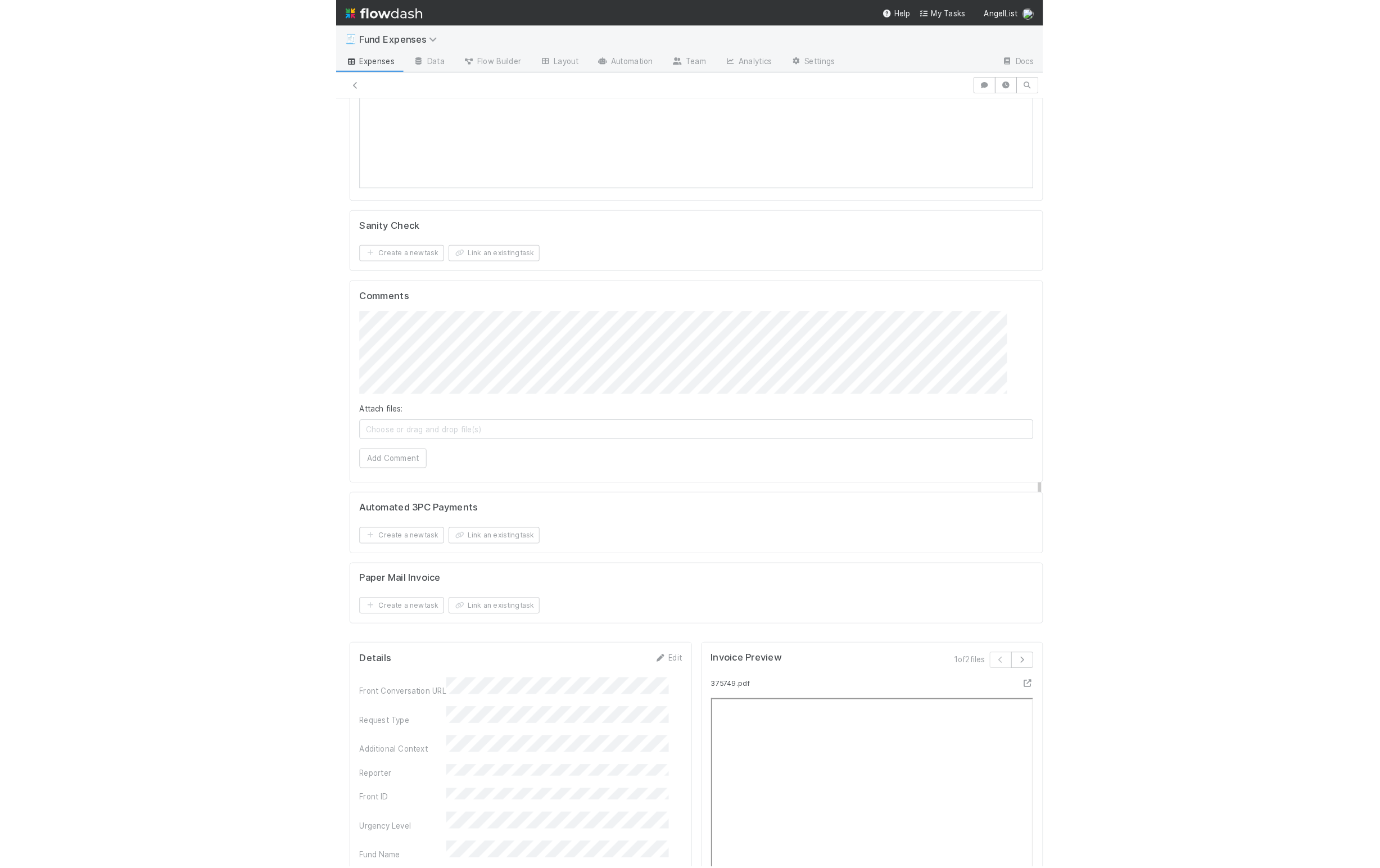
scroll to position [1182, 0]
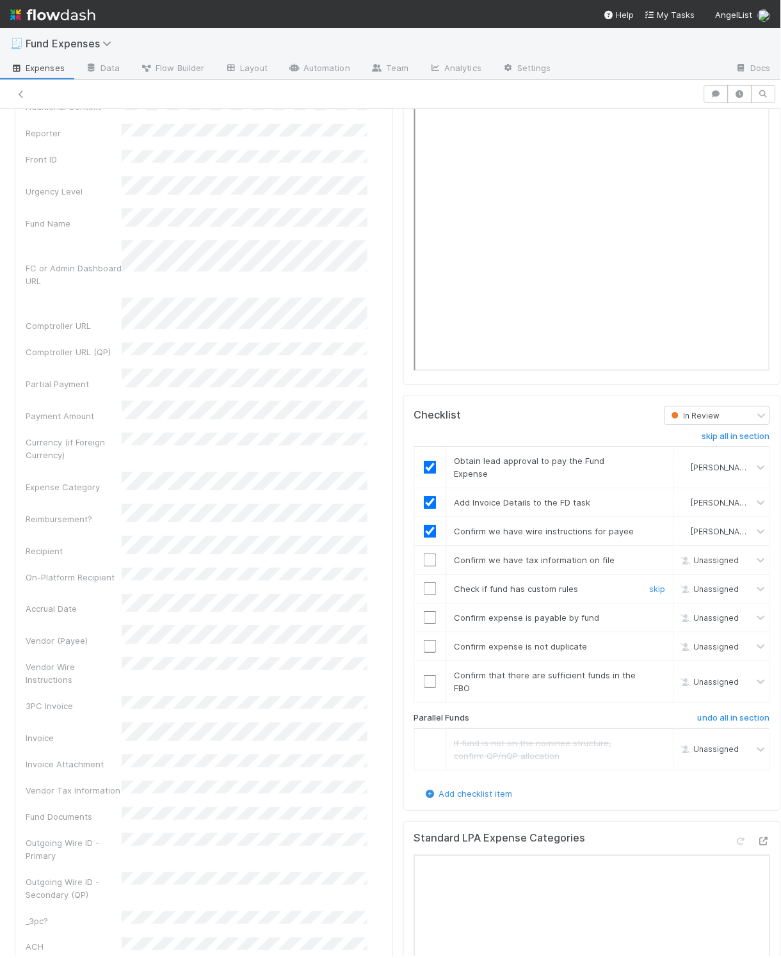
click at [424, 595] on input "checkbox" at bounding box center [430, 588] width 13 height 13
click at [424, 624] on input "checkbox" at bounding box center [430, 617] width 13 height 13
click at [424, 688] on input "checkbox" at bounding box center [430, 681] width 13 height 13
checkbox input "true"
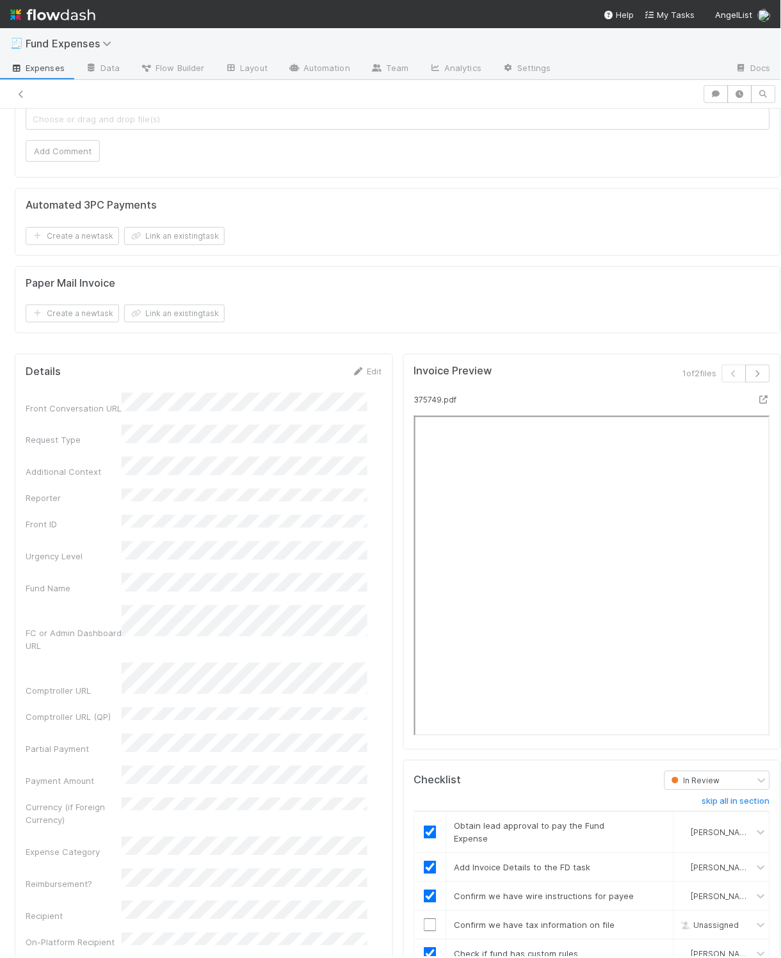
scroll to position [1154, 0]
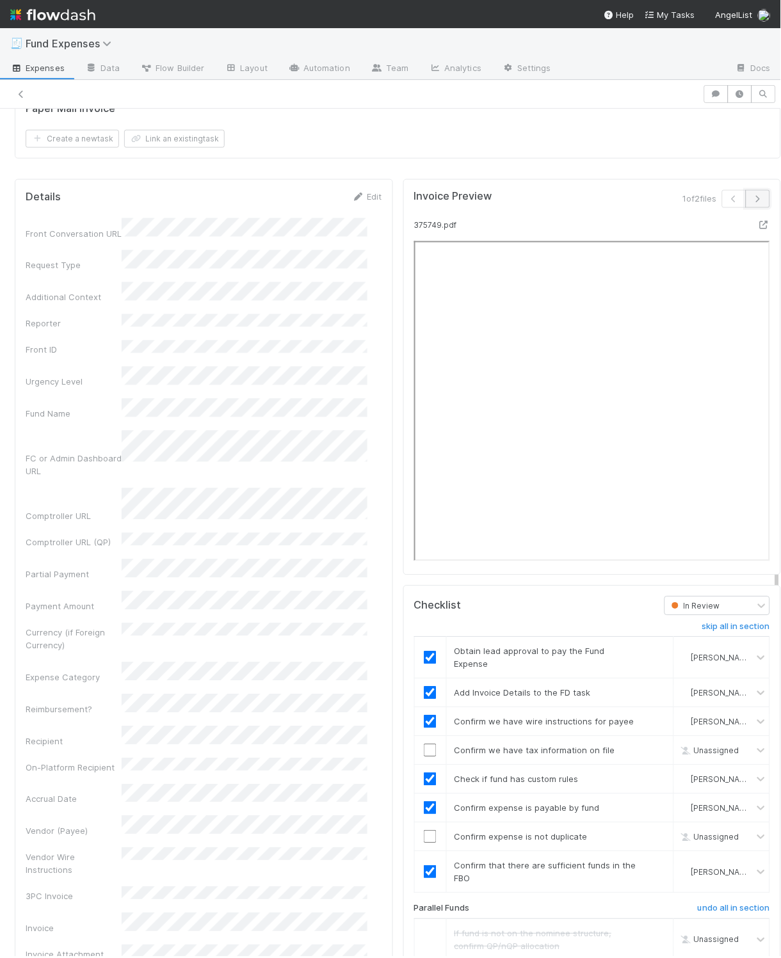
click at [751, 203] on icon "button" at bounding box center [757, 199] width 13 height 8
click at [728, 203] on icon "button" at bounding box center [734, 199] width 13 height 8
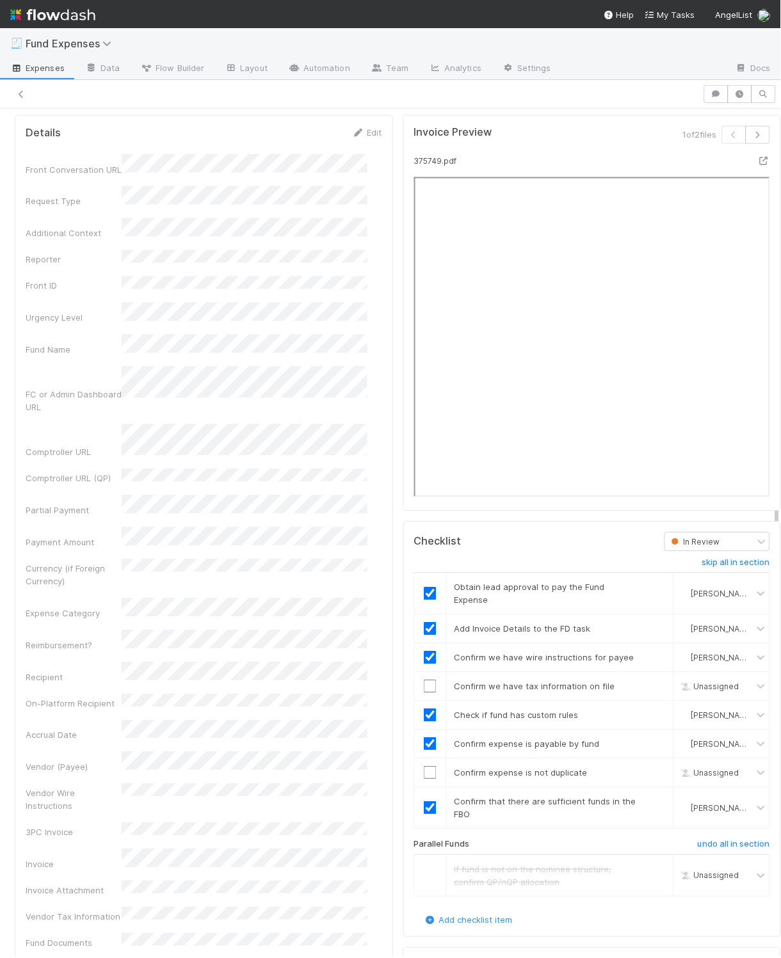
scroll to position [1221, 0]
click at [424, 690] on input "checkbox" at bounding box center [430, 684] width 13 height 13
click at [424, 777] on input "checkbox" at bounding box center [430, 770] width 13 height 13
click at [751, 136] on icon "button" at bounding box center [757, 133] width 13 height 8
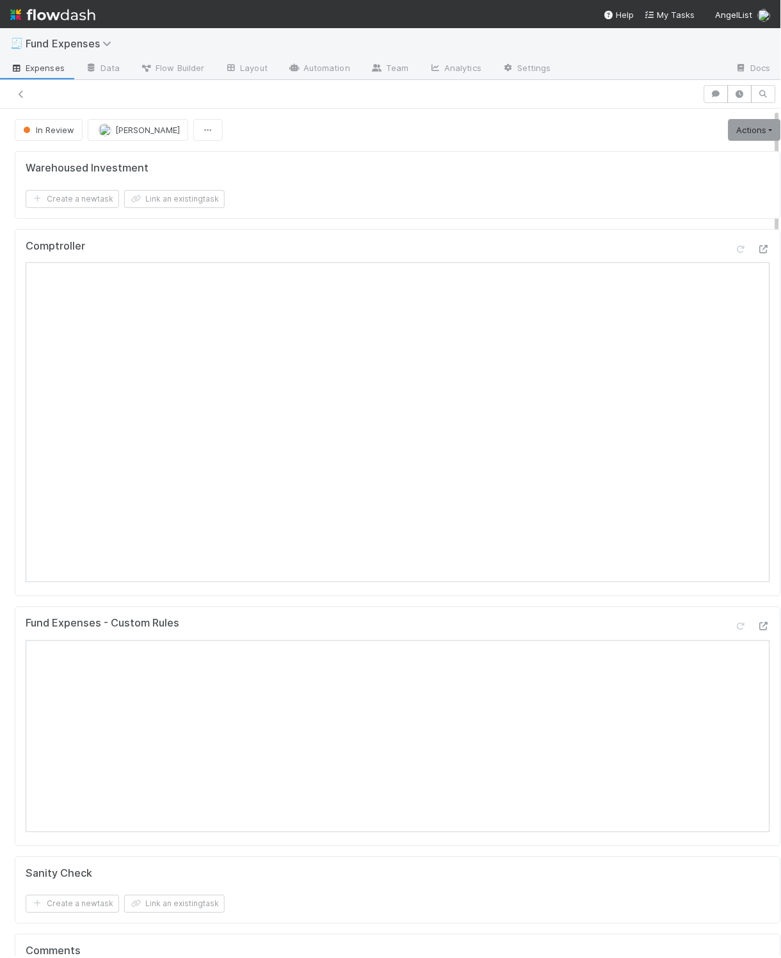
scroll to position [7, 0]
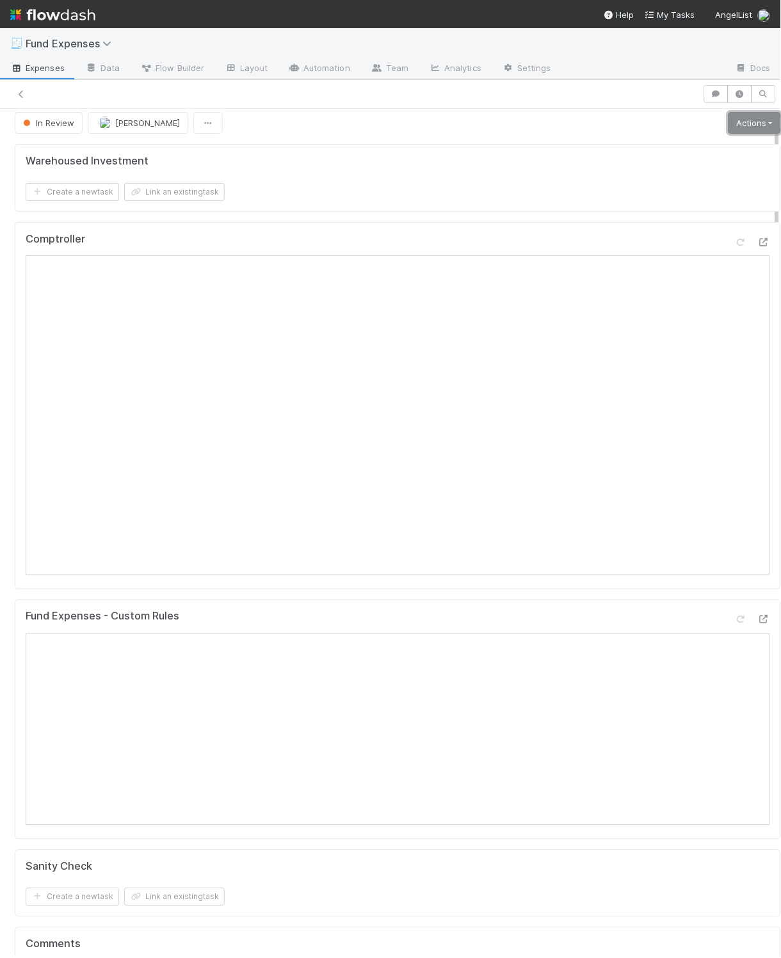
click at [736, 128] on link "Actions" at bounding box center [754, 123] width 52 height 22
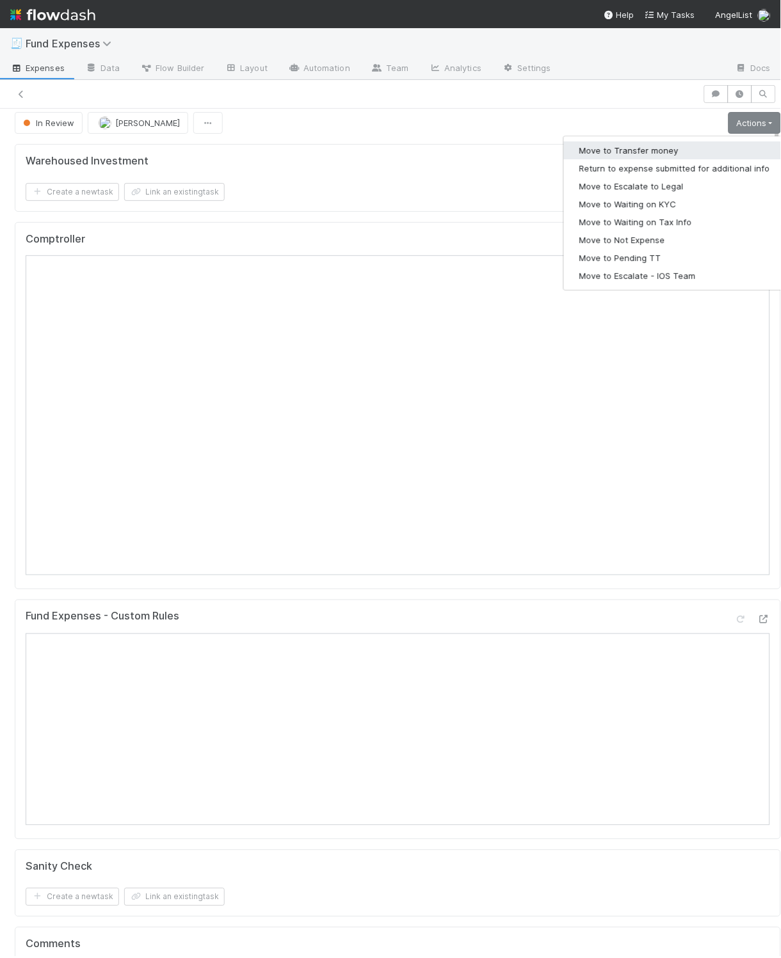
click at [678, 150] on button "Move to Transfer money" at bounding box center [674, 150] width 221 height 18
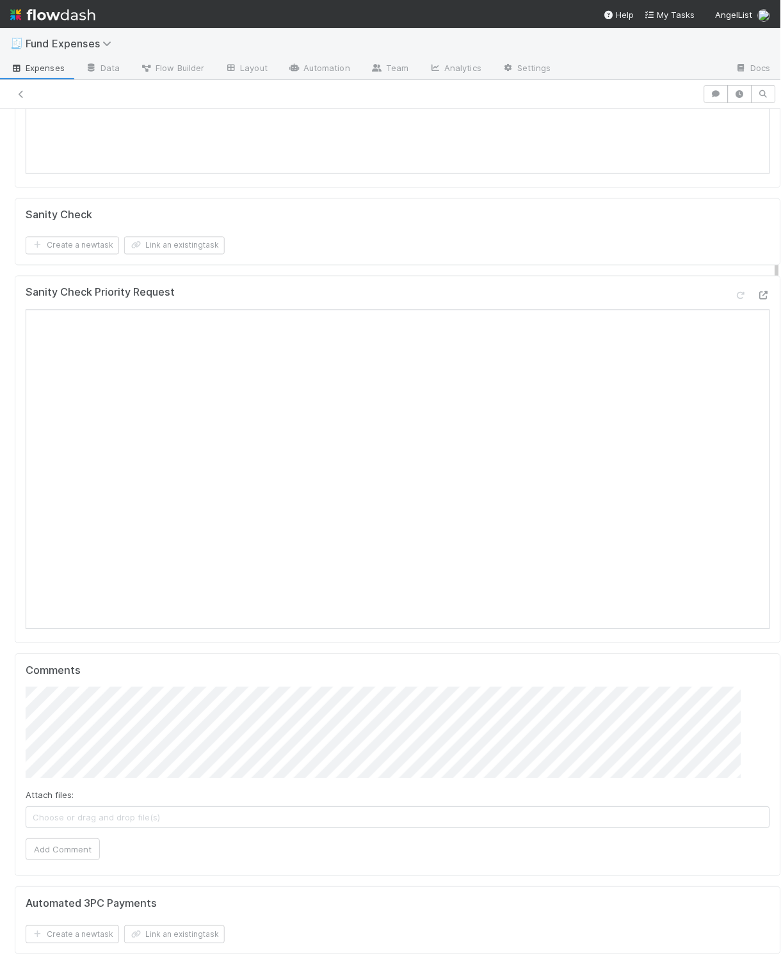
scroll to position [408, 0]
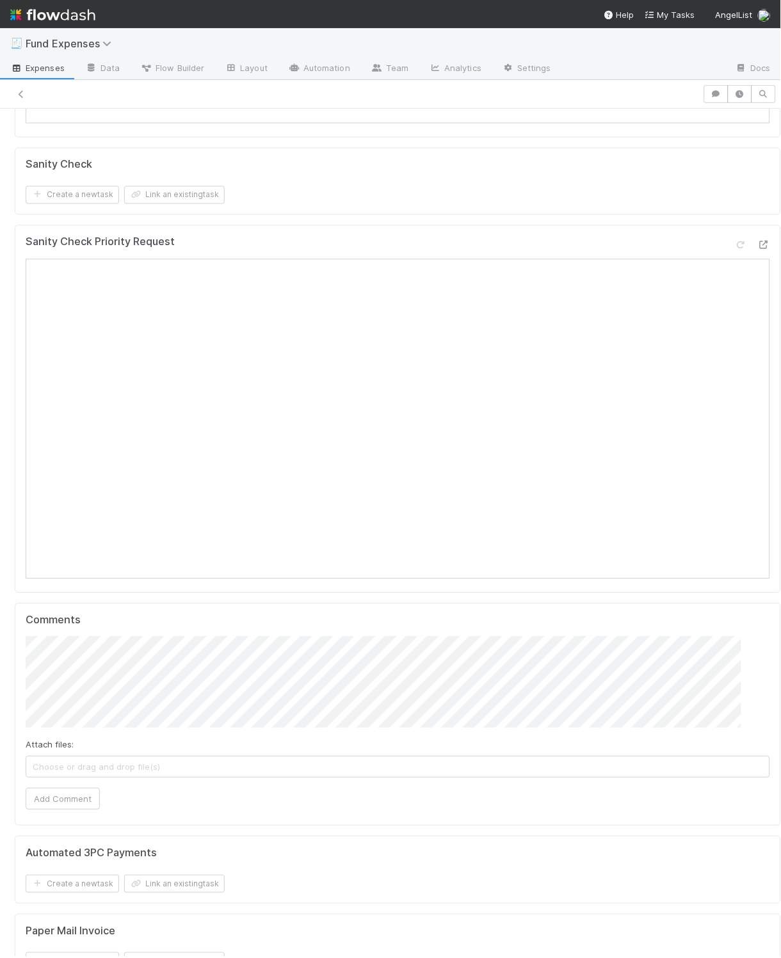
click at [241, 799] on div "Attach files: Choose or drag and drop file(s) Add Comment" at bounding box center [398, 723] width 744 height 173
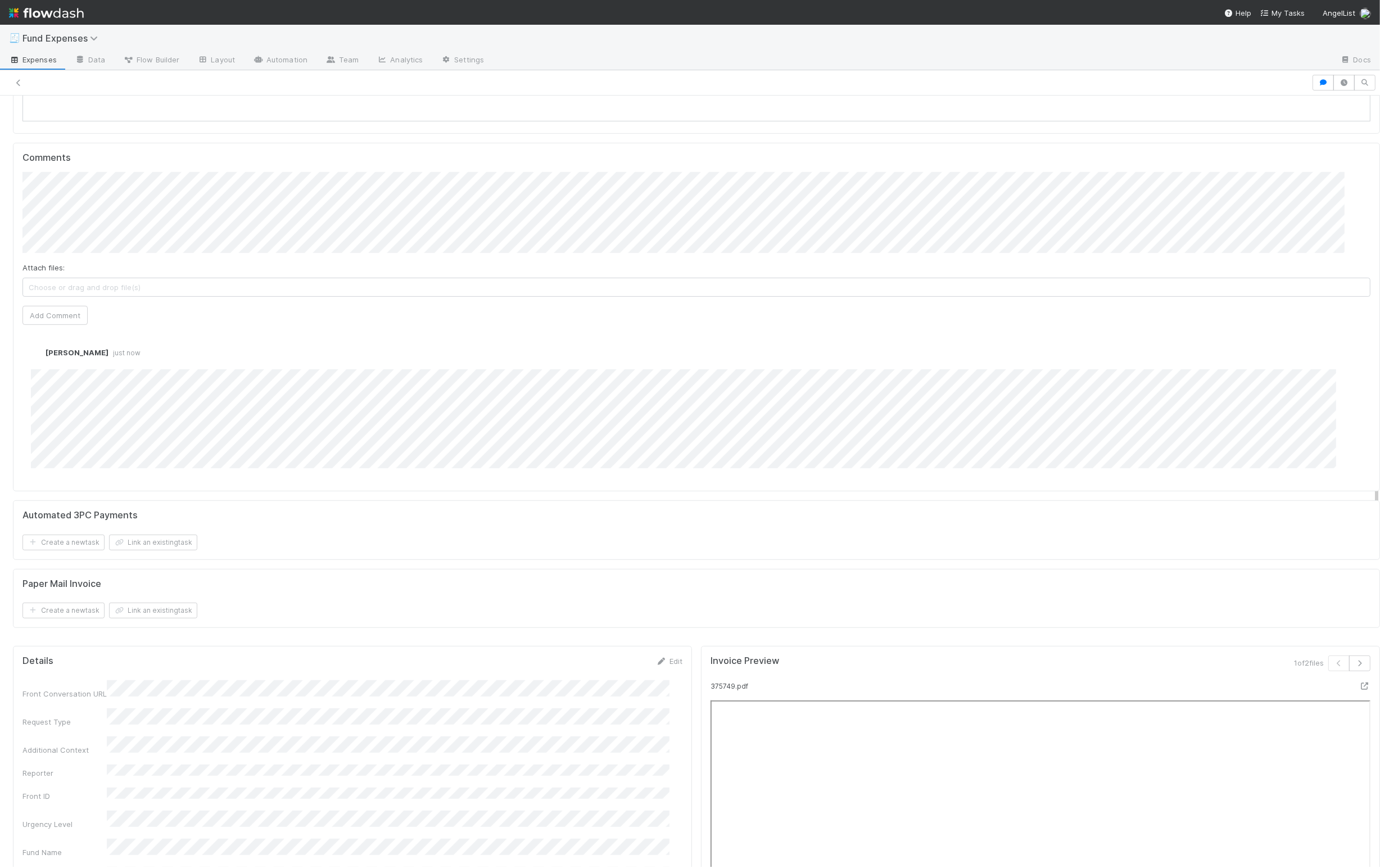
scroll to position [0, 0]
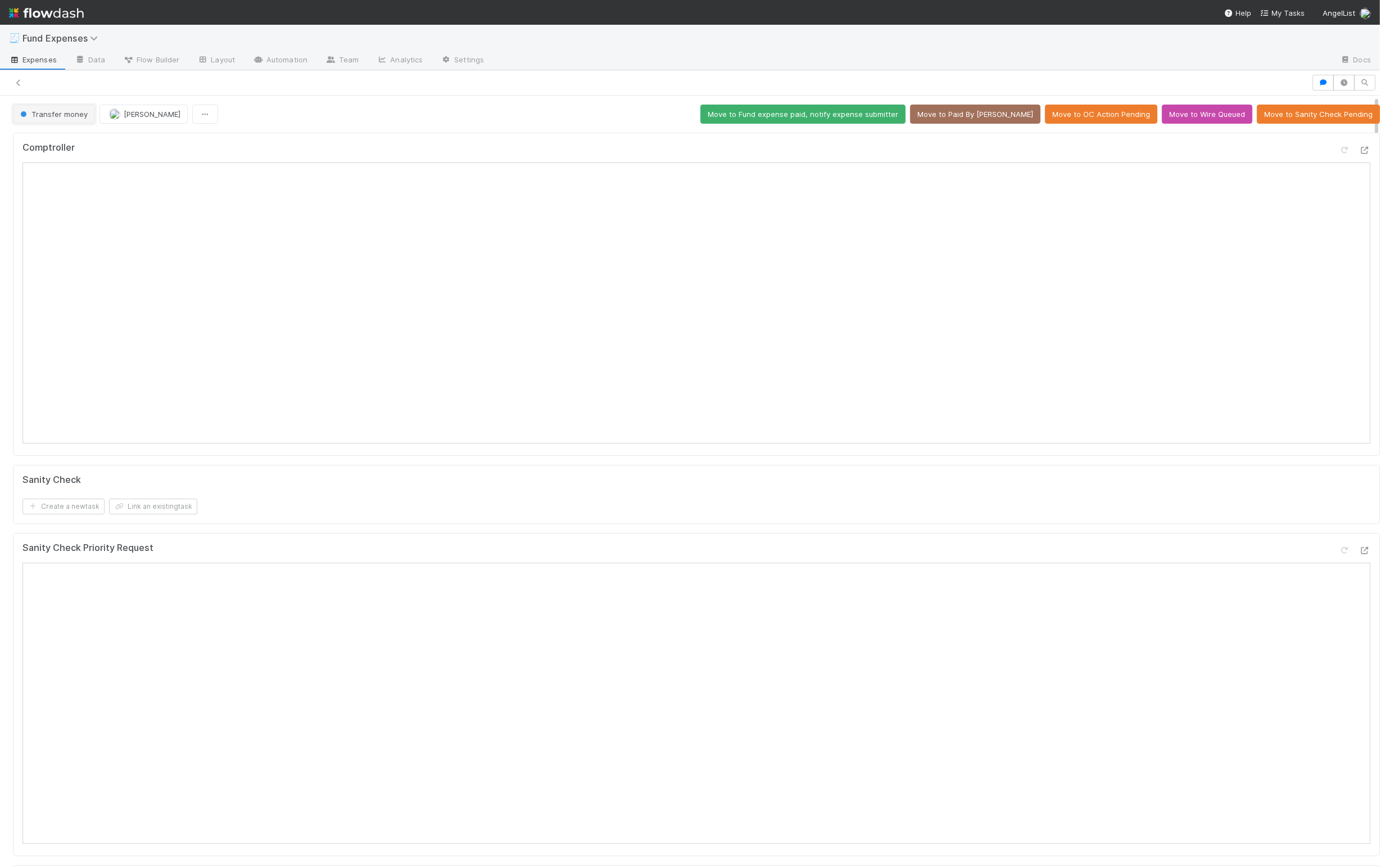
click at [65, 114] on span "Transfer money" at bounding box center [52, 114] width 69 height 9
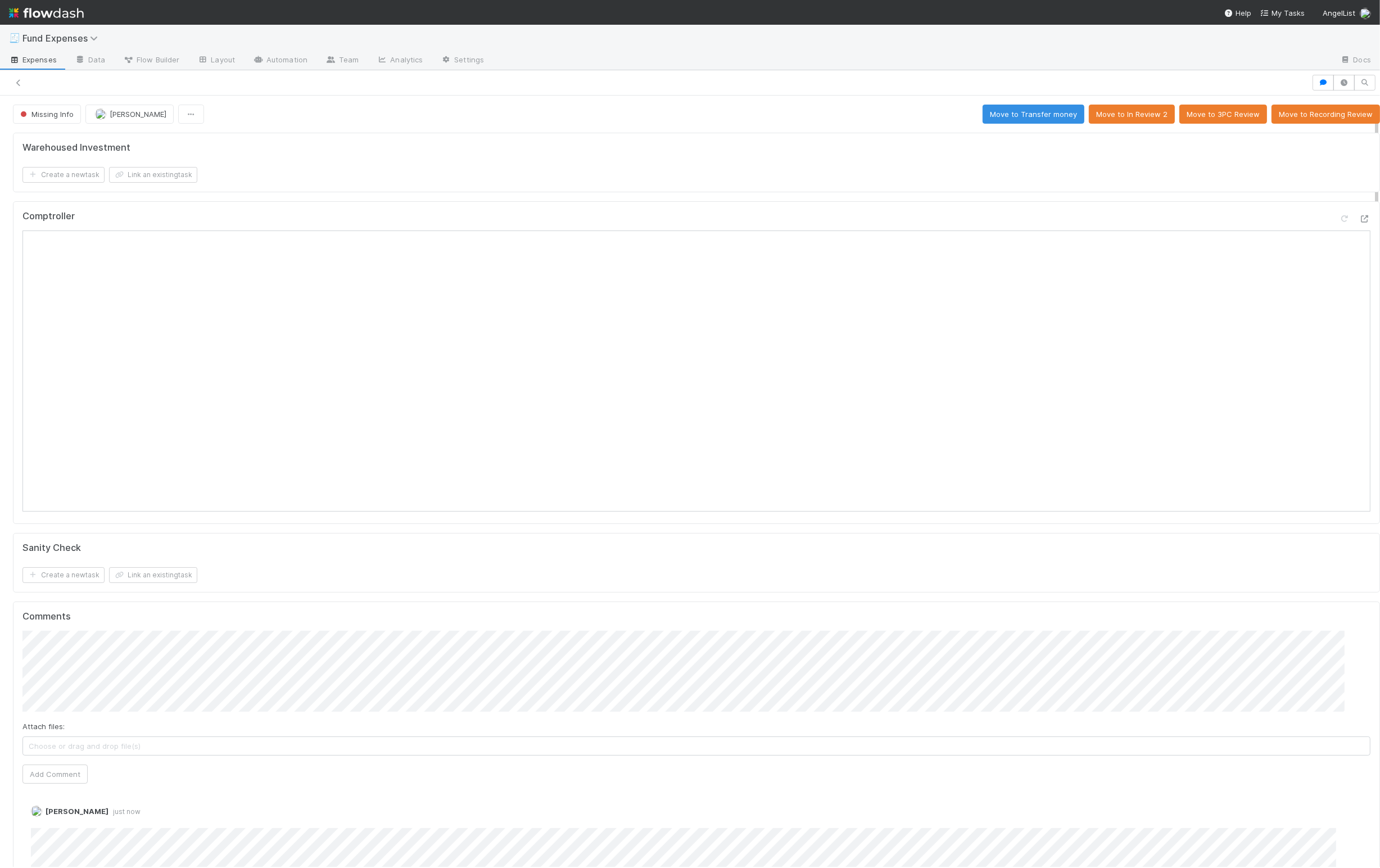
scroll to position [696, 0]
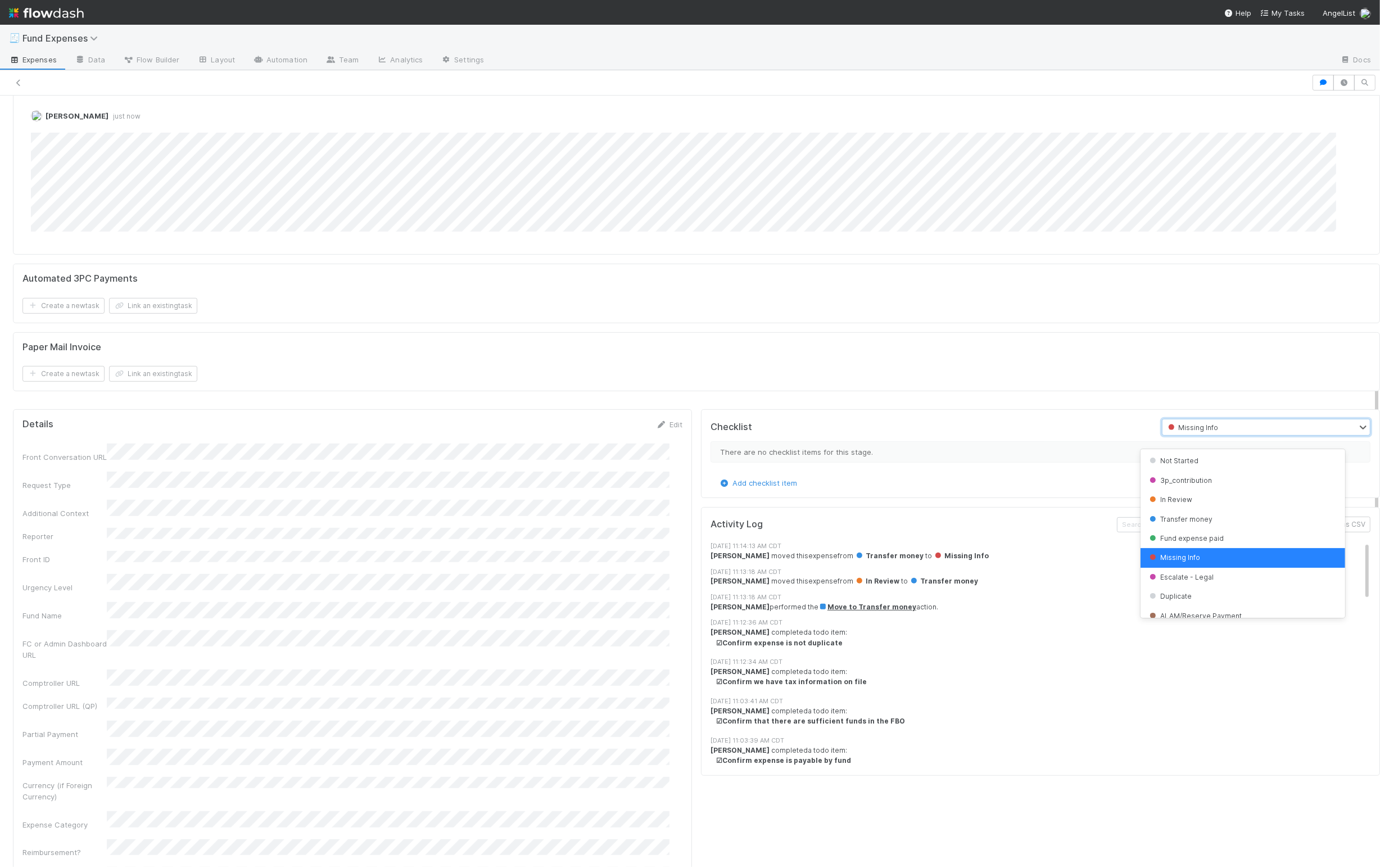
click at [1167, 434] on div "Missing Info" at bounding box center [1192, 428] width 55 height 12
click at [1174, 500] on span "In Review" at bounding box center [1169, 500] width 45 height 9
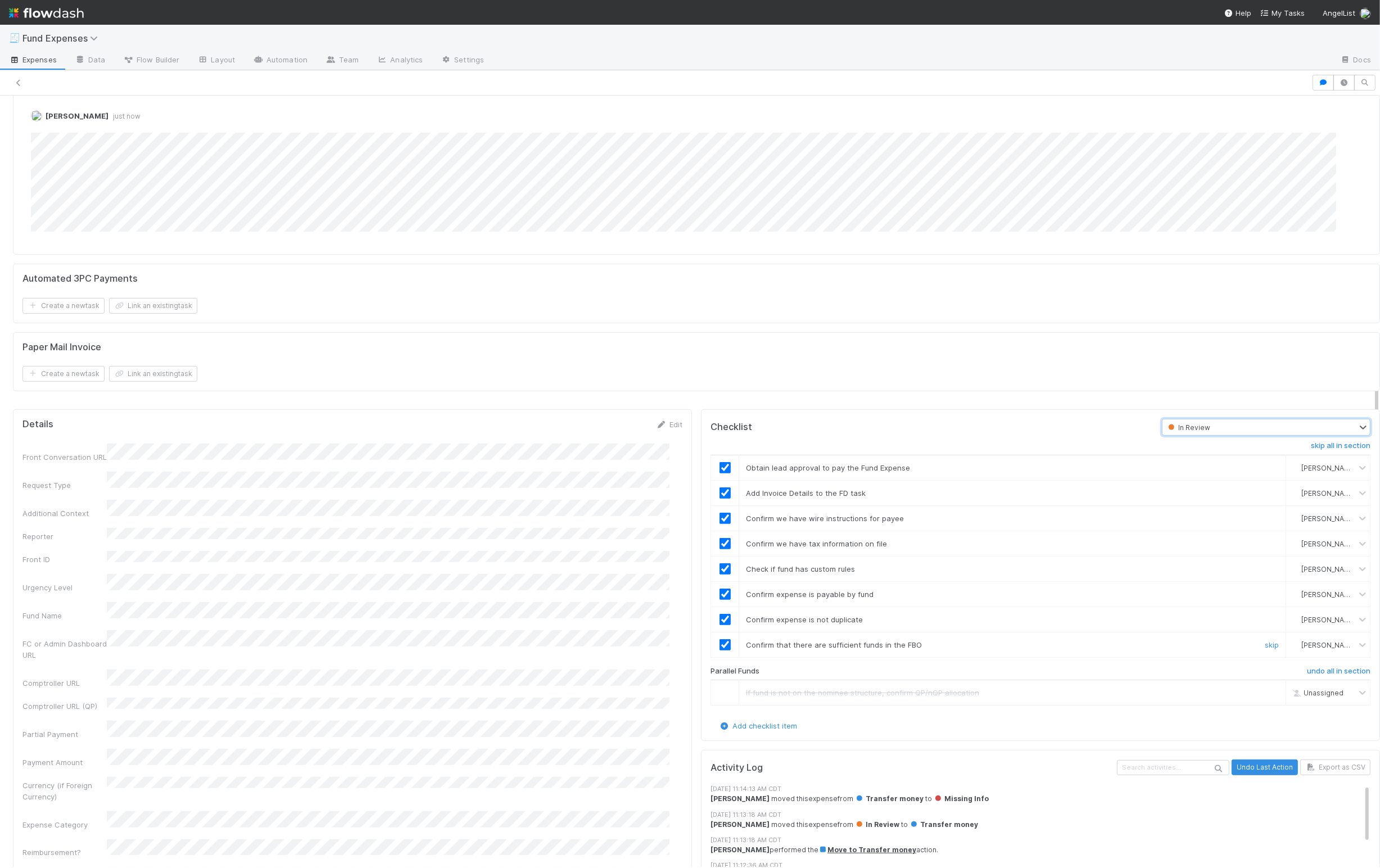
click at [719, 650] on input "checkbox" at bounding box center [725, 645] width 11 height 11
click at [1031, 391] on div "Paper Mail Invoice Create a new task Link an existing task" at bounding box center [697, 362] width 1367 height 60
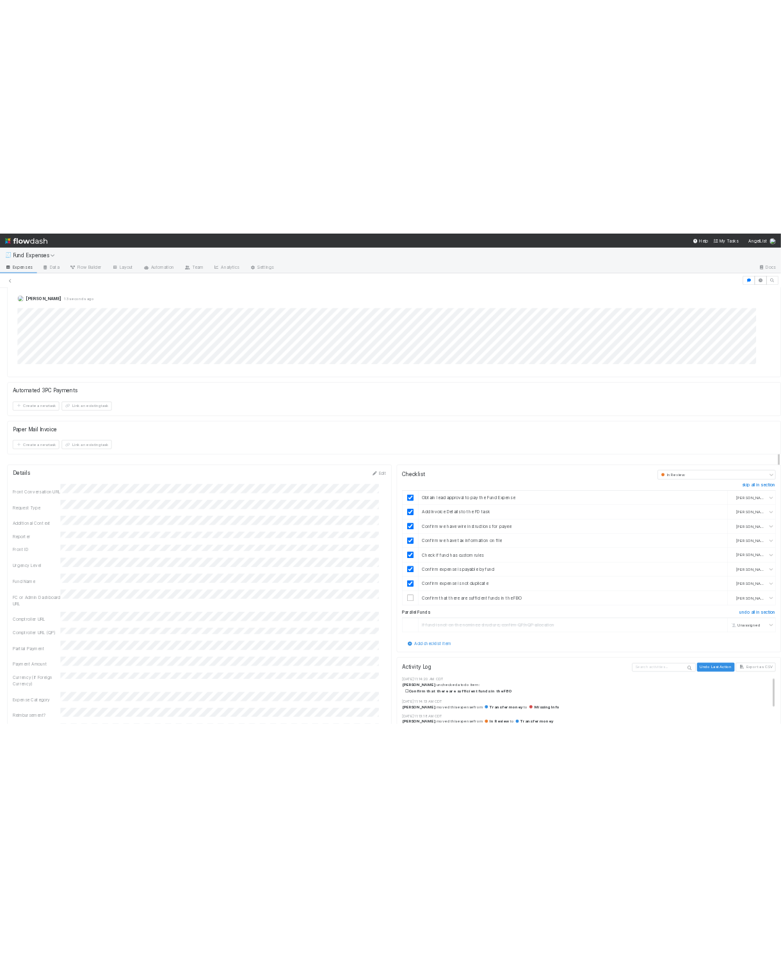
scroll to position [0, 0]
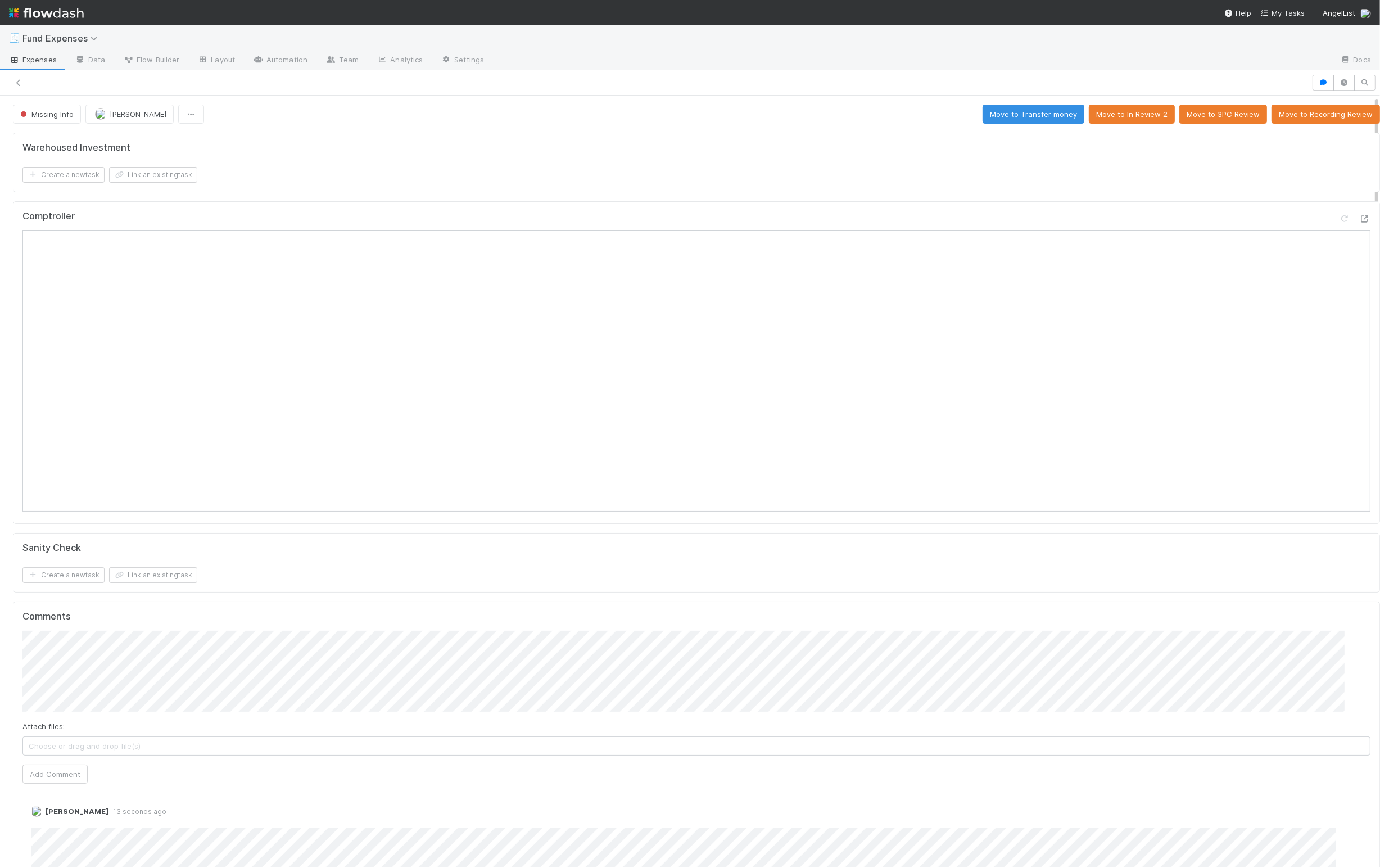
click at [981, 164] on form "Warehoused Investment Create a new task Link an existing task" at bounding box center [697, 163] width 1347 height 40
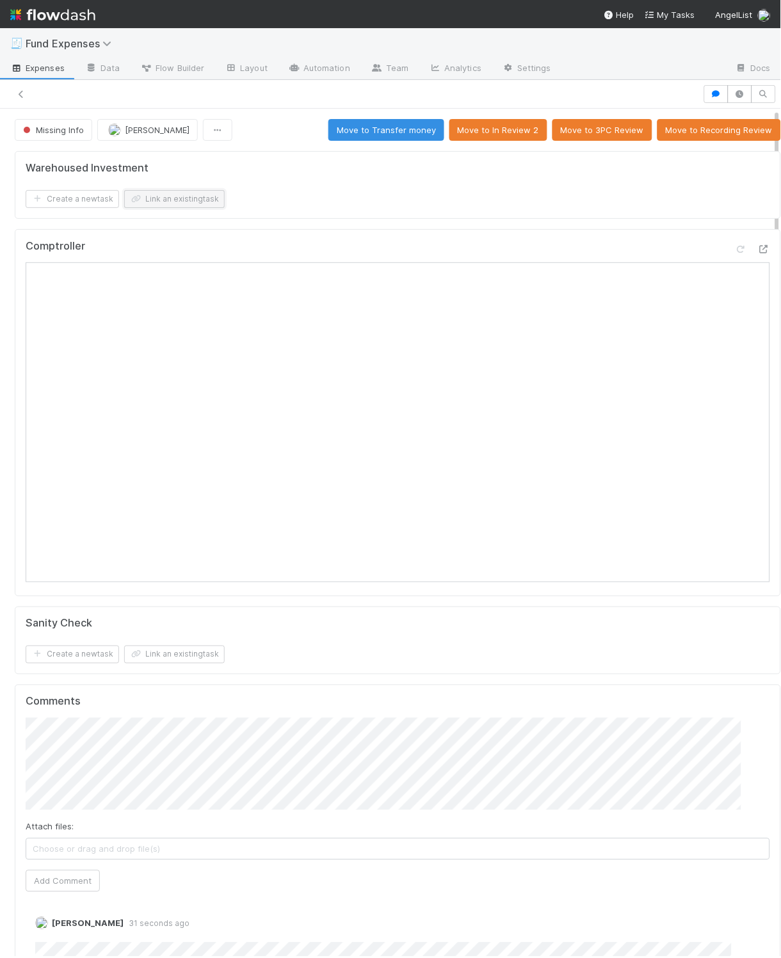
click at [222, 208] on button "Link an existing task" at bounding box center [174, 199] width 100 height 18
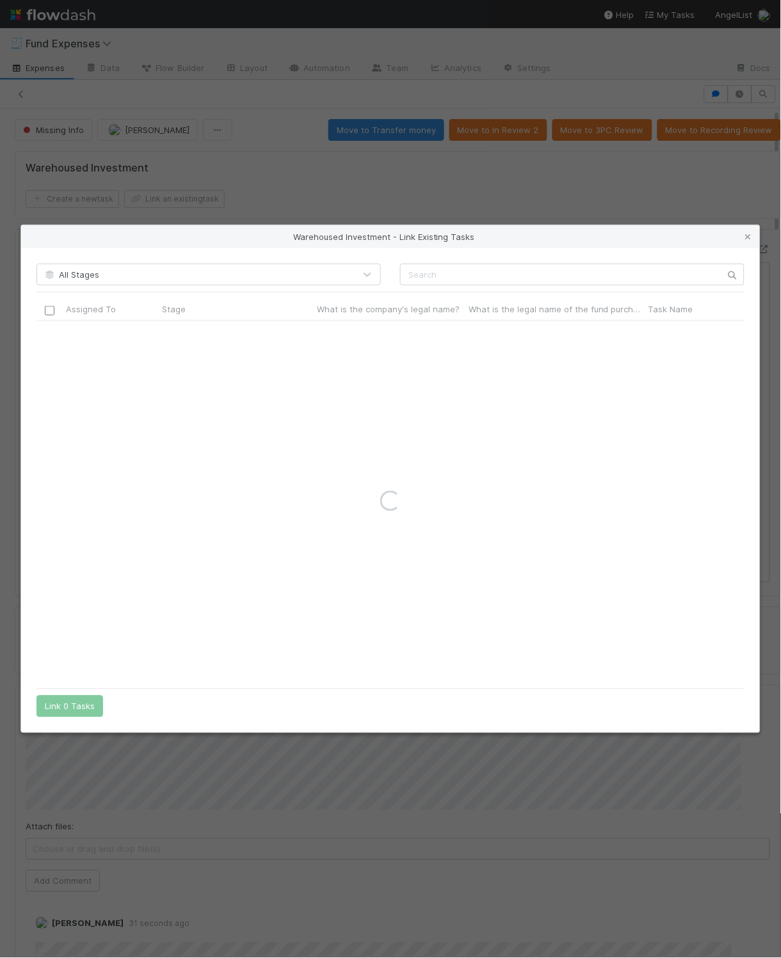
drag, startPoint x: 754, startPoint y: 235, endPoint x: 742, endPoint y: 234, distance: 11.7
click at [754, 235] on icon at bounding box center [748, 237] width 13 height 8
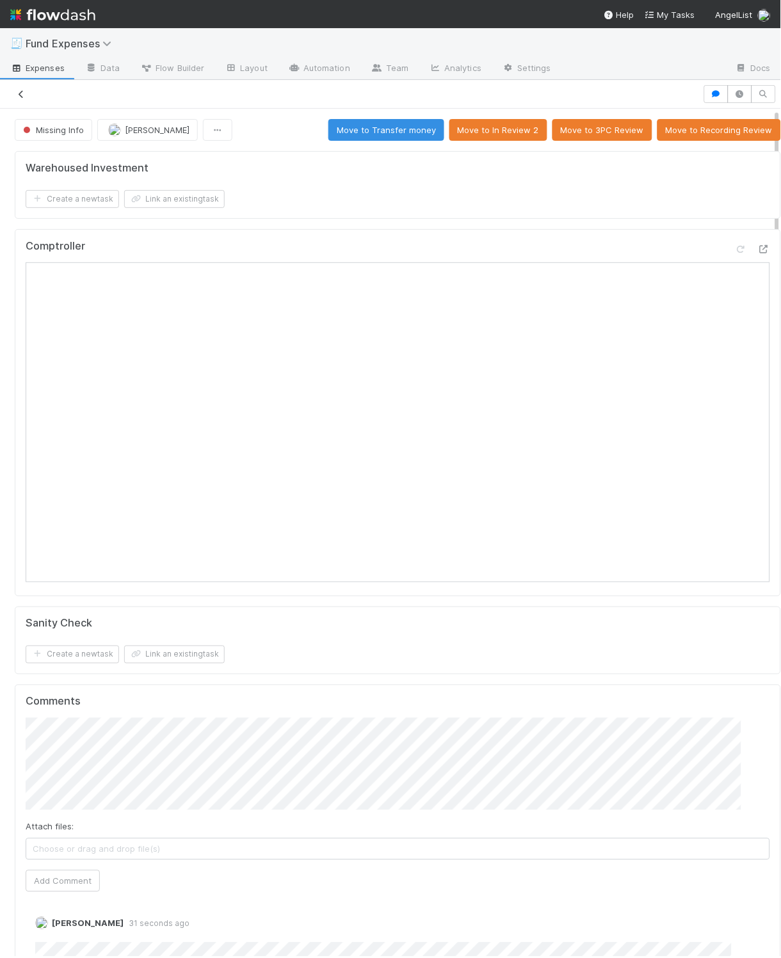
click at [22, 92] on icon at bounding box center [21, 94] width 13 height 8
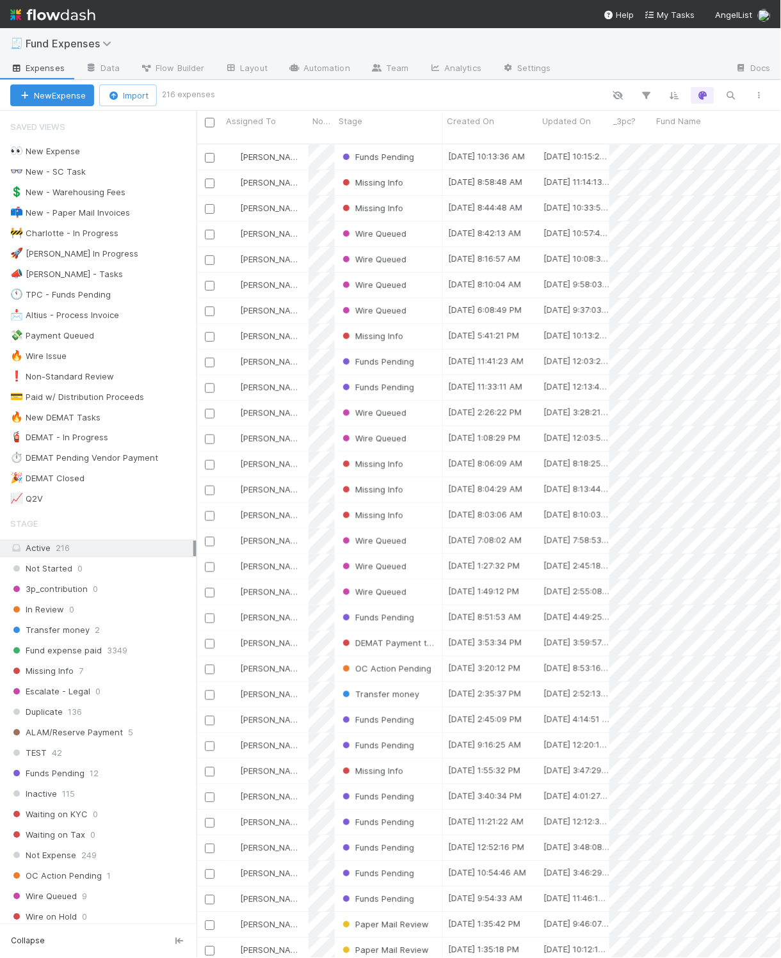
scroll to position [809, 571]
click at [72, 302] on div "🕚 TPC - Funds Pending" at bounding box center [60, 295] width 100 height 16
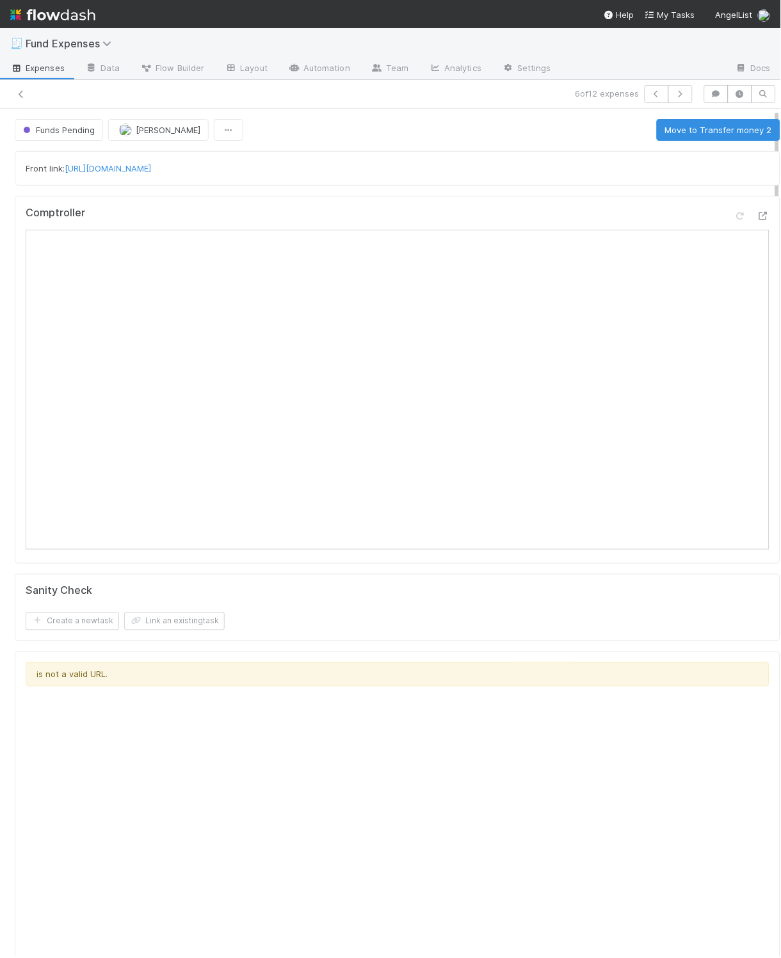
drag, startPoint x: 209, startPoint y: 593, endPoint x: 217, endPoint y: 596, distance: 8.6
click at [209, 593] on div "Sanity Check" at bounding box center [398, 591] width 744 height 13
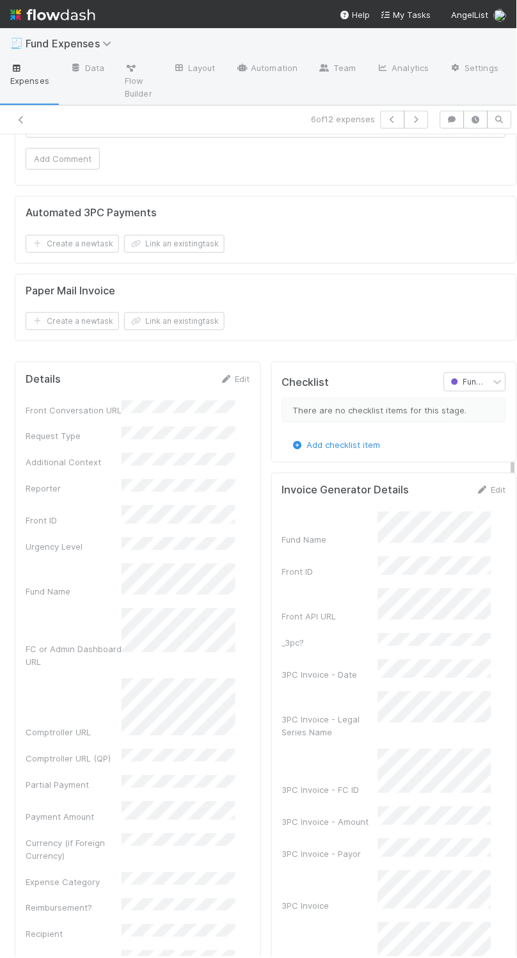
click at [310, 218] on div "Automated 3PC Payments" at bounding box center [266, 213] width 481 height 13
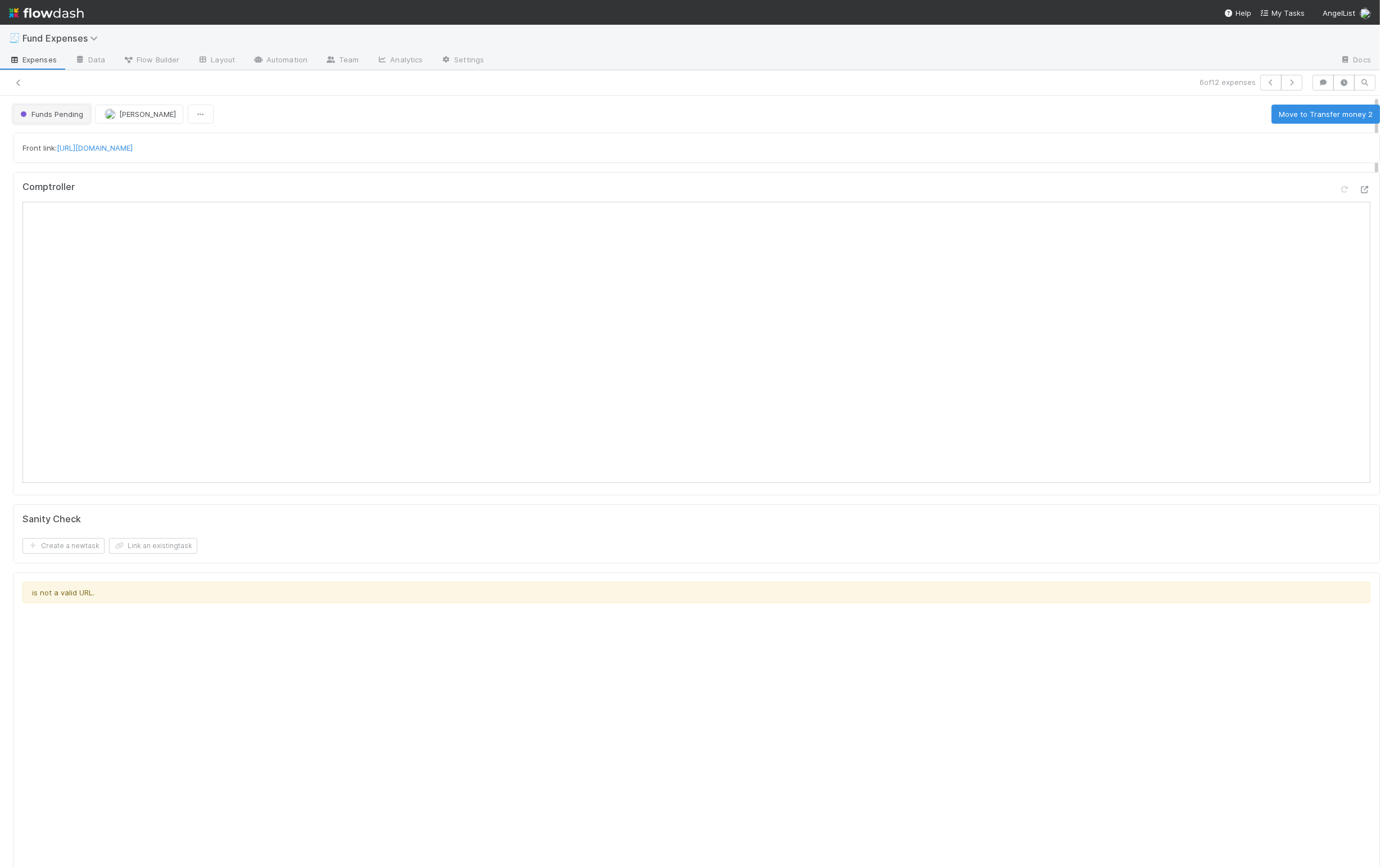
click at [47, 111] on span "Funds Pending" at bounding box center [50, 114] width 65 height 9
click at [49, 163] on span "Fund expense paid" at bounding box center [56, 163] width 81 height 9
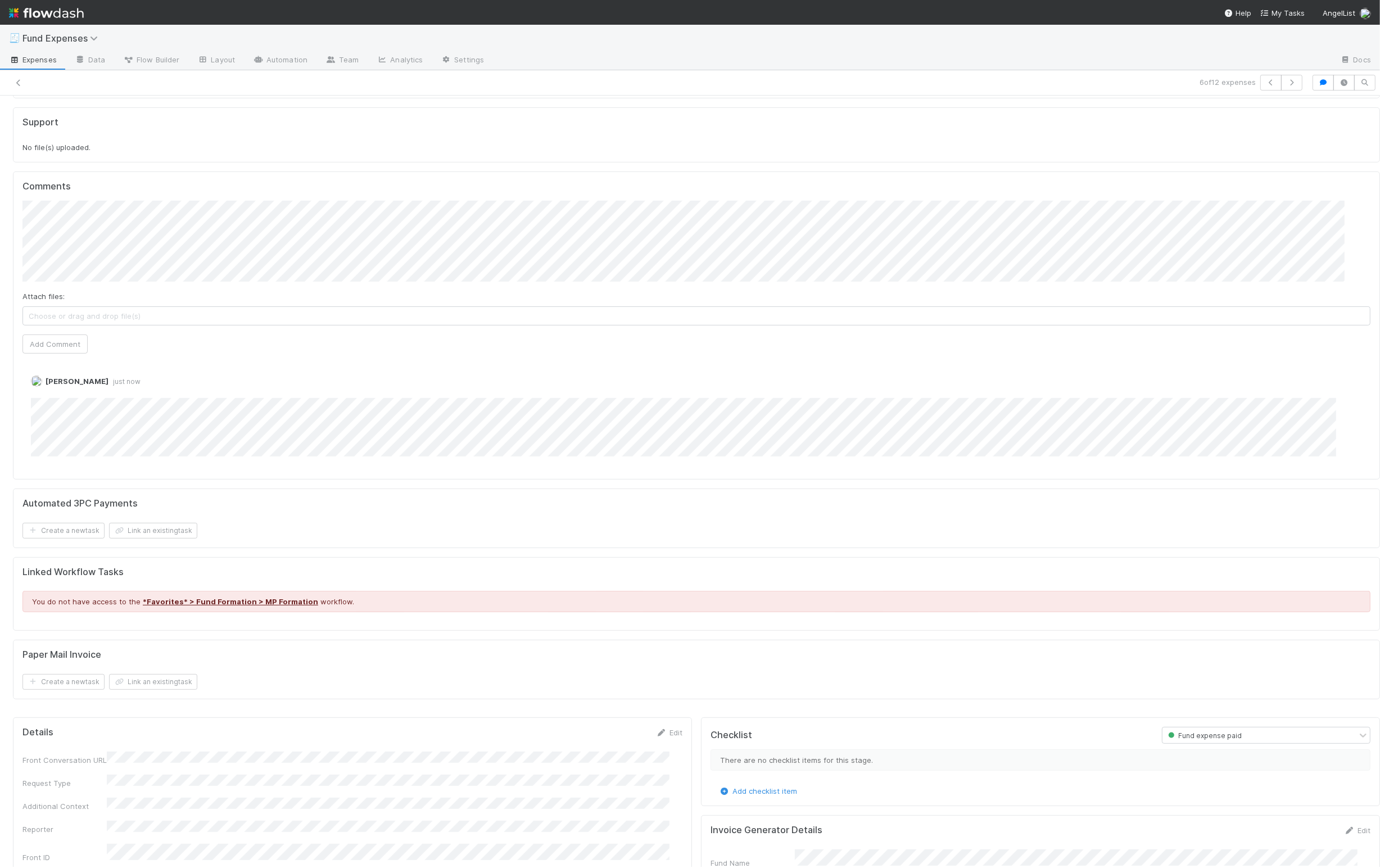
scroll to position [634, 0]
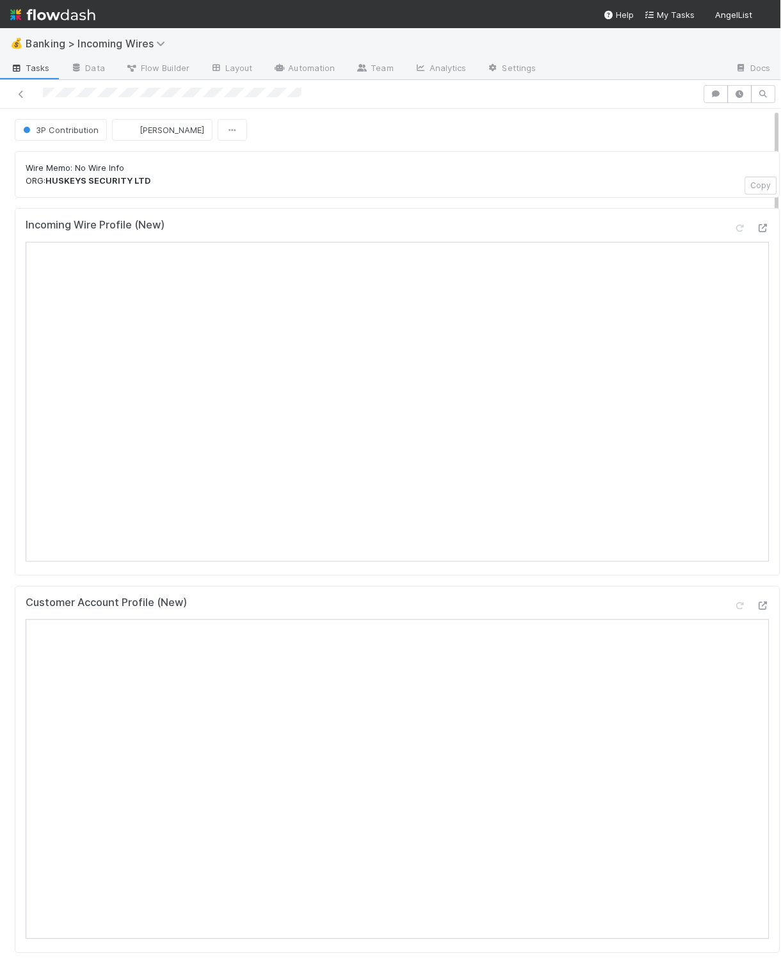
click at [514, 175] on p "Wire Memo: No Wire Info ORG: HUSKEYS SECURITY LTD" at bounding box center [398, 174] width 744 height 25
click at [532, 605] on div "Customer Account Profile (New)" at bounding box center [398, 608] width 744 height 23
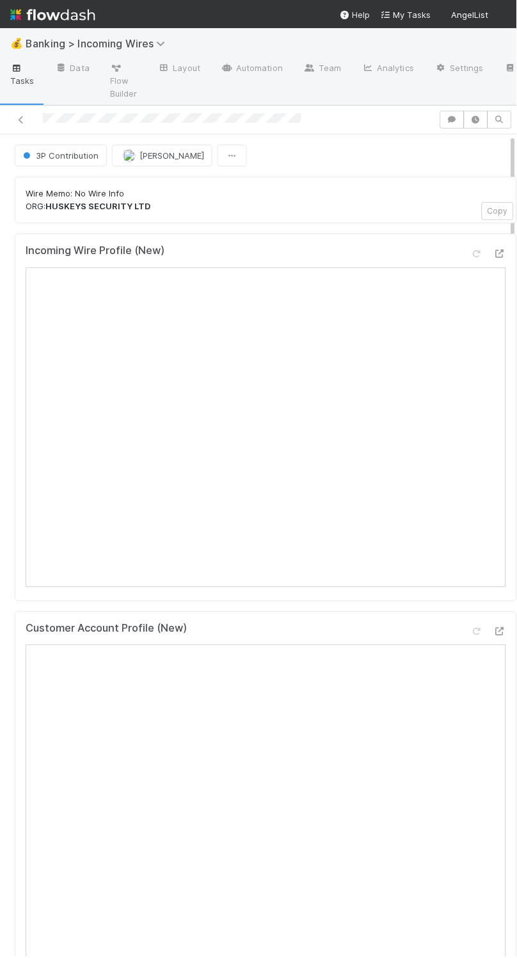
click at [289, 188] on div "Wire Memo: No Wire Info ORG: HUSKEYS SECURITY LTD Copy" at bounding box center [266, 200] width 502 height 47
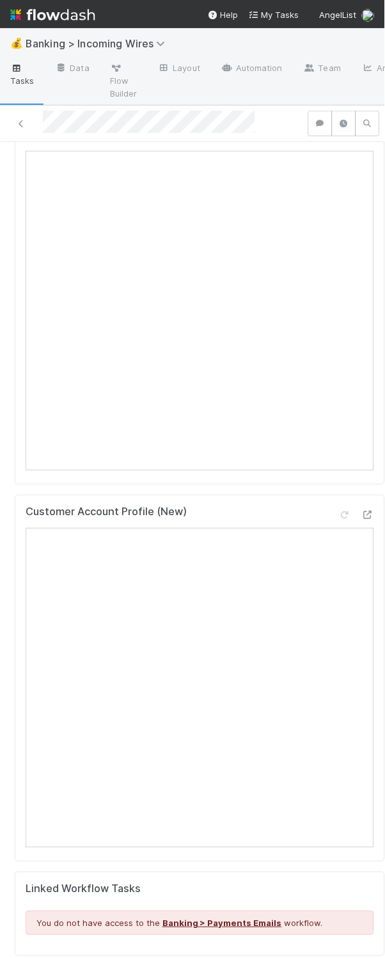
scroll to position [150, 0]
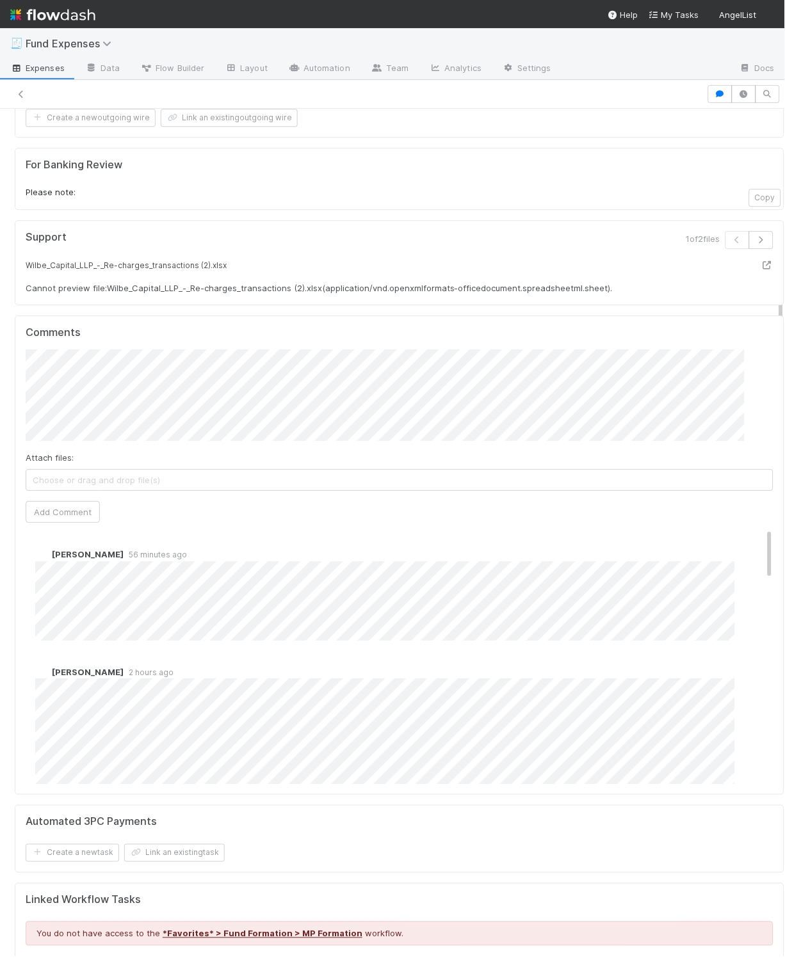
scroll to position [669, 0]
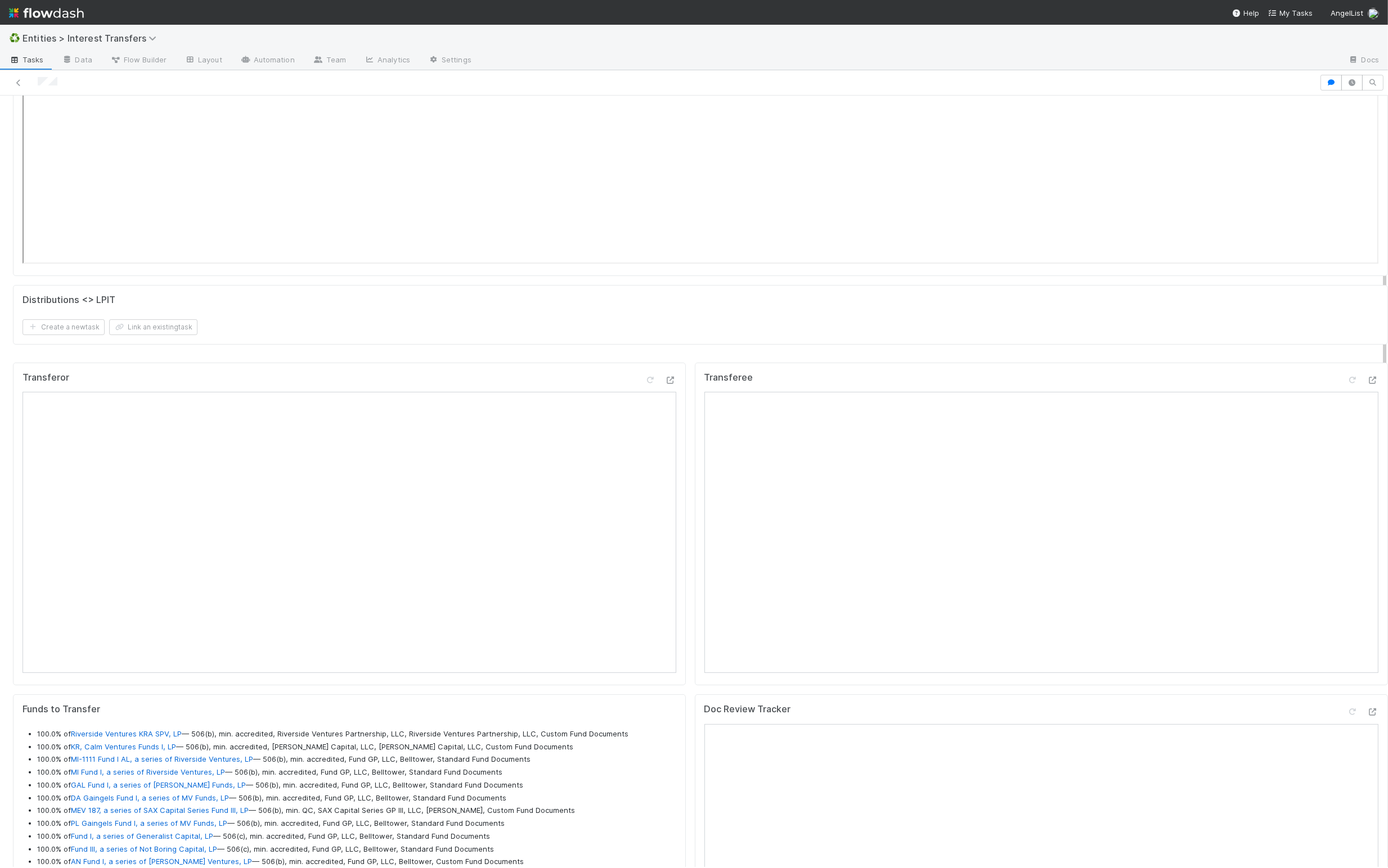
scroll to position [541, 0]
click at [1346, 83] on icon "button" at bounding box center [1351, 83] width 11 height 7
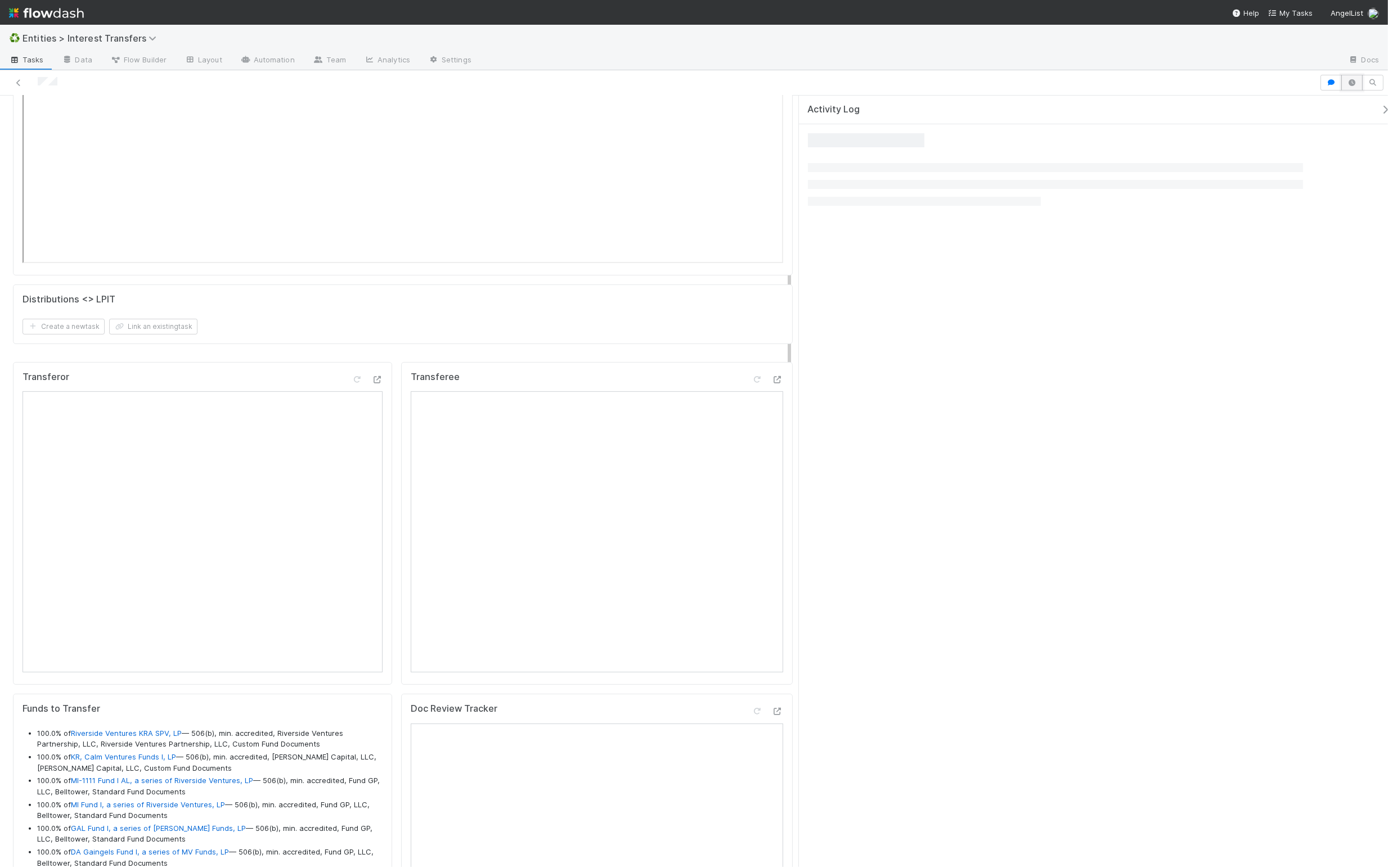
scroll to position [13, 13]
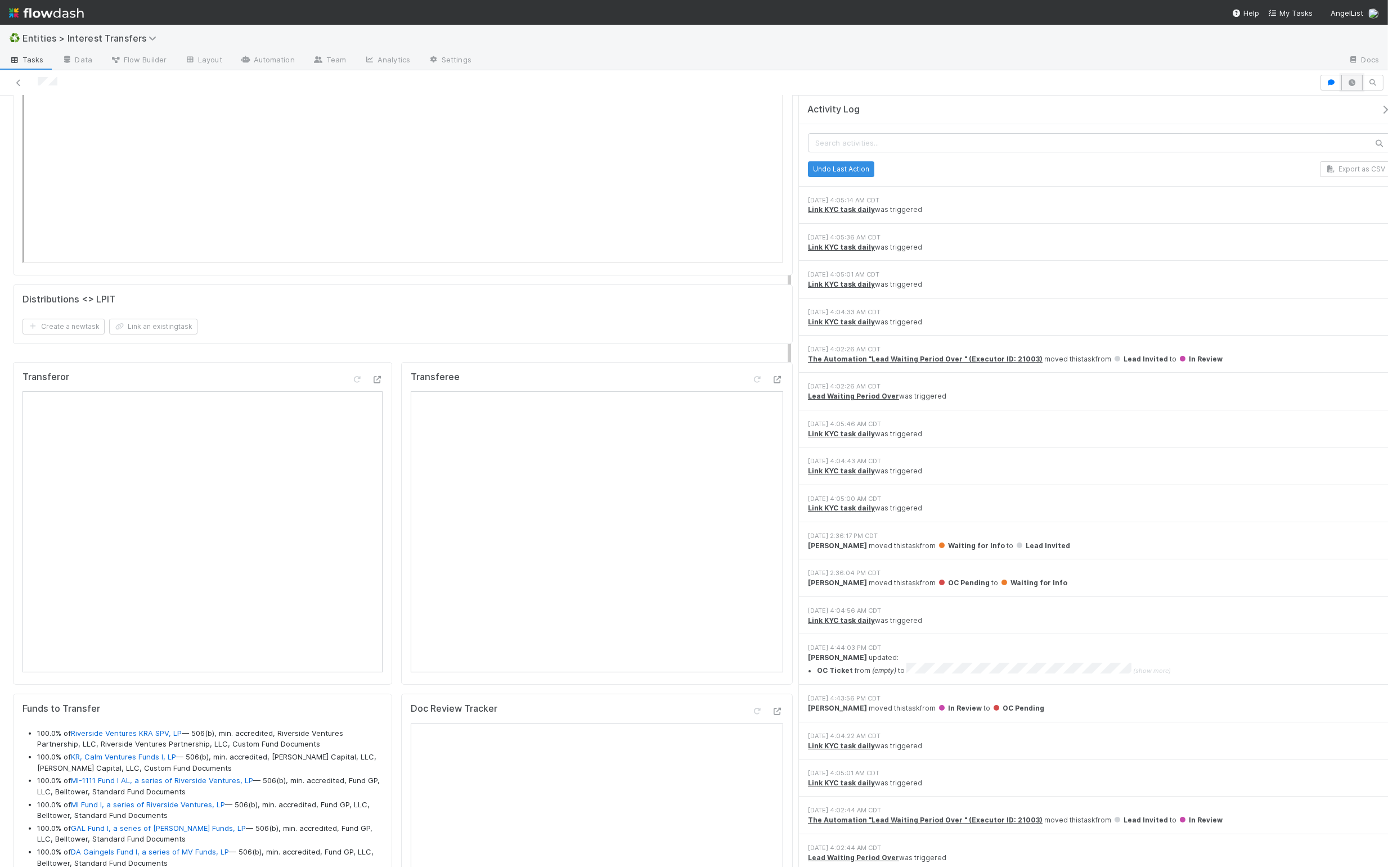
click at [1346, 83] on icon "button" at bounding box center [1351, 83] width 11 height 7
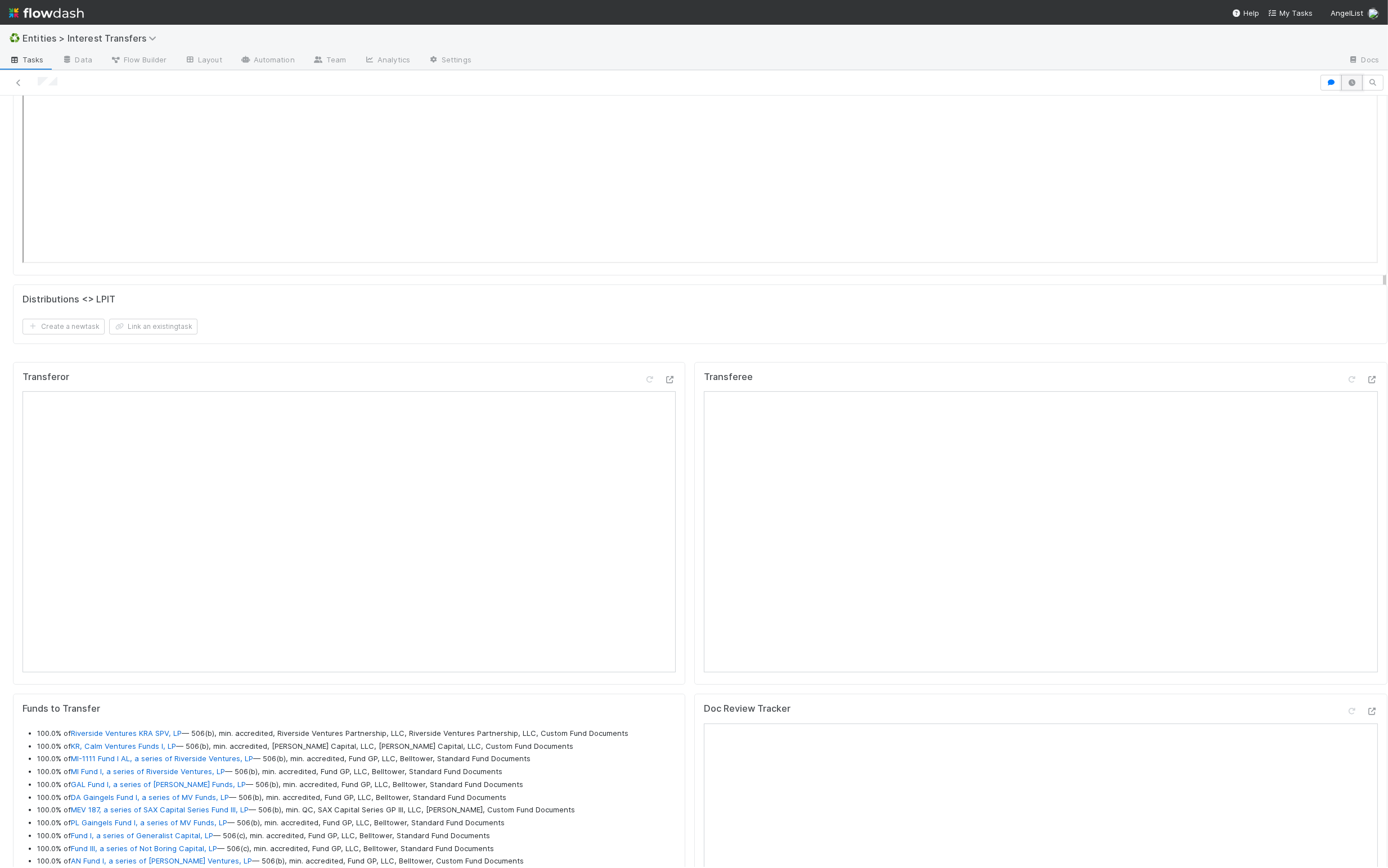
scroll to position [13, 12]
click at [1326, 83] on icon "button" at bounding box center [1331, 83] width 11 height 7
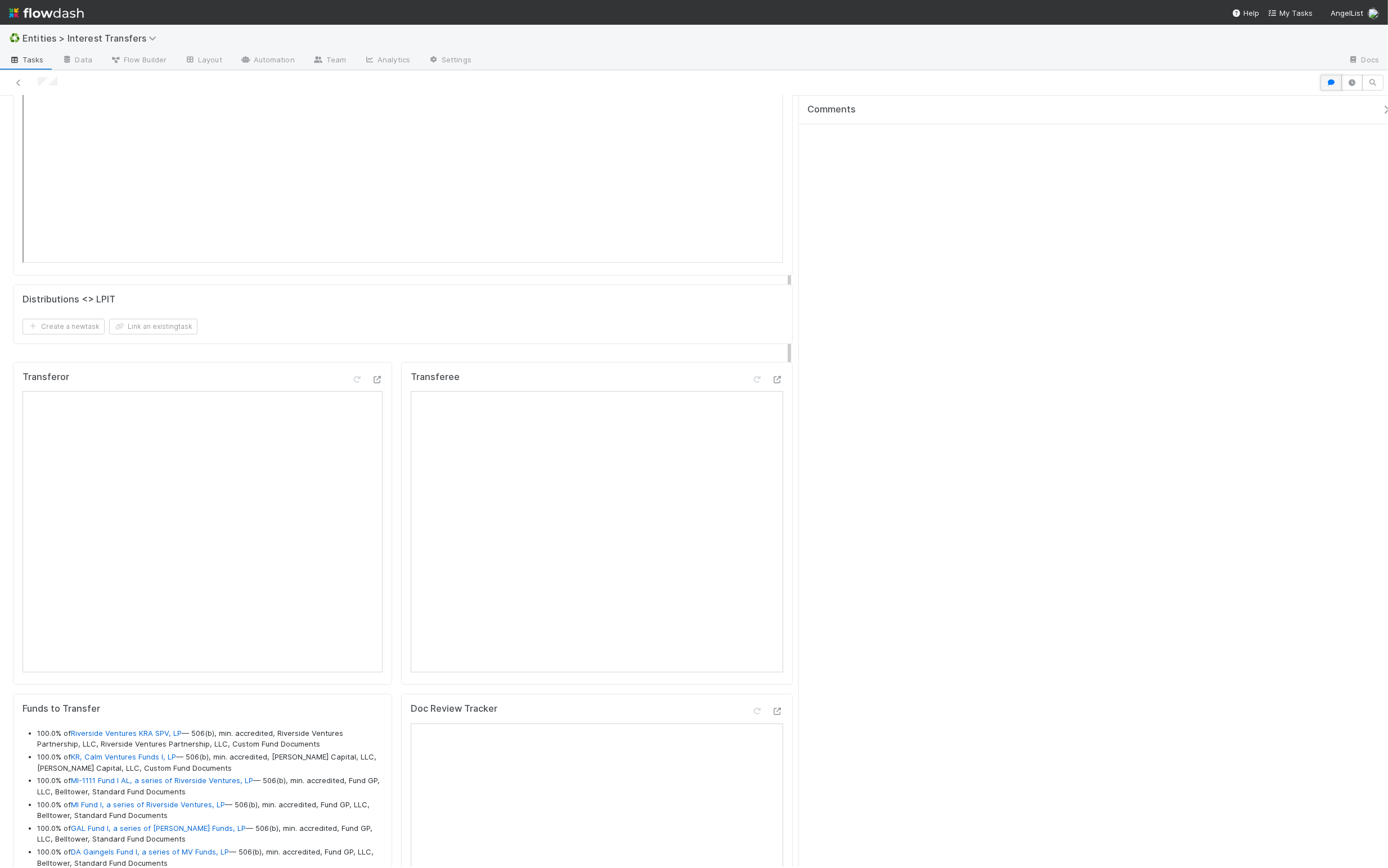
scroll to position [13, 13]
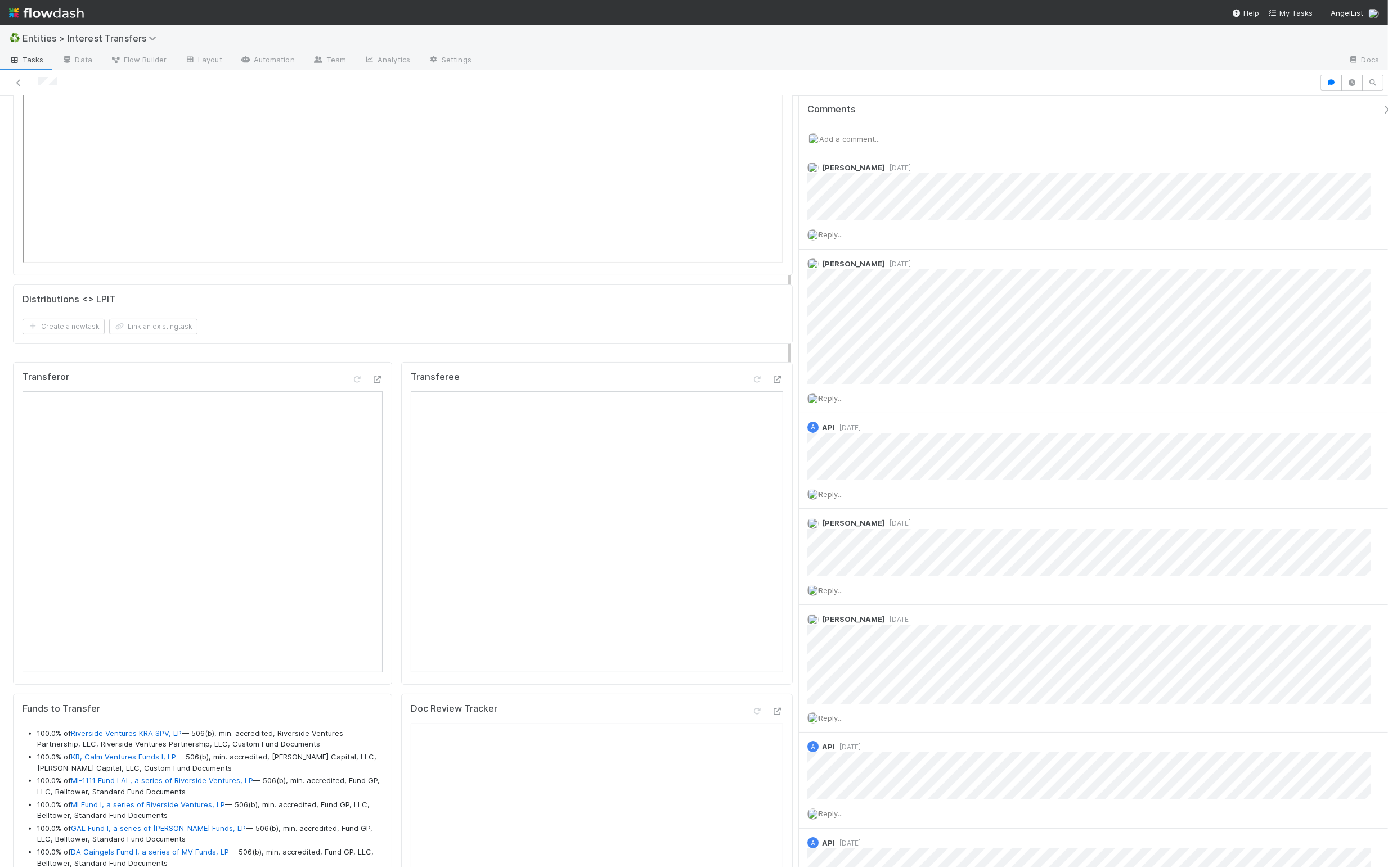
drag, startPoint x: 1374, startPoint y: 105, endPoint x: 751, endPoint y: 160, distance: 625.4
click at [1380, 105] on icon "button" at bounding box center [1385, 110] width 11 height 9
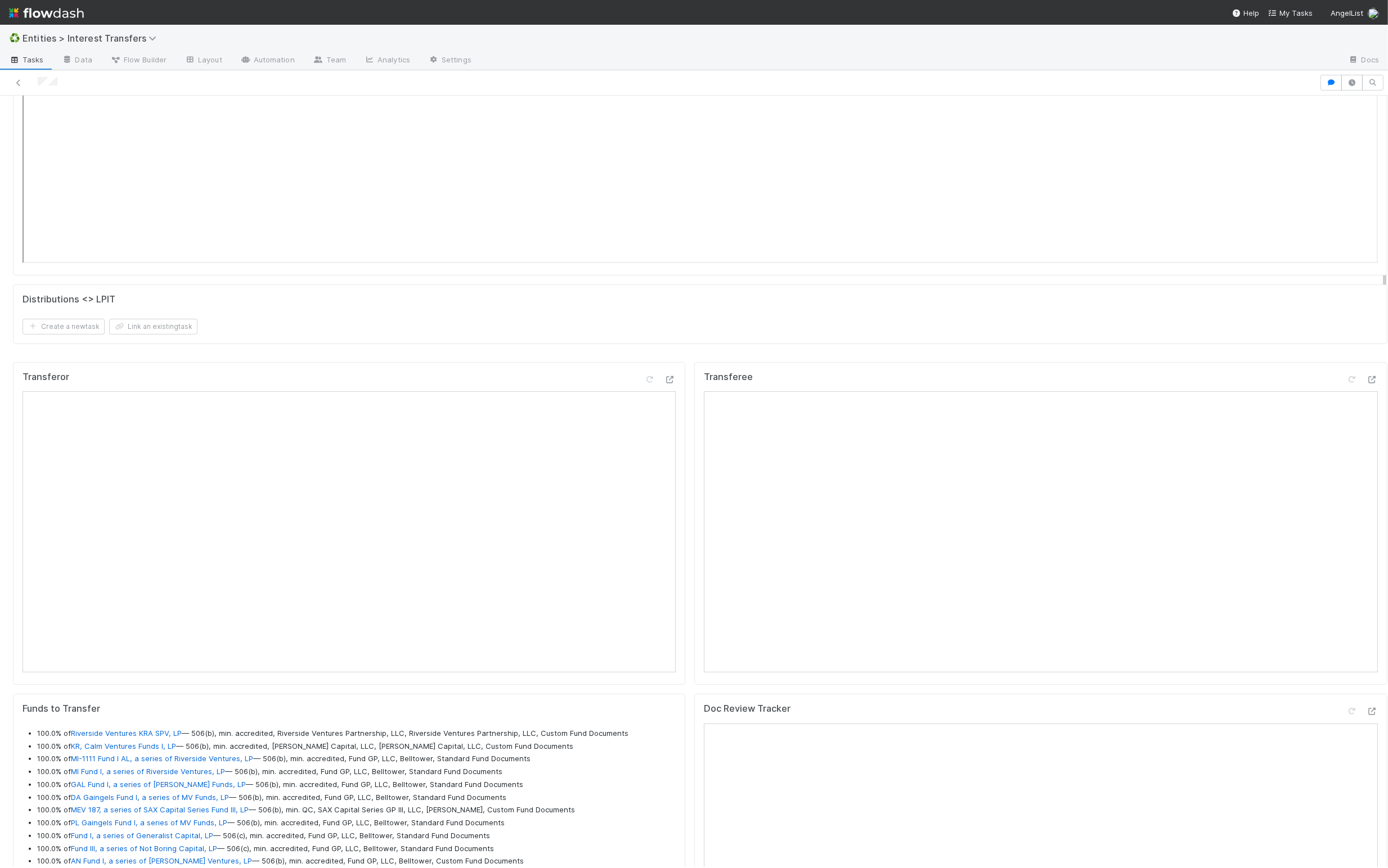
scroll to position [13, 12]
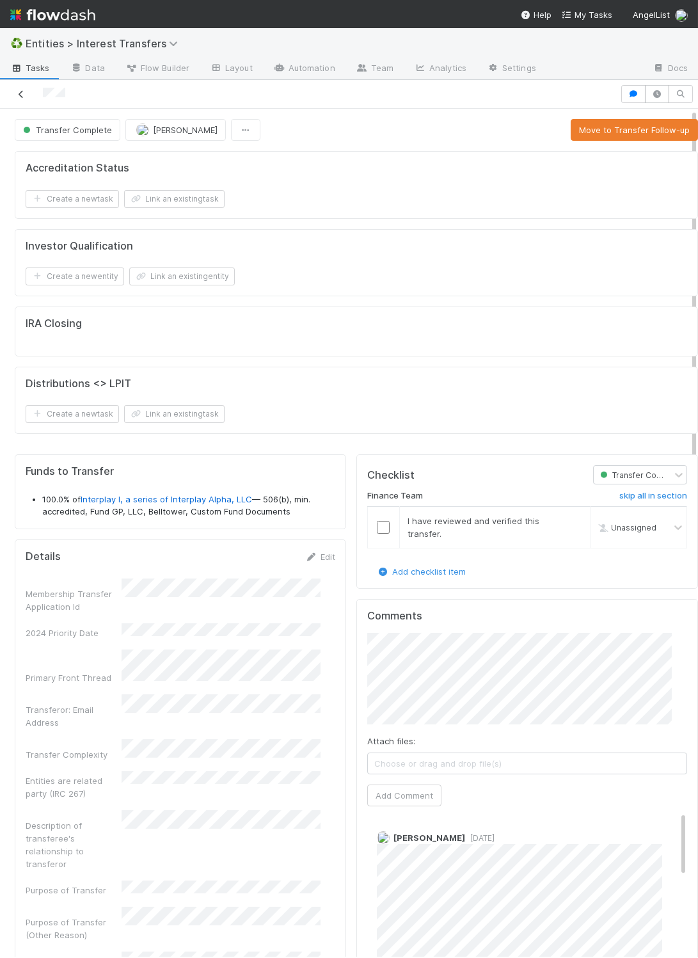
click at [21, 90] on icon at bounding box center [21, 94] width 13 height 8
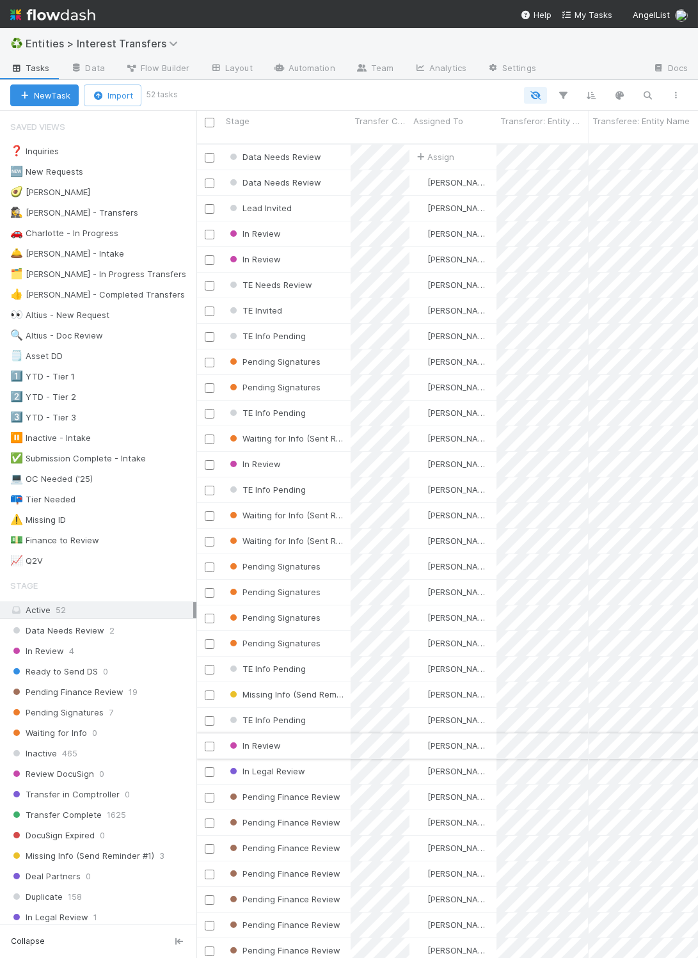
scroll to position [809, 488]
click at [63, 210] on div "🕵️‍♀️ Linda - Transfers" at bounding box center [74, 213] width 128 height 16
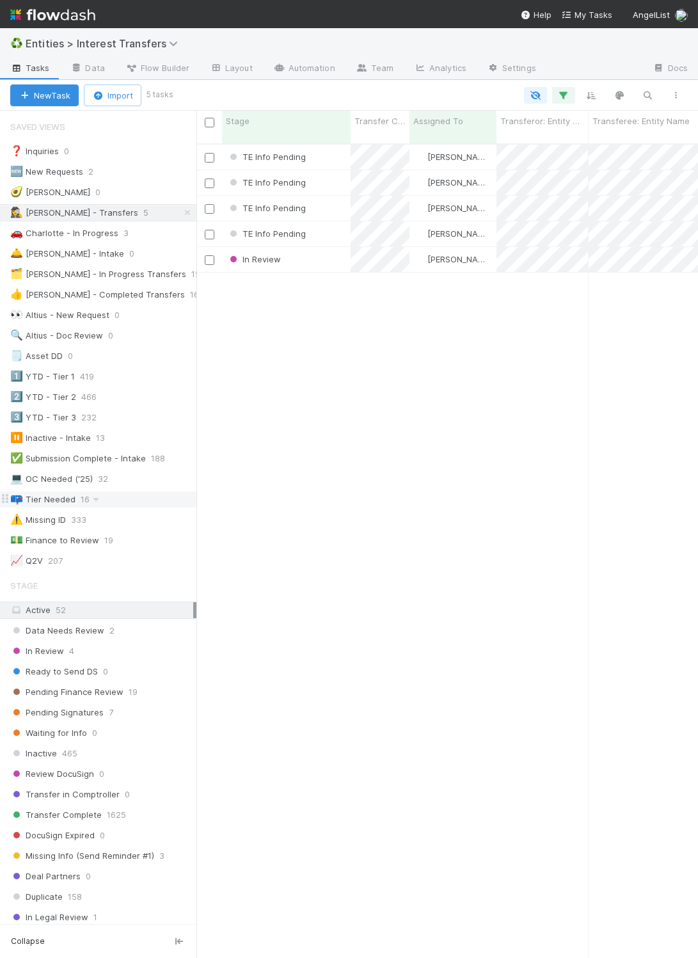
scroll to position [3, 0]
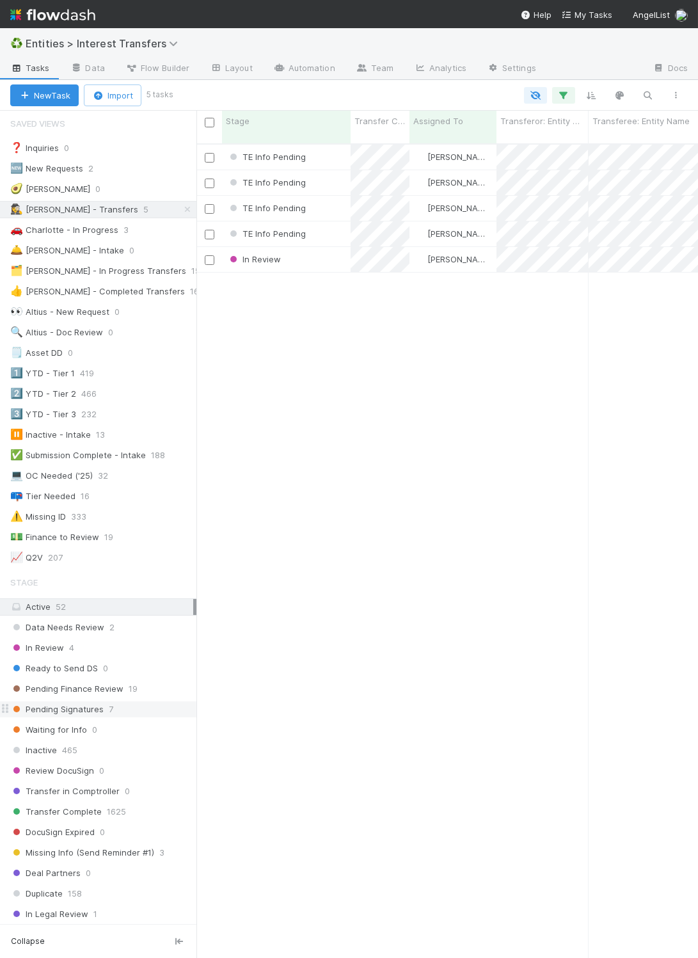
click at [74, 717] on span "Pending Signatures" at bounding box center [56, 709] width 93 height 16
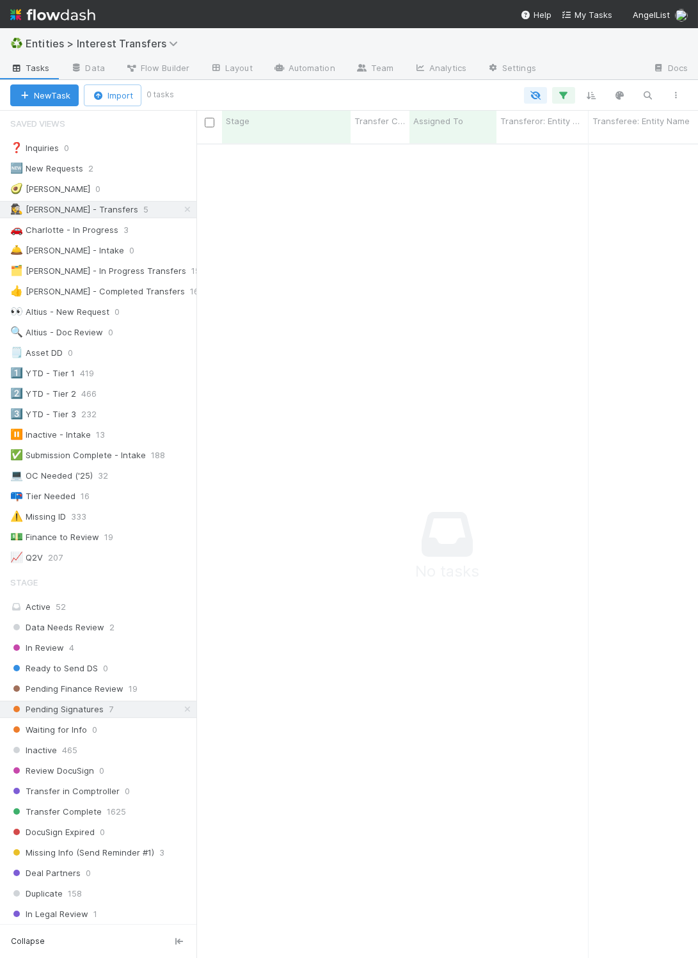
scroll to position [794, 474]
click at [181, 209] on icon at bounding box center [187, 209] width 13 height 8
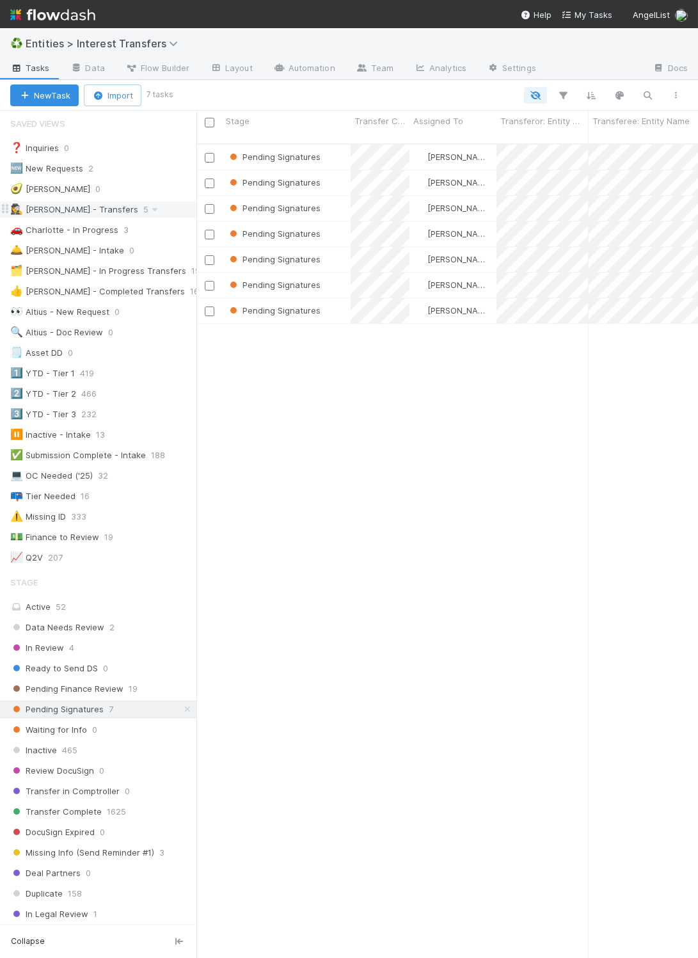
scroll to position [809, 488]
click at [490, 303] on div "[PERSON_NAME]" at bounding box center [453, 310] width 87 height 25
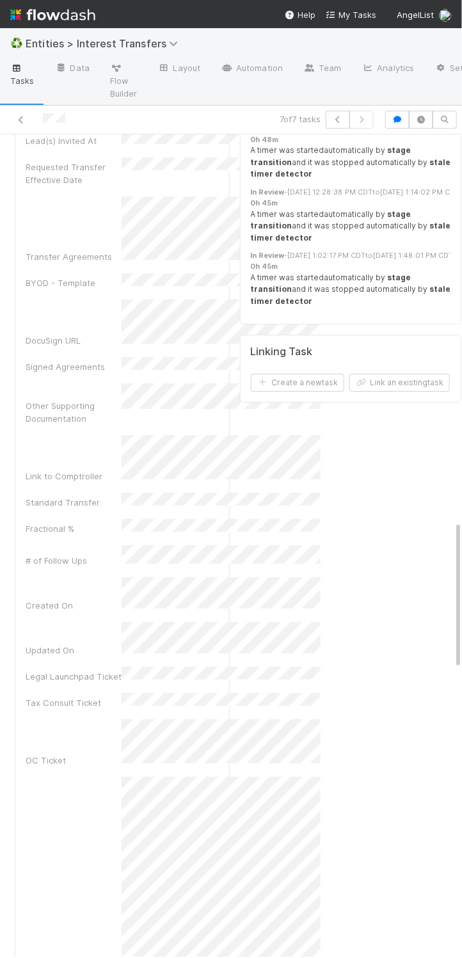
scroll to position [15, 14]
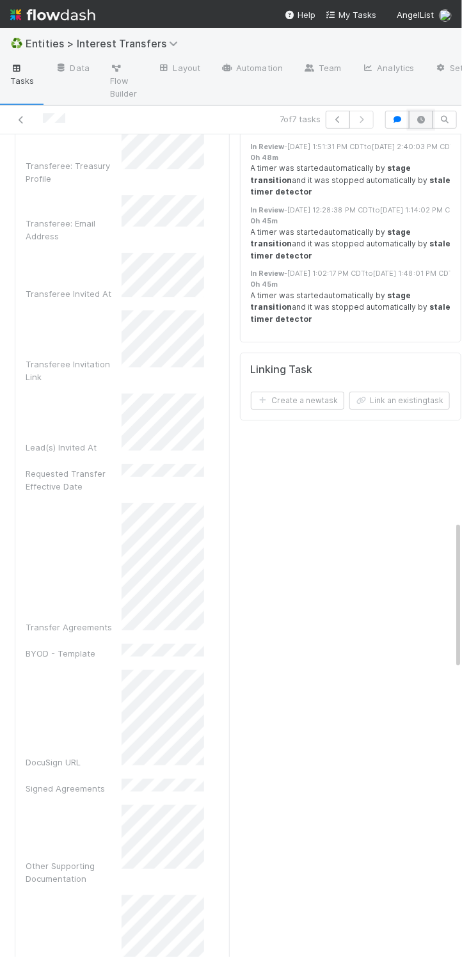
click at [415, 123] on icon "button" at bounding box center [421, 120] width 13 height 8
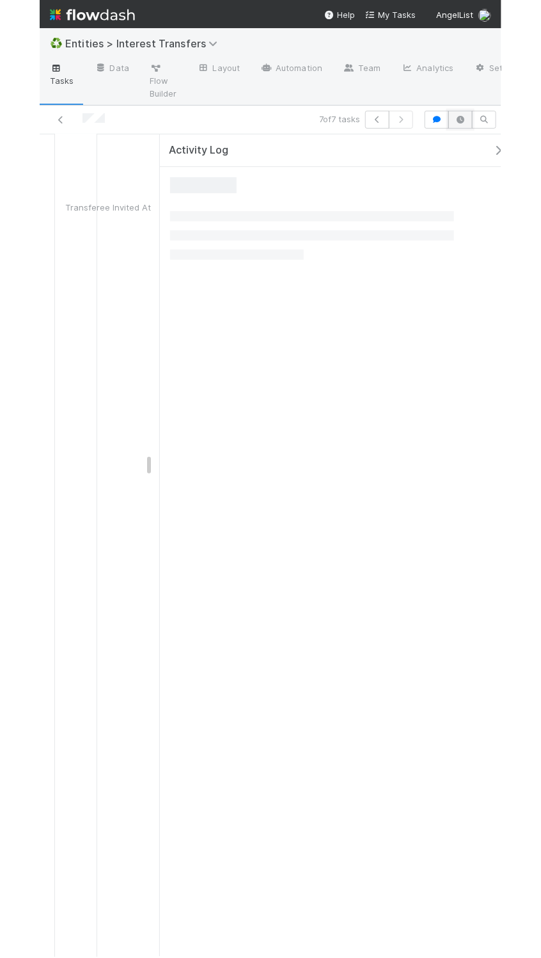
scroll to position [17666, 0]
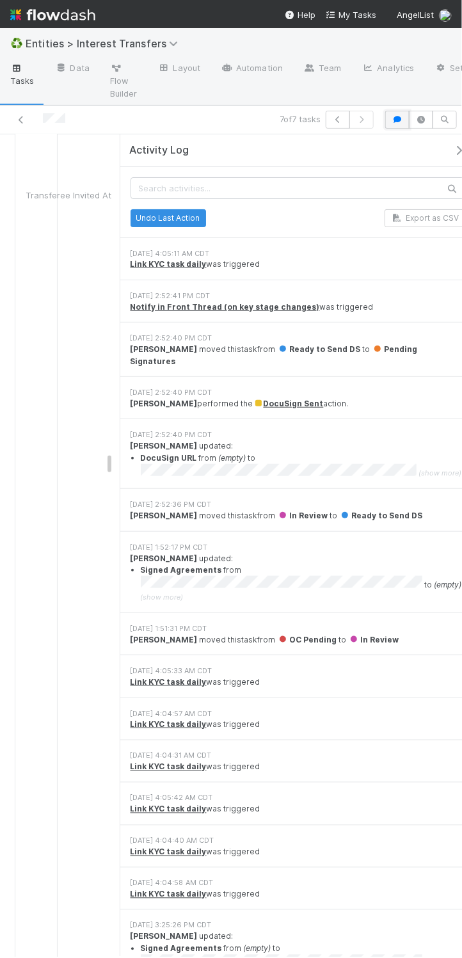
click at [391, 123] on icon "button" at bounding box center [397, 120] width 13 height 8
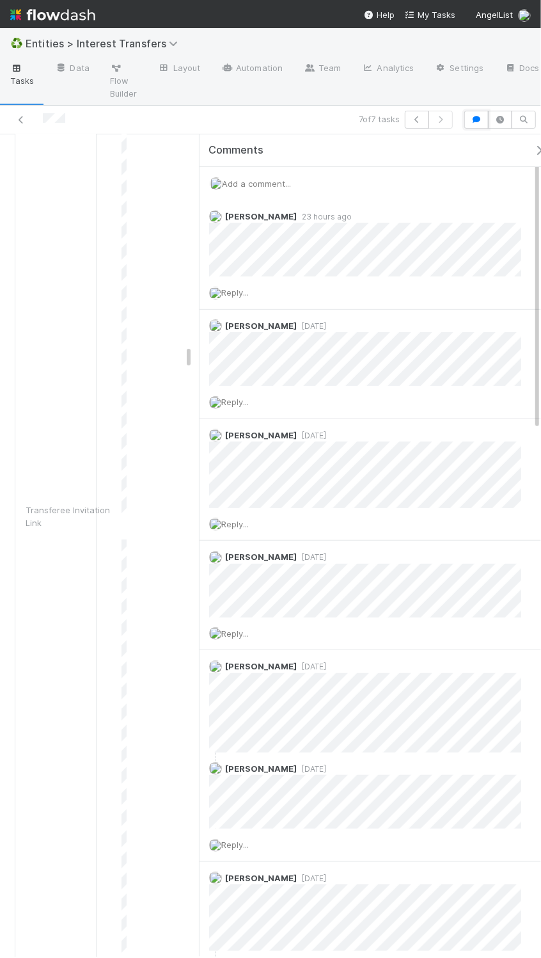
scroll to position [0, 0]
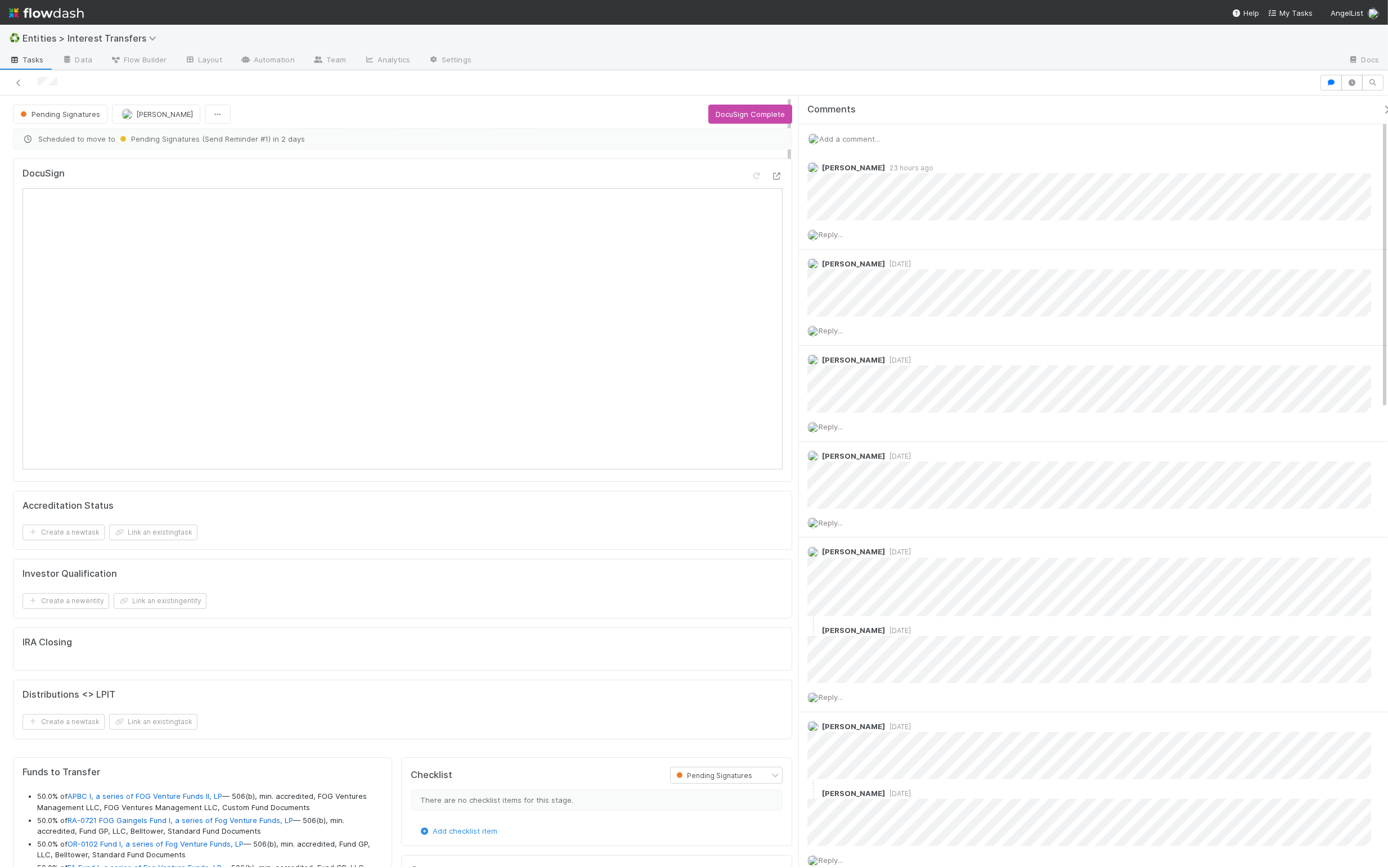
scroll to position [525, 0]
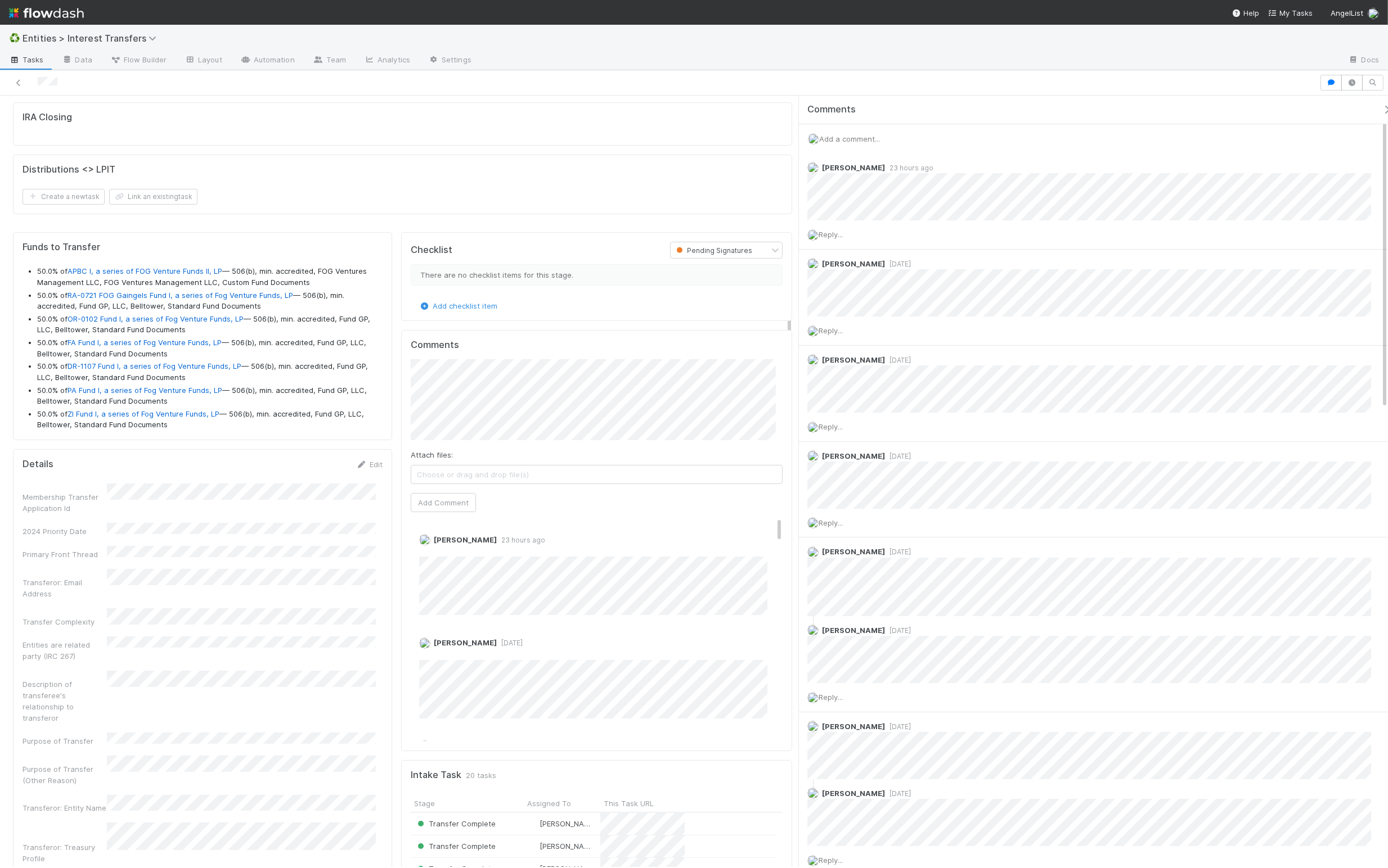
click at [1381, 106] on icon "button" at bounding box center [1386, 110] width 11 height 9
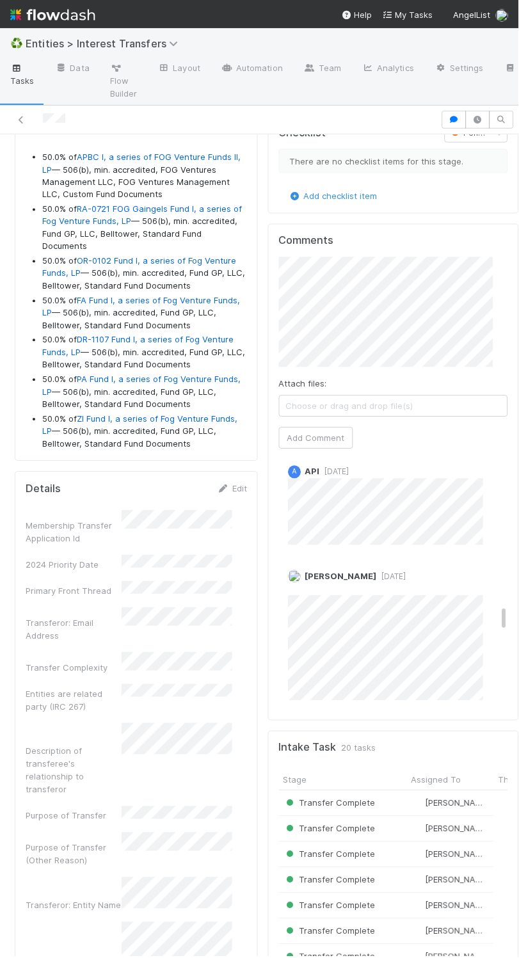
scroll to position [0, 0]
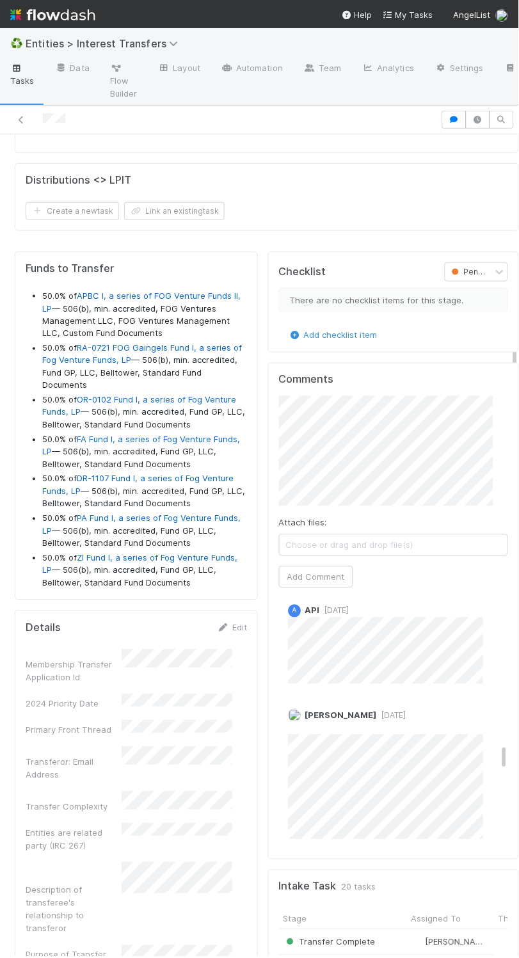
click at [268, 477] on div "Comments Attach files: Choose or drag and drop file(s) Add Comment [PERSON_NAME…" at bounding box center [393, 611] width 251 height 497
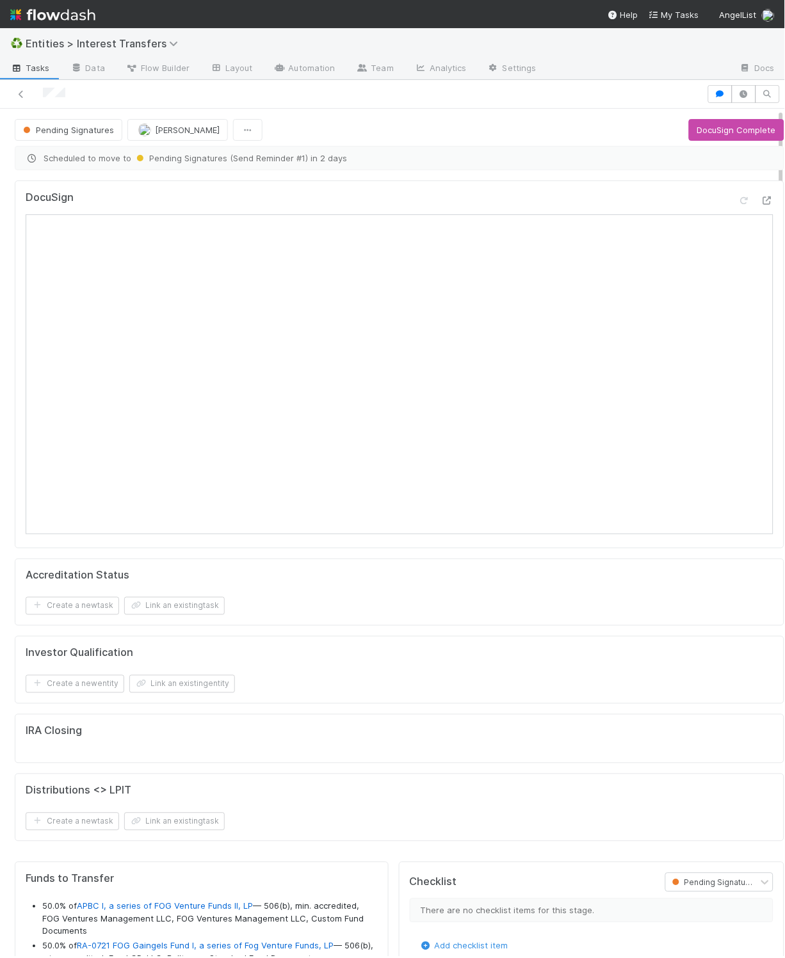
click at [605, 161] on span "Scheduled to move to Pending Signatures (Send Reminder #1) [DATE]" at bounding box center [399, 158] width 747 height 13
click at [699, 132] on button "DocuSign Complete" at bounding box center [736, 130] width 95 height 22
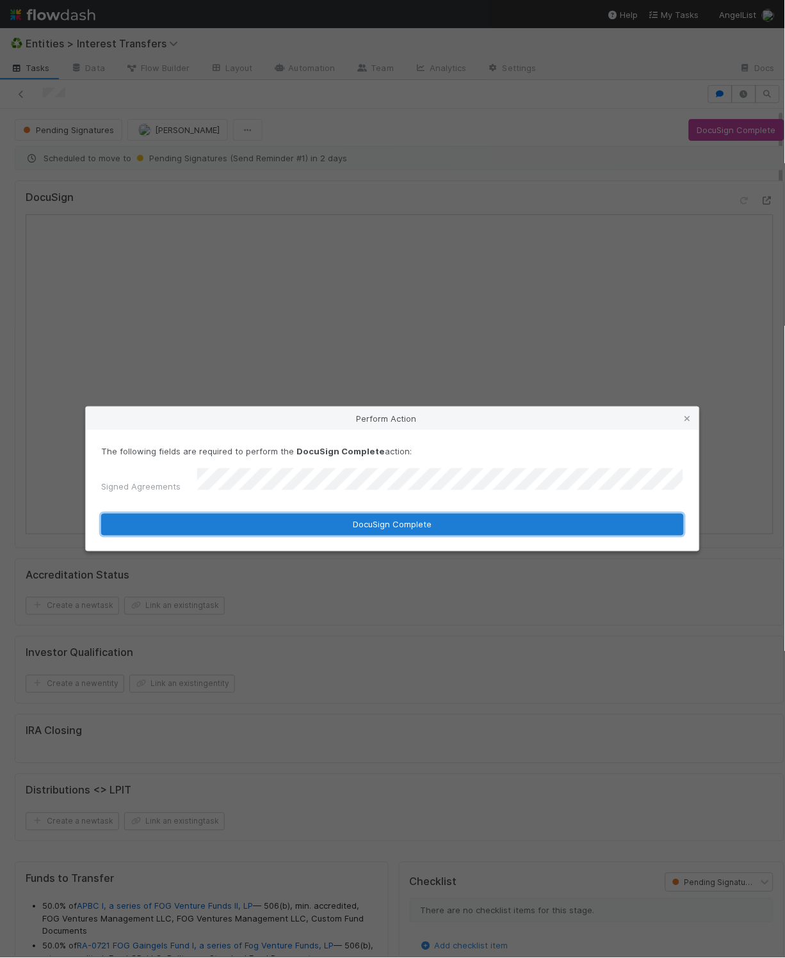
click at [480, 523] on button "DocuSign Complete" at bounding box center [392, 525] width 582 height 22
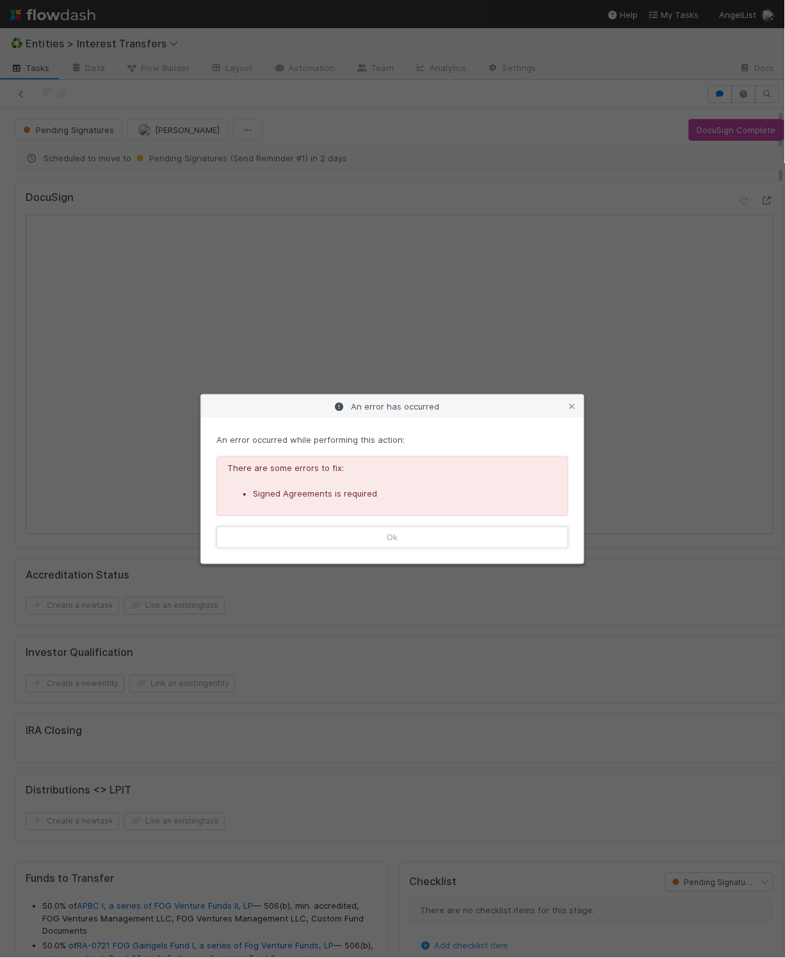
click at [422, 529] on button "Ok" at bounding box center [392, 538] width 352 height 22
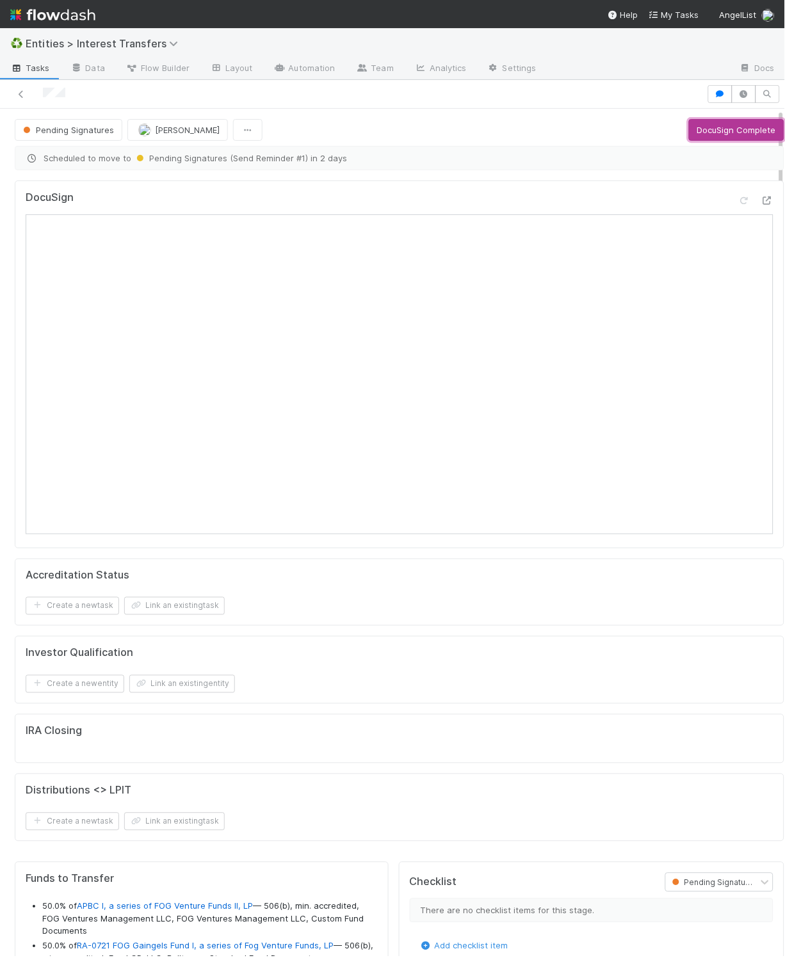
click at [719, 128] on button "DocuSign Complete" at bounding box center [736, 130] width 95 height 22
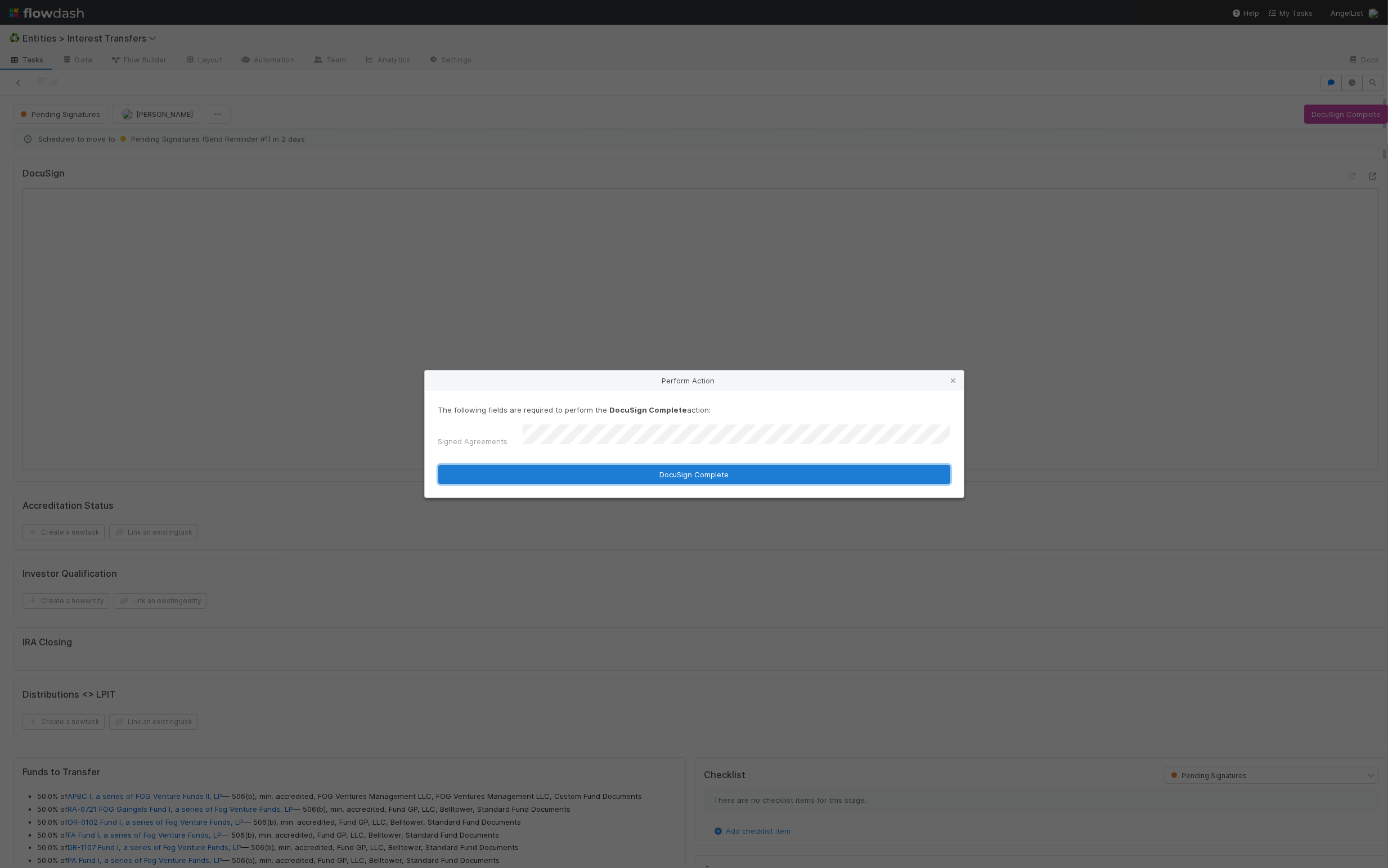
click at [618, 465] on button "DocuSign Complete" at bounding box center [694, 474] width 512 height 19
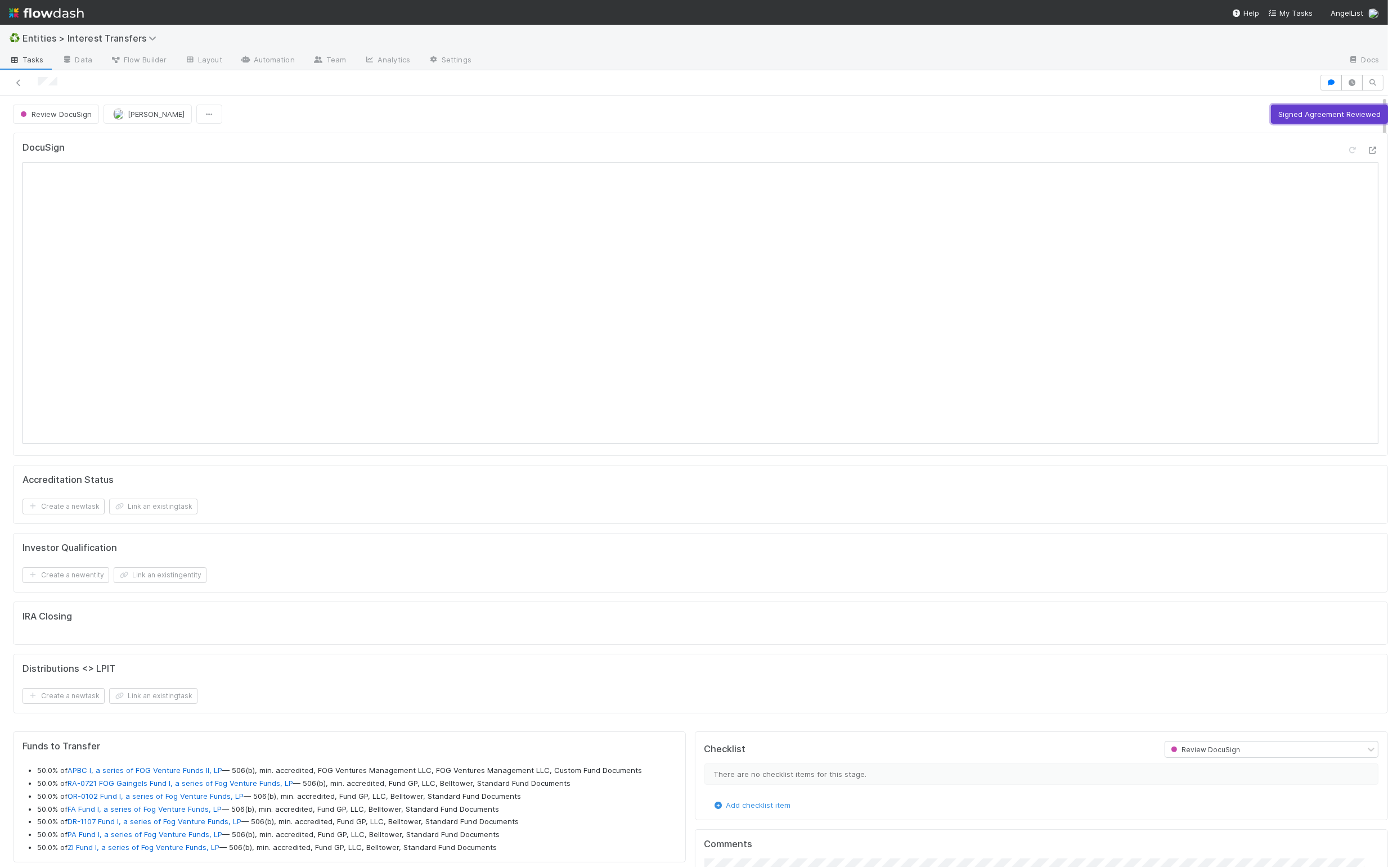
click at [1299, 107] on button "Signed Agreement Reviewed" at bounding box center [1329, 114] width 117 height 19
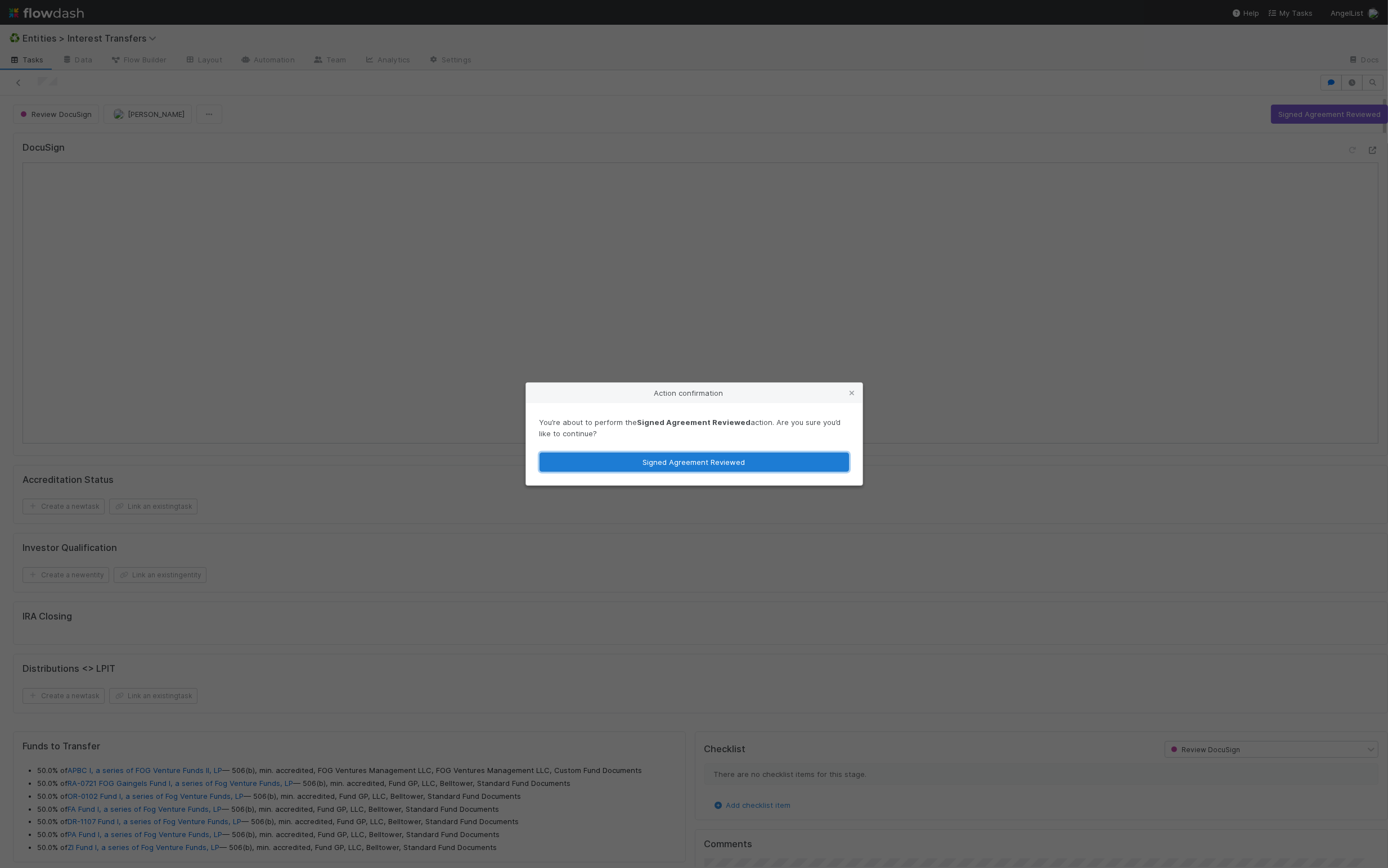
click at [745, 462] on button "Signed Agreement Reviewed" at bounding box center [694, 462] width 309 height 19
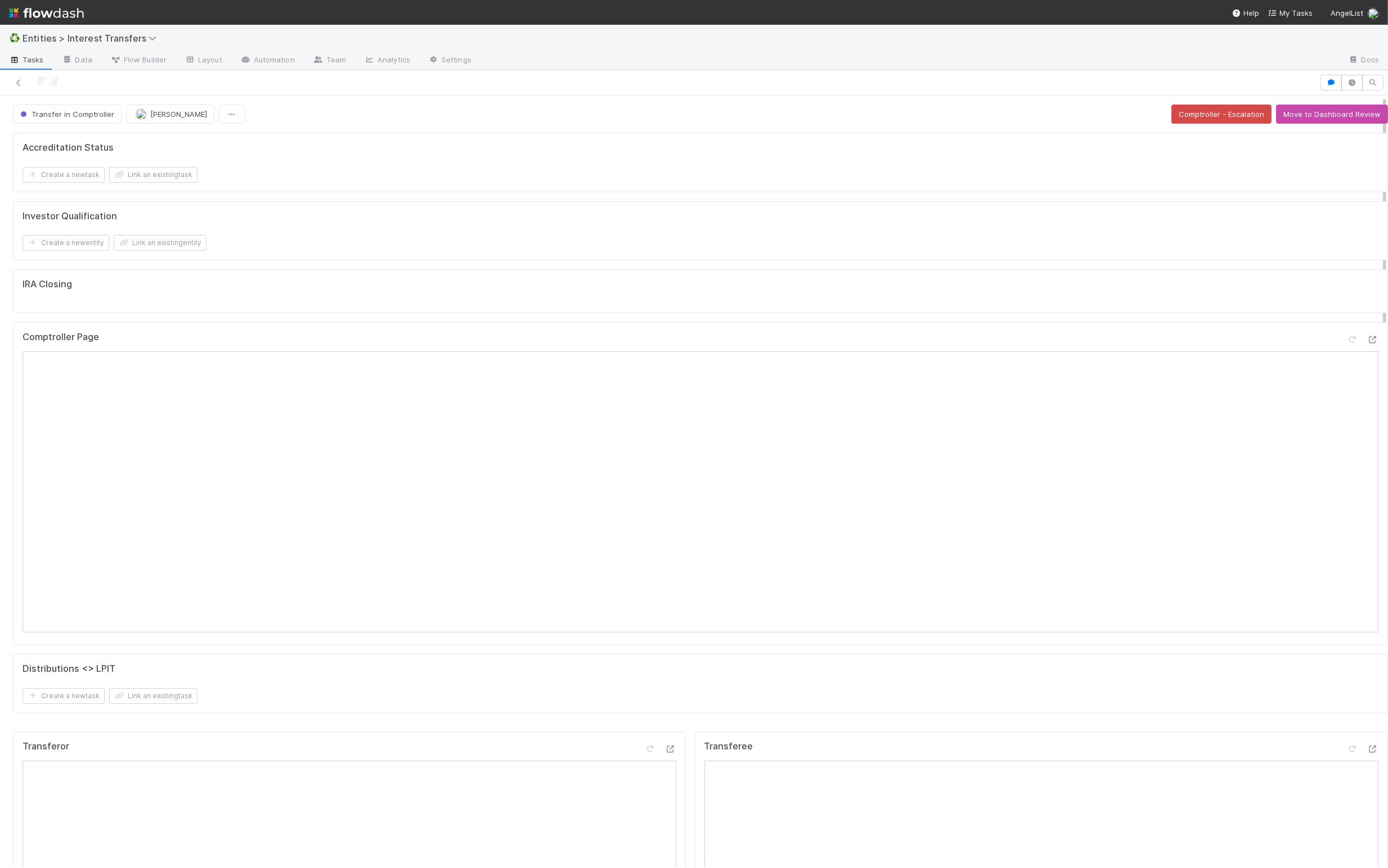
click at [1083, 272] on div "IRA Closing" at bounding box center [701, 292] width 1375 height 44
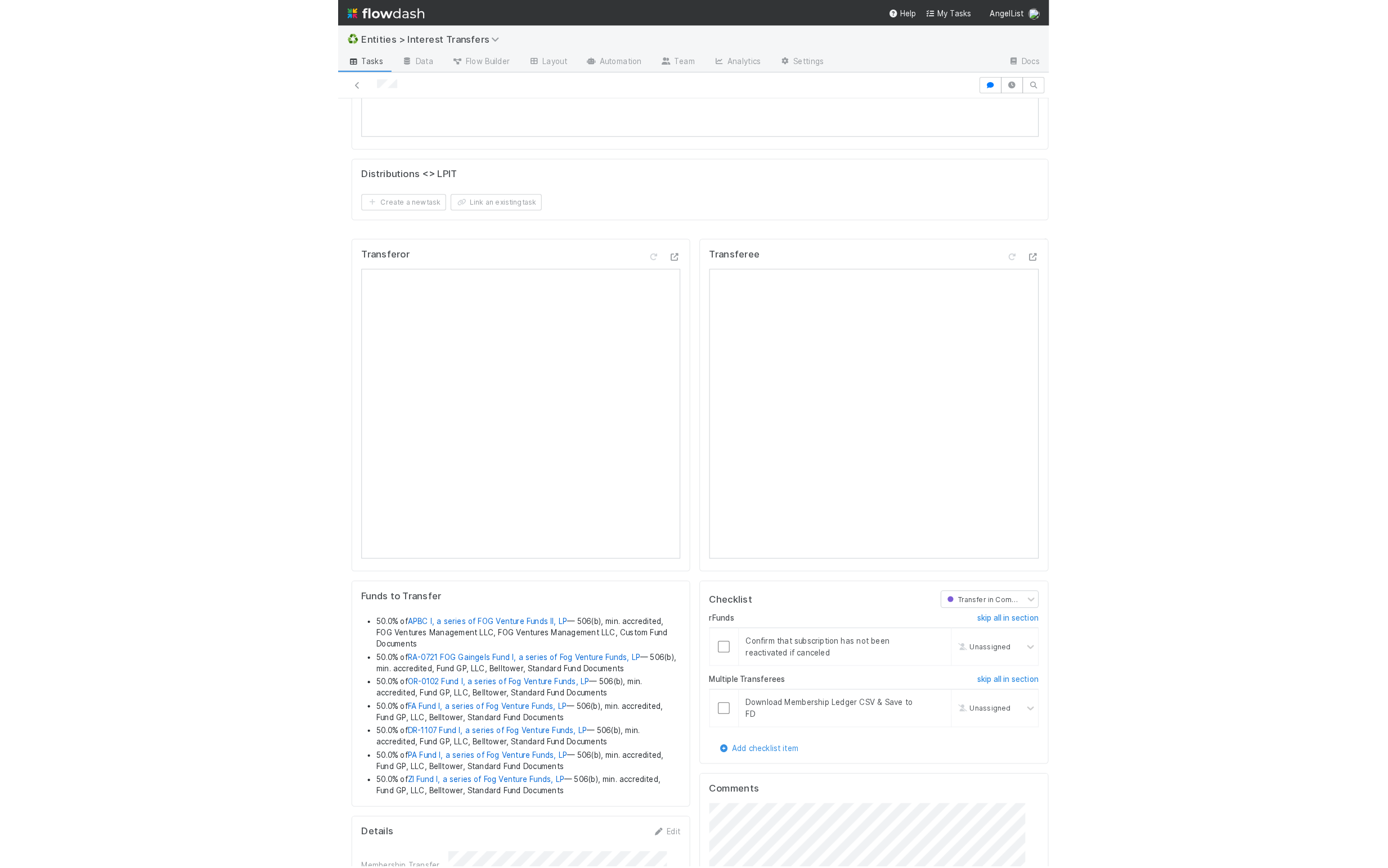
scroll to position [1197, 0]
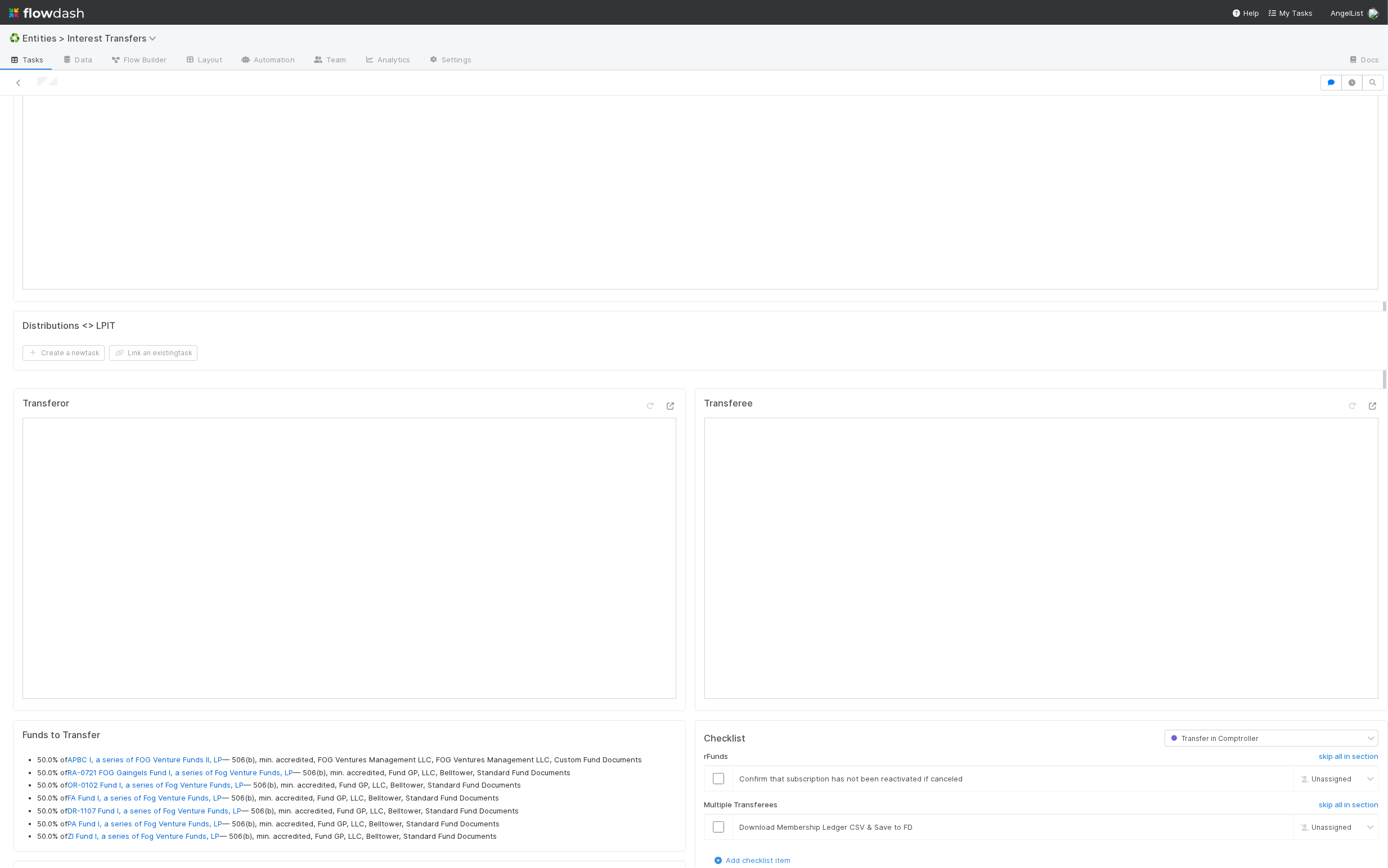
scroll to position [0, 0]
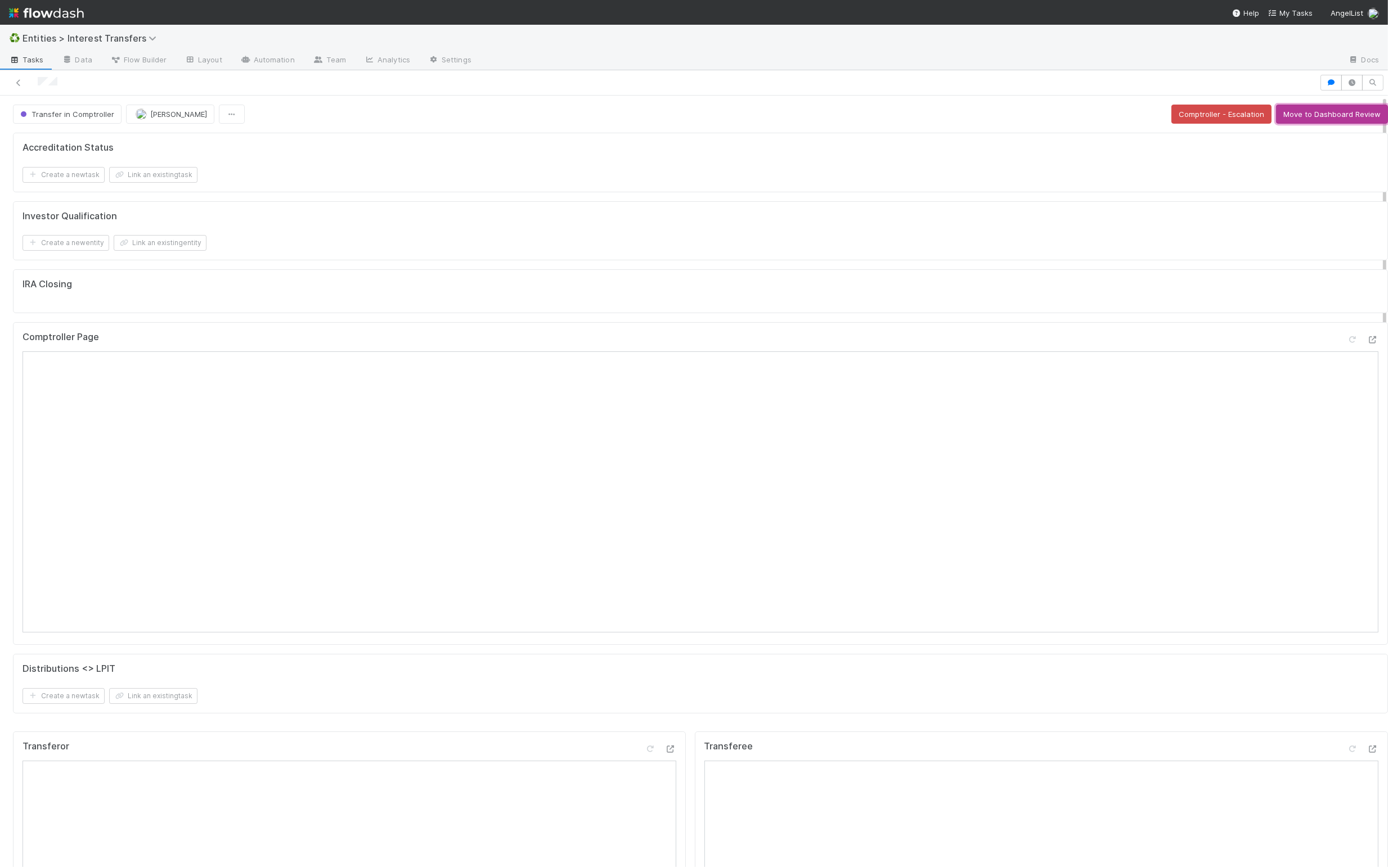
click at [1319, 115] on button "Move to Dashboard Review" at bounding box center [1331, 114] width 112 height 19
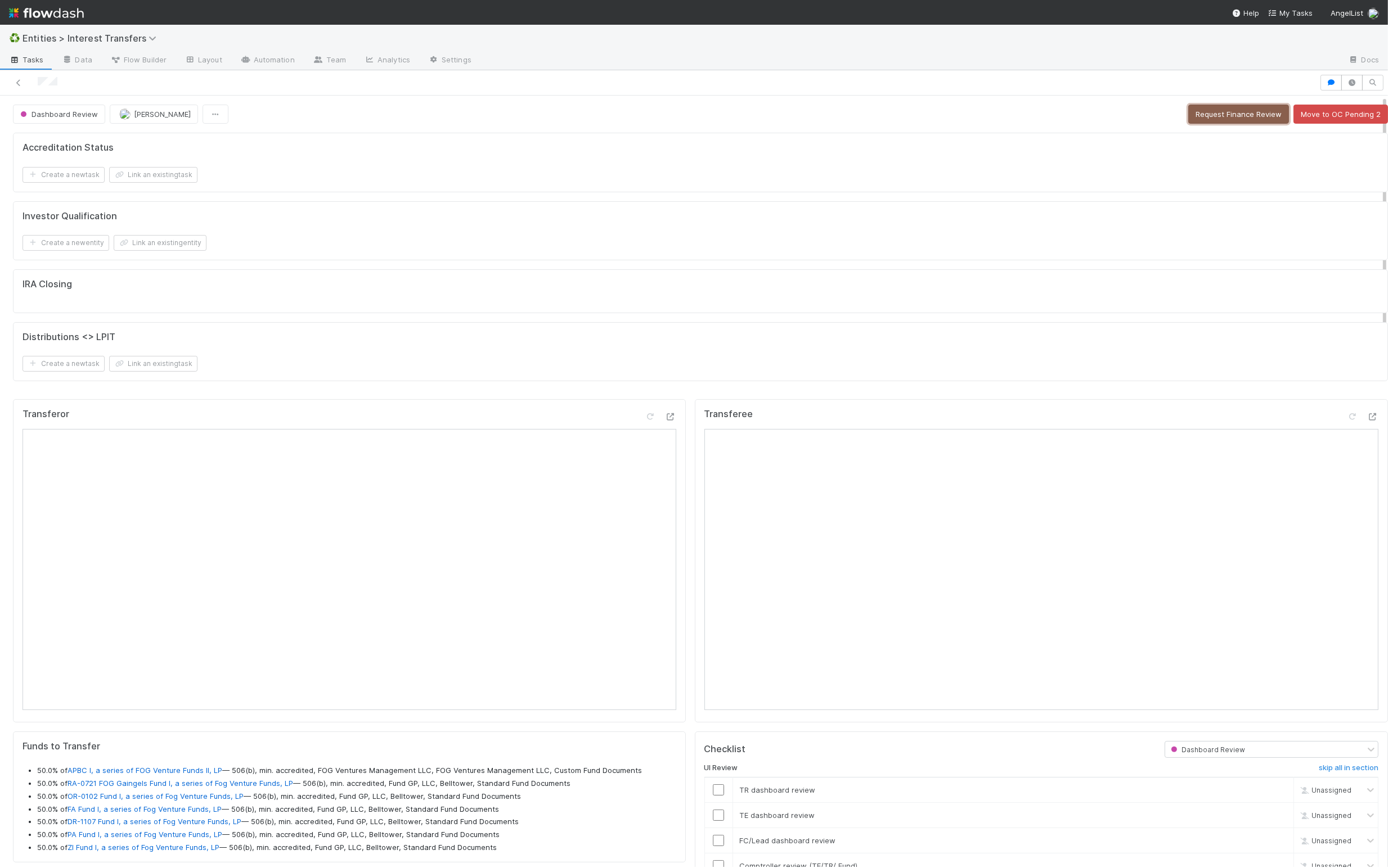
click at [1210, 119] on button "Request Finance Review" at bounding box center [1238, 114] width 101 height 19
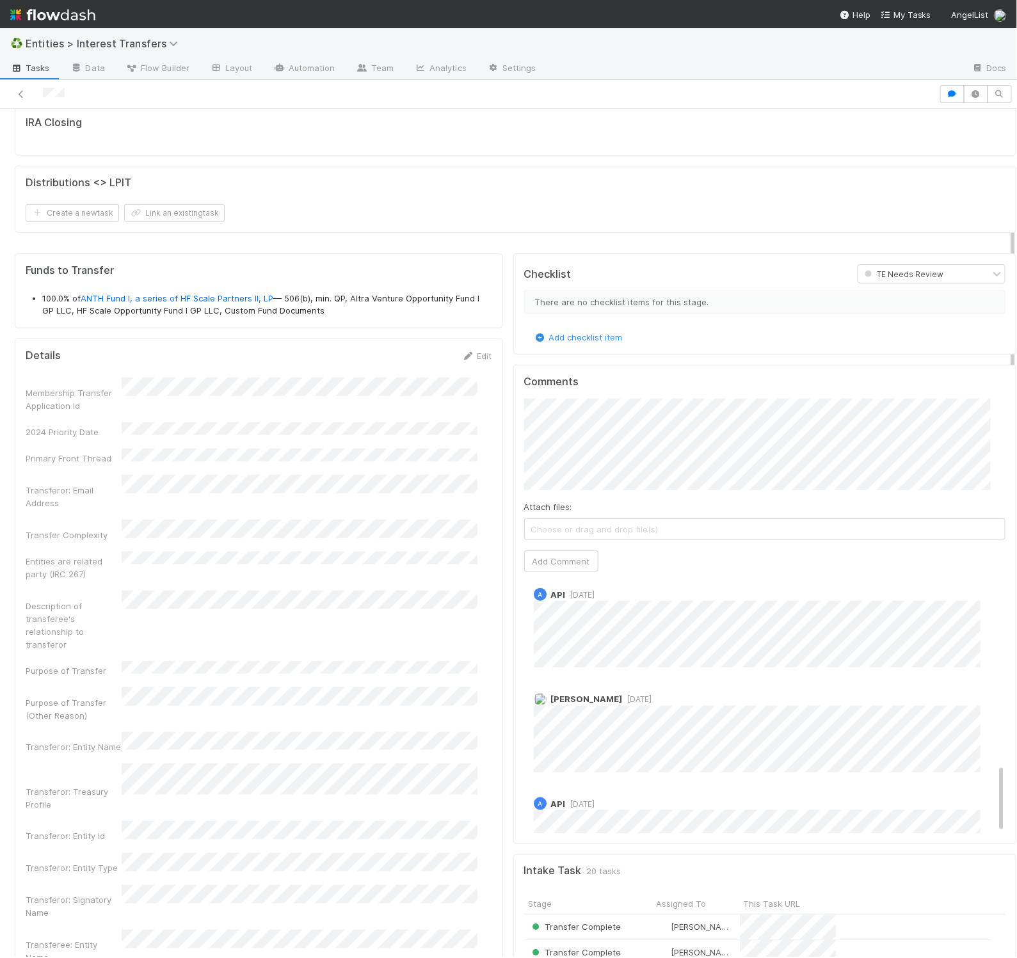
scroll to position [689, 0]
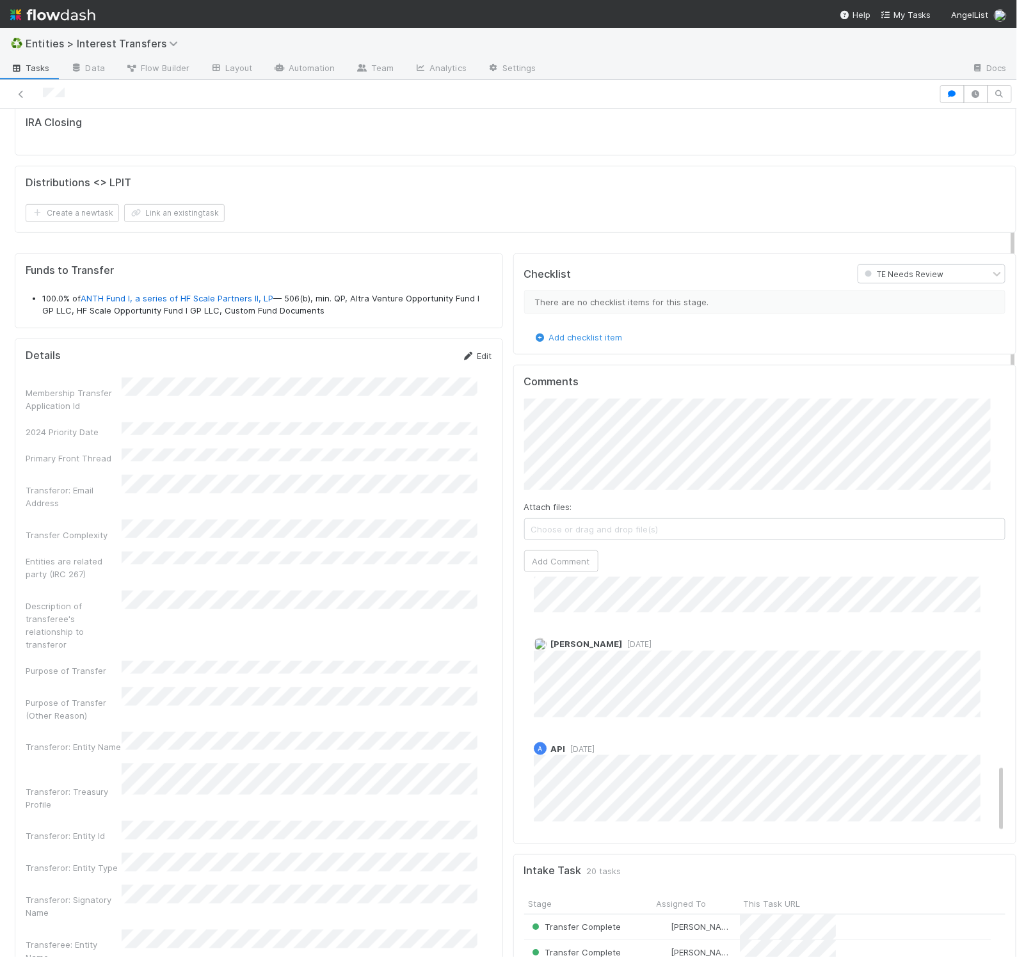
click at [463, 356] on link "Edit" at bounding box center [477, 356] width 30 height 10
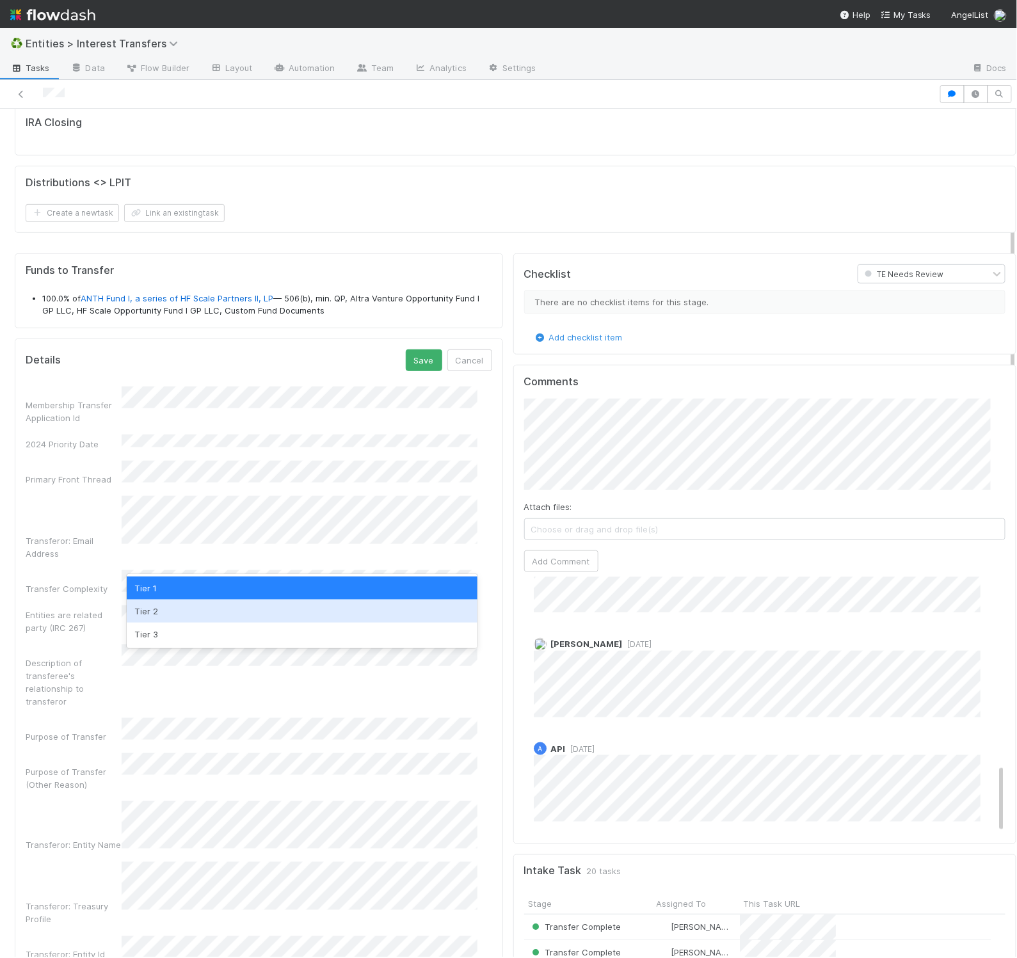
click at [206, 610] on div "Tier 2" at bounding box center [302, 611] width 351 height 23
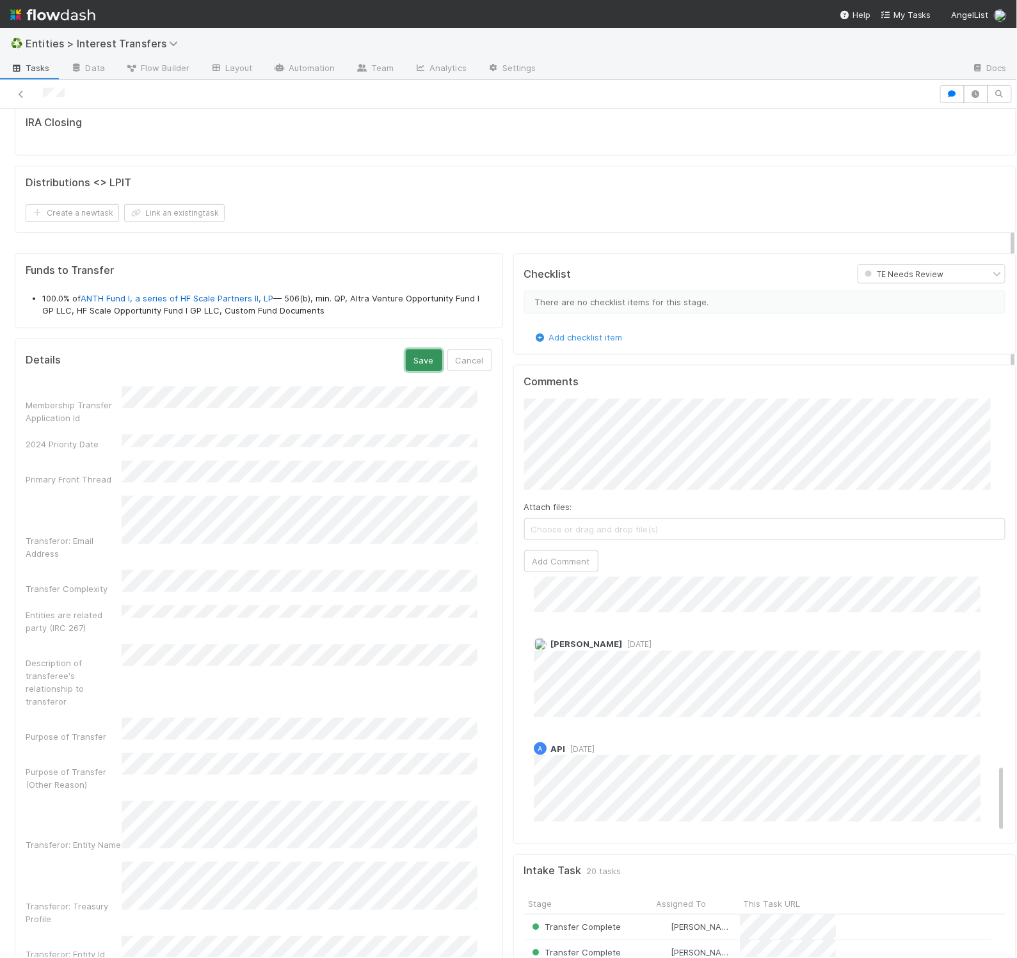
click at [406, 369] on button "Save" at bounding box center [424, 360] width 36 height 22
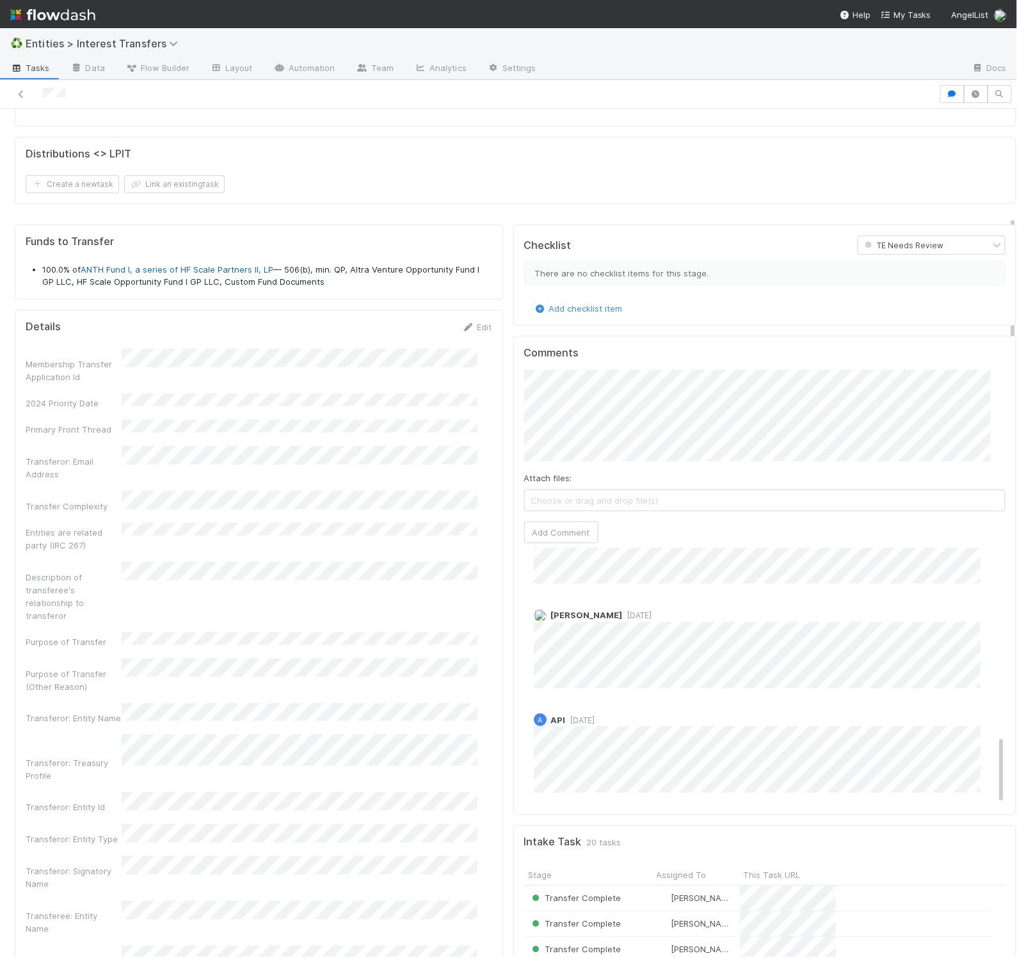
scroll to position [0, 0]
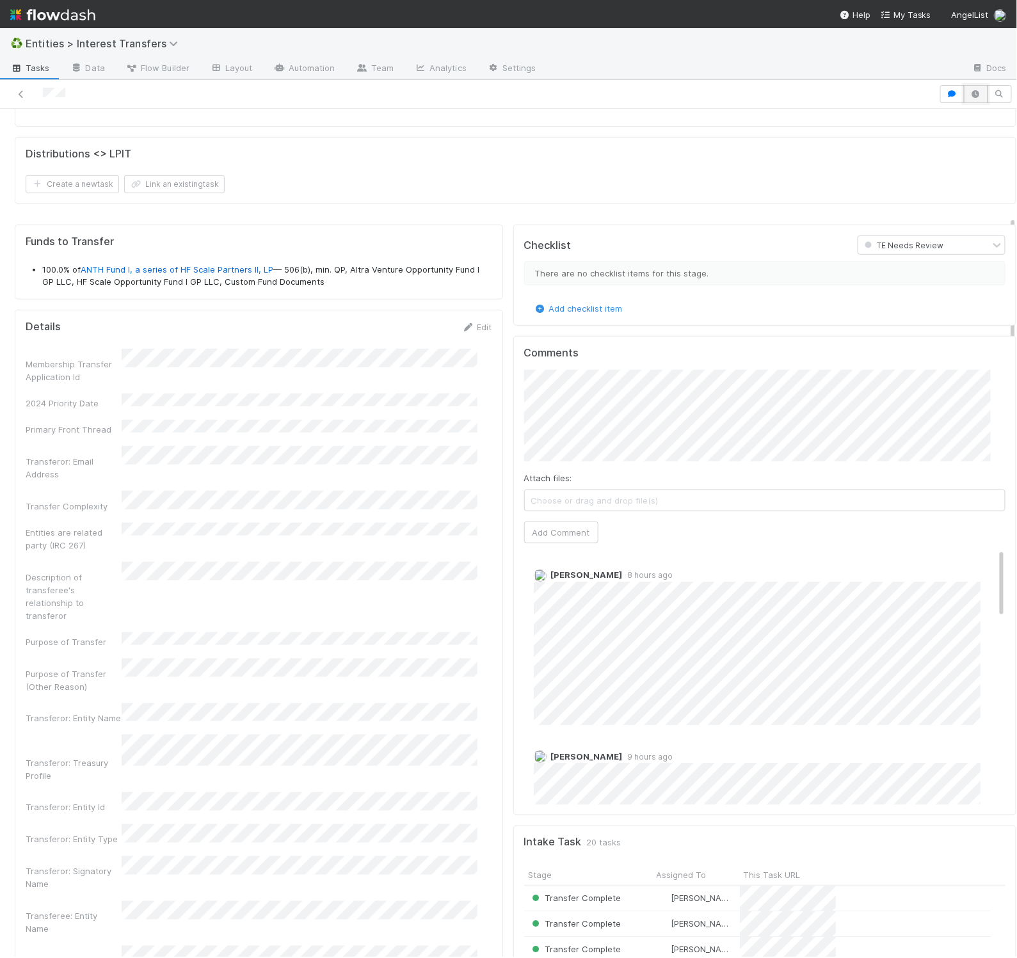
click at [784, 94] on icon "button" at bounding box center [975, 94] width 13 height 8
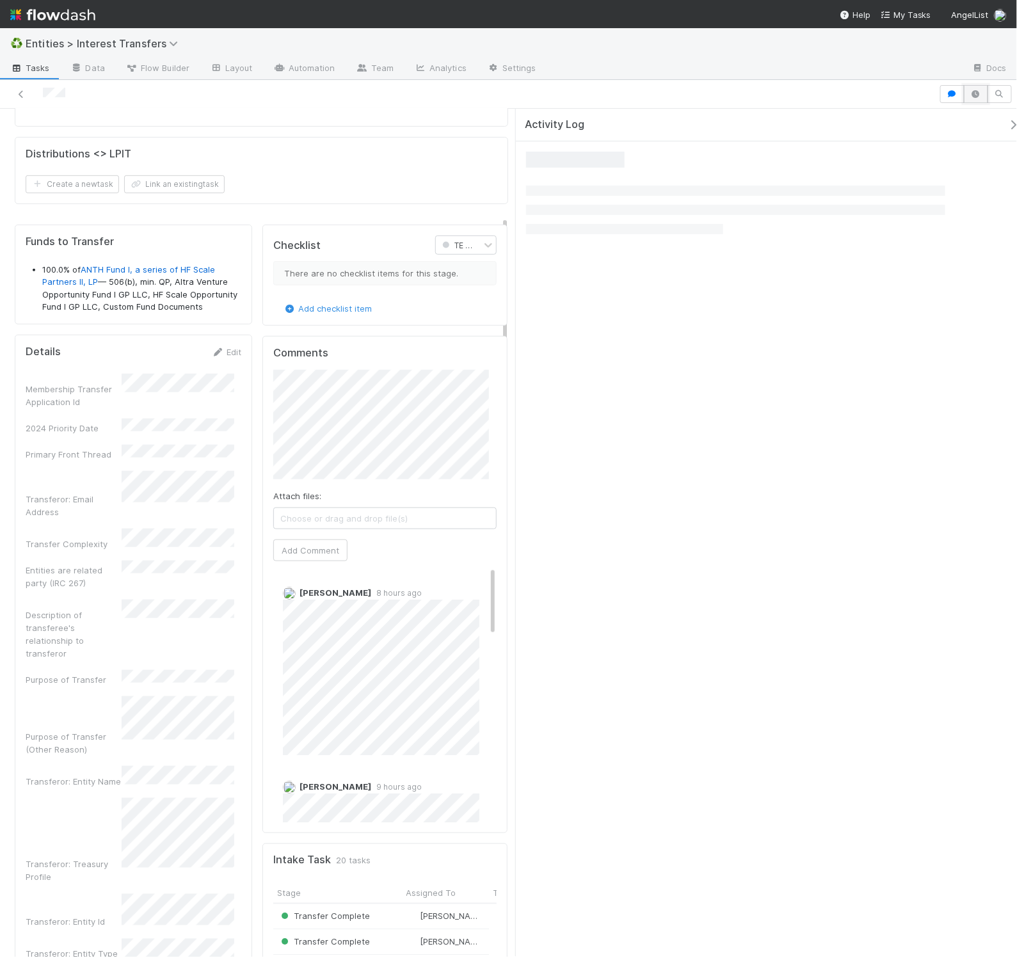
scroll to position [15, 14]
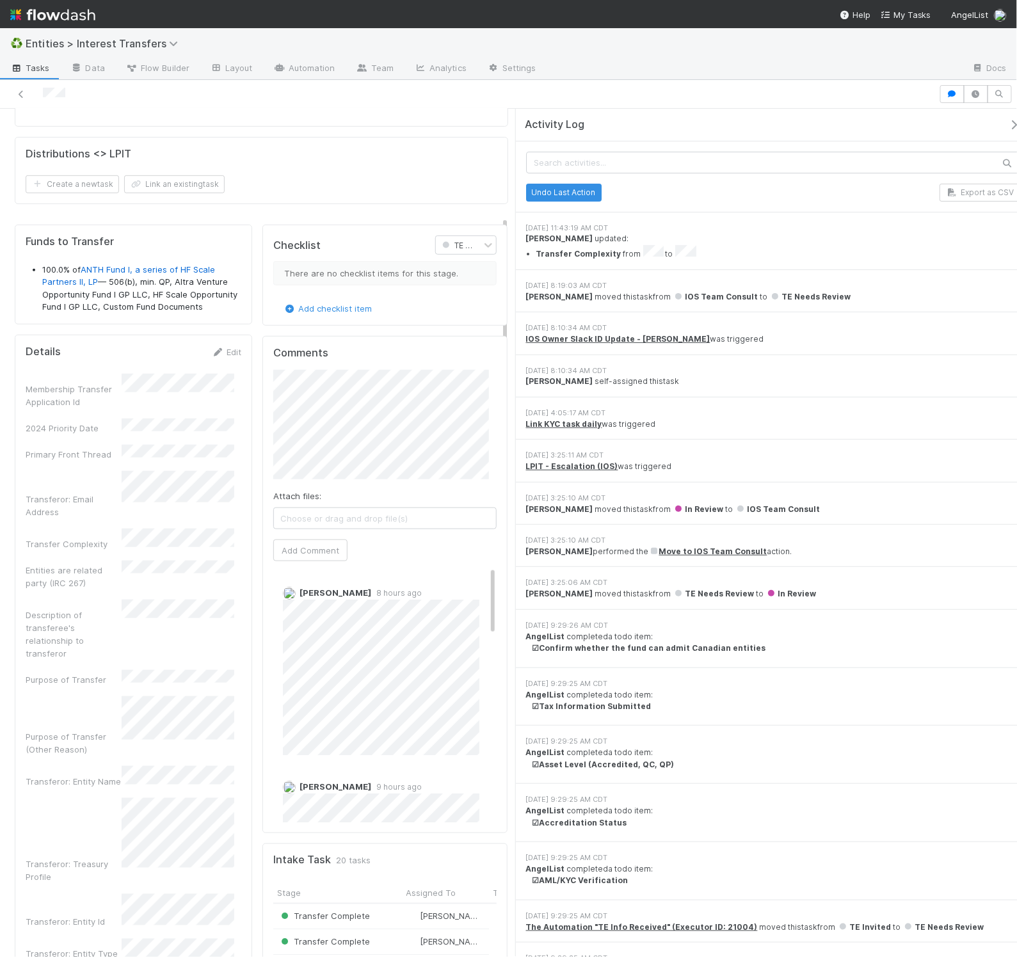
click at [784, 122] on icon "button" at bounding box center [1013, 125] width 13 height 10
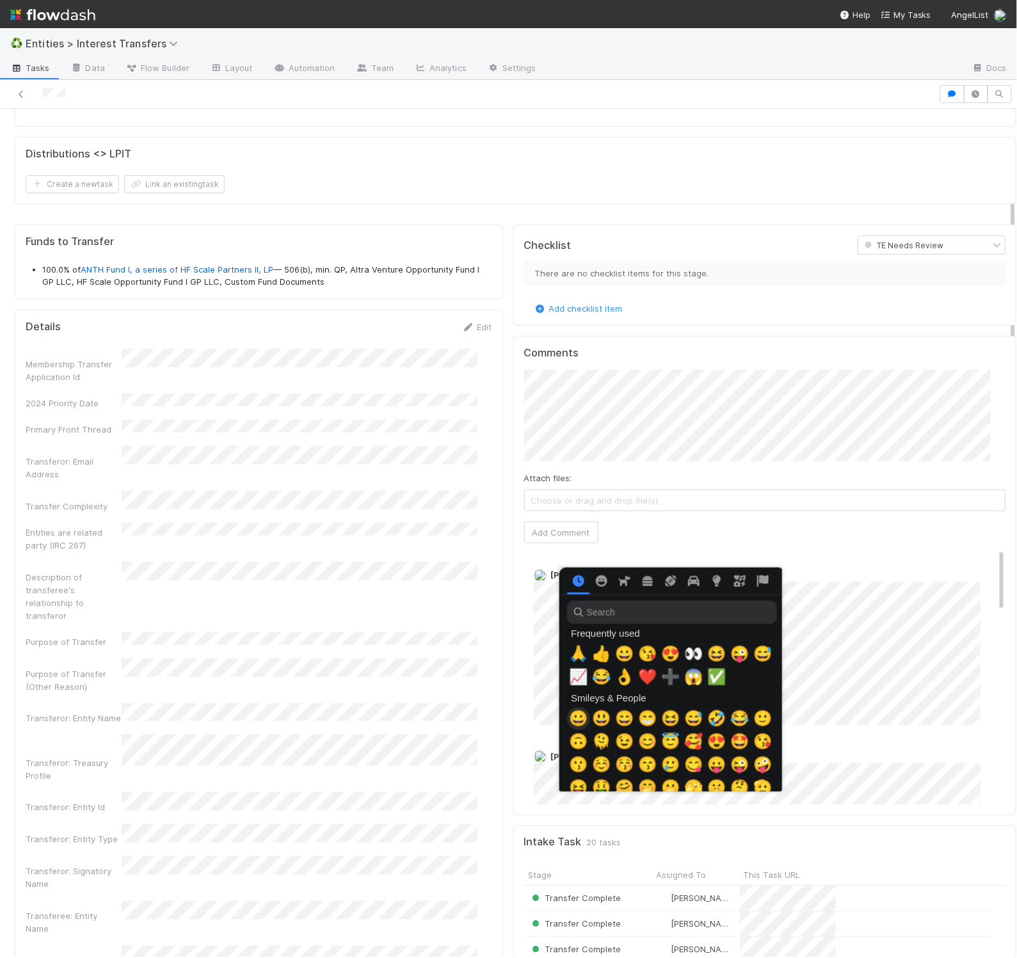
scroll to position [0, 7]
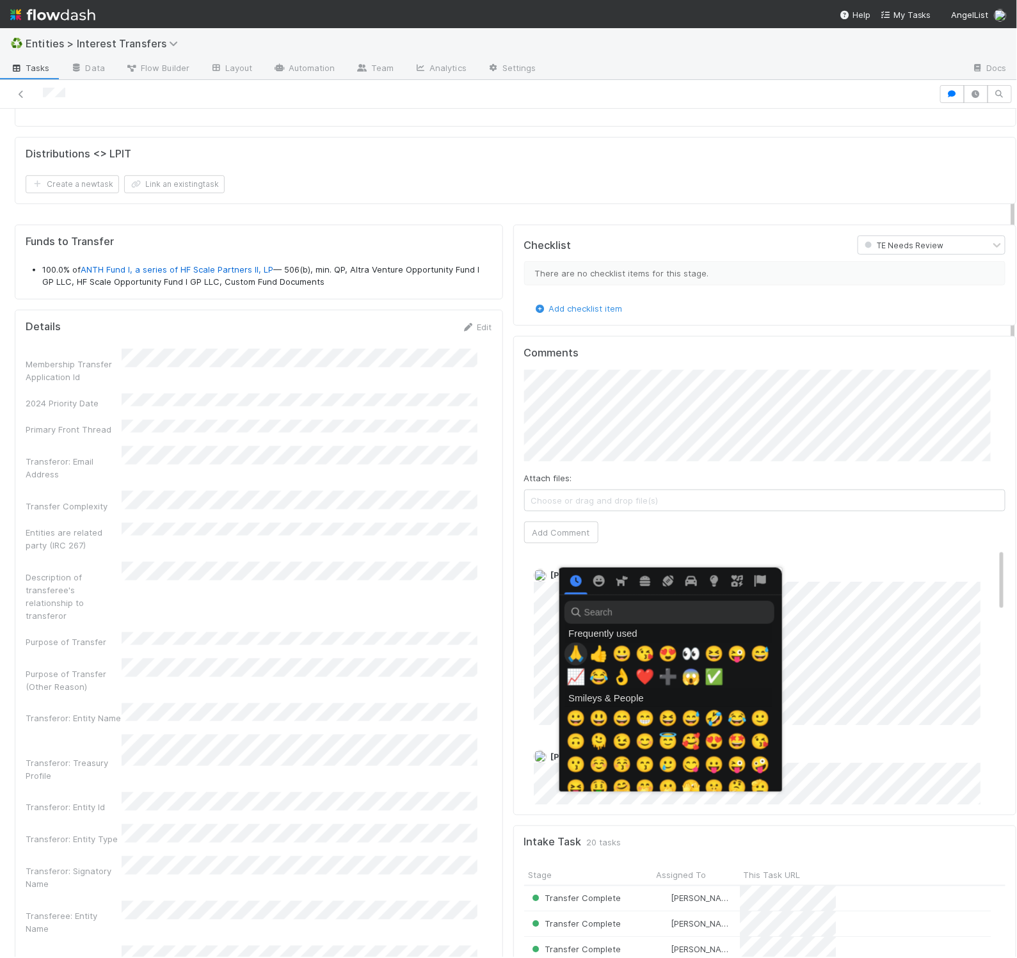
click at [572, 657] on span "🙏" at bounding box center [575, 654] width 19 height 18
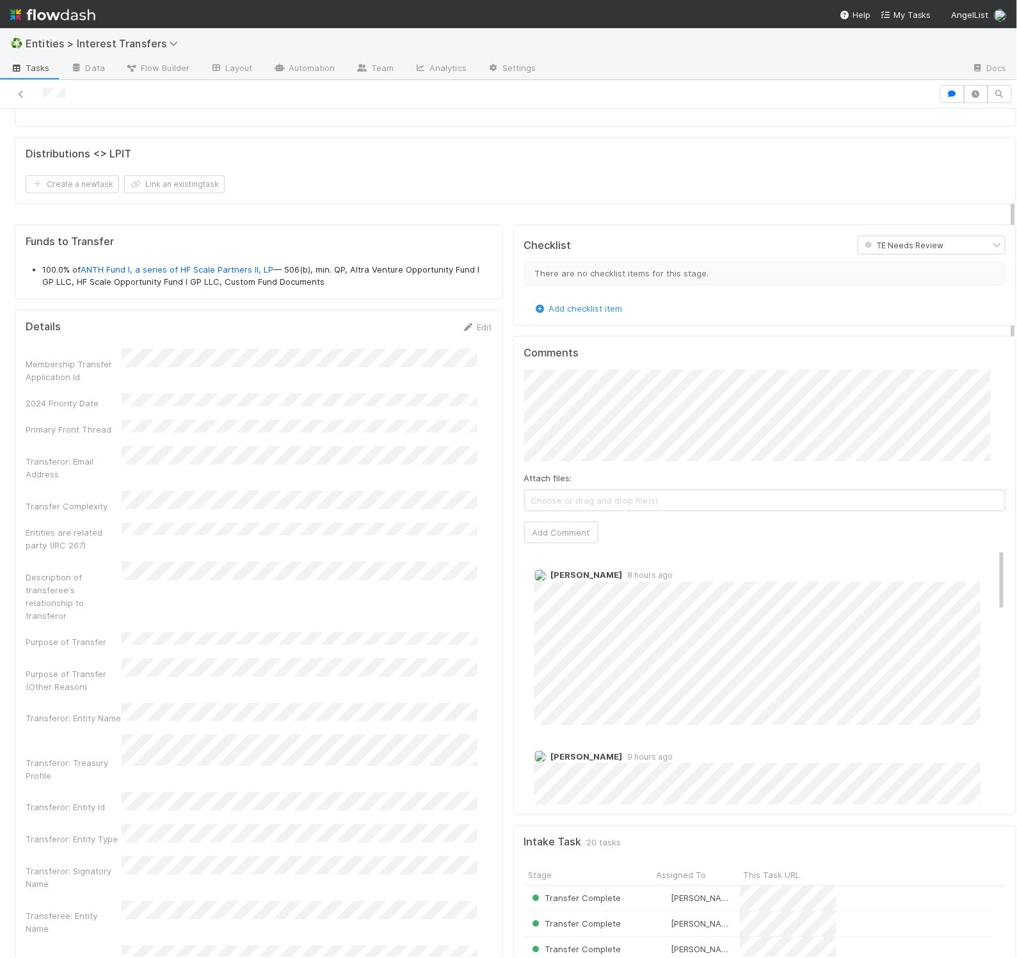
scroll to position [0, 0]
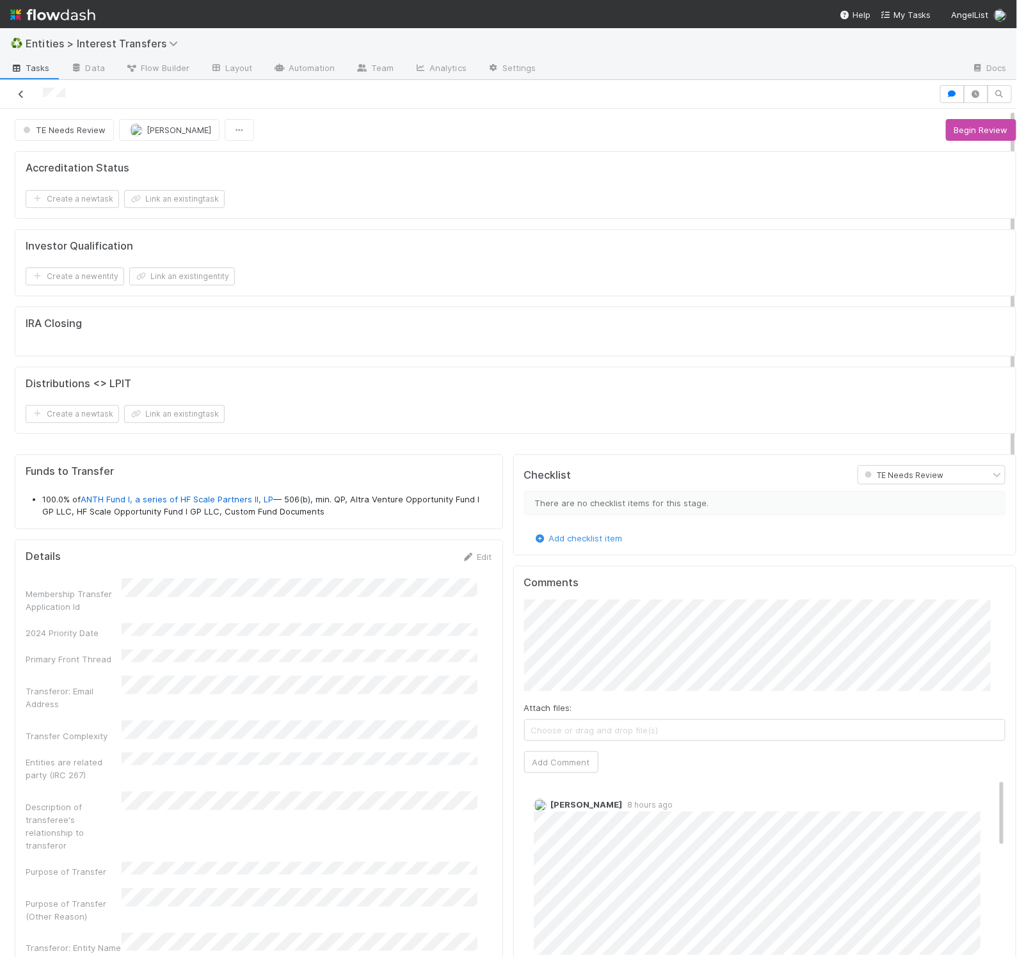
click at [20, 91] on icon at bounding box center [21, 94] width 13 height 8
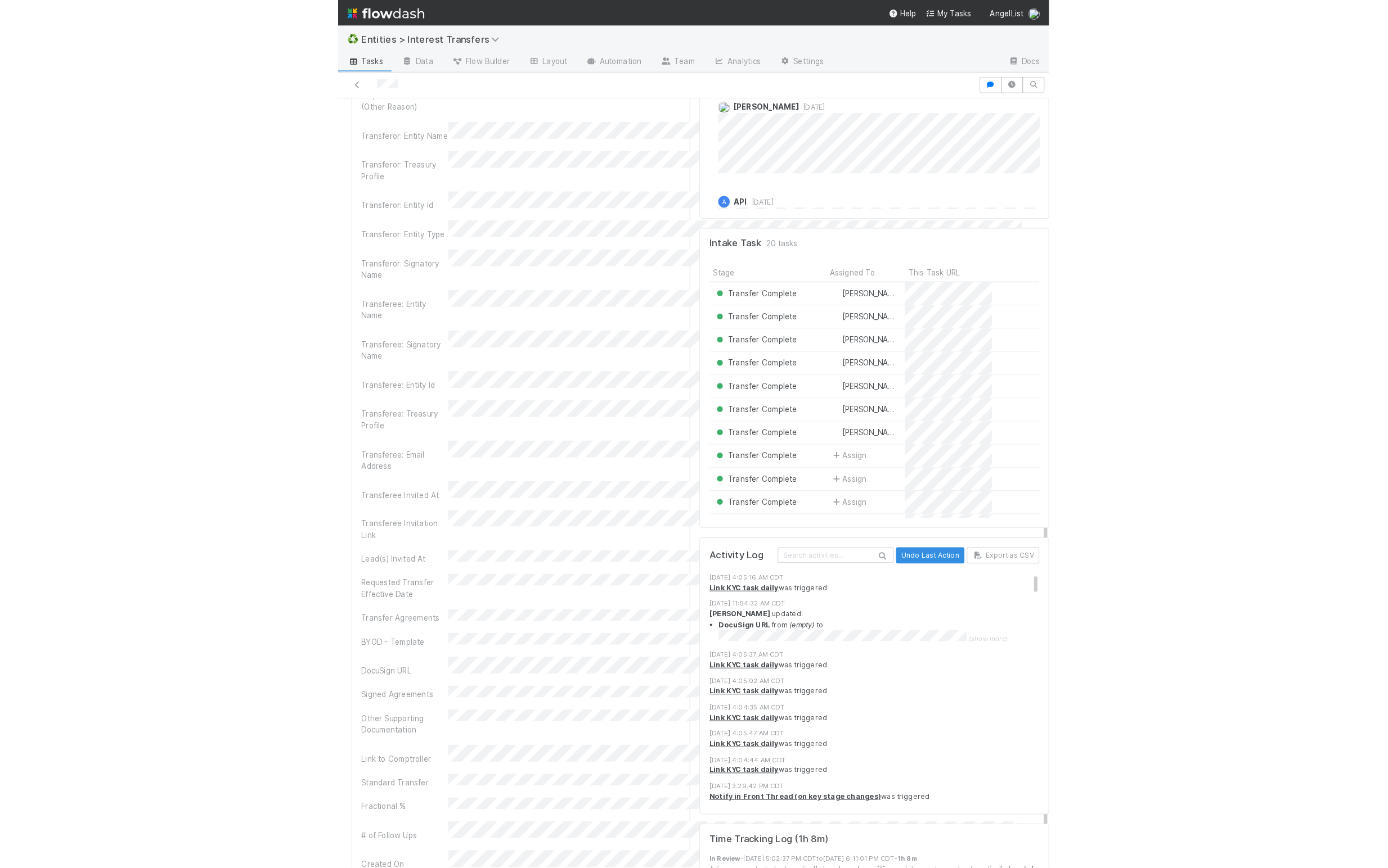
scroll to position [216, 648]
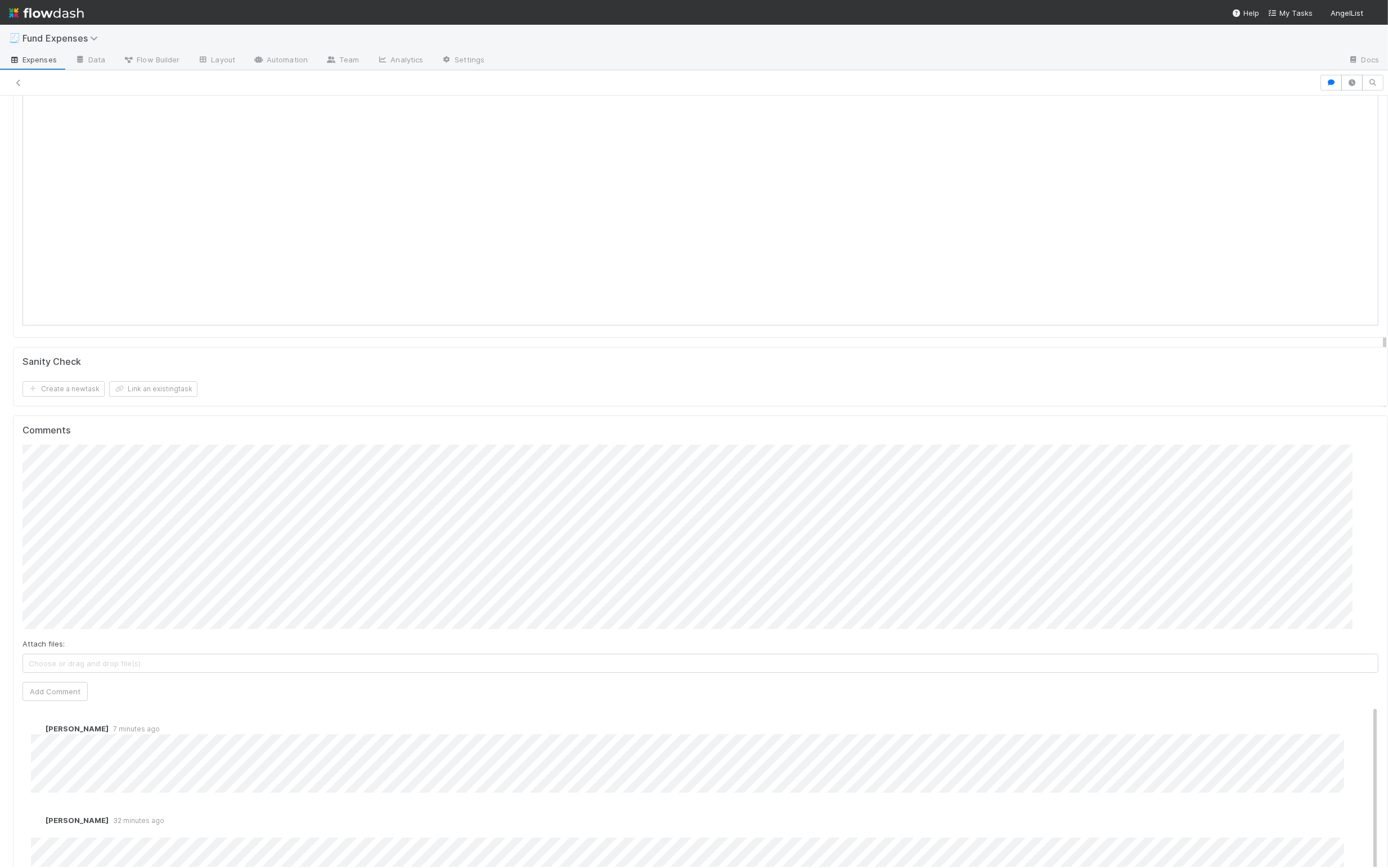
scroll to position [186, 0]
click at [73, 695] on button "Add Comment" at bounding box center [55, 691] width 65 height 19
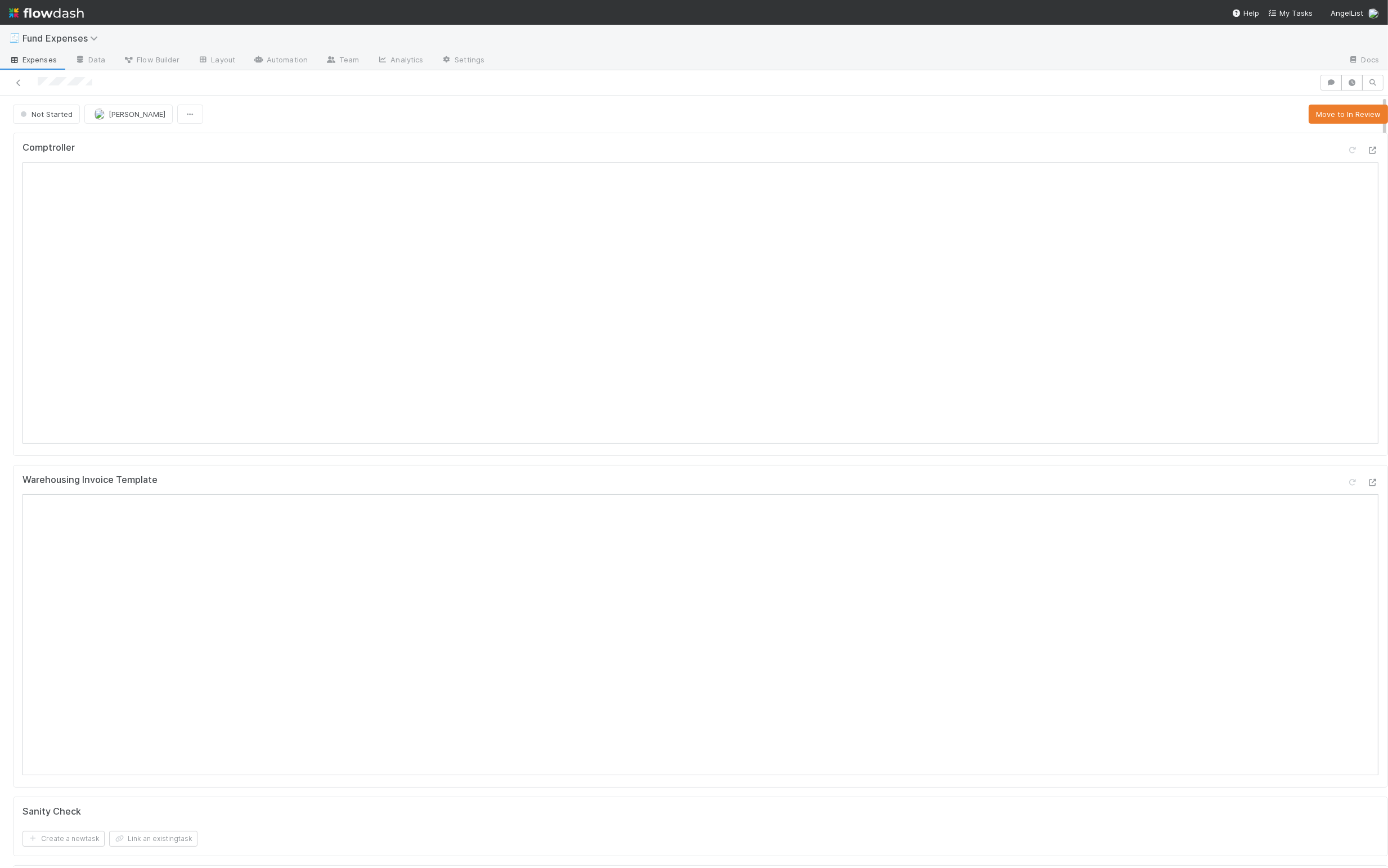
click at [328, 470] on div "Warehousing Invoice Template" at bounding box center [701, 626] width 1375 height 323
click at [129, 118] on span "[PERSON_NAME]" at bounding box center [136, 114] width 57 height 9
click at [414, 119] on div "Not Started [PERSON_NAME] Move to In Review" at bounding box center [701, 114] width 1375 height 19
drag, startPoint x: 1319, startPoint y: 73, endPoint x: 1318, endPoint y: 80, distance: 7.1
click at [1319, 73] on div at bounding box center [694, 83] width 1388 height 25
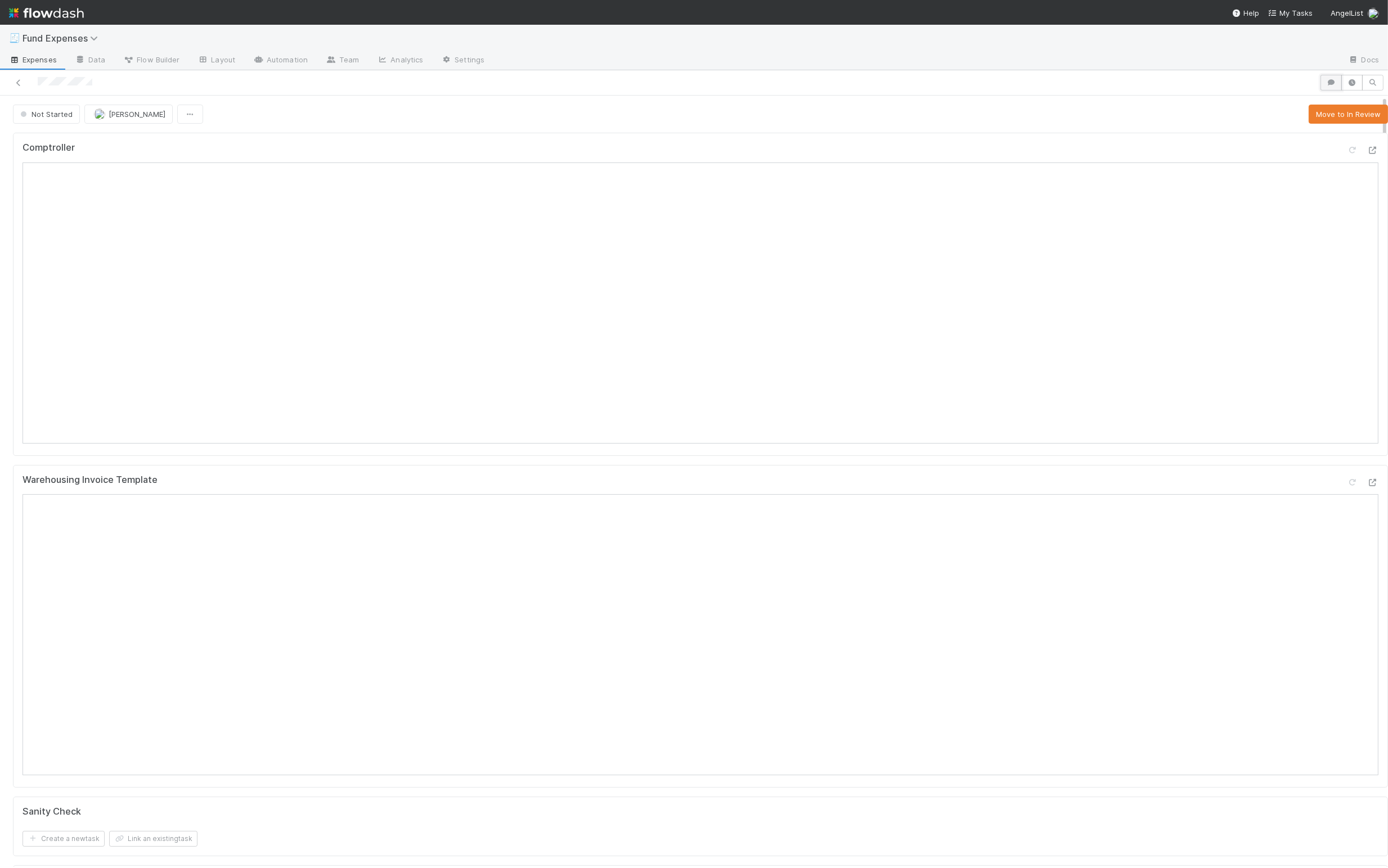
click at [1326, 81] on icon "button" at bounding box center [1331, 83] width 11 height 7
click at [879, 132] on div "Add a comment..." at bounding box center [1099, 138] width 600 height 29
click at [873, 135] on span "Add a comment..." at bounding box center [849, 139] width 61 height 9
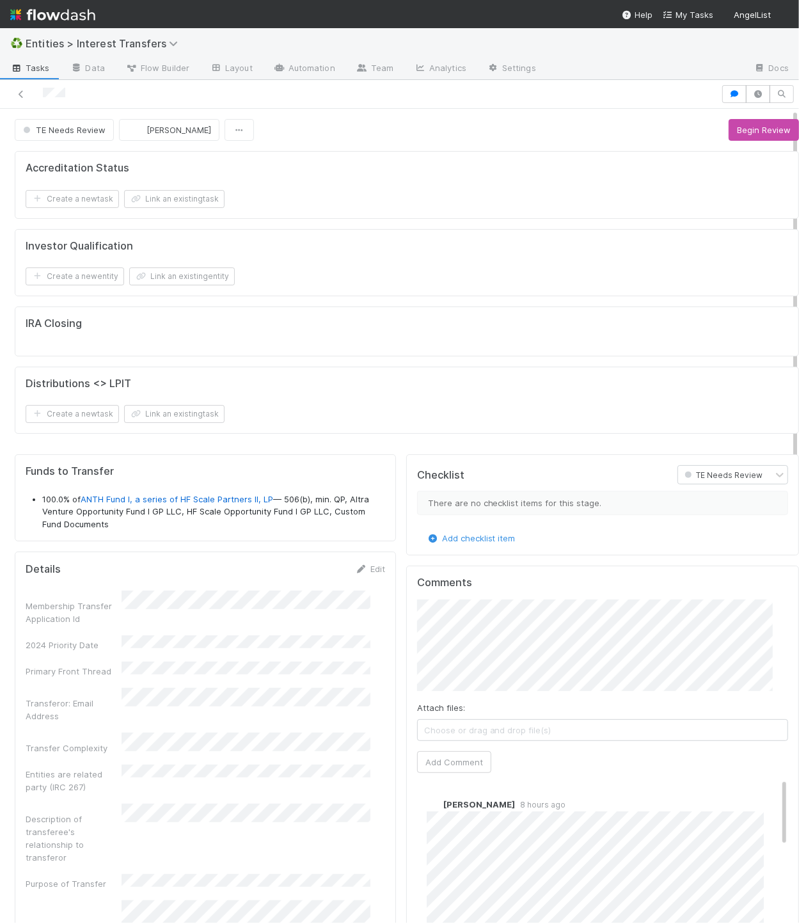
scroll to position [246, 342]
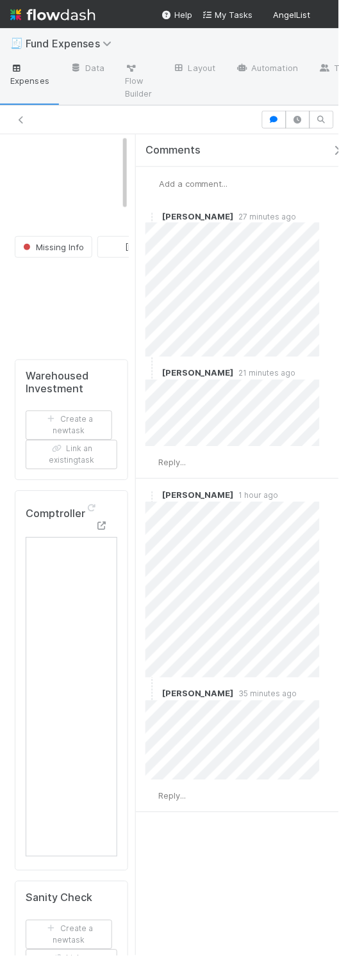
drag, startPoint x: 306, startPoint y: 152, endPoint x: 258, endPoint y: 150, distance: 48.1
click at [331, 152] on icon "button" at bounding box center [337, 150] width 13 height 10
